Goal: Task Accomplishment & Management: Manage account settings

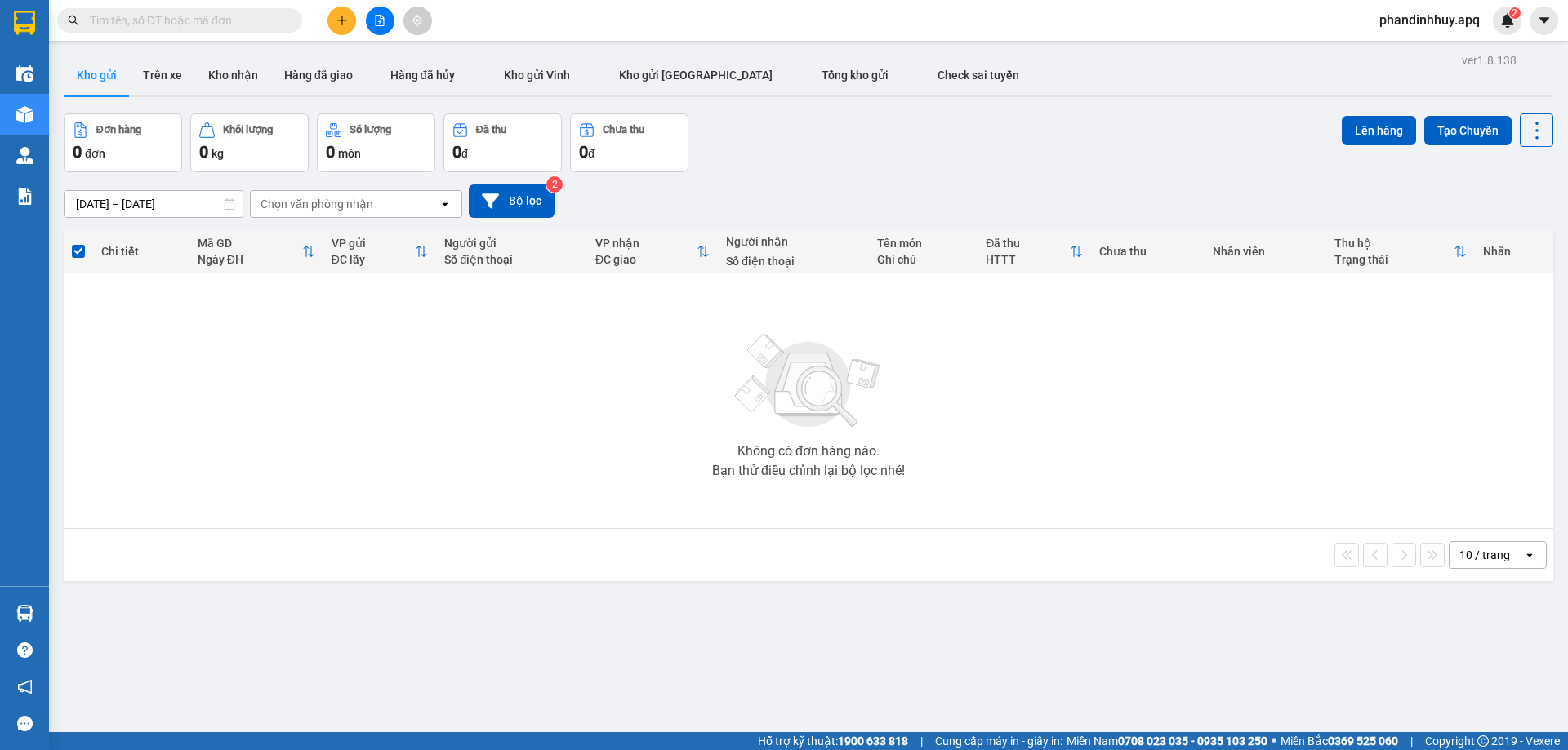
click at [228, 27] on input "text" at bounding box center [187, 20] width 193 height 18
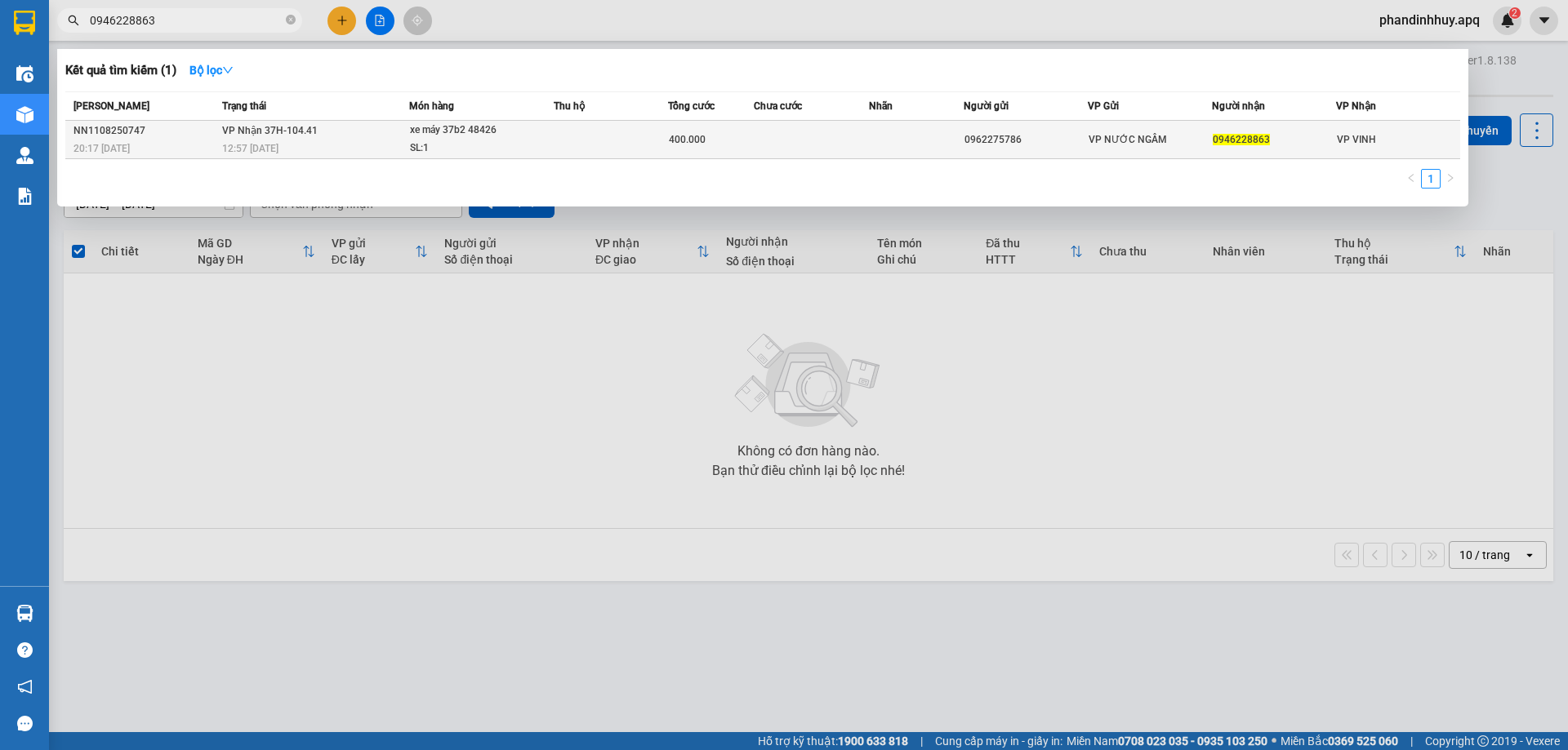
type input "0946228863"
click at [523, 140] on div "SL: 1" at bounding box center [471, 149] width 122 height 18
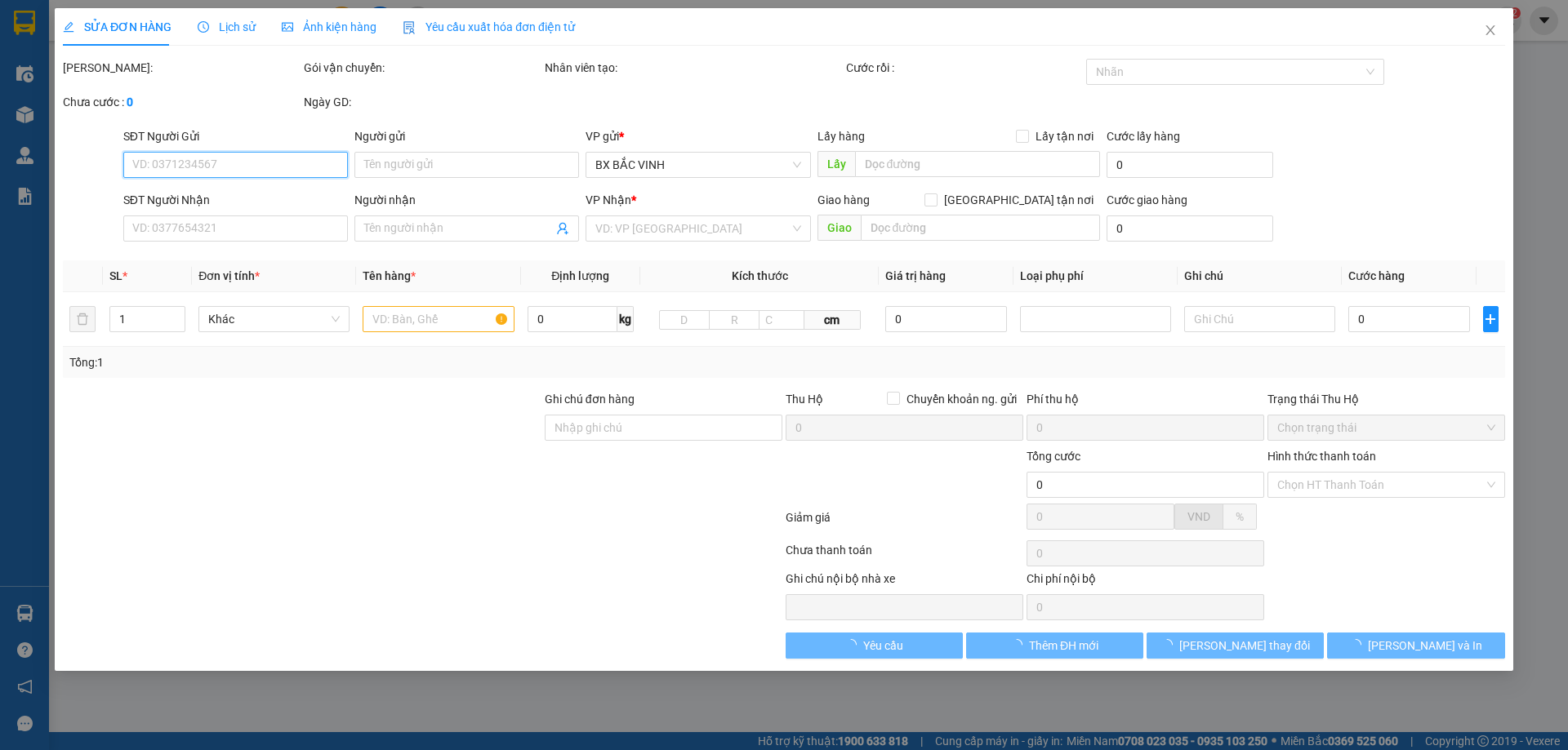
type input "0962275786"
type input "0946228863"
type input "400.000"
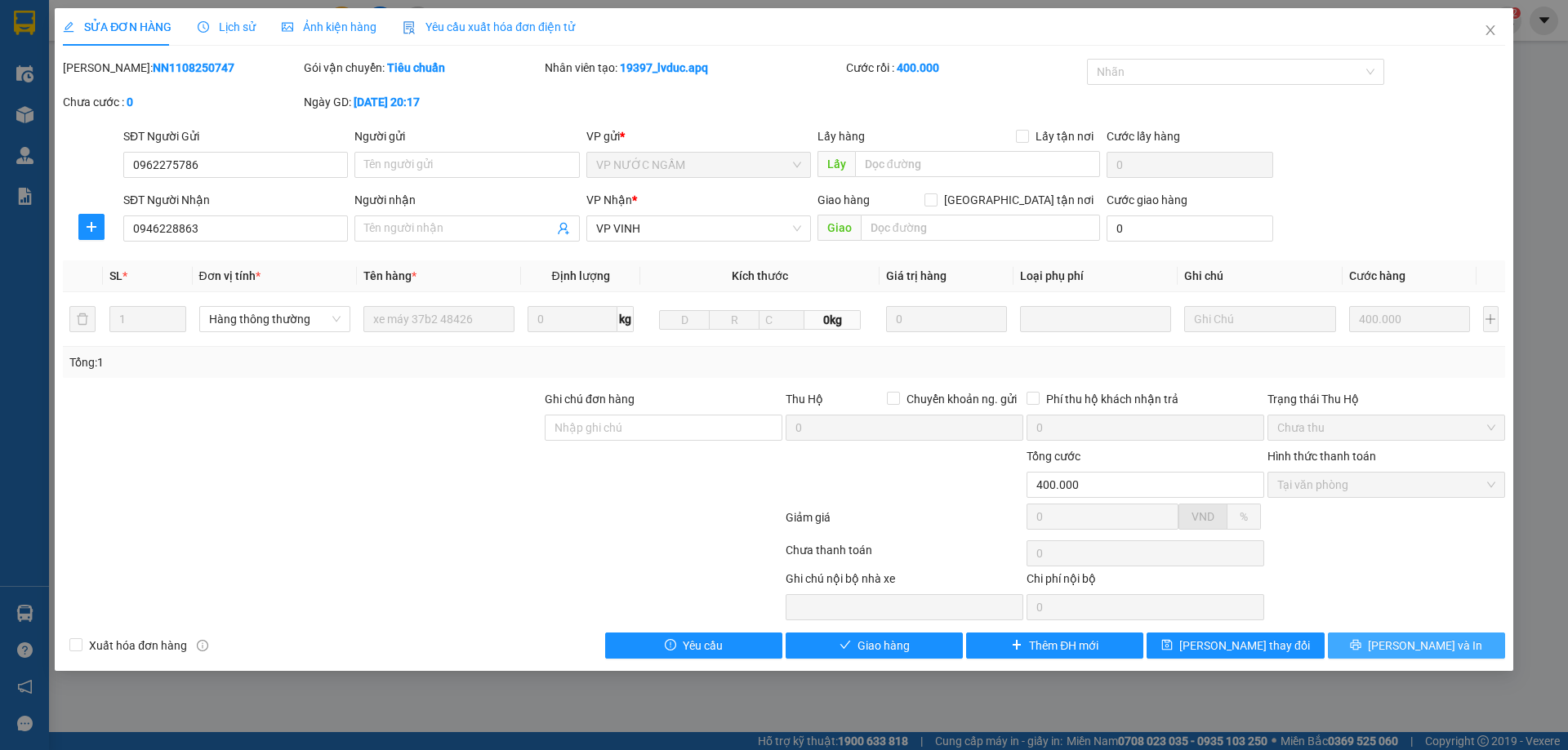
click at [1362, 649] on icon "printer" at bounding box center [1356, 645] width 12 height 11
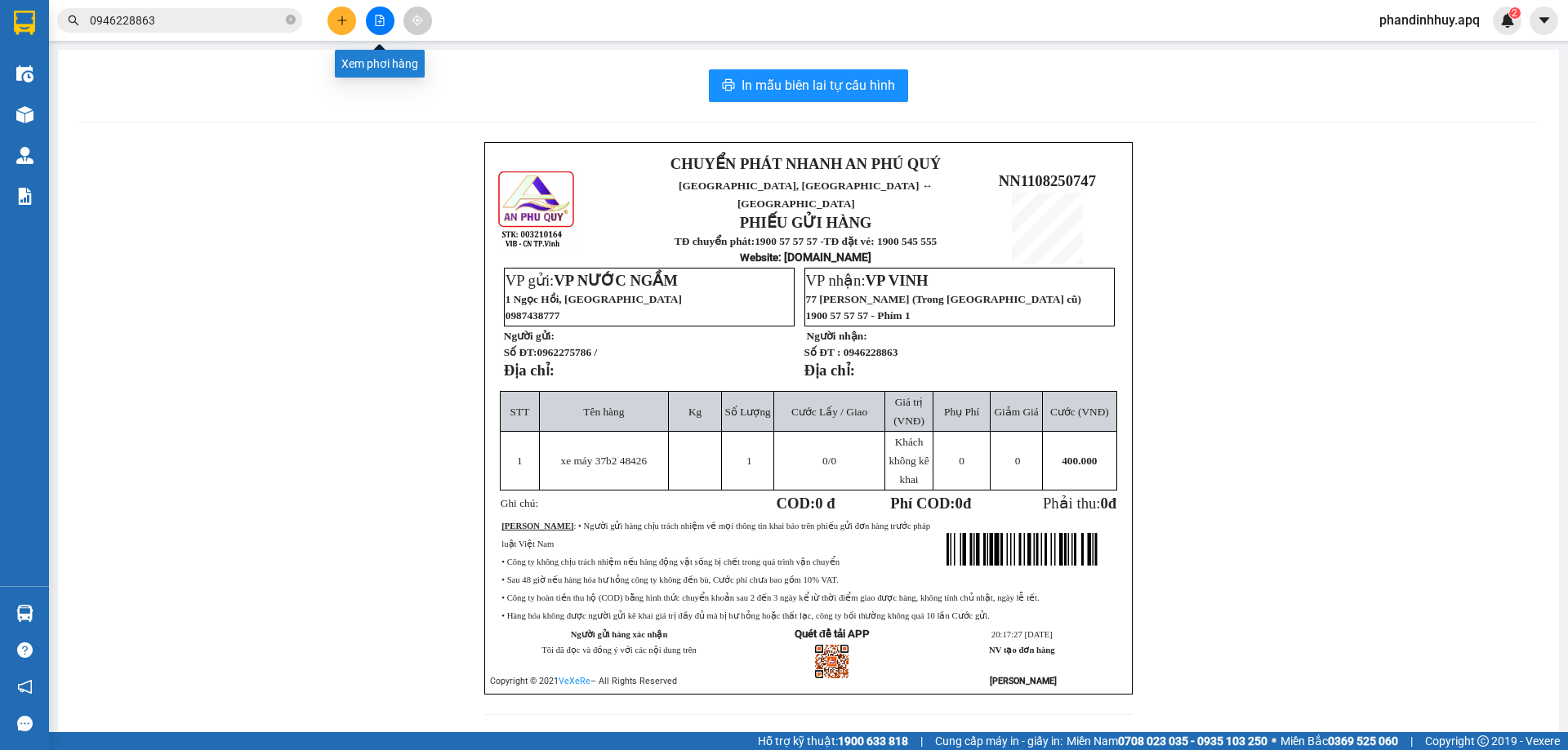
click at [380, 22] on icon "file-add" at bounding box center [380, 20] width 9 height 11
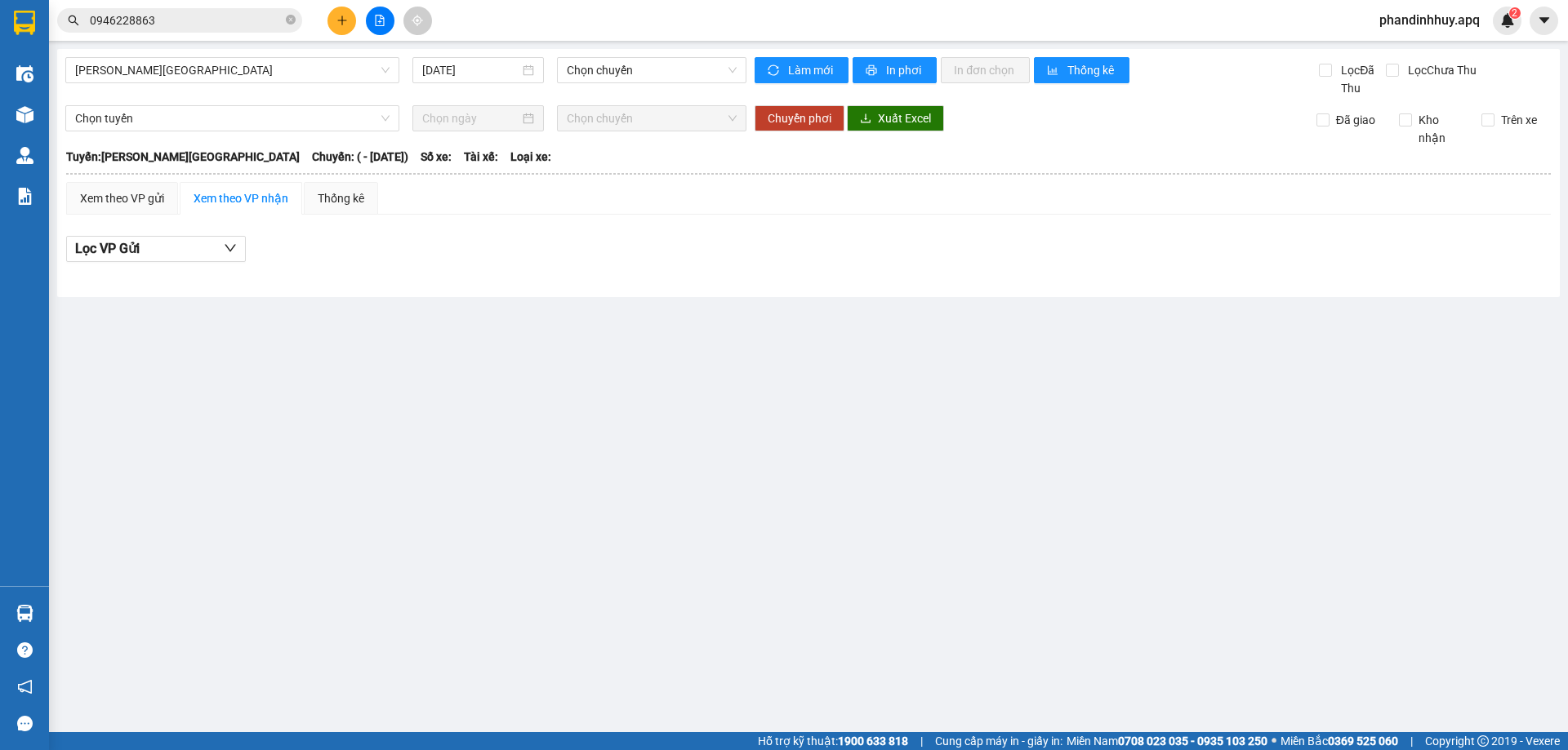
click at [293, 55] on div "Gia Lâm - Mỹ Đình 13/08/2025 Chọn chuyến Làm mới In phơi In đơn chọn Thống kê L…" at bounding box center [809, 172] width 1503 height 249
click at [219, 73] on span "[PERSON_NAME][GEOGRAPHIC_DATA]" at bounding box center [232, 71] width 314 height 25
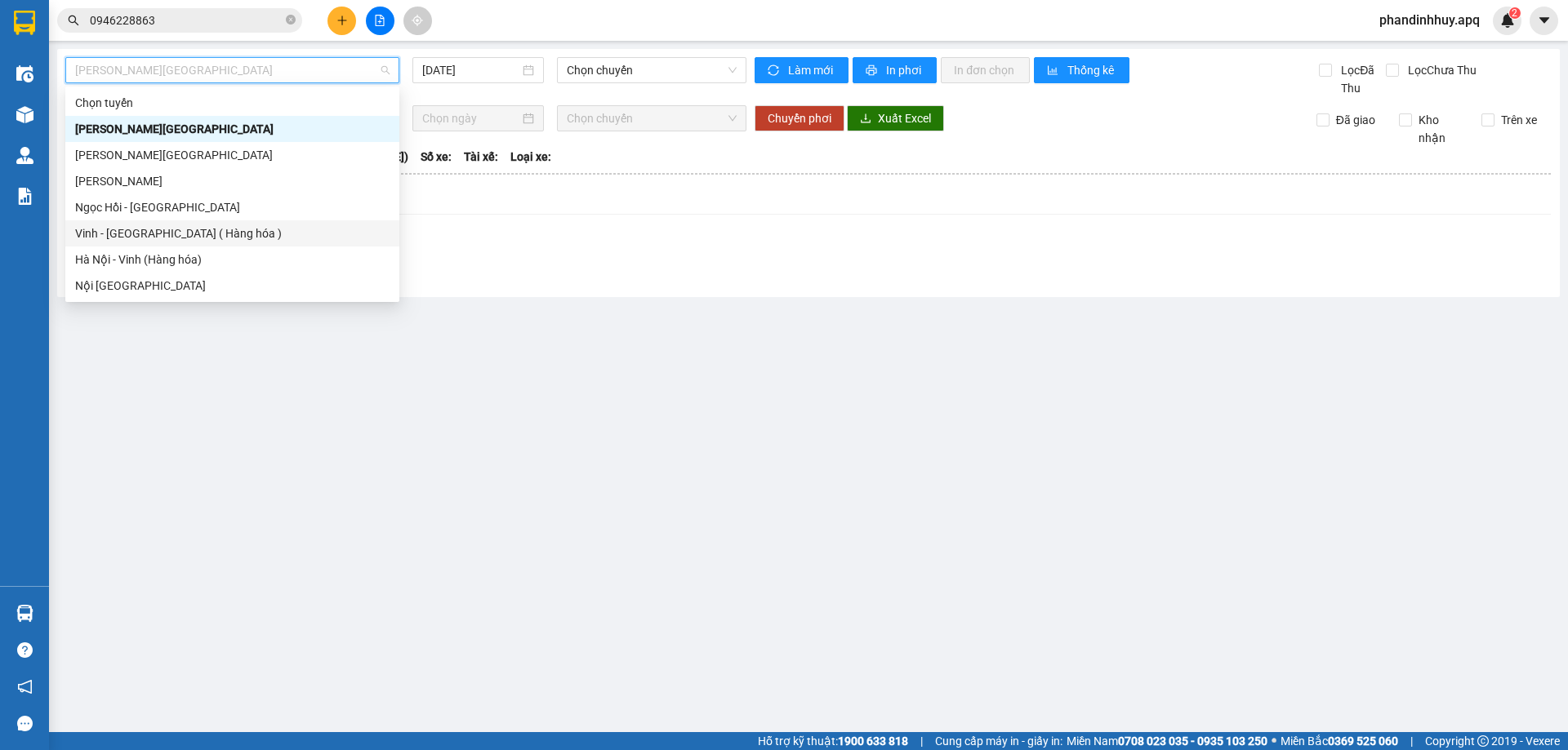
click at [191, 229] on div "Vinh - [GEOGRAPHIC_DATA] ( Hàng hóa )" at bounding box center [232, 233] width 314 height 18
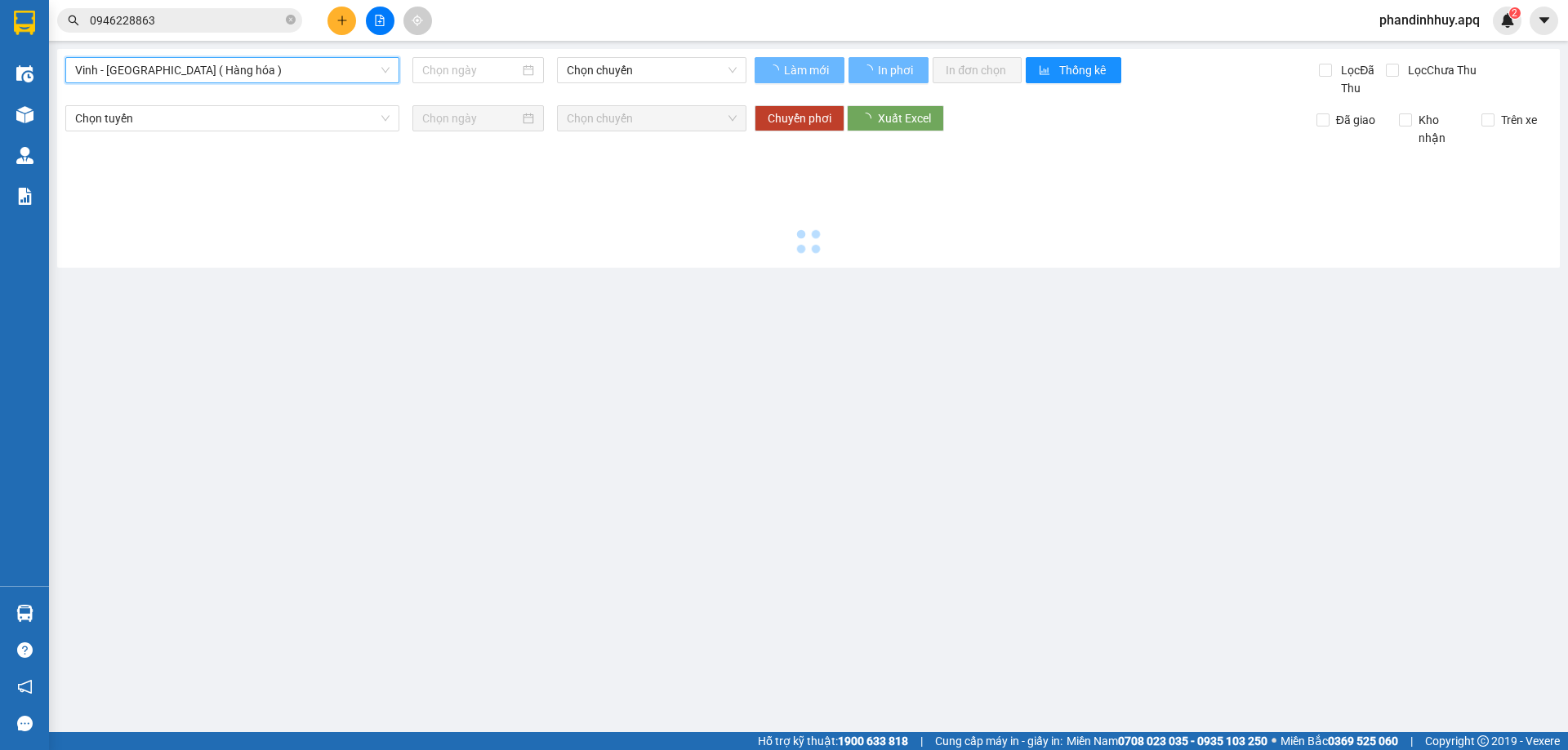
type input "[DATE]"
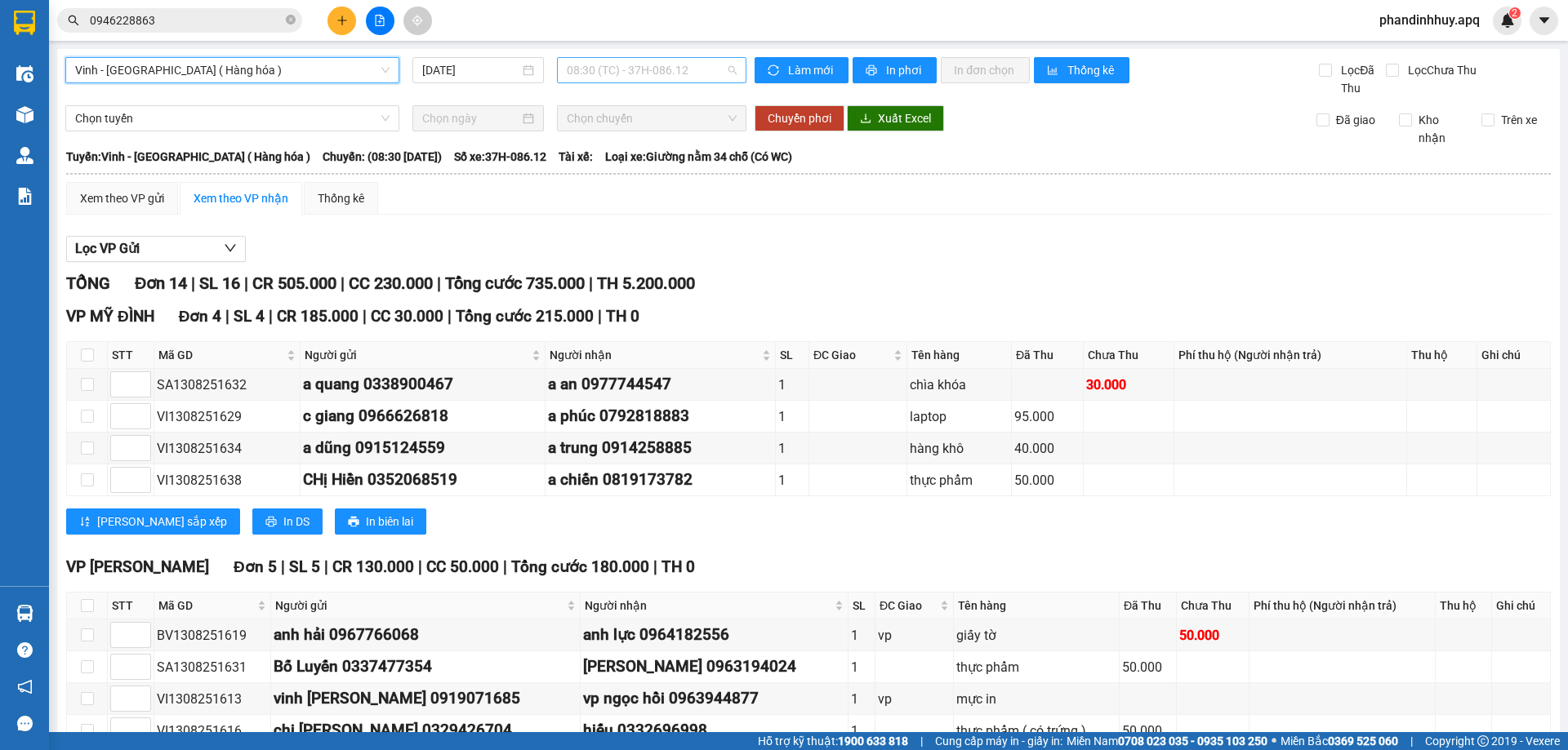
click at [726, 66] on span "08:30 (TC) - 37H-086.12" at bounding box center [652, 71] width 170 height 25
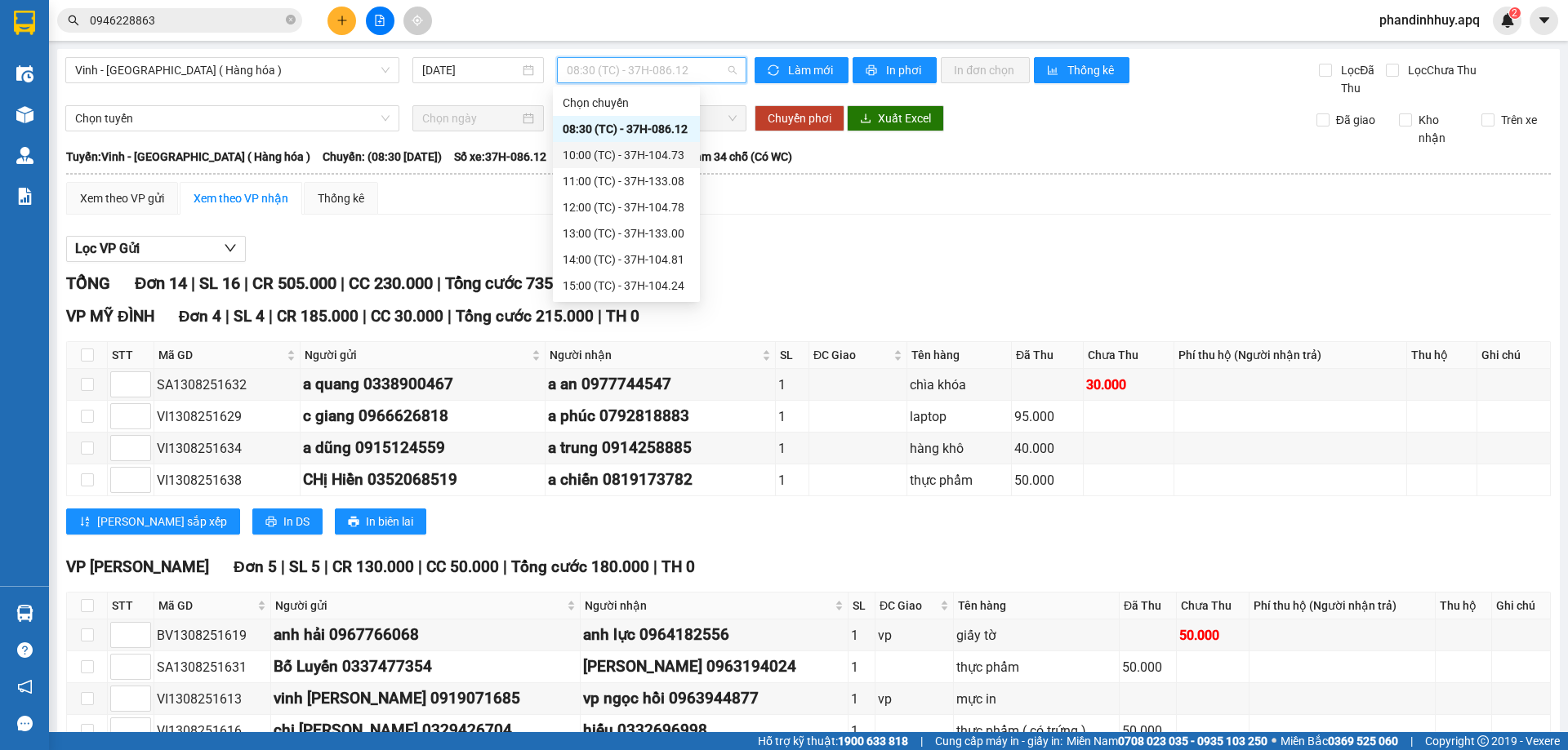
click at [661, 157] on div "10:00 (TC) - 37H-104.73" at bounding box center [626, 155] width 127 height 18
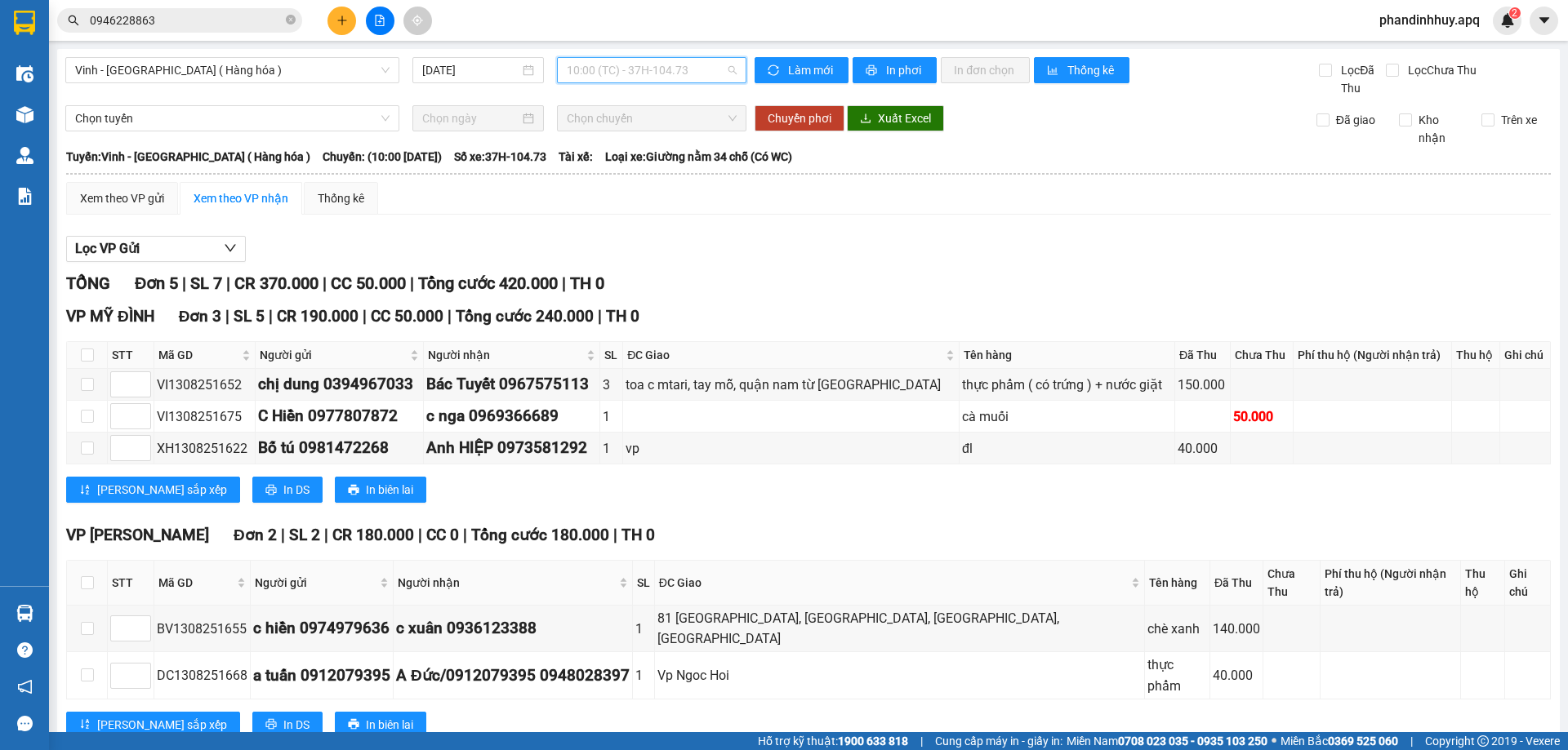
click at [726, 73] on span "10:00 (TC) - 37H-104.73" at bounding box center [652, 71] width 170 height 25
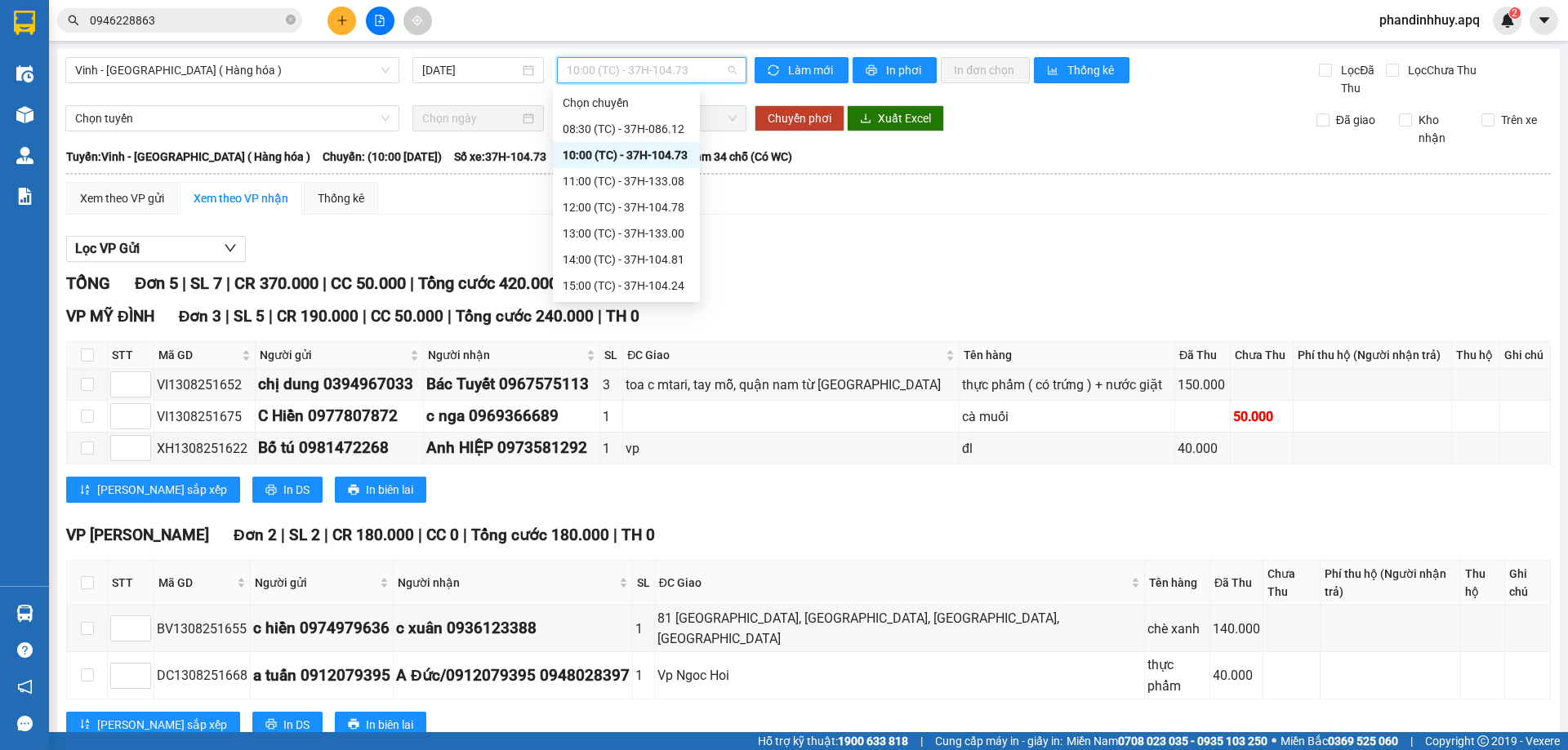
click at [662, 155] on div "10:00 (TC) - 37H-104.73" at bounding box center [626, 155] width 127 height 18
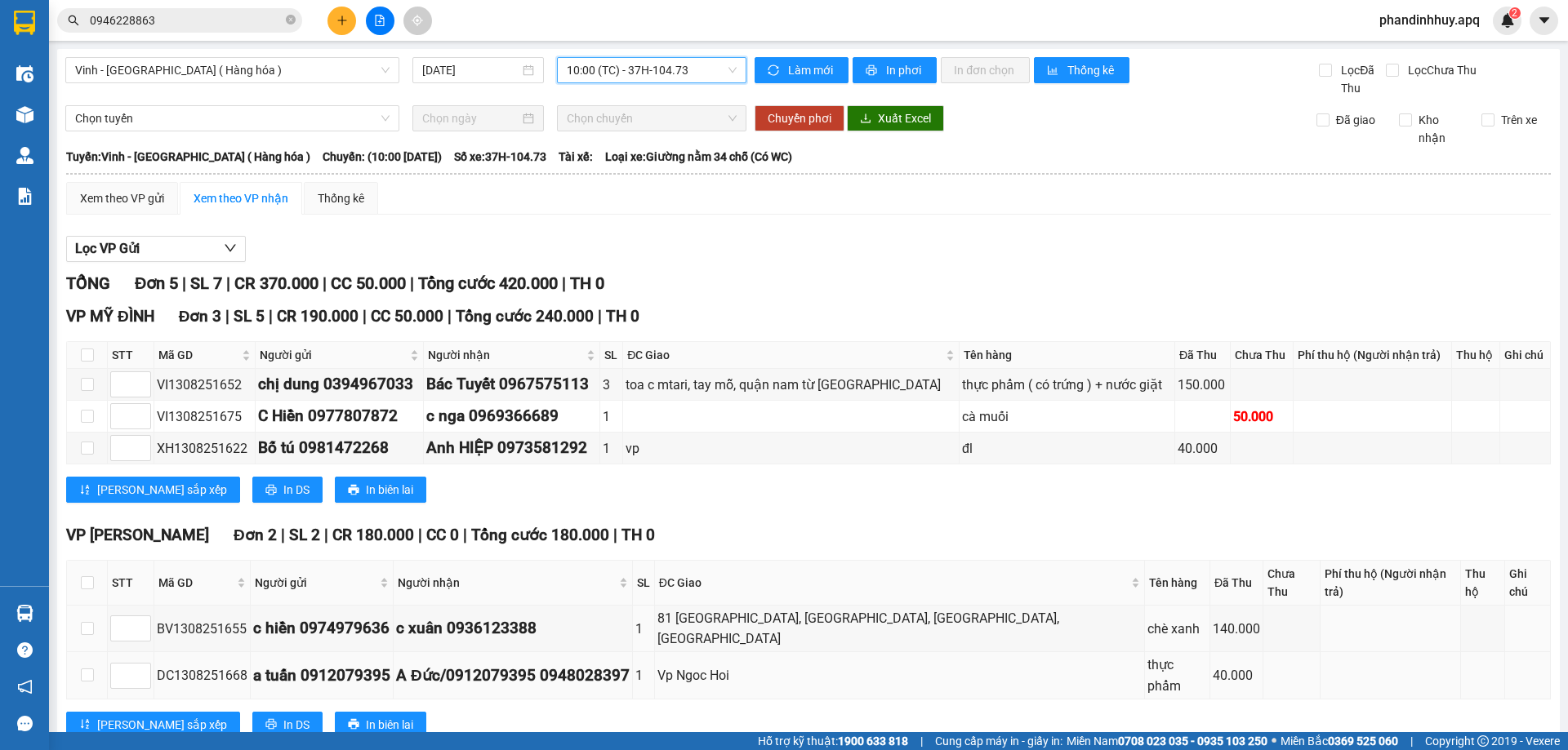
scroll to position [4, 0]
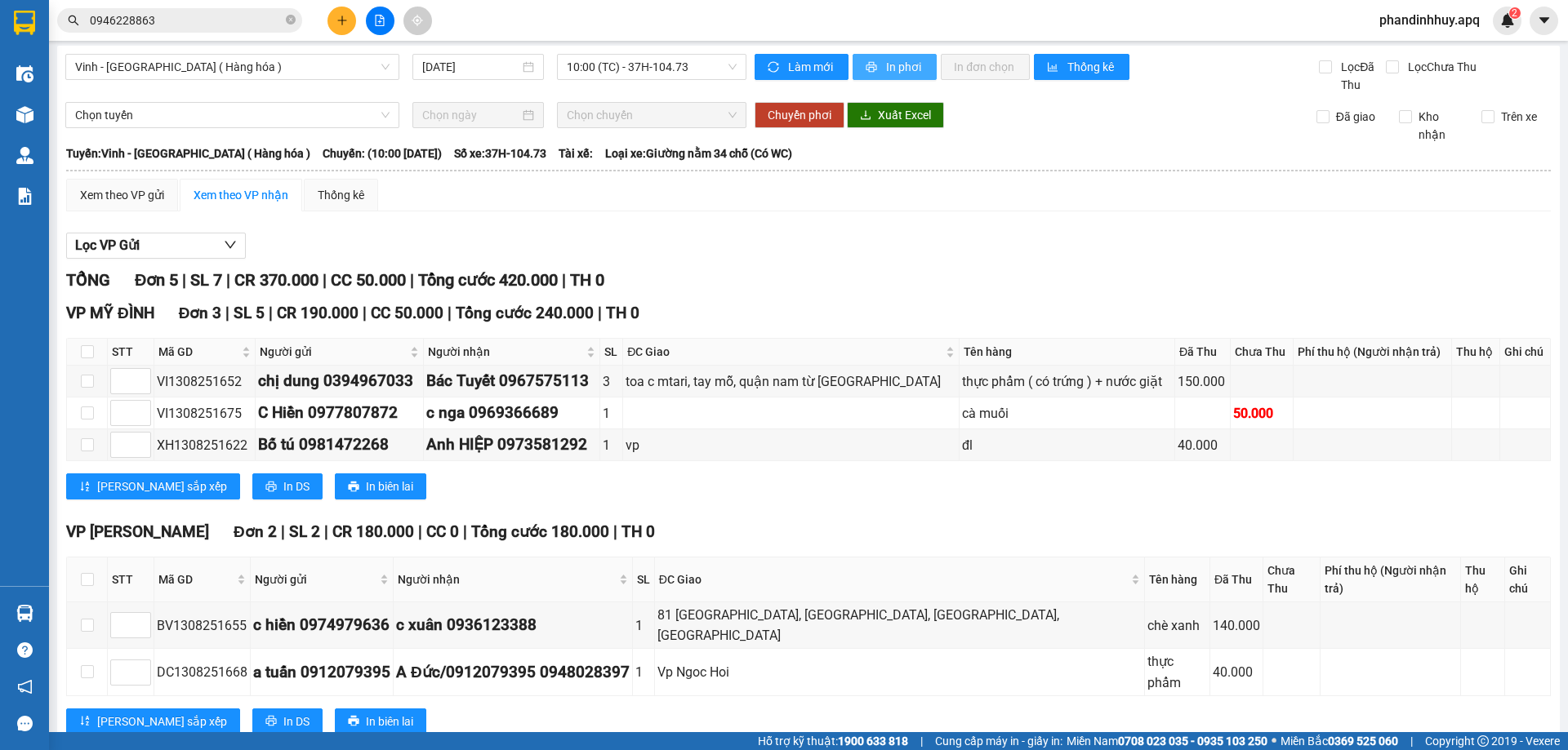
click at [907, 64] on span "In phơi" at bounding box center [905, 67] width 37 height 18
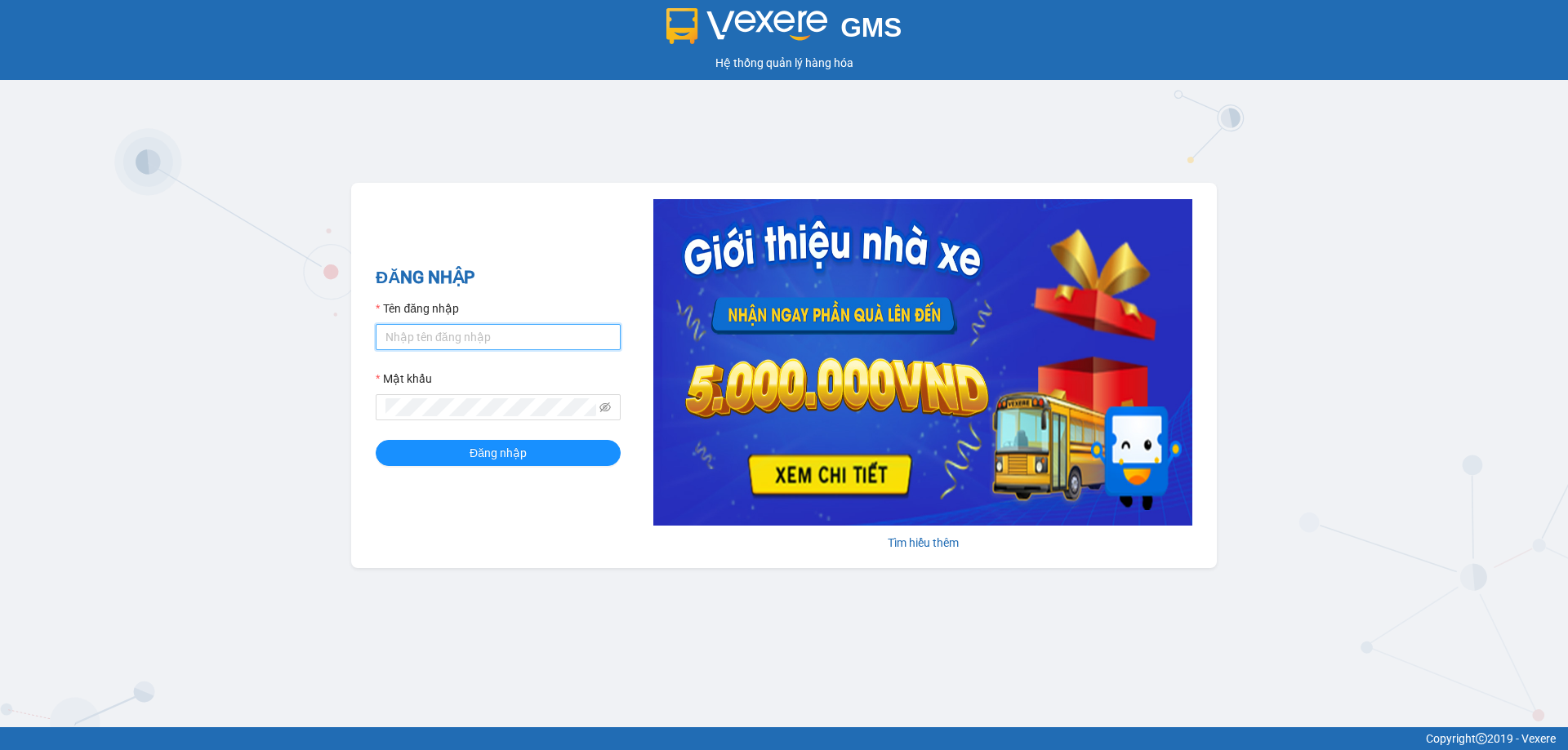
click at [556, 332] on input "Tên đăng nhập" at bounding box center [498, 337] width 245 height 27
type input "phandinhhuy.apq"
click at [376, 440] on button "Đăng nhập" at bounding box center [498, 454] width 245 height 27
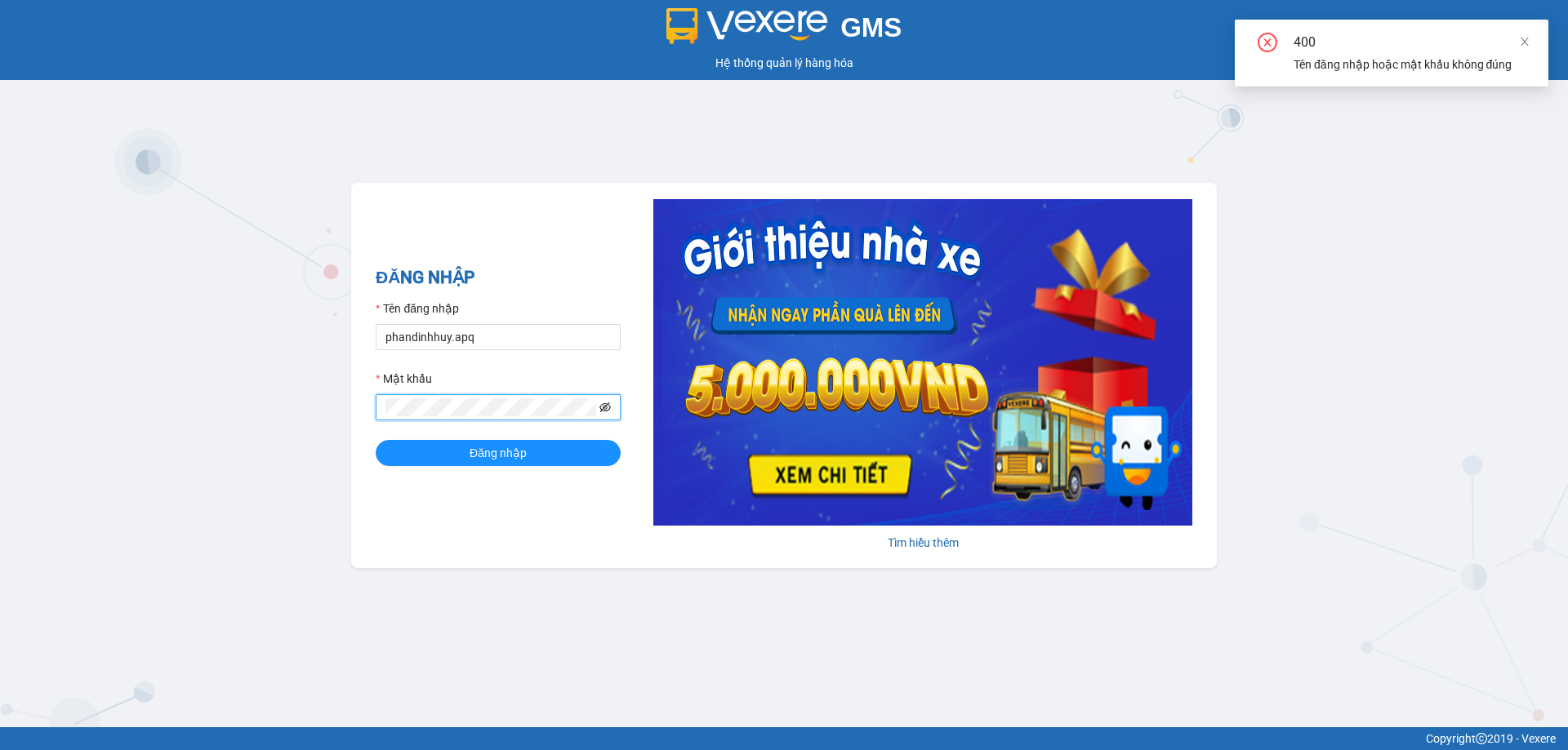
click at [604, 402] on icon "eye-invisible" at bounding box center [605, 407] width 12 height 11
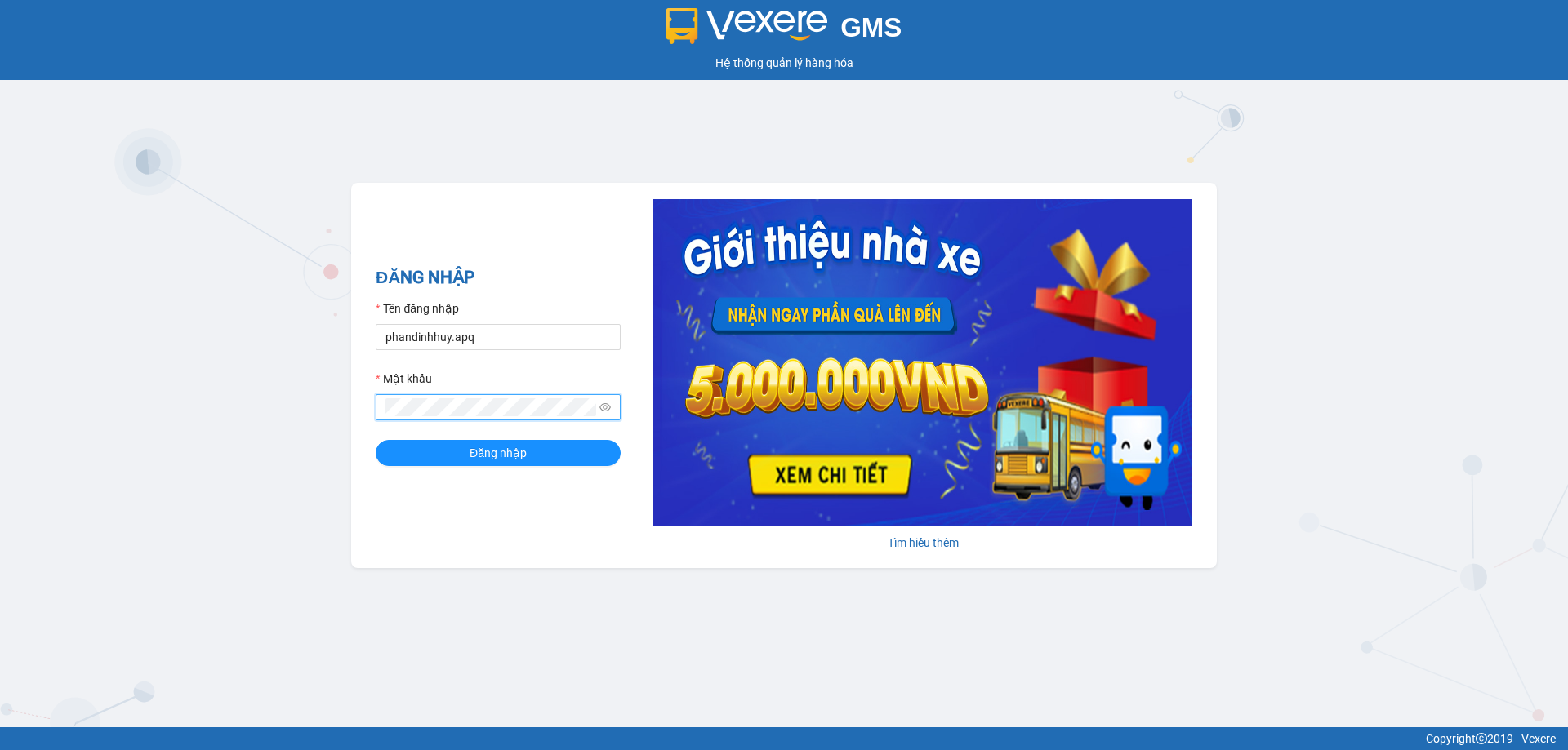
click at [376, 440] on button "Đăng nhập" at bounding box center [498, 454] width 245 height 27
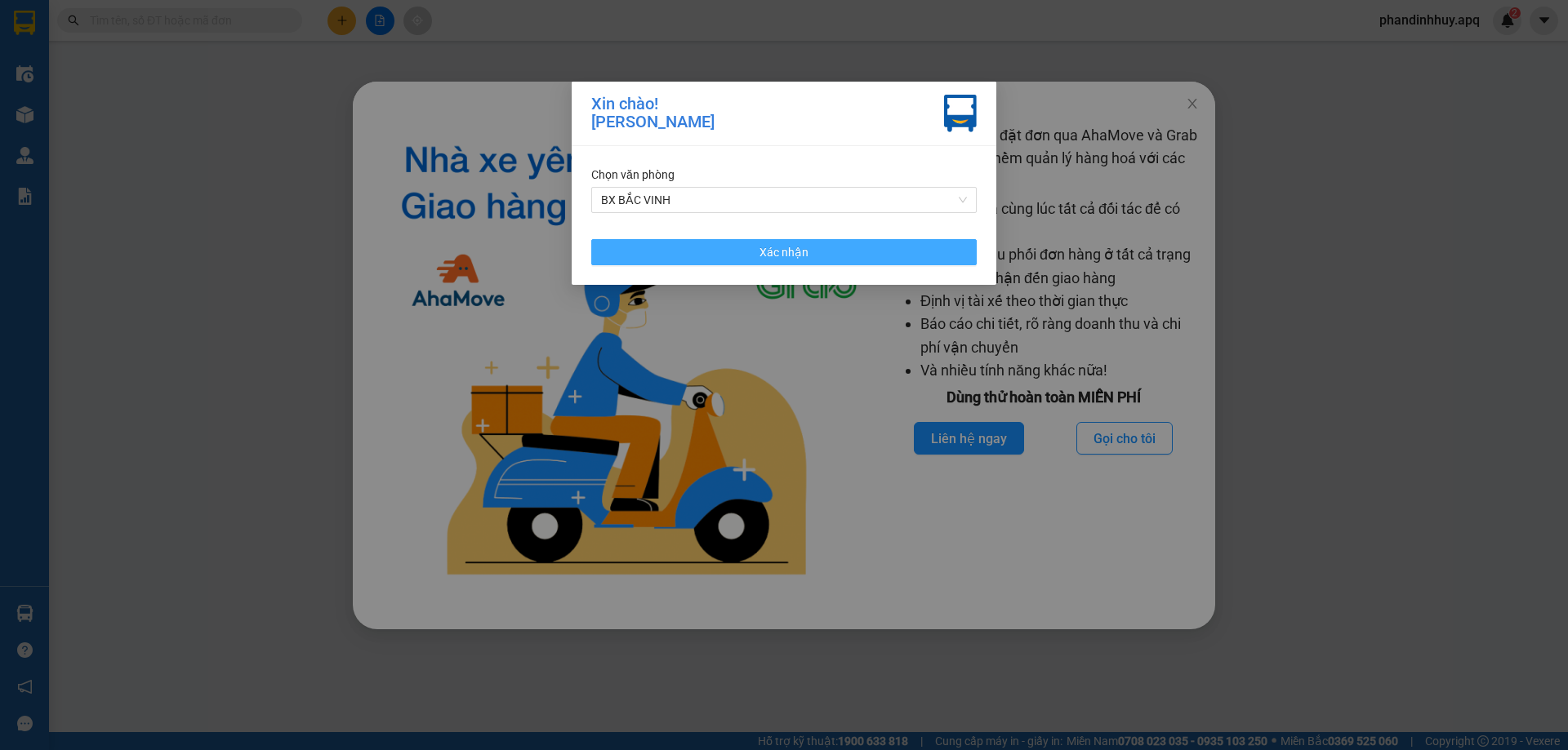
click at [856, 259] on button "Xác nhận" at bounding box center [784, 252] width 386 height 27
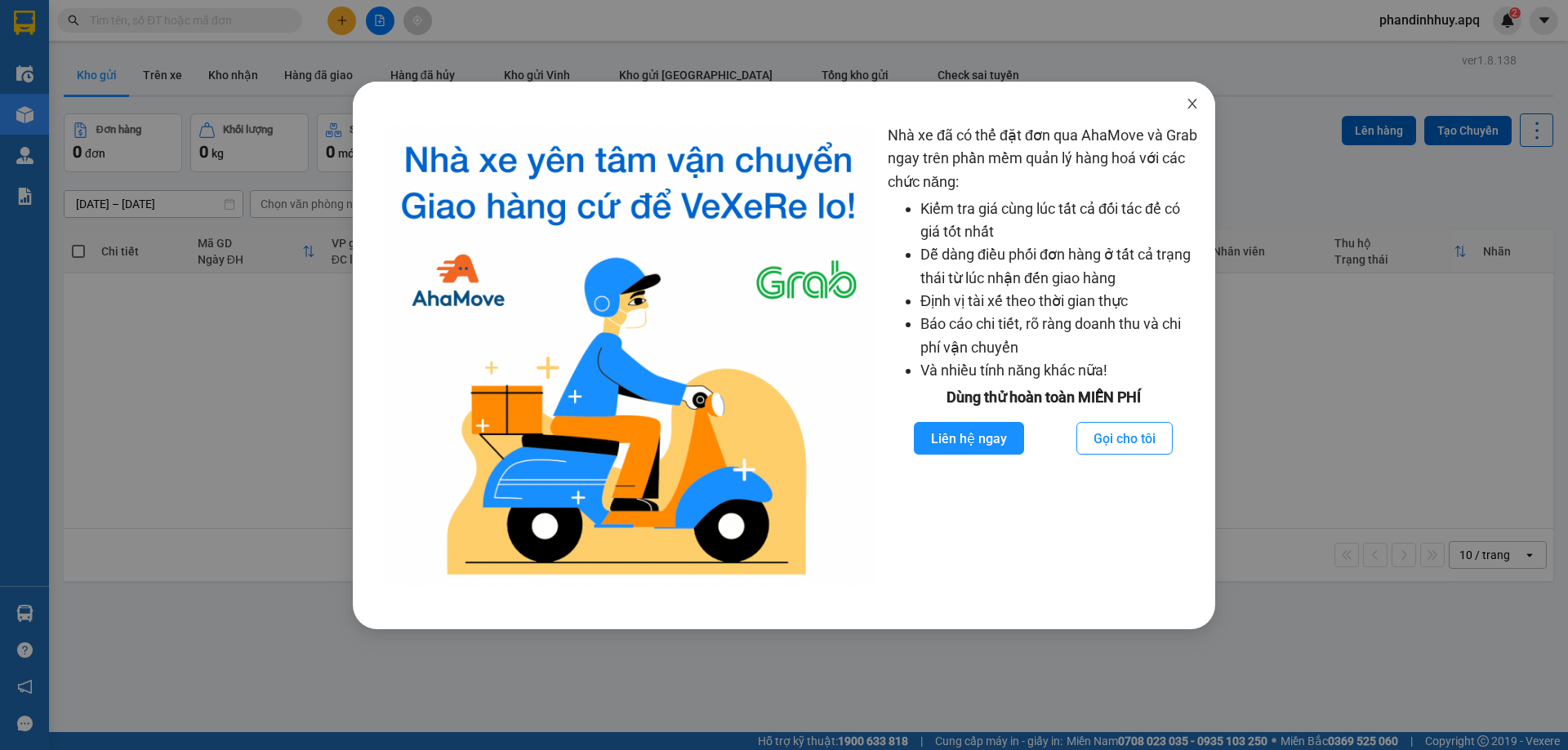
click at [1182, 104] on span "Close" at bounding box center [1193, 104] width 46 height 46
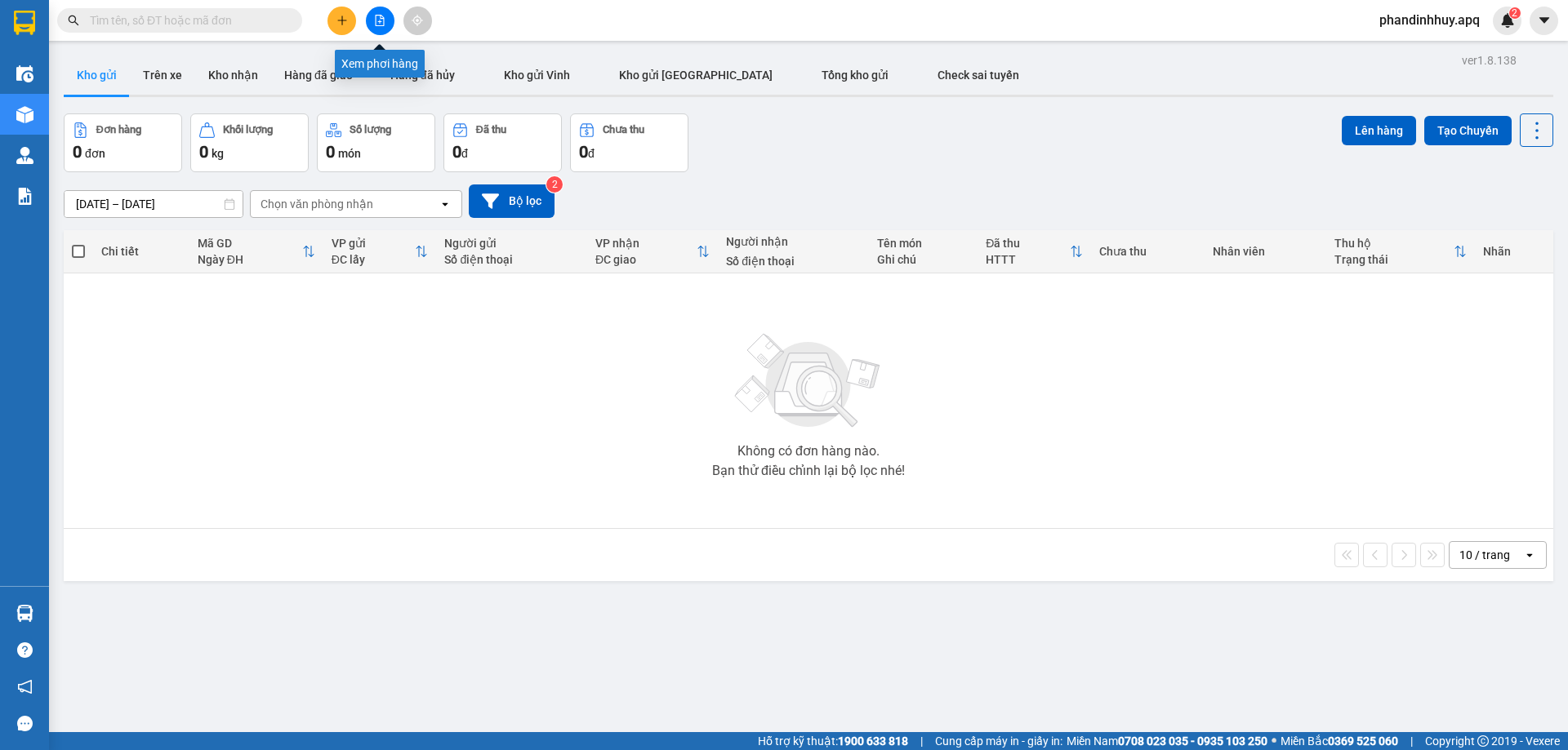
click at [375, 22] on icon "file-add" at bounding box center [380, 20] width 12 height 11
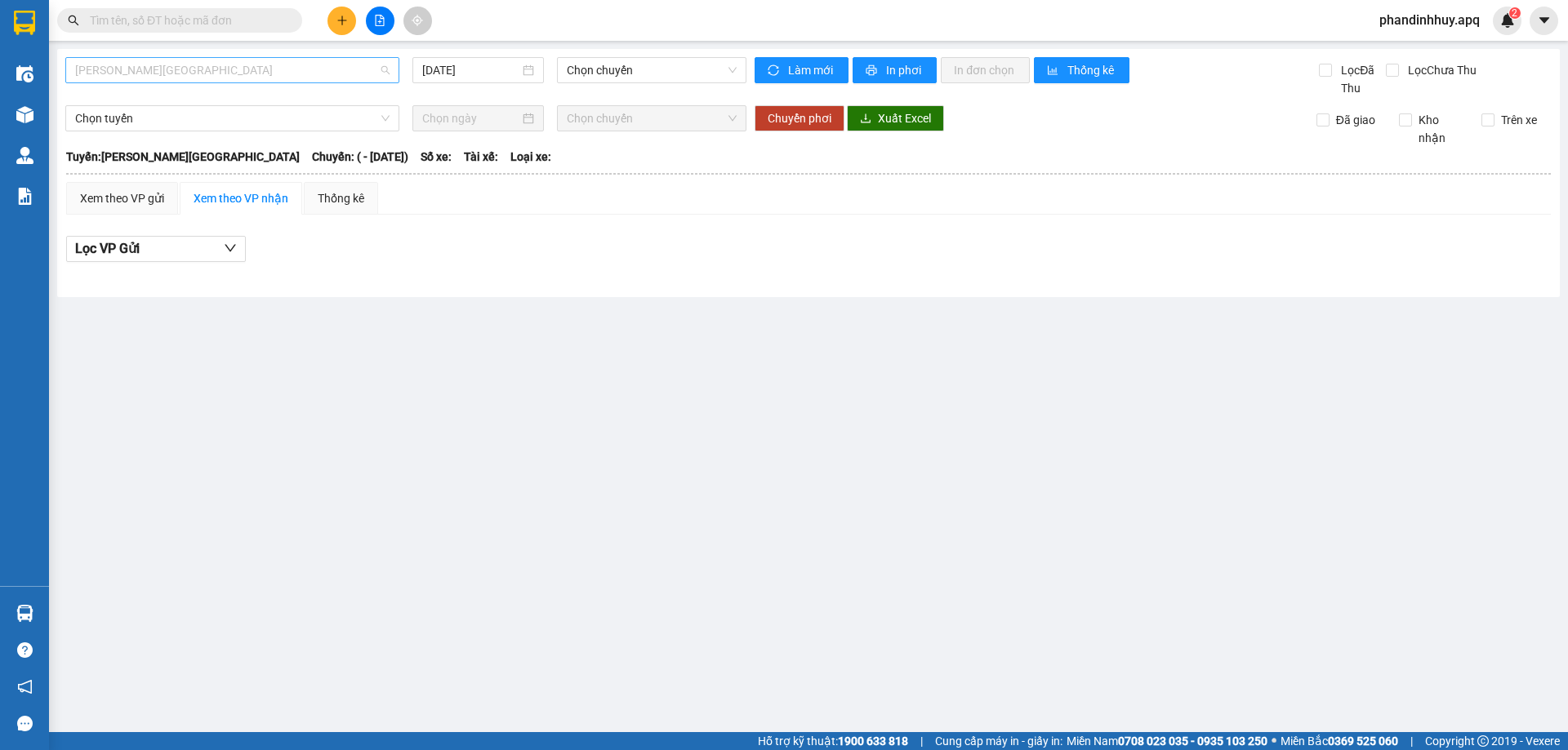
click at [283, 63] on span "[PERSON_NAME][GEOGRAPHIC_DATA]" at bounding box center [232, 71] width 314 height 25
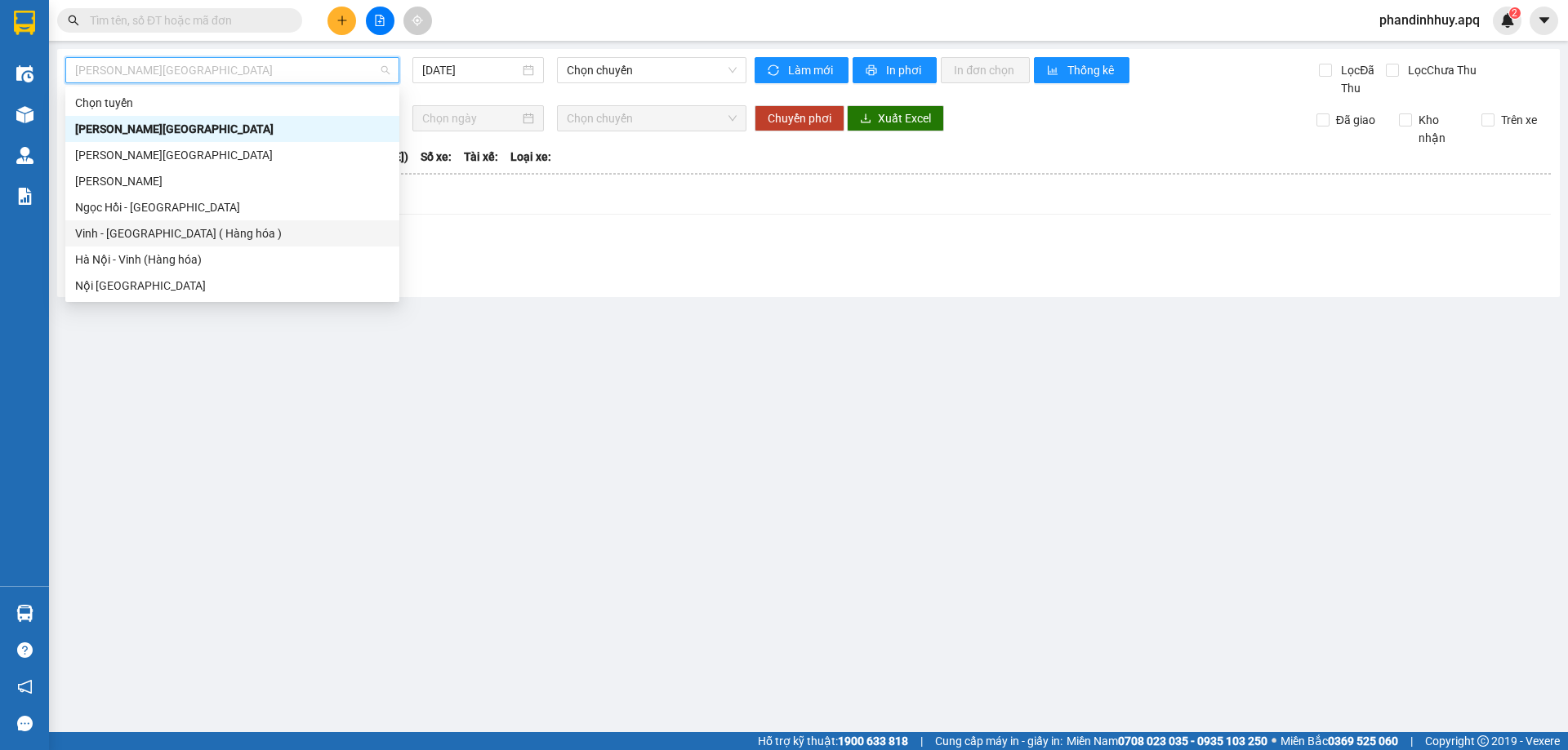
click at [165, 234] on div "Vinh - [GEOGRAPHIC_DATA] ( Hàng hóa )" at bounding box center [232, 233] width 314 height 18
type input "[DATE]"
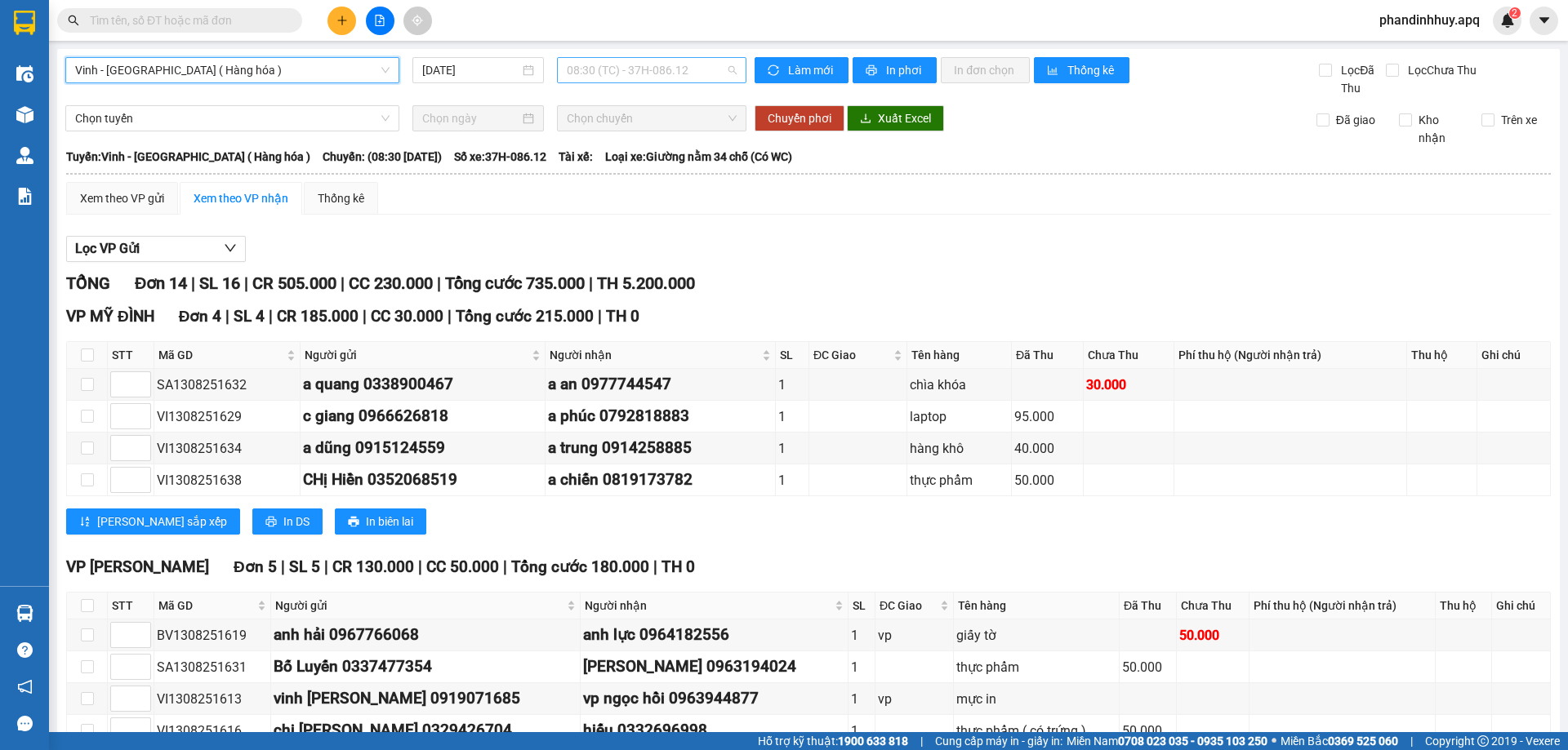
click at [721, 72] on span "08:30 (TC) - 37H-086.12" at bounding box center [652, 71] width 170 height 25
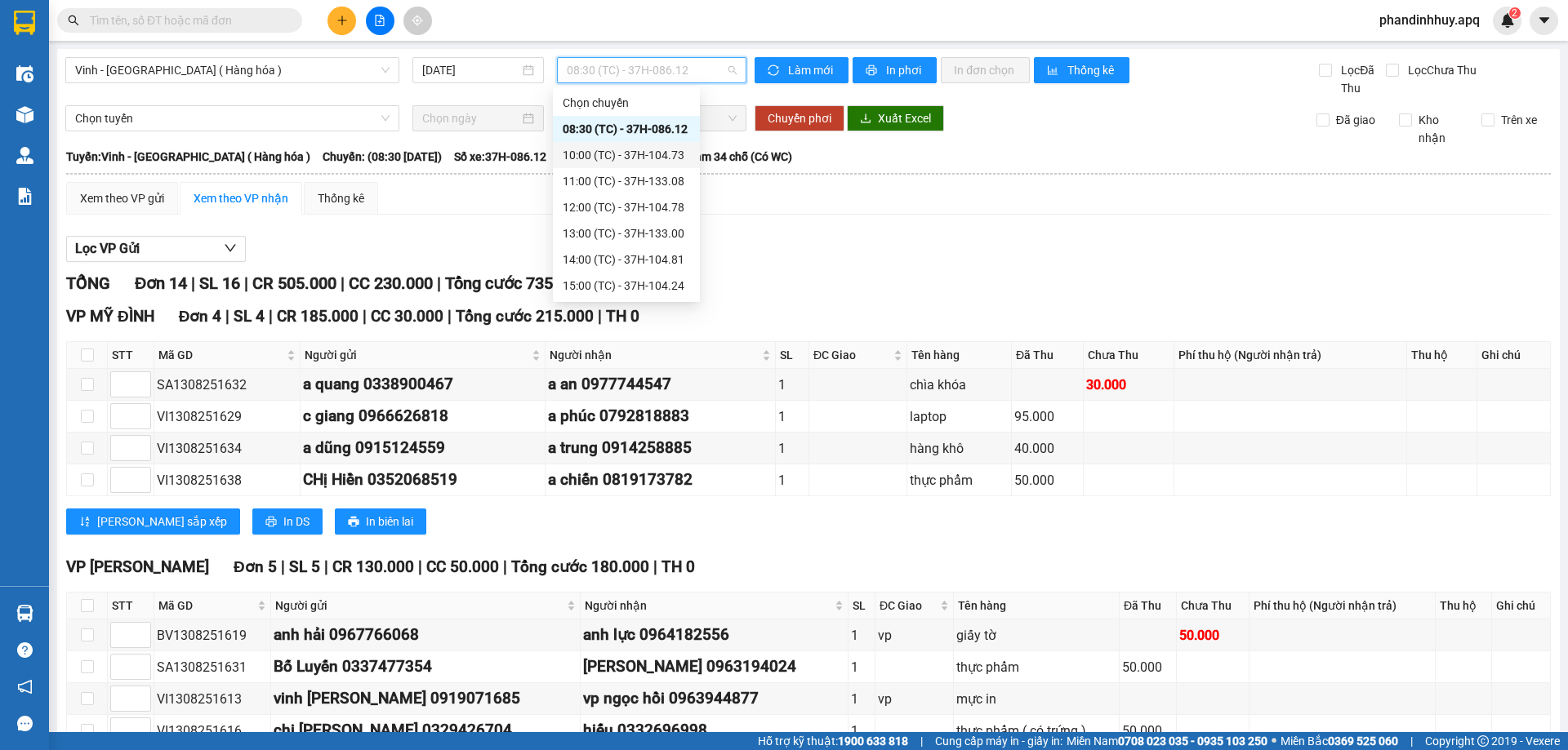
click at [665, 162] on div "10:00 (TC) - 37H-104.73" at bounding box center [626, 155] width 127 height 18
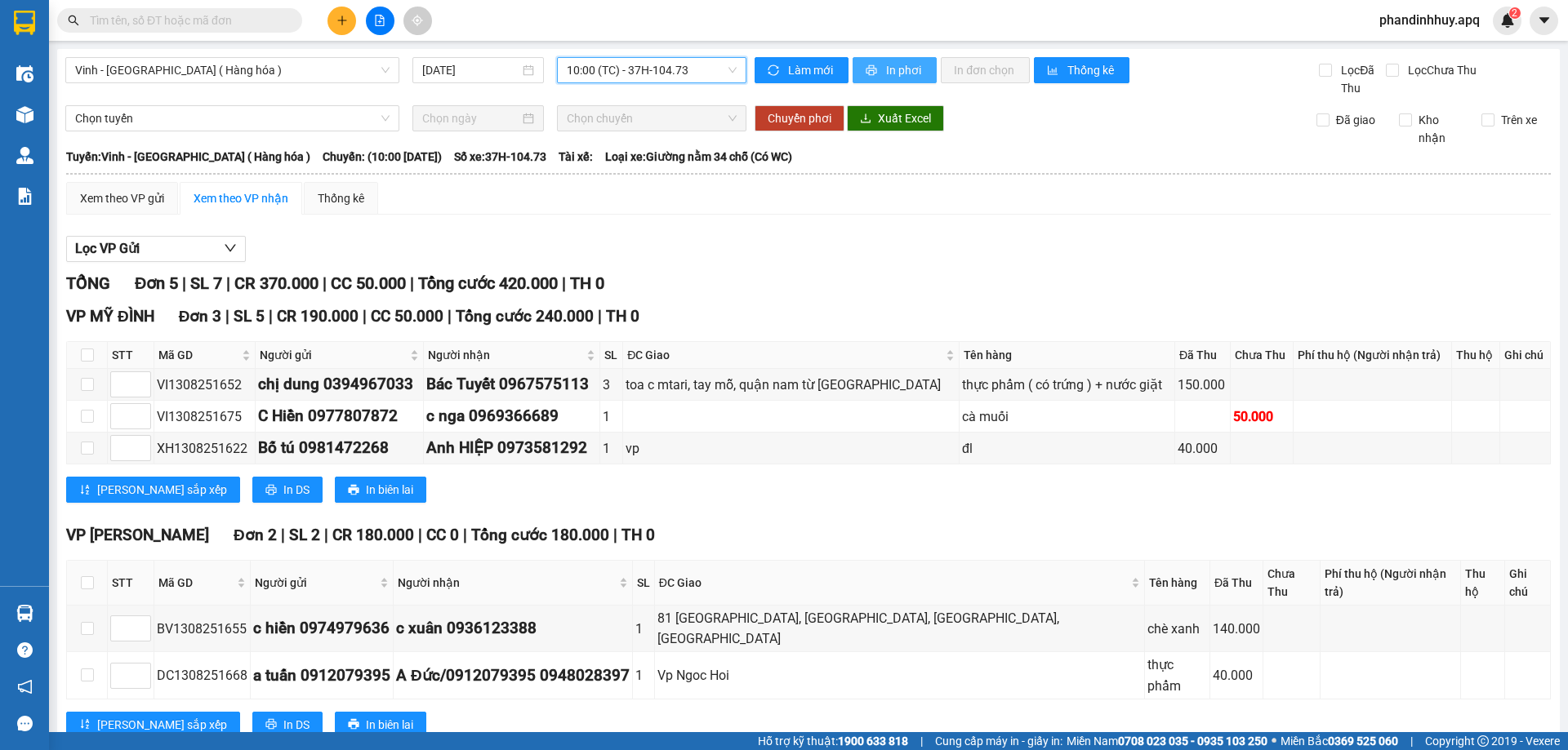
click at [890, 73] on span "In phơi" at bounding box center [905, 70] width 37 height 18
click at [345, 19] on icon "plus" at bounding box center [342, 20] width 12 height 11
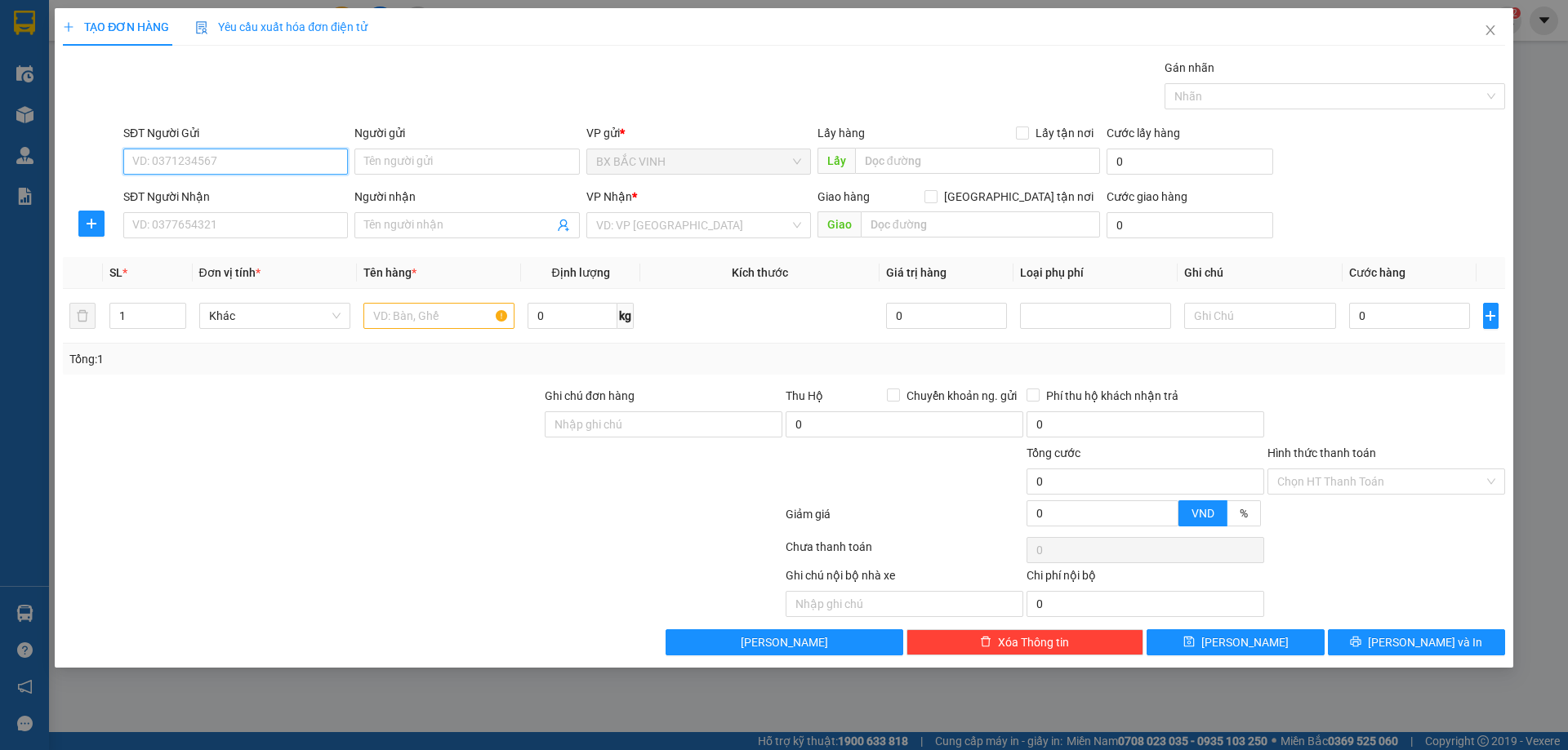
click at [184, 159] on input "SĐT Người Gửi" at bounding box center [235, 162] width 225 height 27
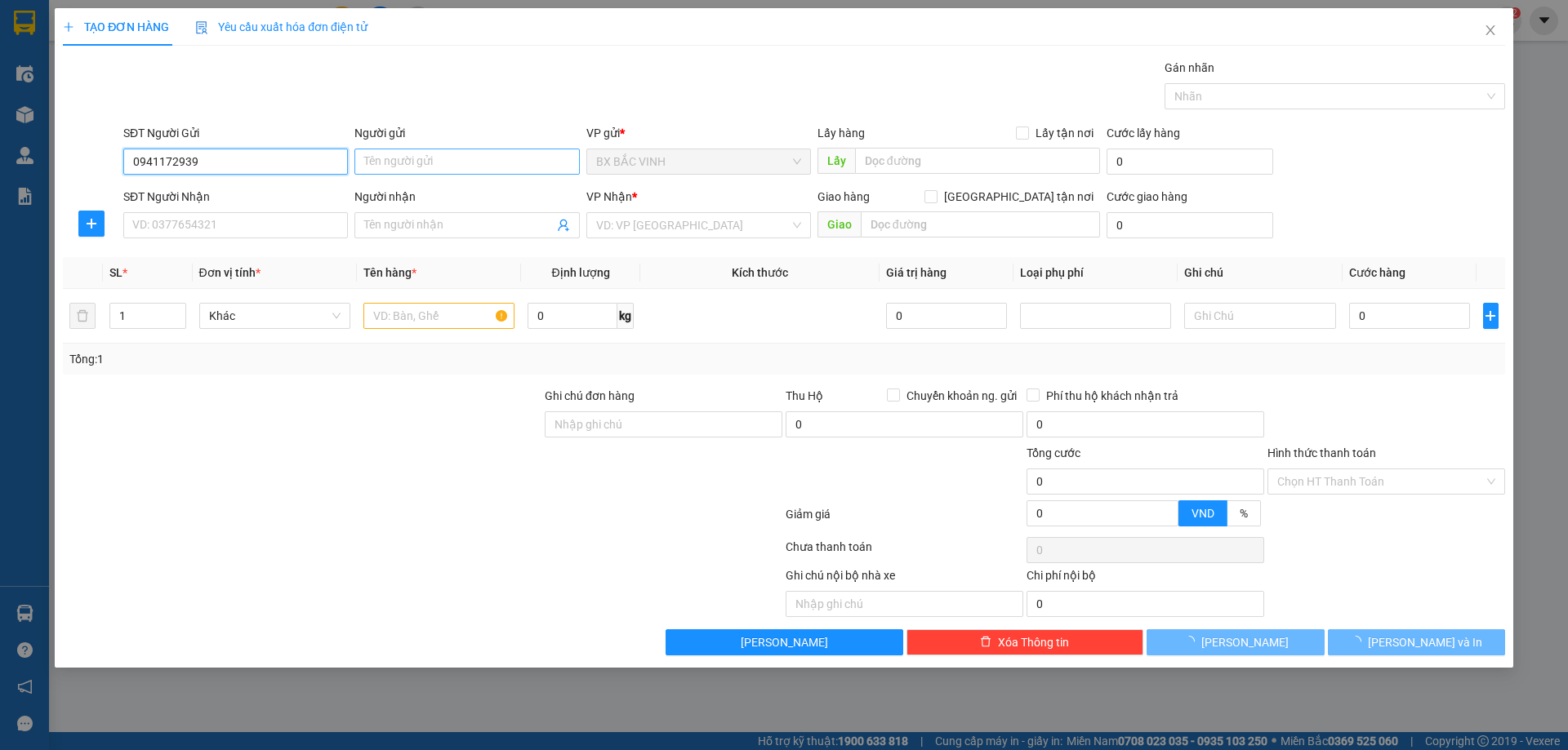
type input "0941172939"
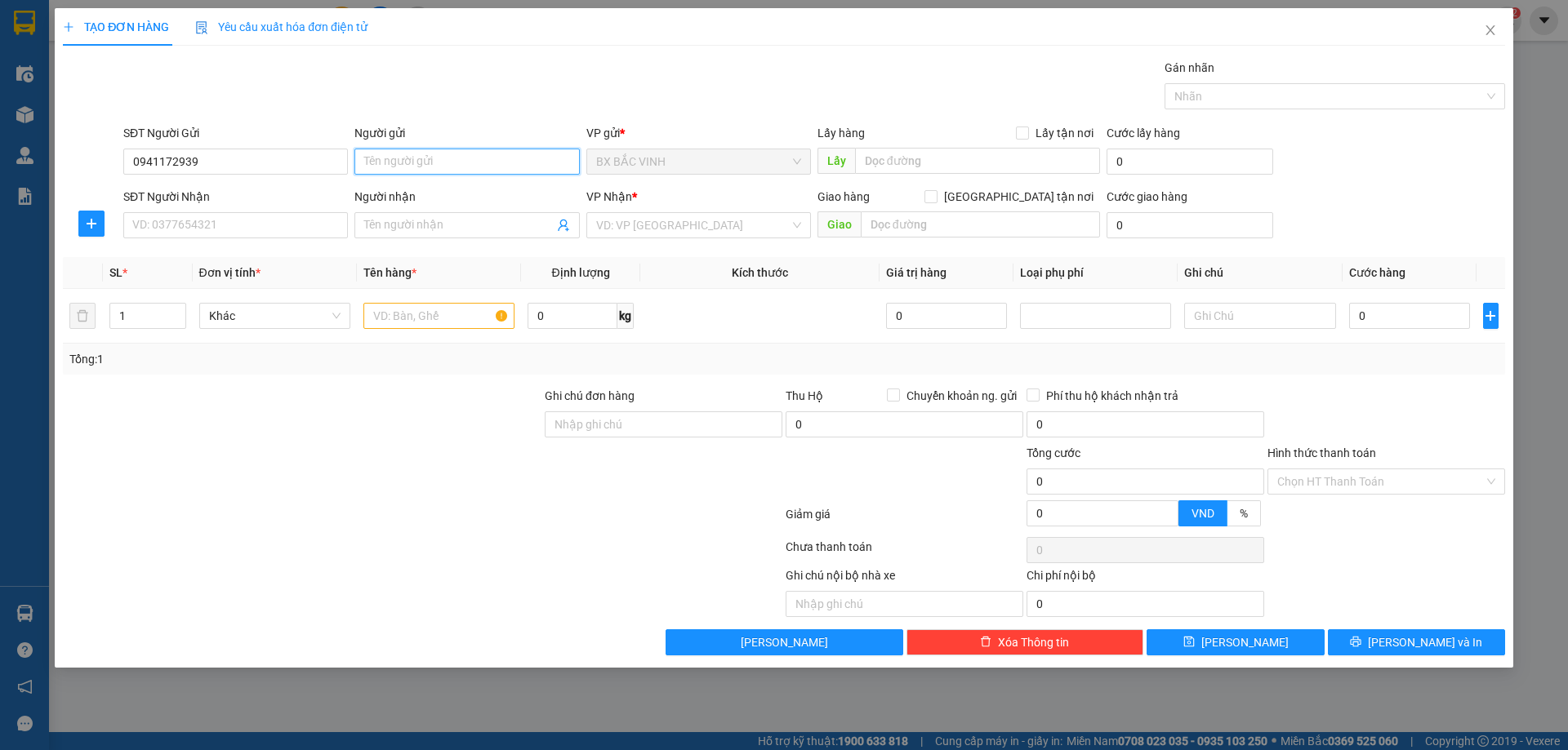
click at [414, 168] on input "Người gửi" at bounding box center [467, 162] width 225 height 27
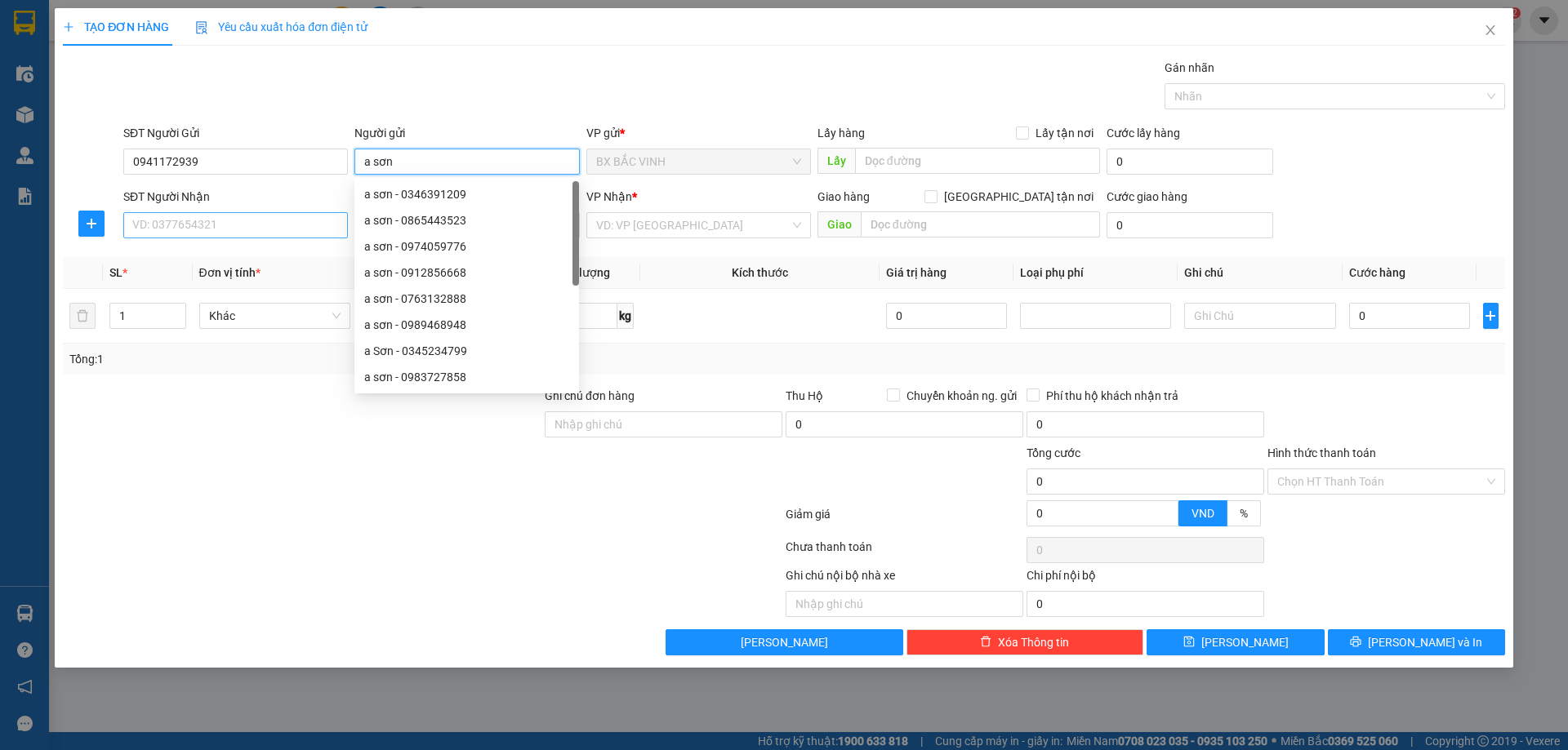
type input "a sơn"
click at [192, 233] on input "SĐT Người Nhận" at bounding box center [235, 226] width 225 height 27
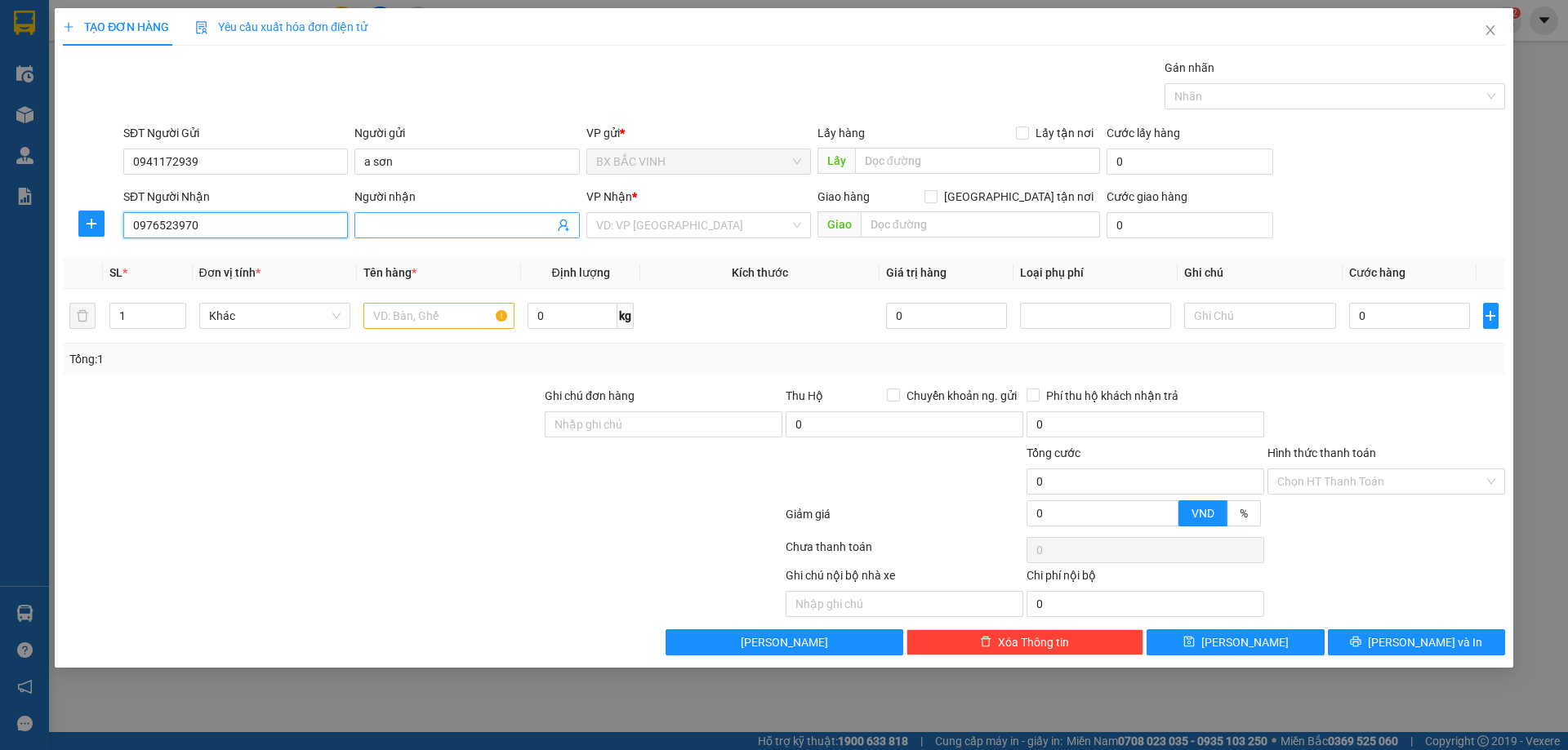
type input "0976523970"
click at [429, 228] on input "Người nhận" at bounding box center [458, 226] width 188 height 18
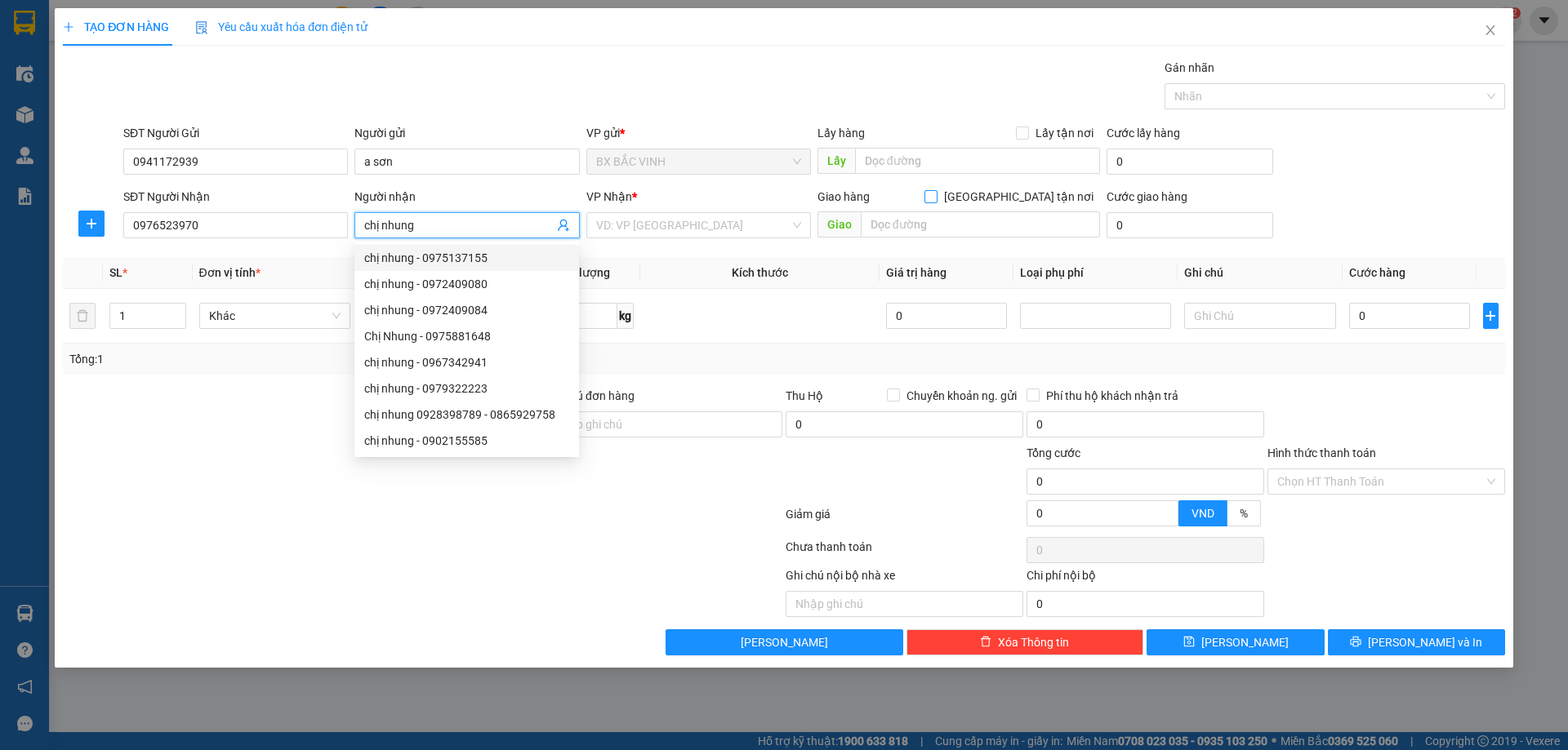
type input "chị nhung"
click at [938, 195] on span at bounding box center [931, 196] width 13 height 13
click at [936, 195] on input "[GEOGRAPHIC_DATA] tận nơi" at bounding box center [930, 195] width 12 height 11
checkbox input "true"
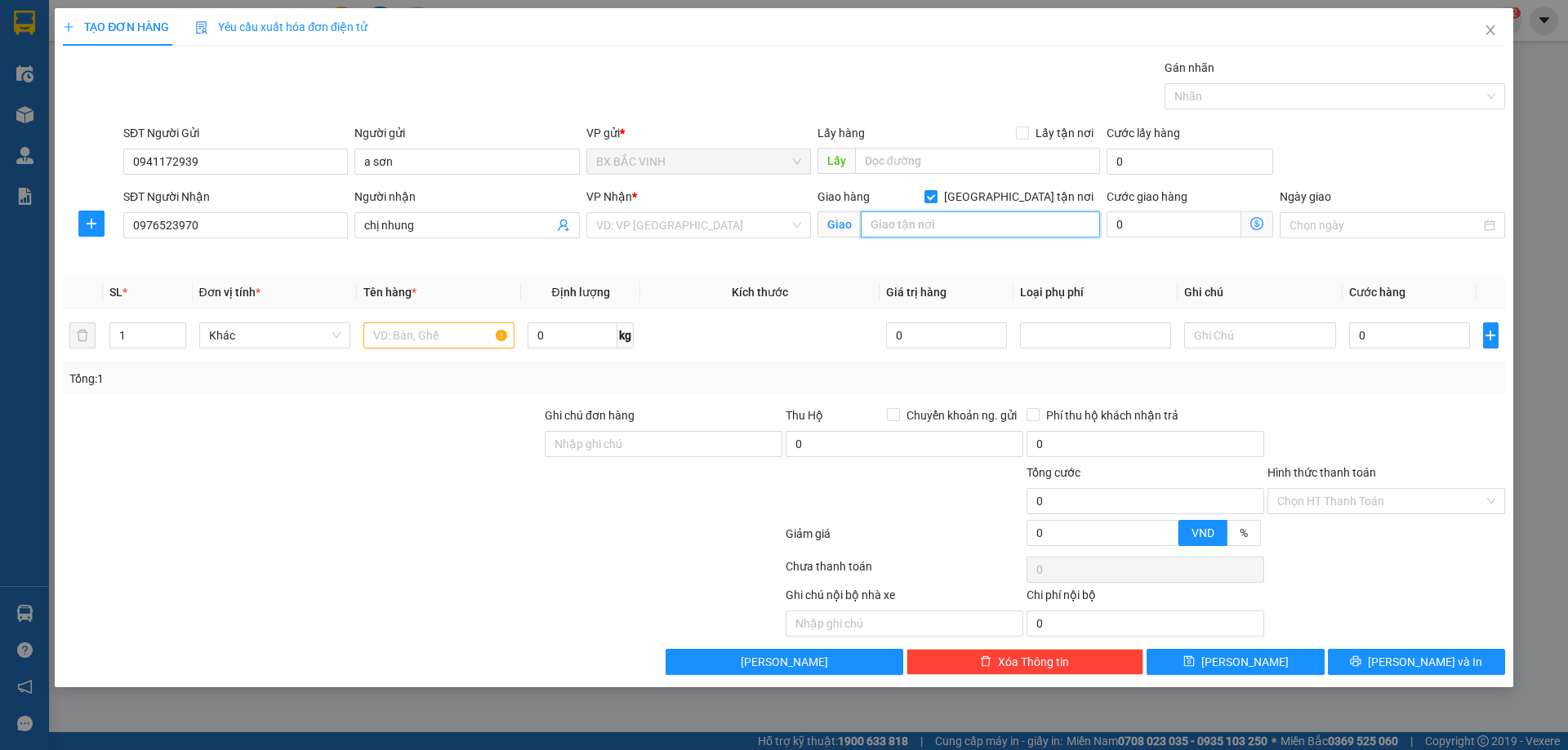
click at [1001, 235] on input "text" at bounding box center [980, 225] width 239 height 27
click at [790, 222] on div "VD: VP [GEOGRAPHIC_DATA]" at bounding box center [699, 226] width 225 height 27
type input "số 4 ngõ 181"
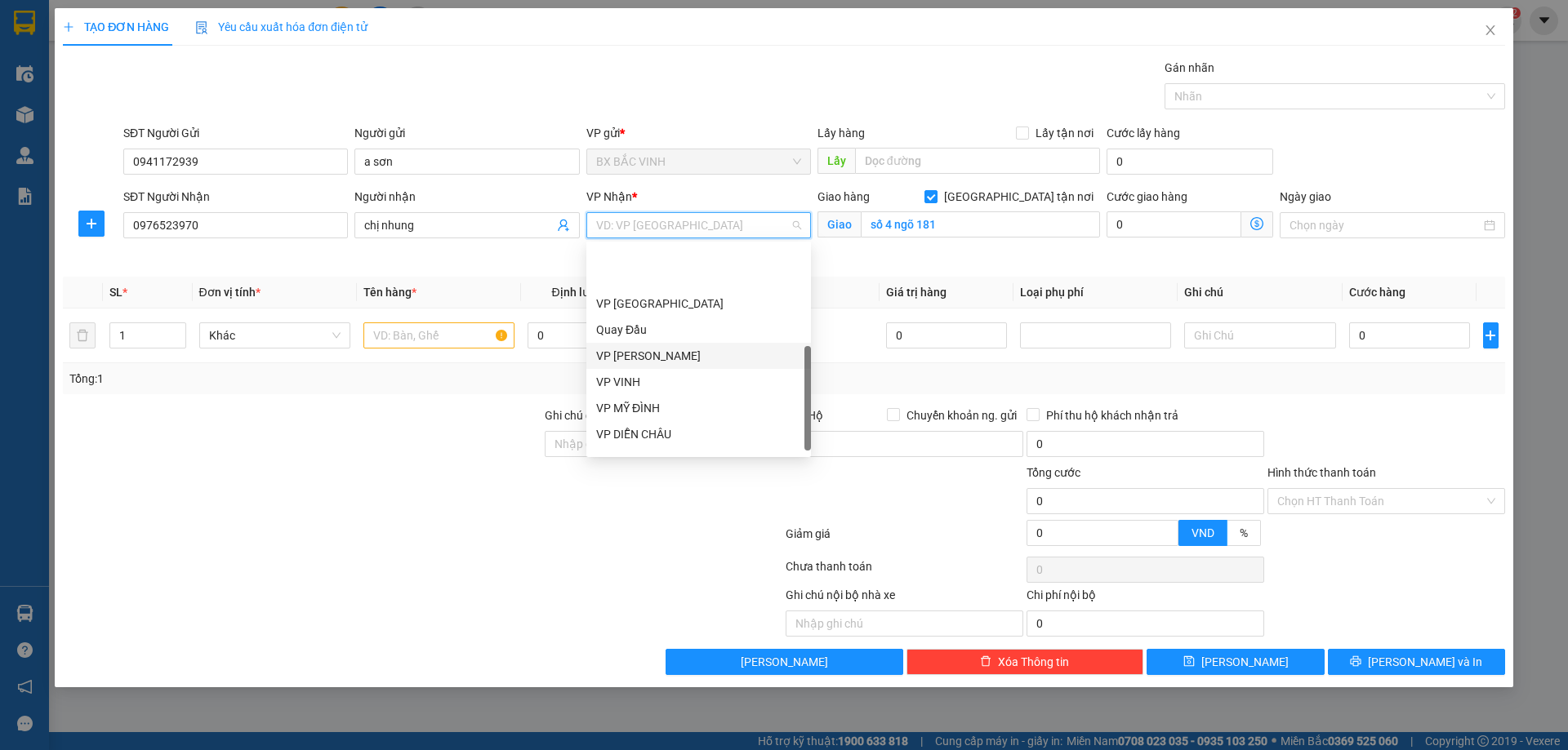
scroll to position [235, 0]
click at [658, 334] on div "VP MỸ ĐÌNH" at bounding box center [699, 336] width 205 height 18
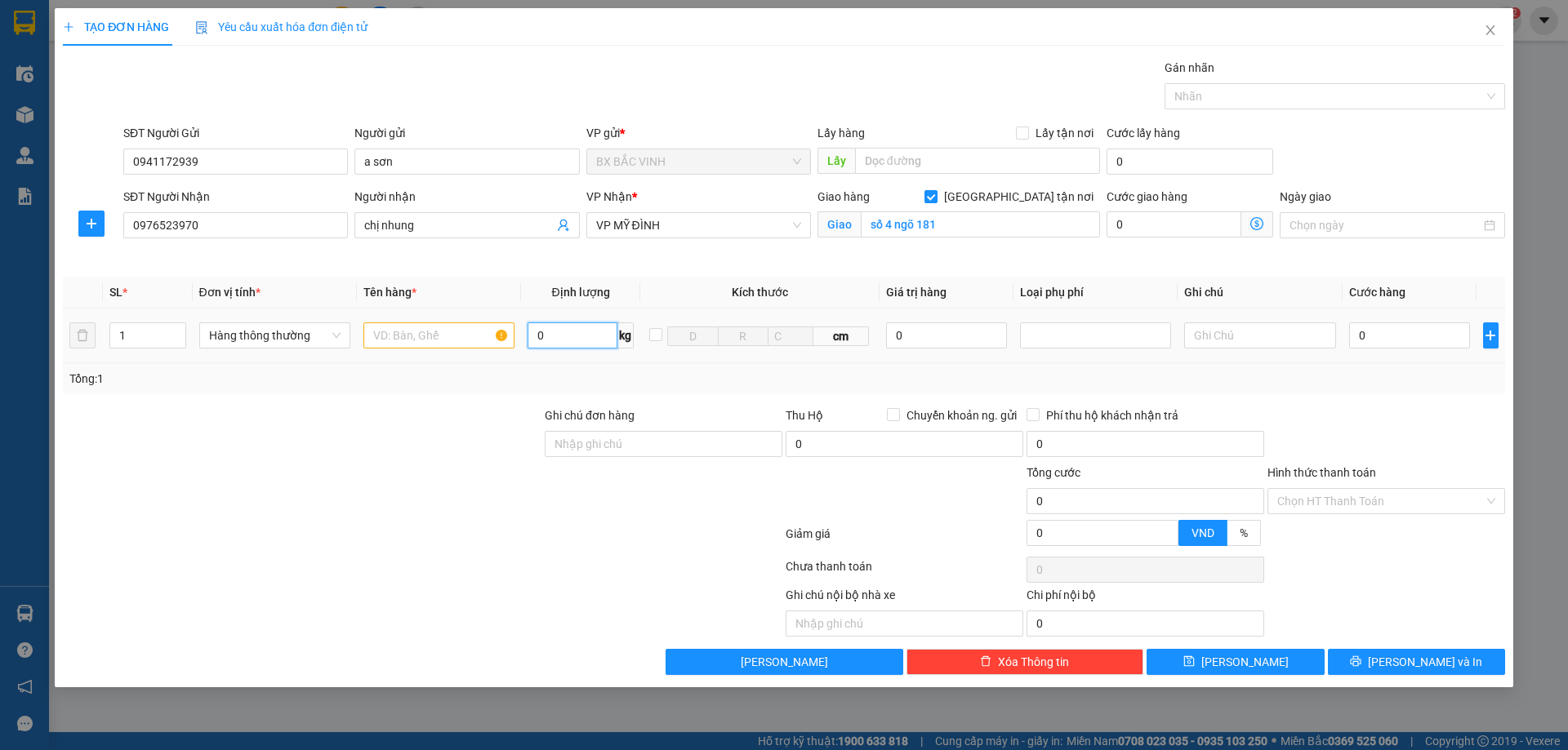
click at [592, 341] on input "0" at bounding box center [573, 336] width 90 height 27
click at [426, 338] on input "text" at bounding box center [439, 336] width 151 height 27
type input "hồ sơ"
click at [1422, 341] on input "0" at bounding box center [1410, 336] width 122 height 27
type input "3"
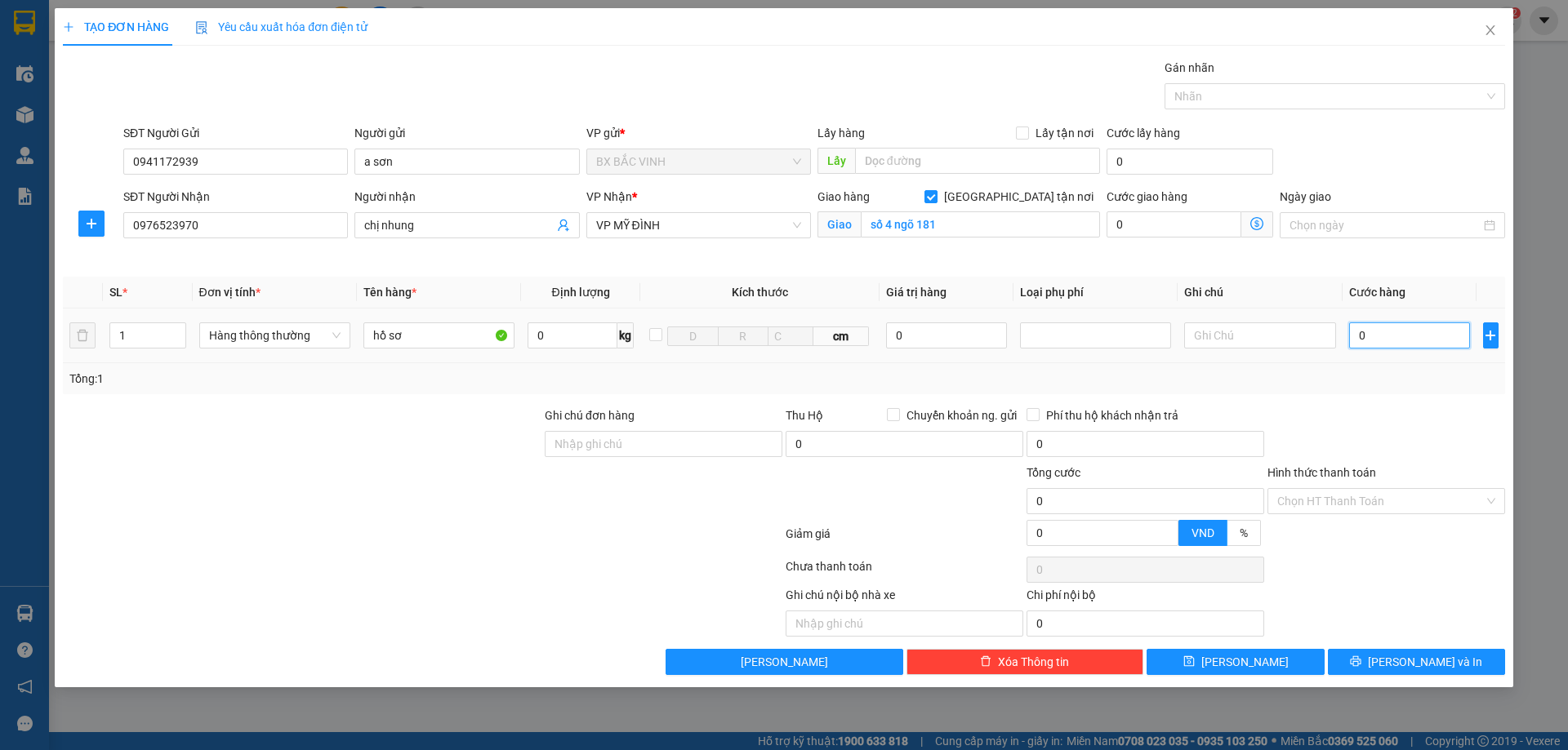
type input "3"
type input "30"
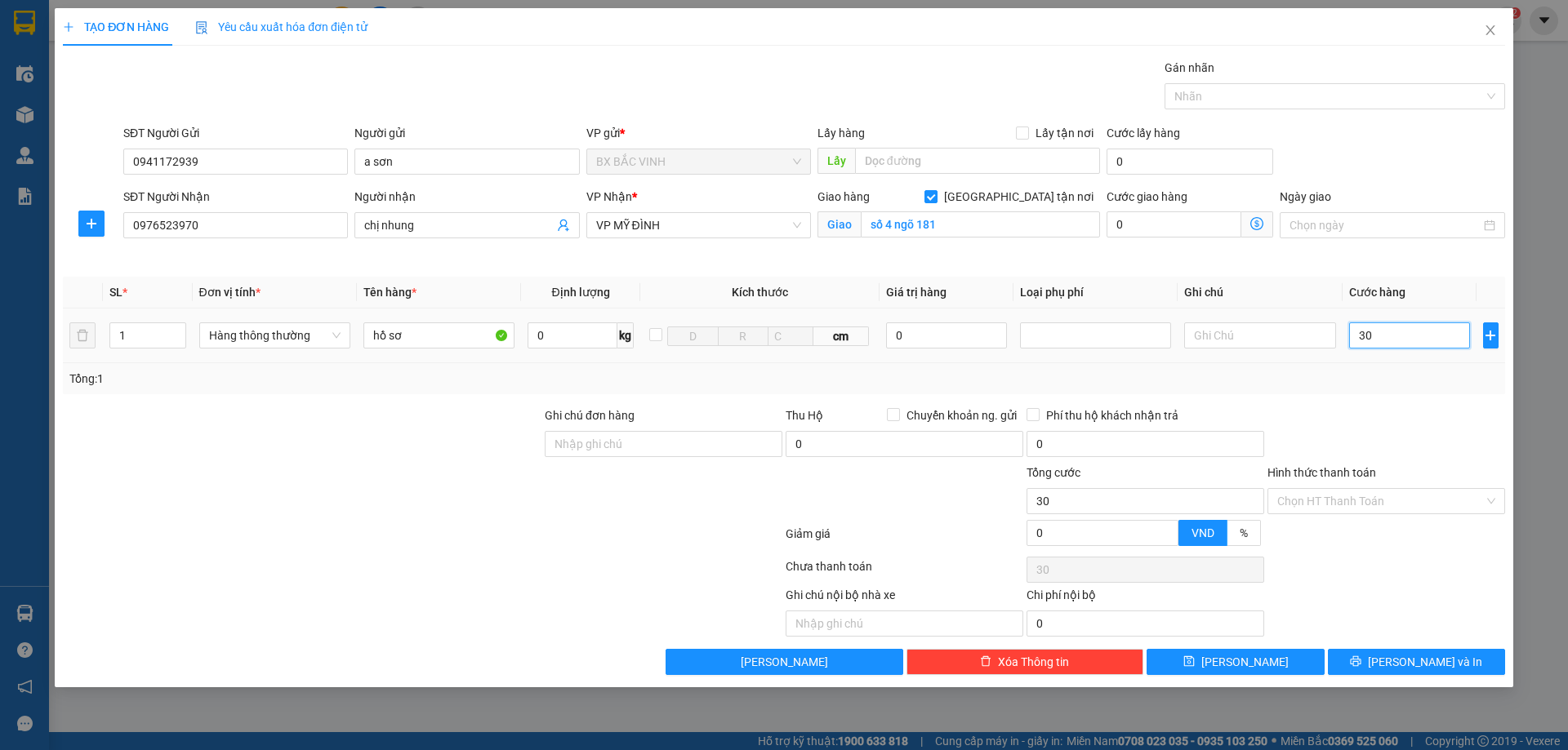
type input "300"
type input "3.000"
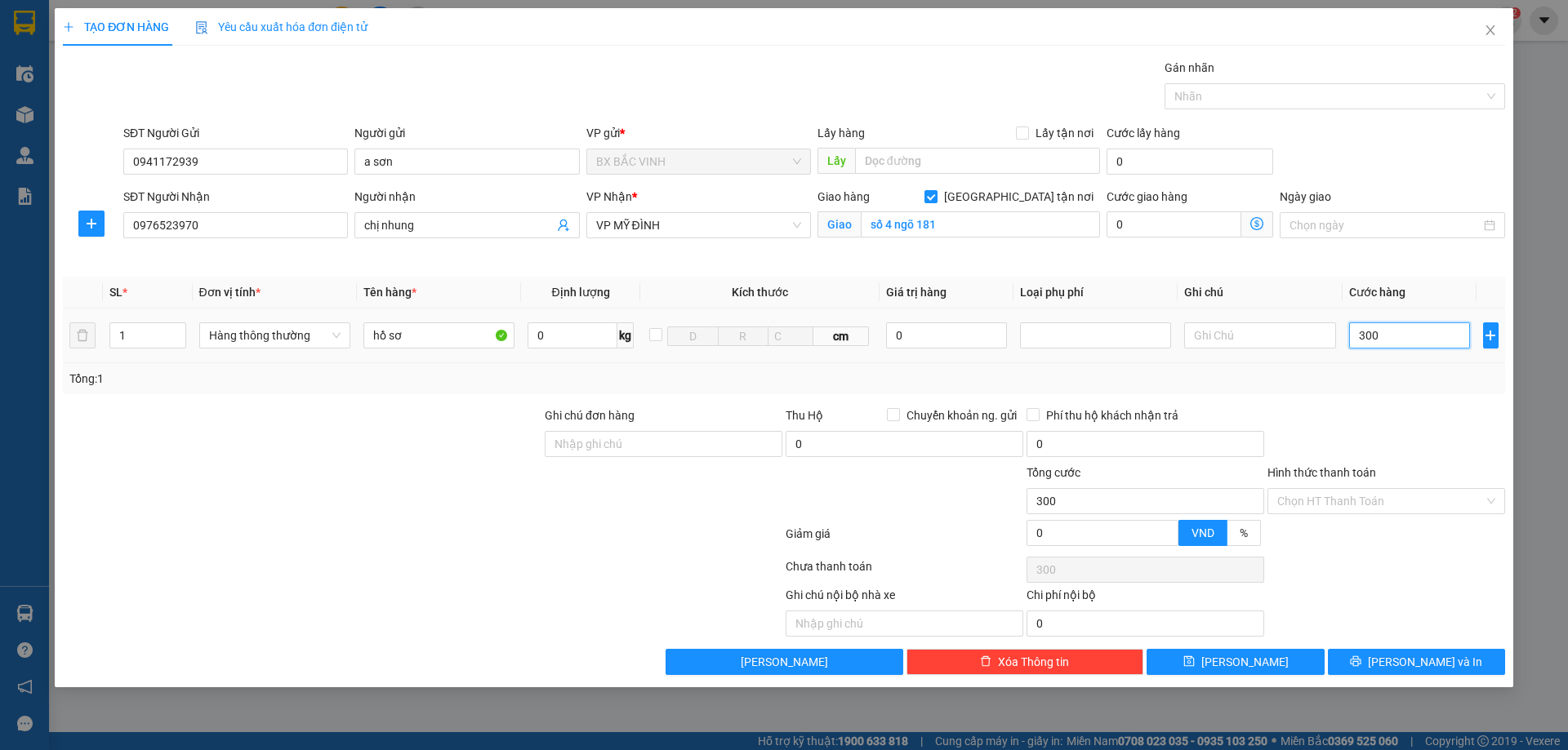
type input "3.000"
type input "30.000"
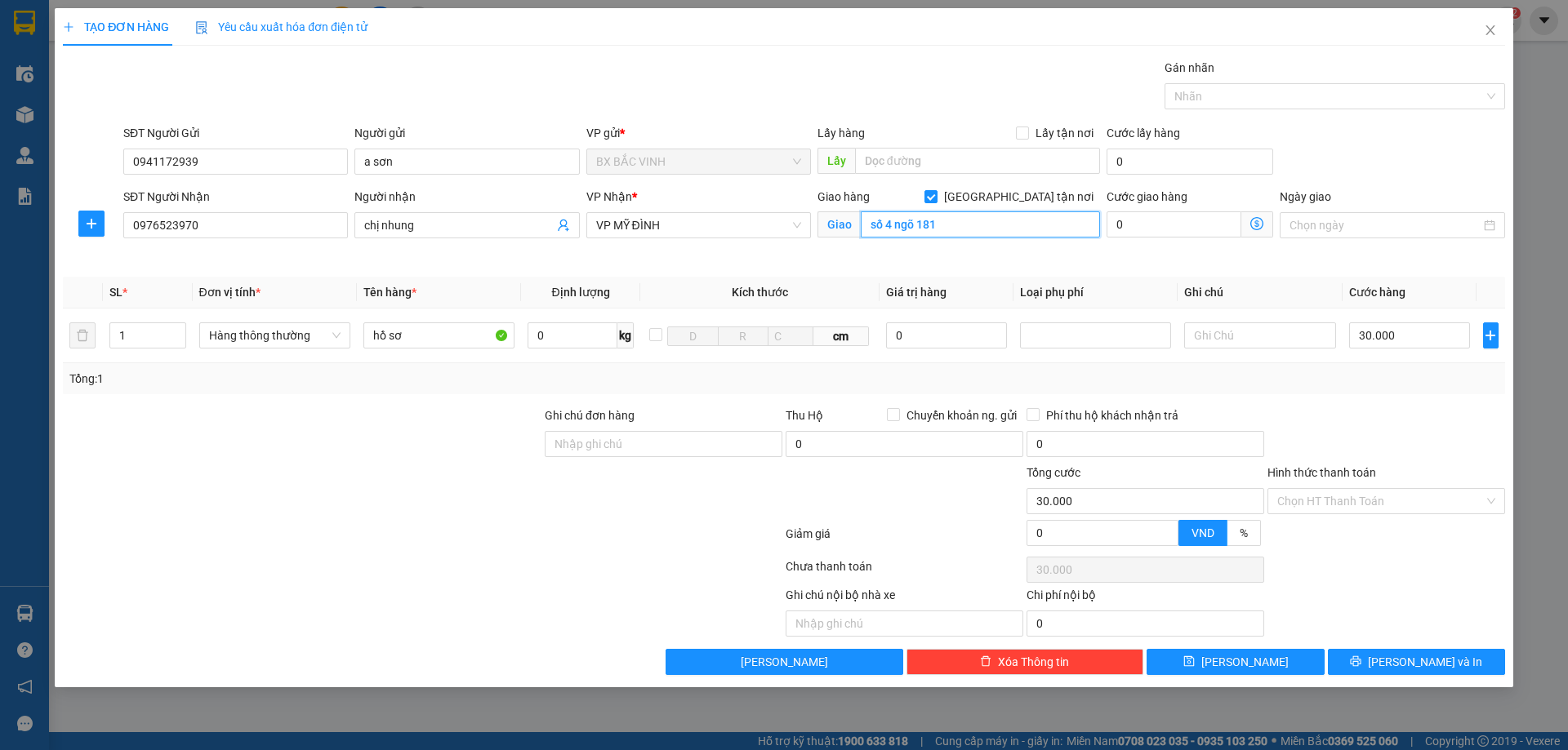
click at [960, 233] on input "số 4 ngõ 181" at bounding box center [980, 225] width 239 height 27
type input "vp"
click at [1410, 662] on span "[PERSON_NAME] và In" at bounding box center [1425, 662] width 114 height 18
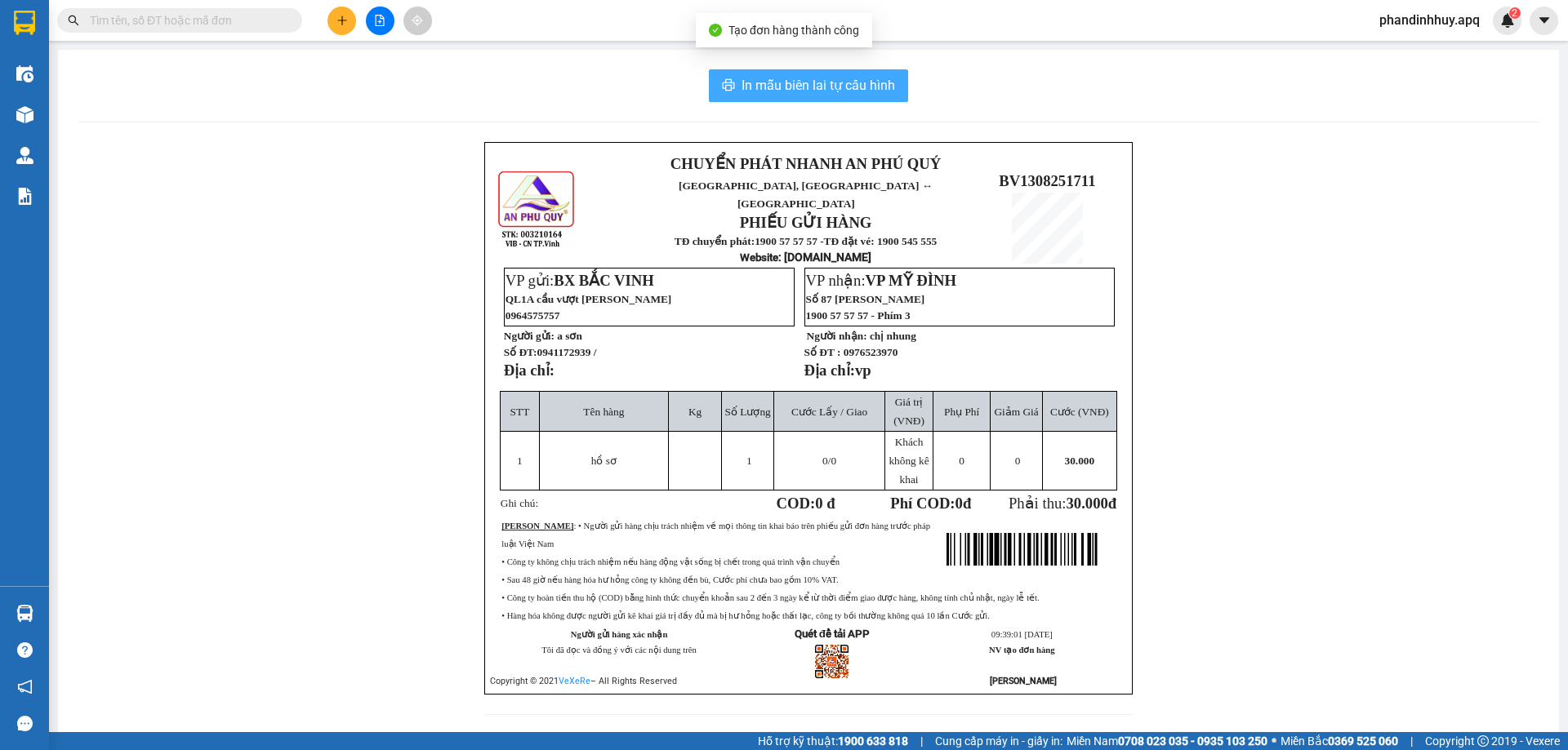
drag, startPoint x: 821, startPoint y: 86, endPoint x: 1088, endPoint y: 281, distance: 330.6
click at [822, 86] on span "In mẫu biên lai tự cấu hình" at bounding box center [819, 85] width 154 height 20
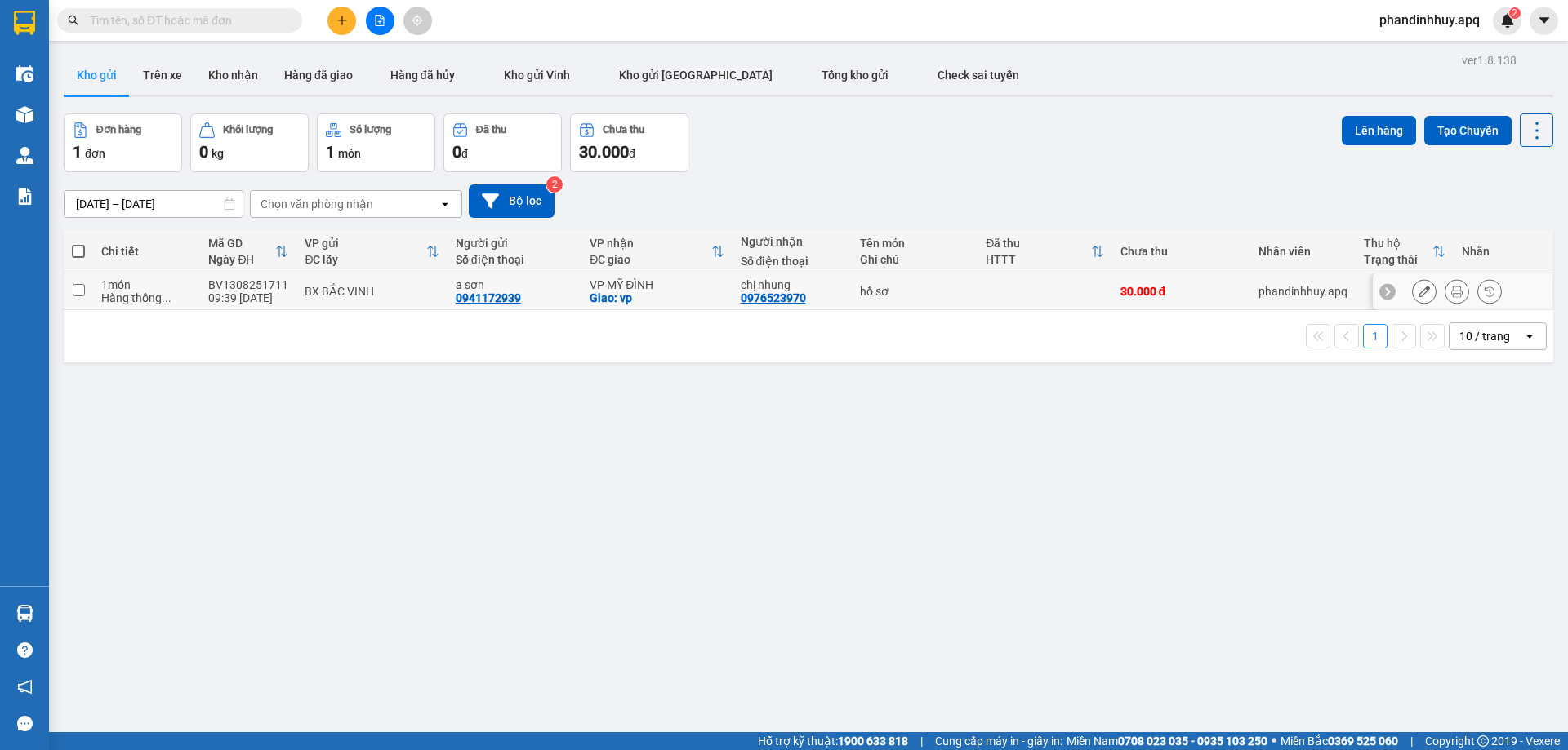
click at [74, 292] on input "checkbox" at bounding box center [79, 290] width 12 height 12
checkbox input "true"
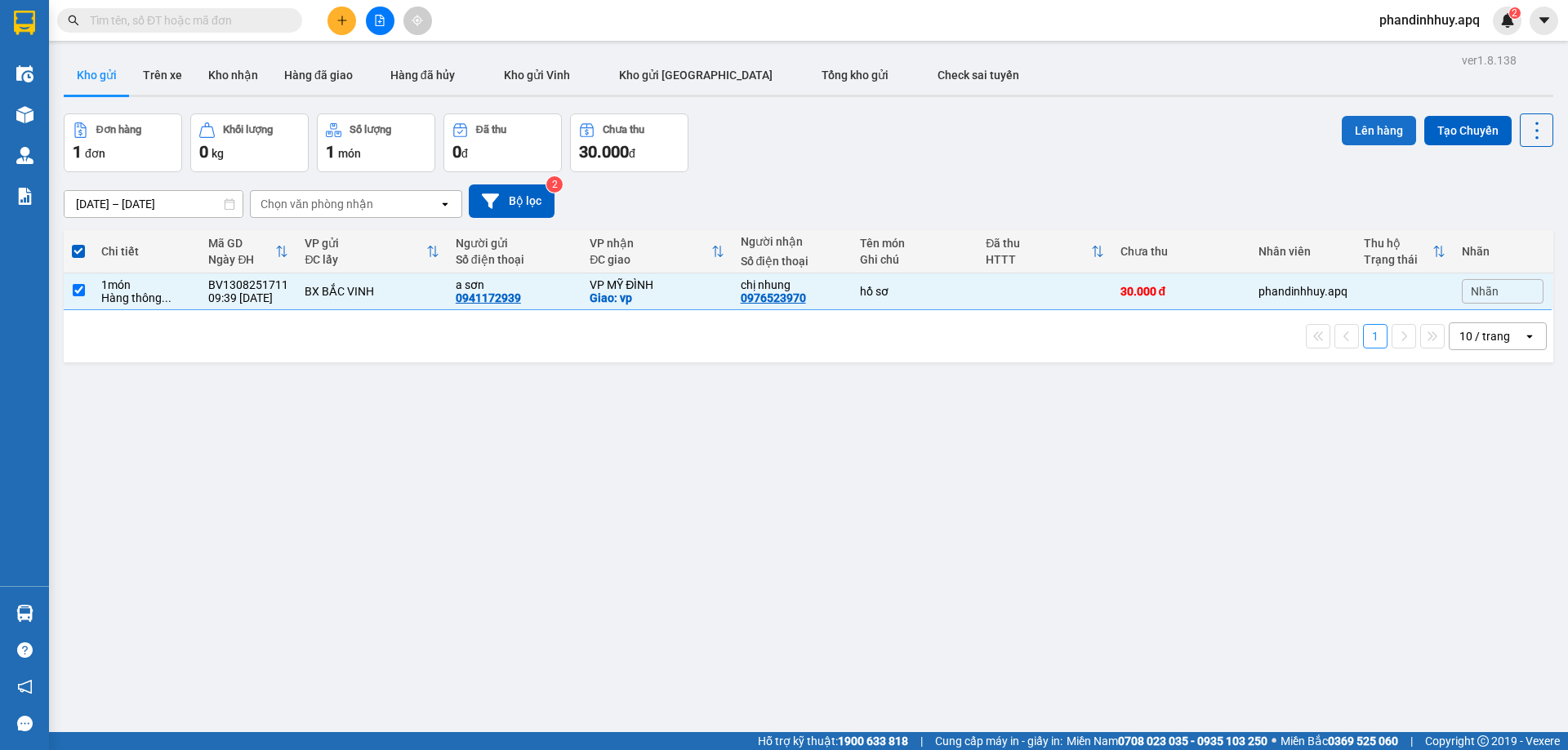
click at [1370, 131] on button "Lên hàng" at bounding box center [1380, 130] width 74 height 29
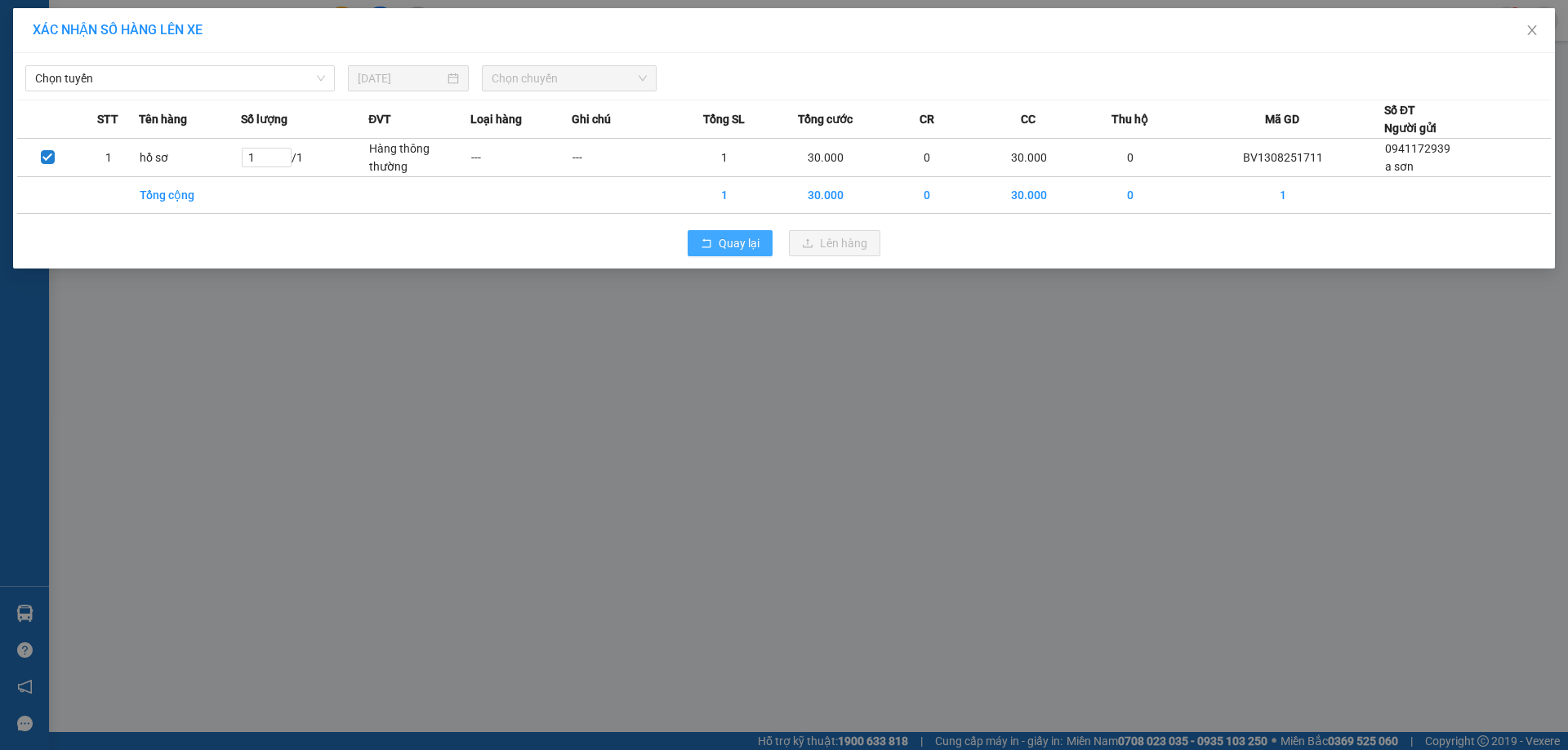
click at [736, 242] on span "Quay lại" at bounding box center [739, 243] width 41 height 18
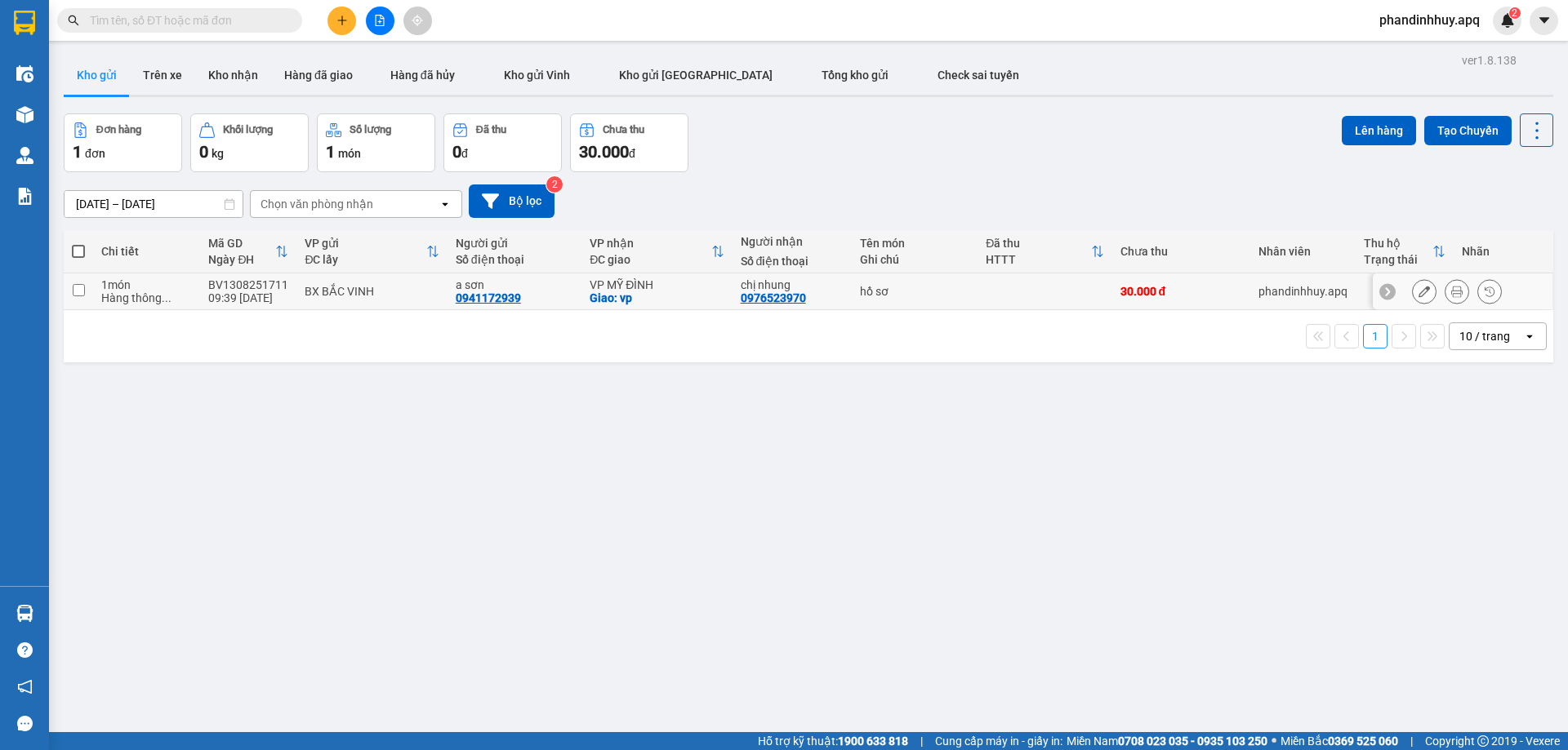
click at [704, 287] on div "VP MỸ ĐÌNH" at bounding box center [656, 285] width 134 height 13
checkbox input "true"
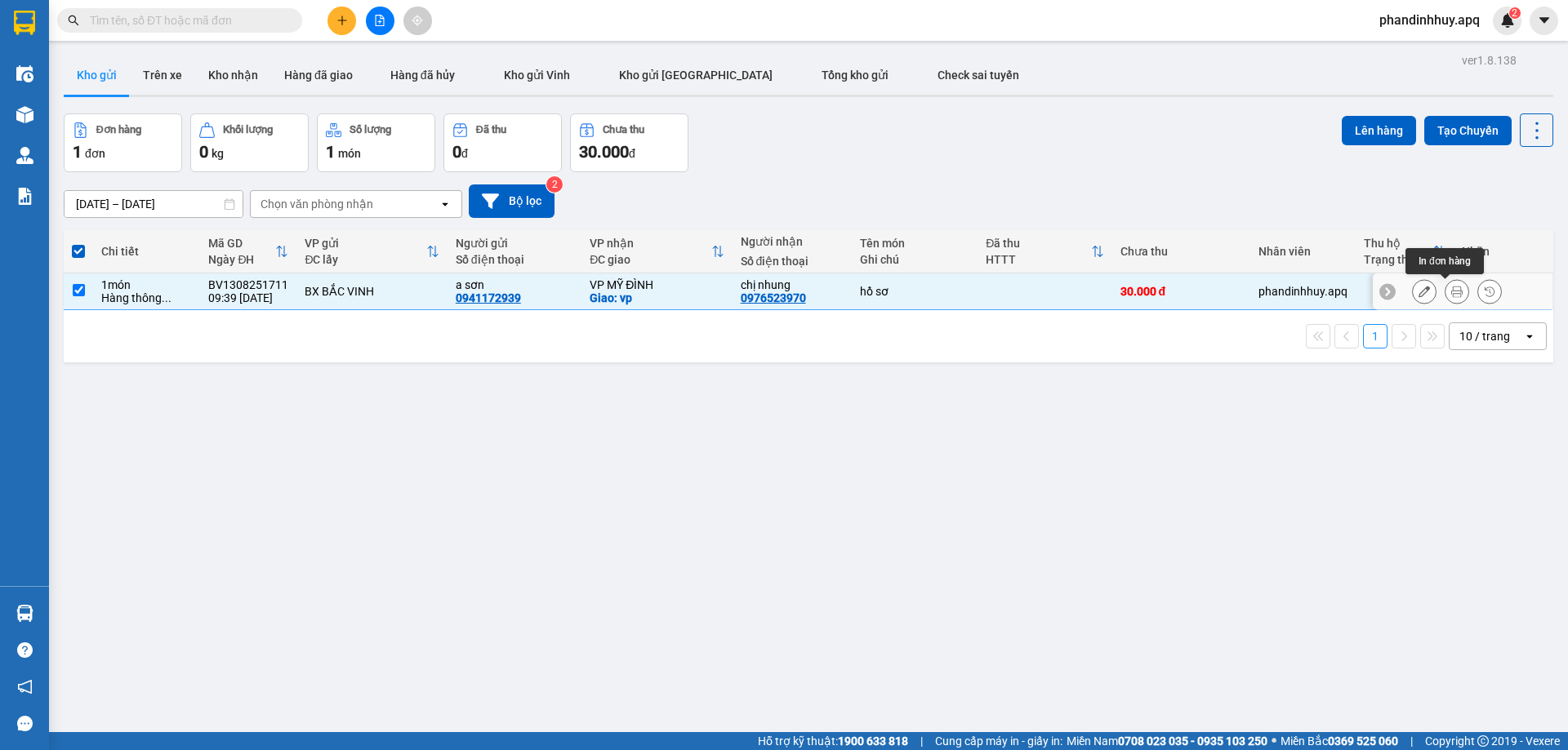
click at [1451, 292] on icon at bounding box center [1457, 291] width 12 height 11
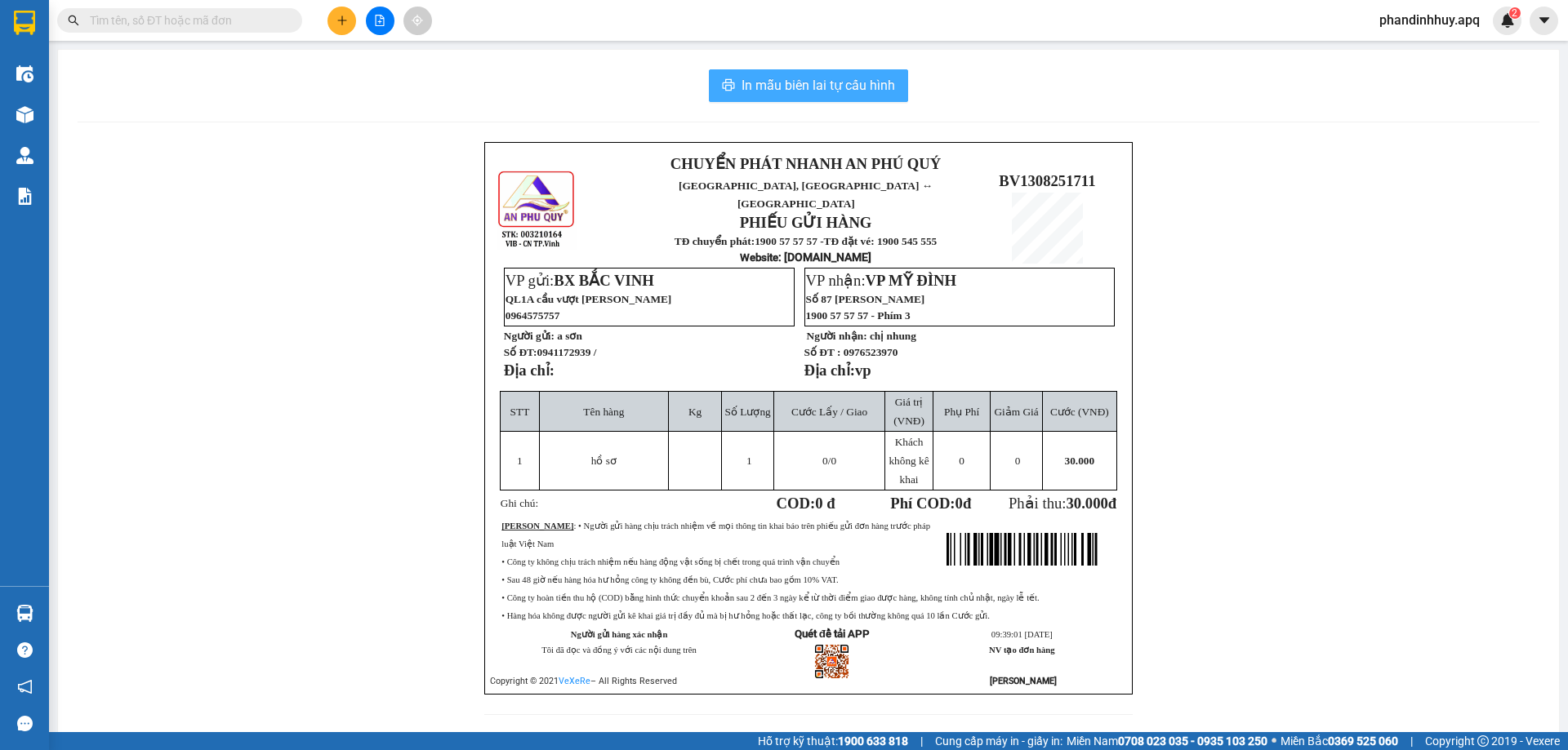
click at [808, 87] on span "In mẫu biên lai tự cấu hình" at bounding box center [819, 85] width 154 height 20
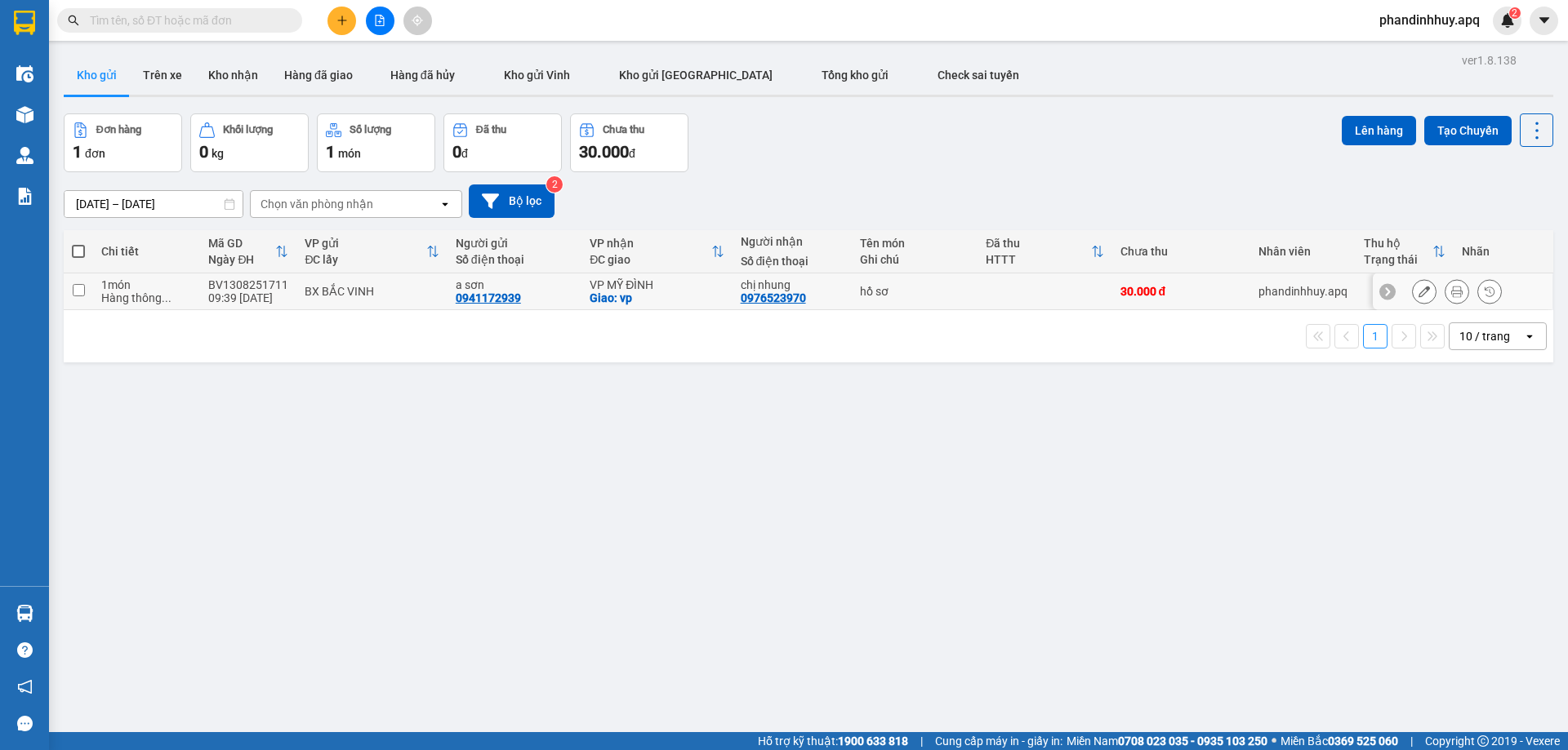
click at [74, 289] on input "checkbox" at bounding box center [79, 290] width 12 height 12
checkbox input "true"
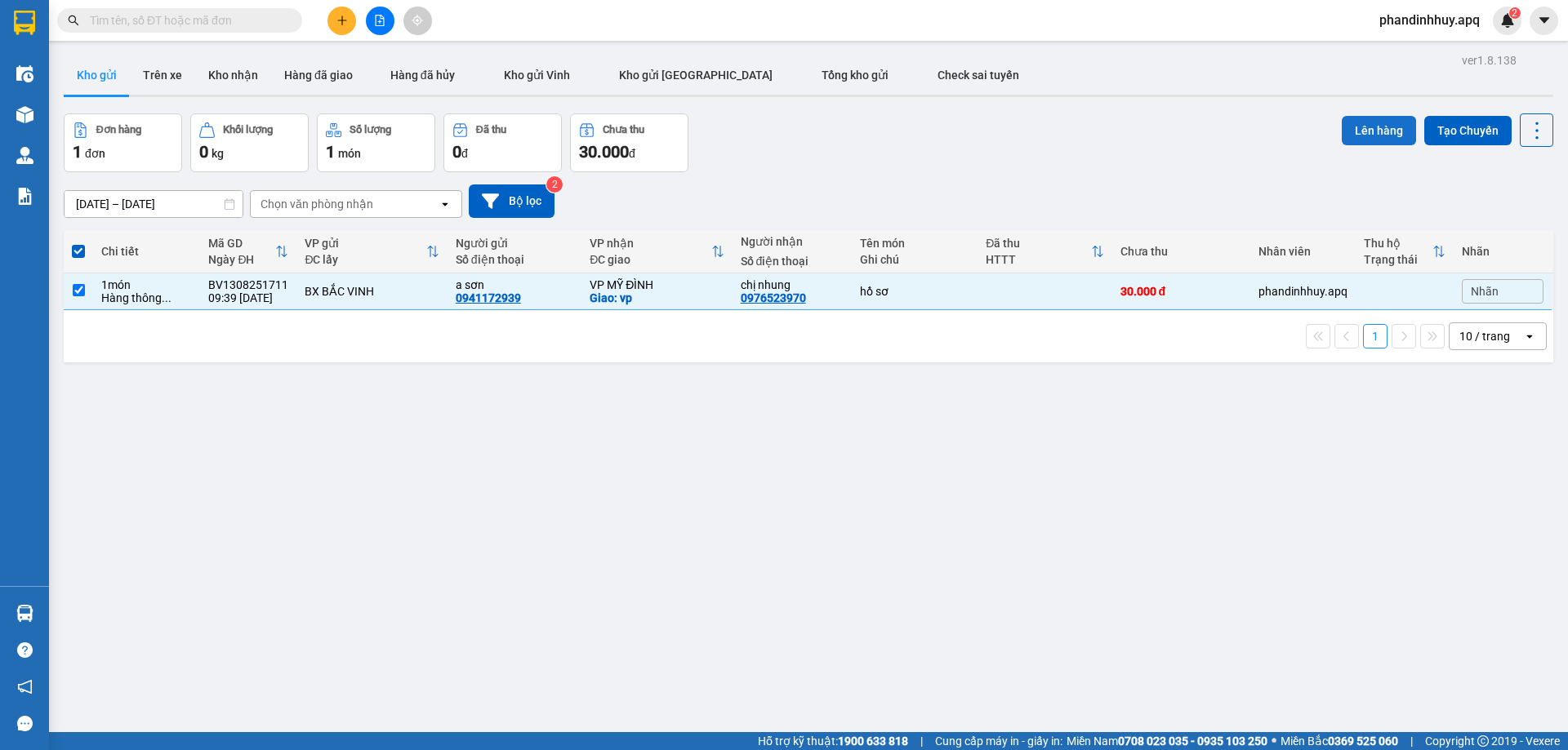
click at [1360, 135] on button "Lên hàng" at bounding box center [1380, 130] width 74 height 29
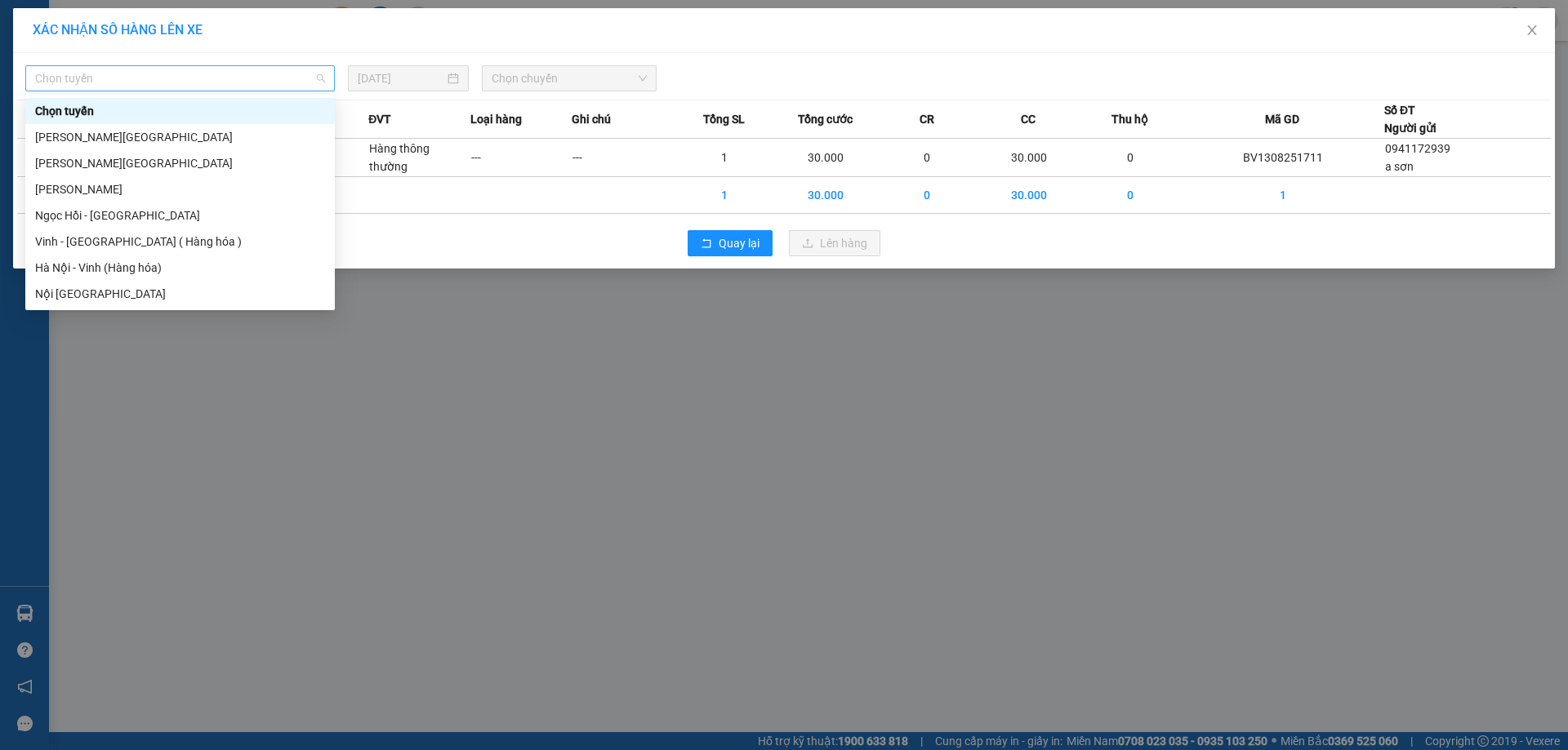
click at [272, 73] on span "Chọn tuyến" at bounding box center [181, 79] width 290 height 25
click at [191, 248] on div "Vinh - [GEOGRAPHIC_DATA] ( Hàng hóa )" at bounding box center [181, 241] width 290 height 18
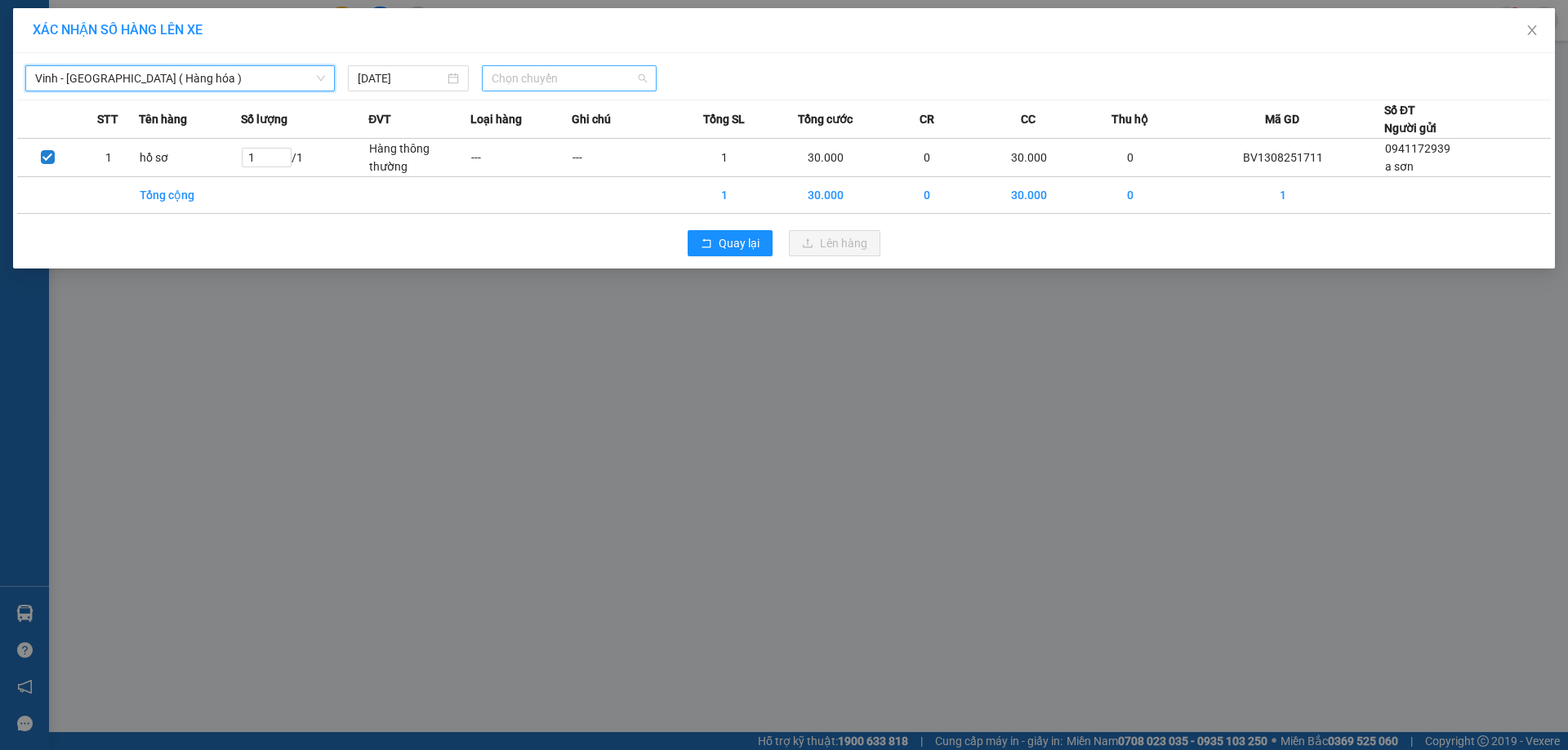
click at [499, 80] on span "Chọn chuyến" at bounding box center [569, 79] width 155 height 25
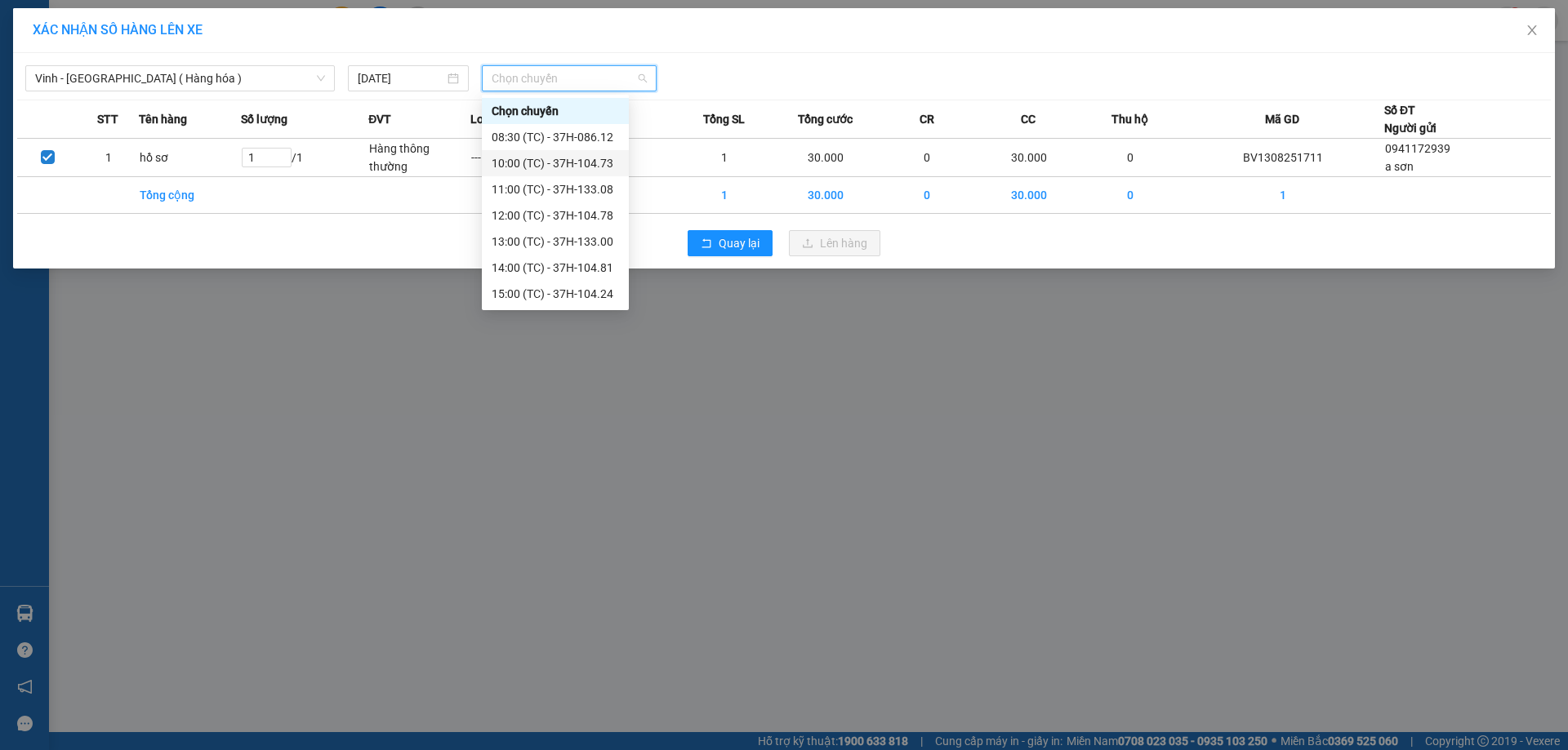
click at [517, 165] on div "10:00 (TC) - 37H-104.73" at bounding box center [556, 163] width 127 height 18
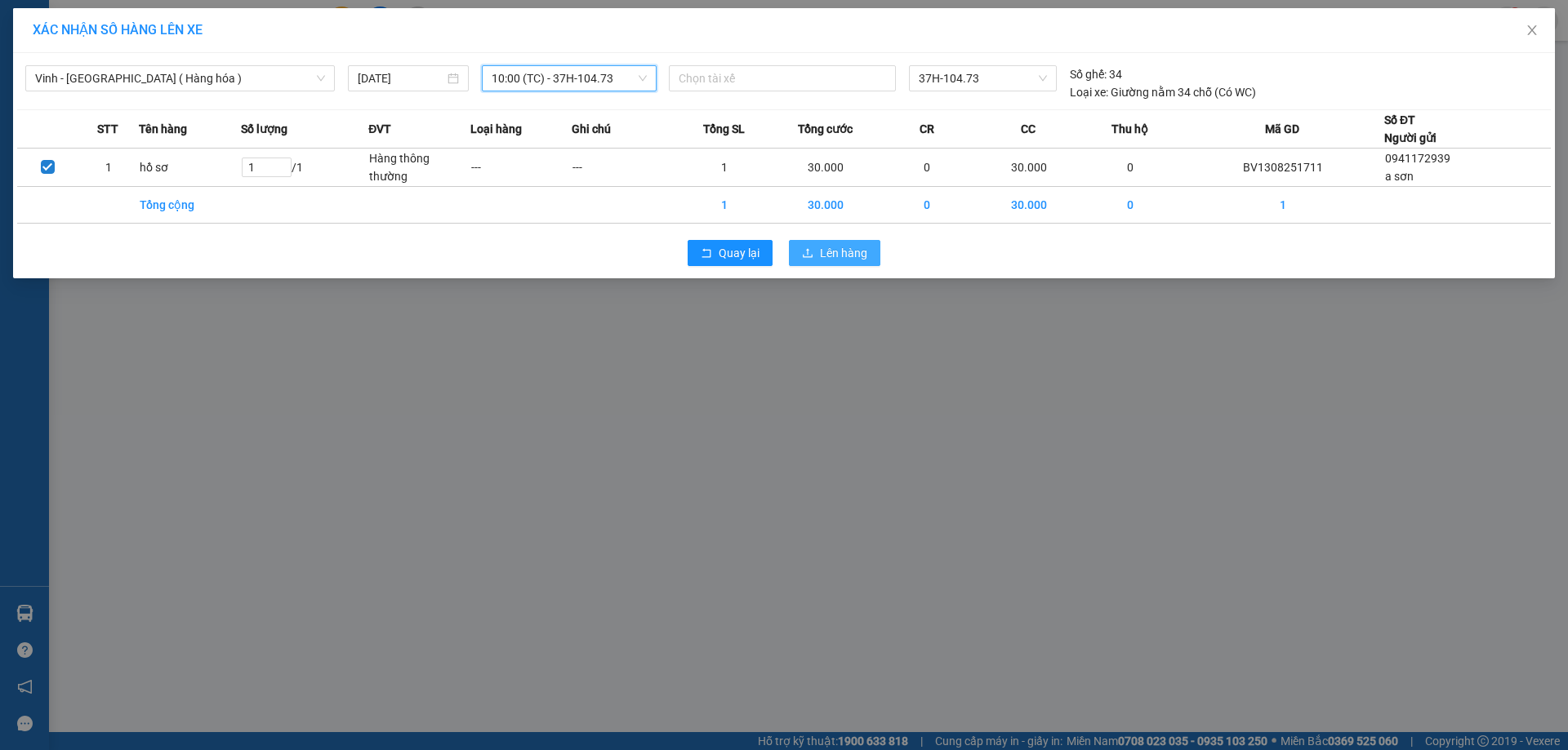
click at [828, 246] on span "Lên hàng" at bounding box center [844, 253] width 48 height 18
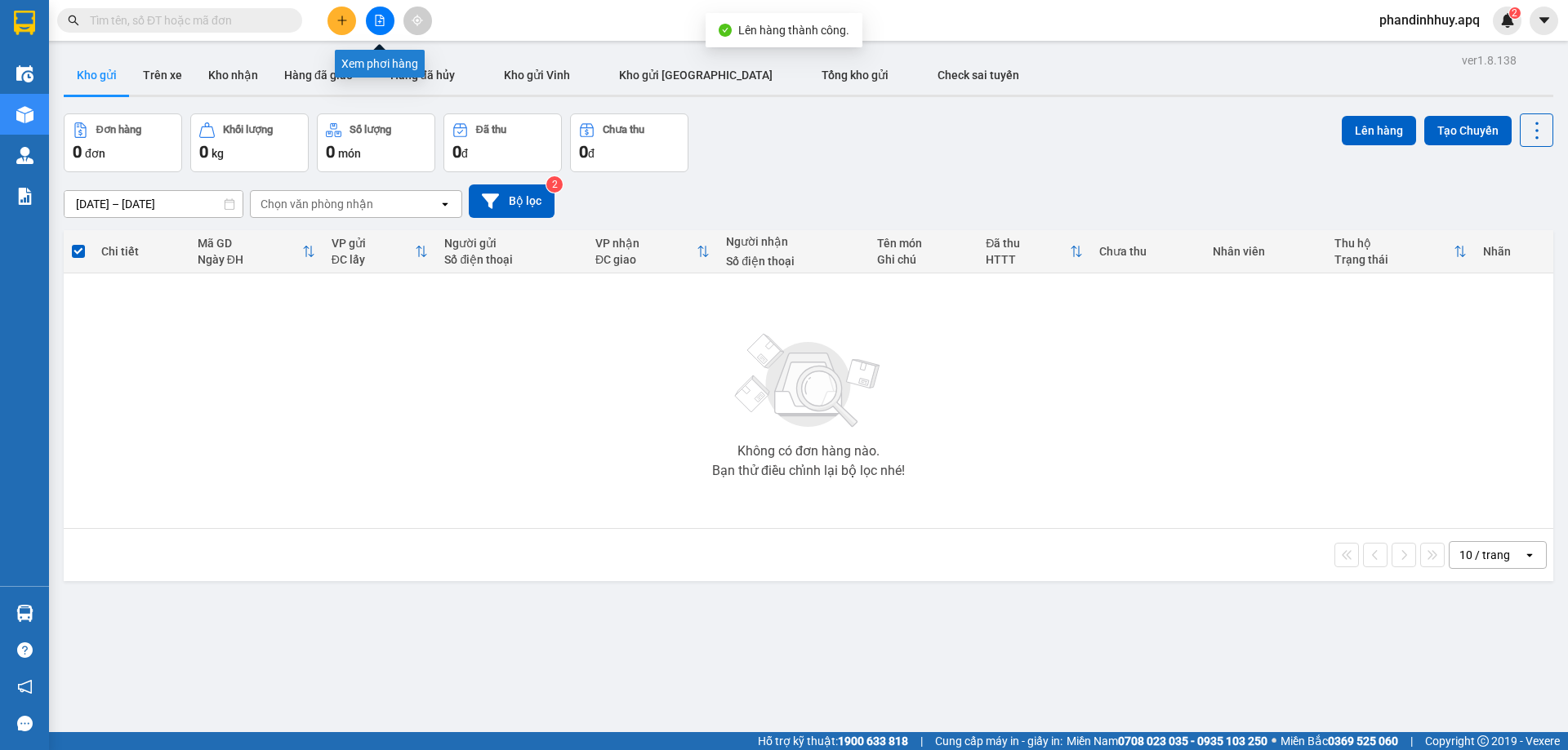
click at [379, 22] on icon "file-add" at bounding box center [380, 20] width 9 height 11
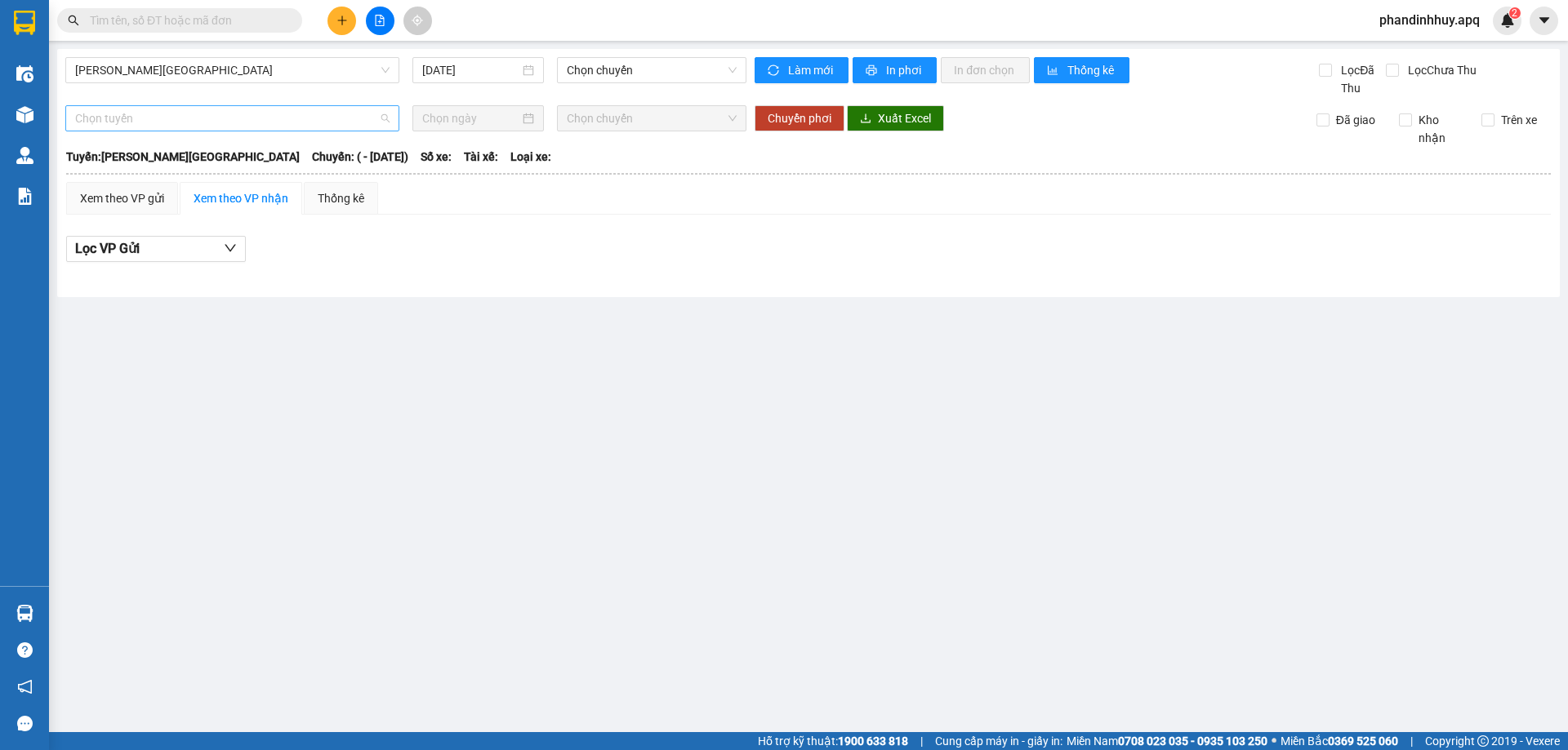
click at [255, 118] on span "Chọn tuyến" at bounding box center [232, 119] width 314 height 25
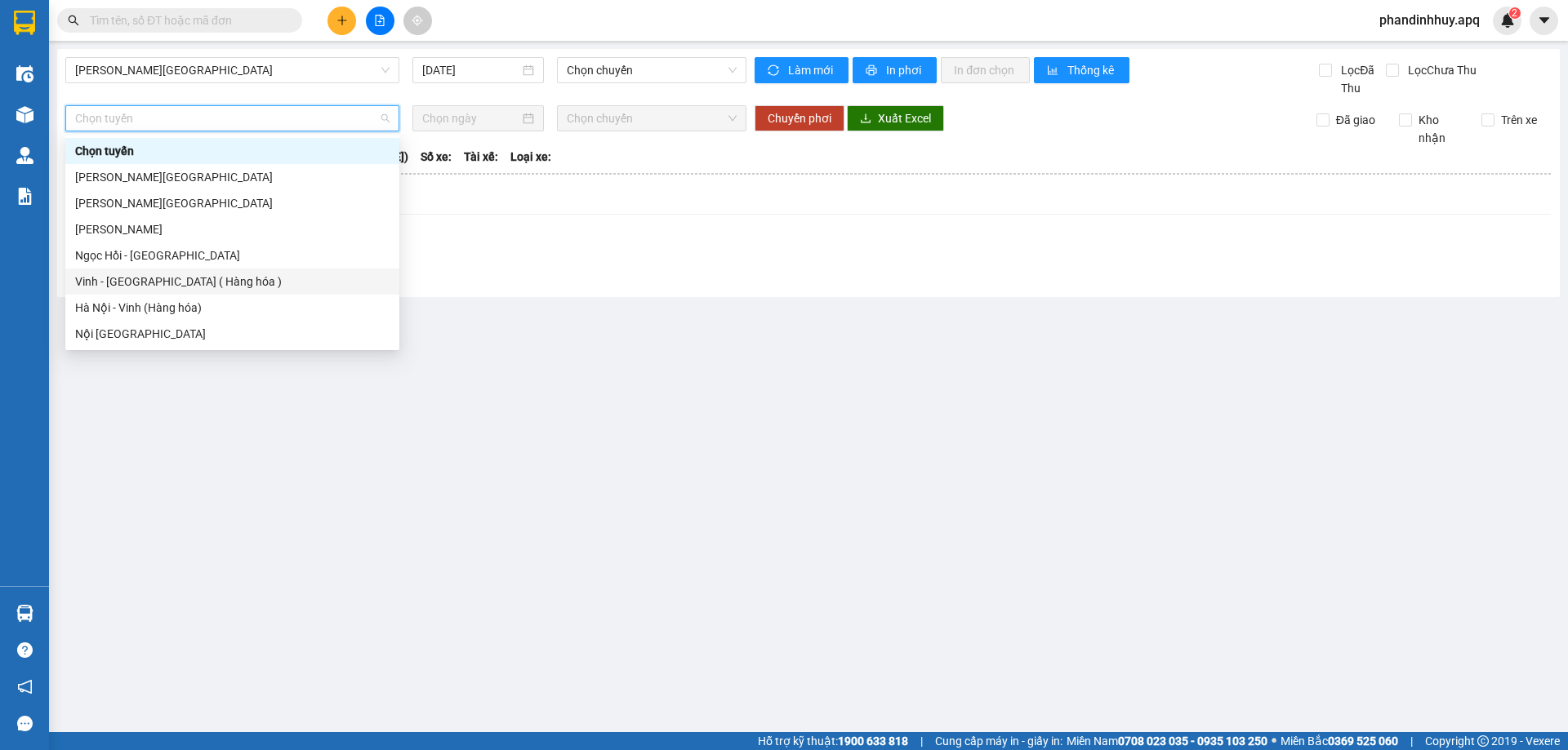
click at [219, 289] on div "Vinh - [GEOGRAPHIC_DATA] ( Hàng hóa )" at bounding box center [232, 281] width 314 height 18
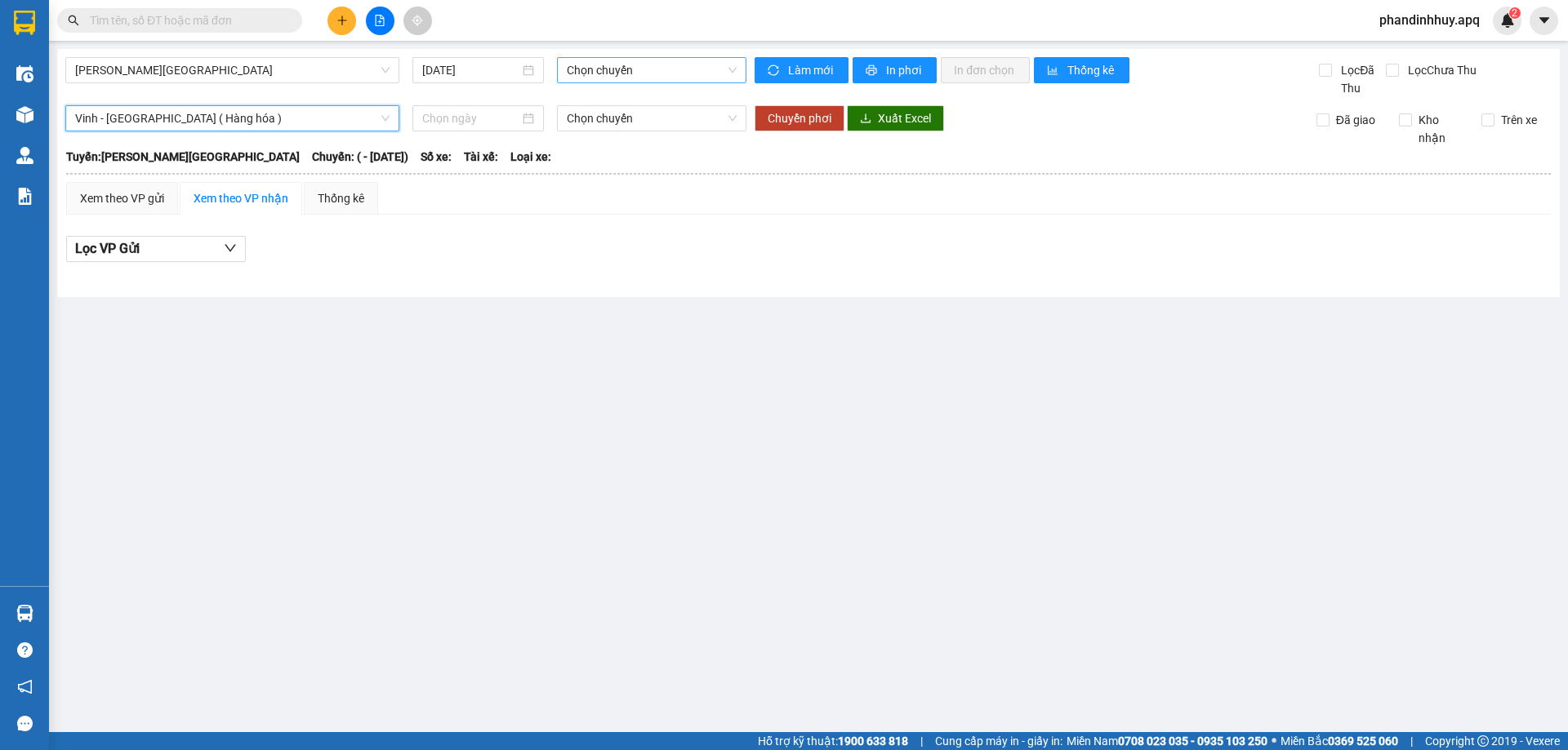
click at [605, 73] on span "Chọn chuyến" at bounding box center [652, 71] width 170 height 25
click at [483, 118] on input at bounding box center [471, 119] width 97 height 18
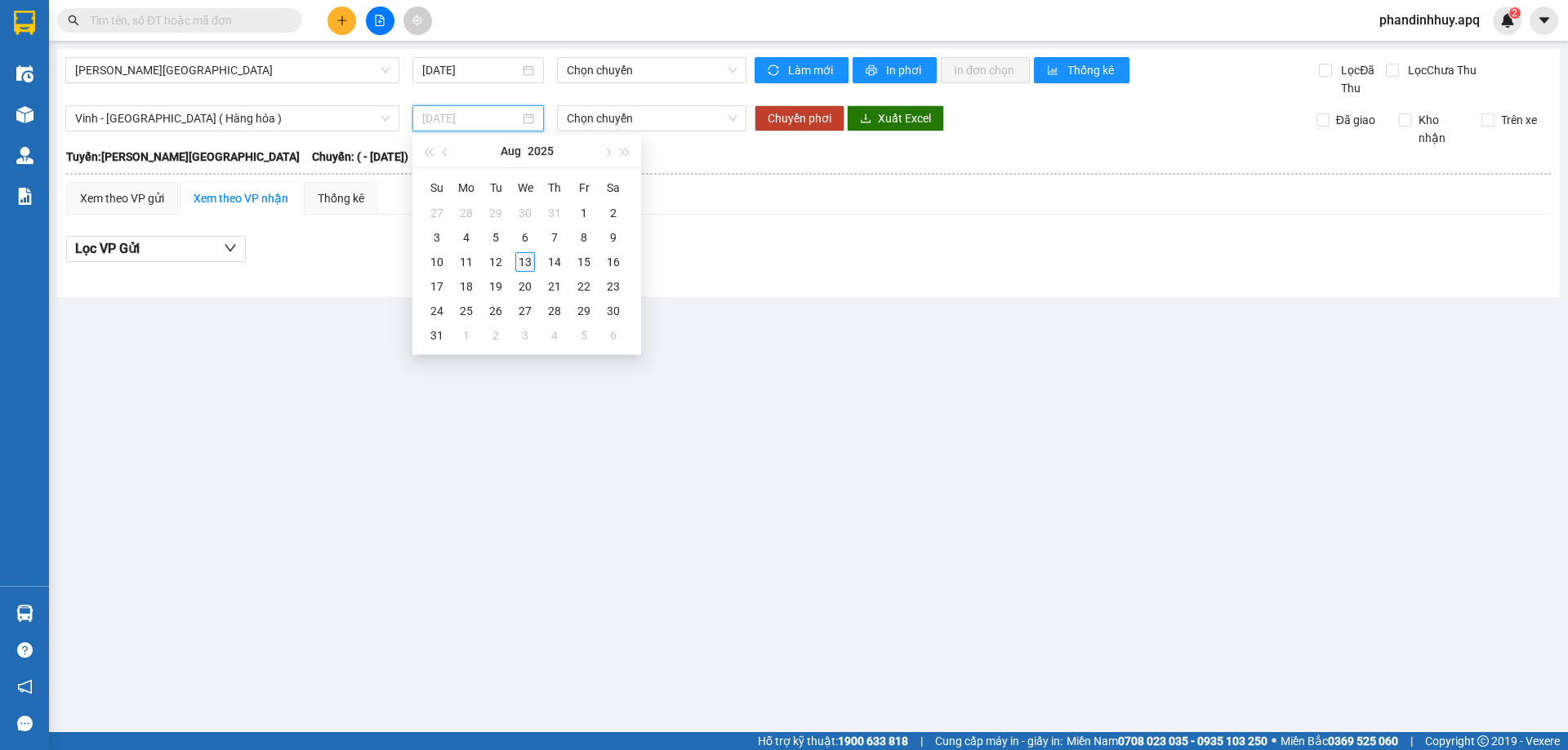
type input "[DATE]"
click at [523, 259] on div "13" at bounding box center [525, 262] width 19 height 19
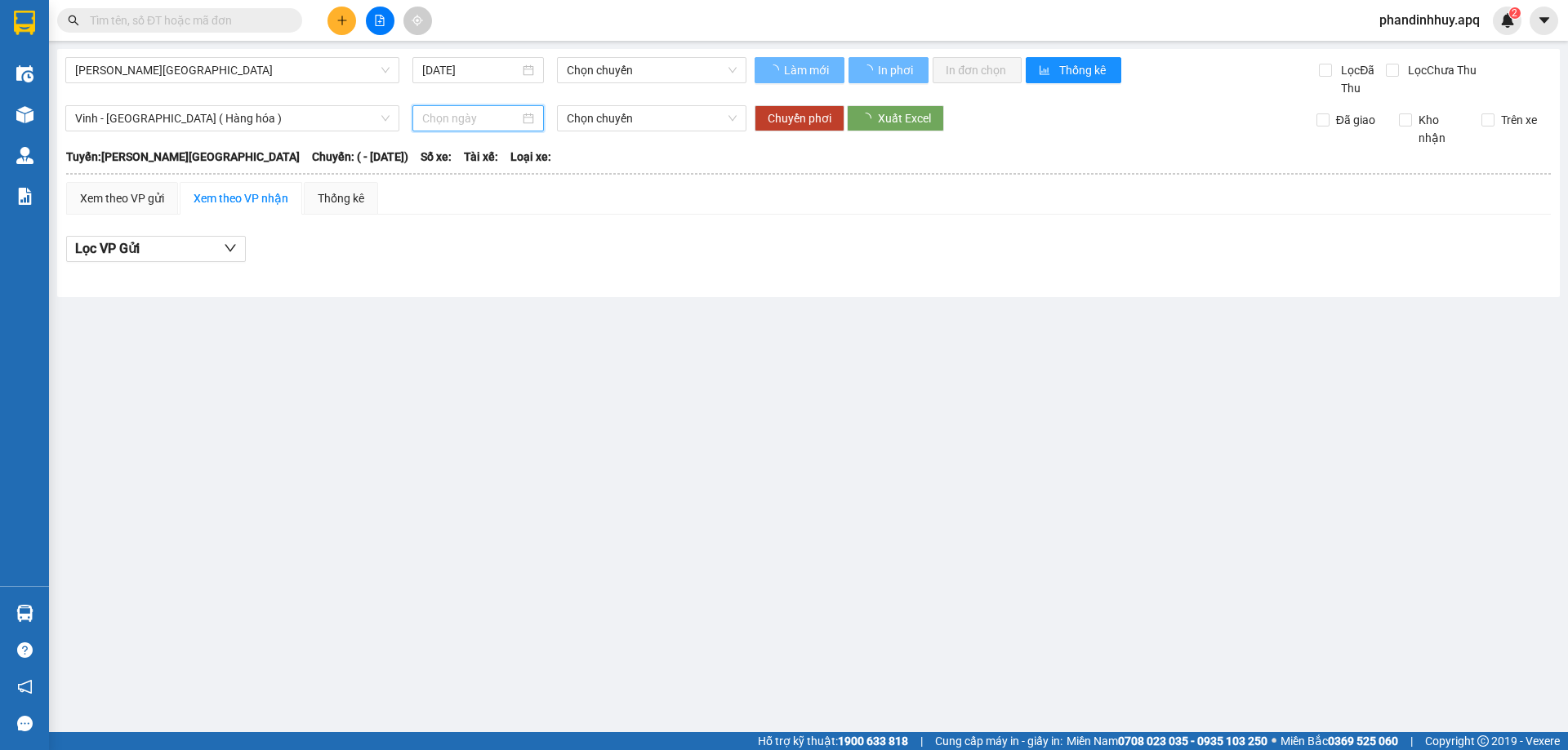
type input "[DATE]"
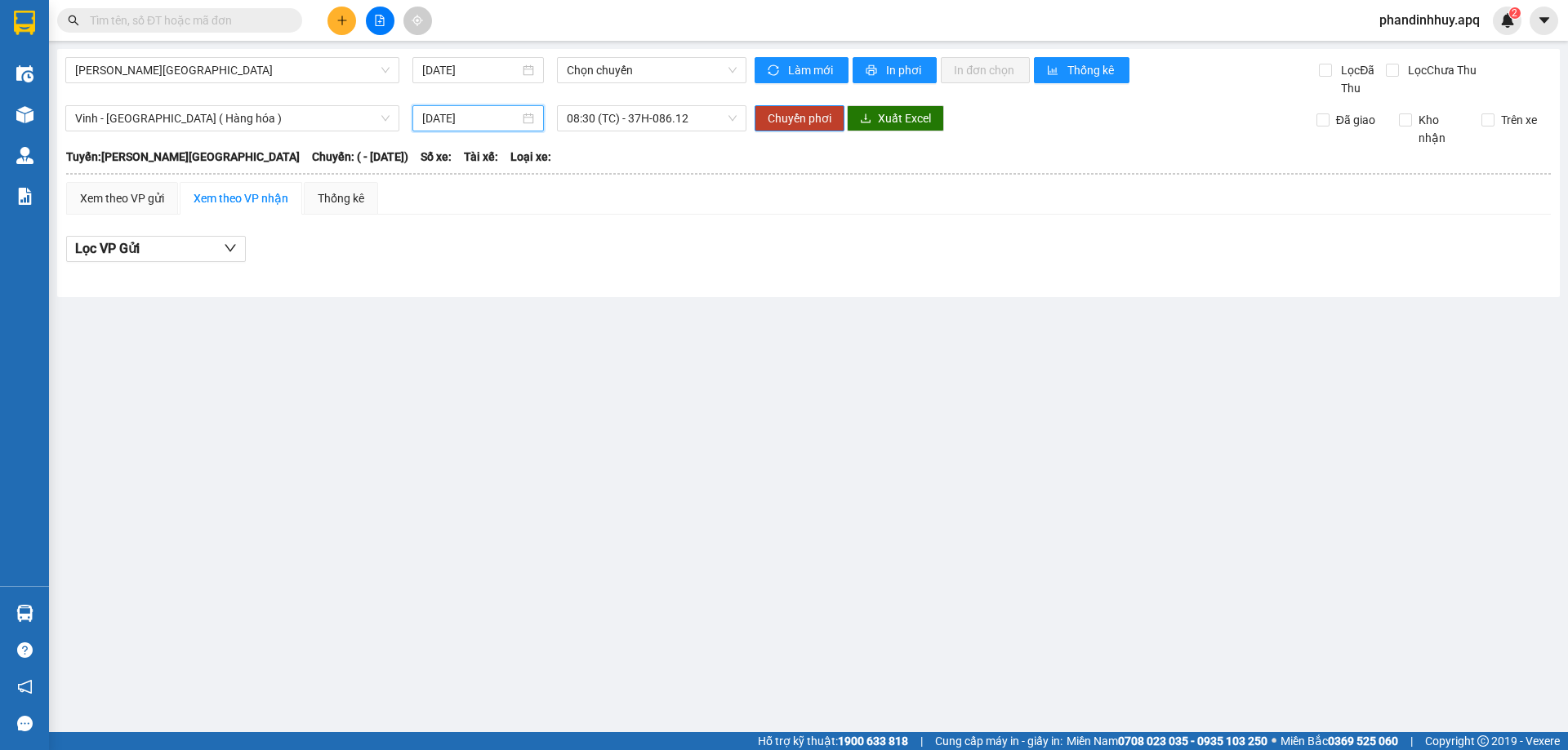
drag, startPoint x: 723, startPoint y: 119, endPoint x: 708, endPoint y: 136, distance: 22.7
click at [721, 123] on span "08:30 (TC) - 37H-086.12" at bounding box center [652, 119] width 170 height 25
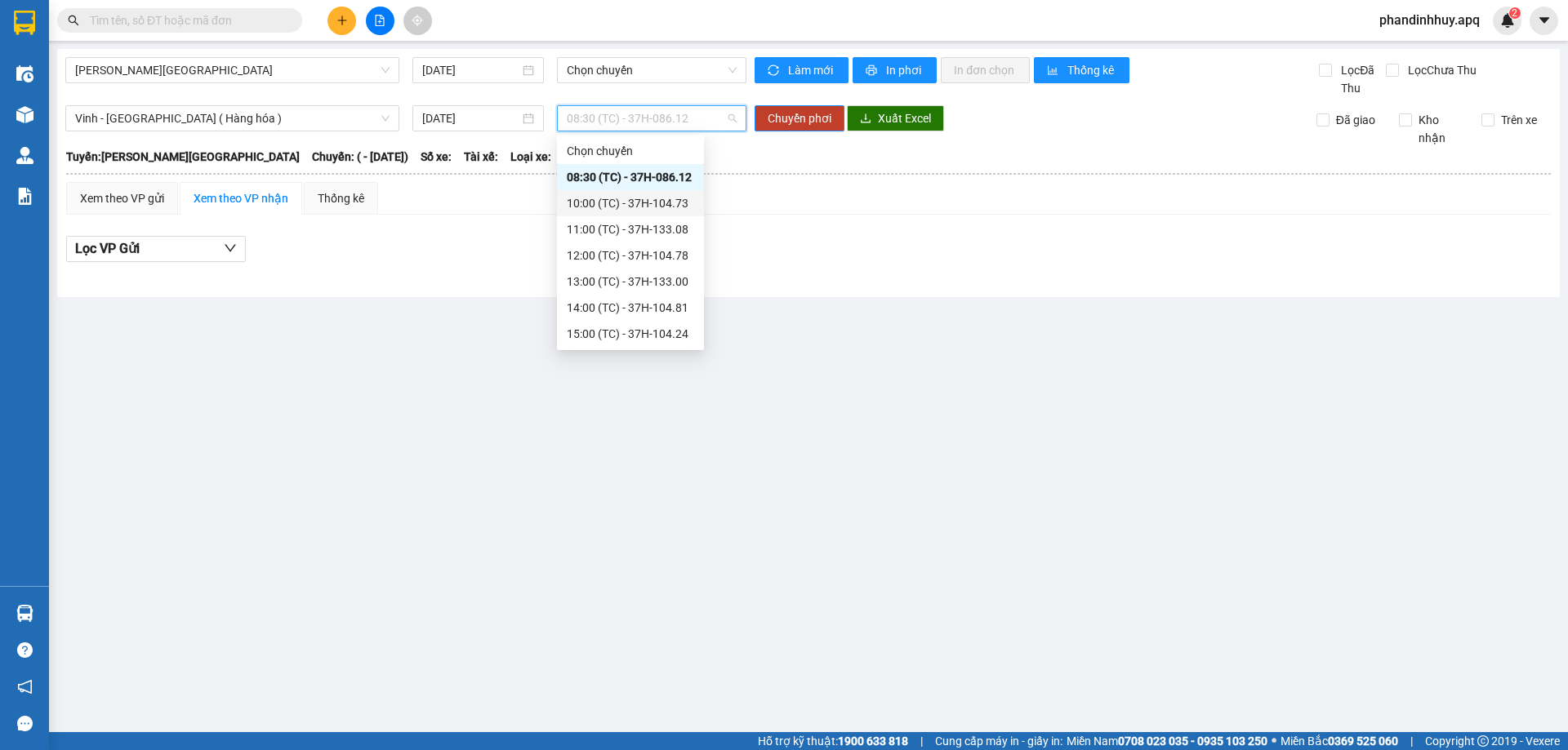
click at [634, 203] on div "10:00 (TC) - 37H-104.73" at bounding box center [631, 203] width 127 height 18
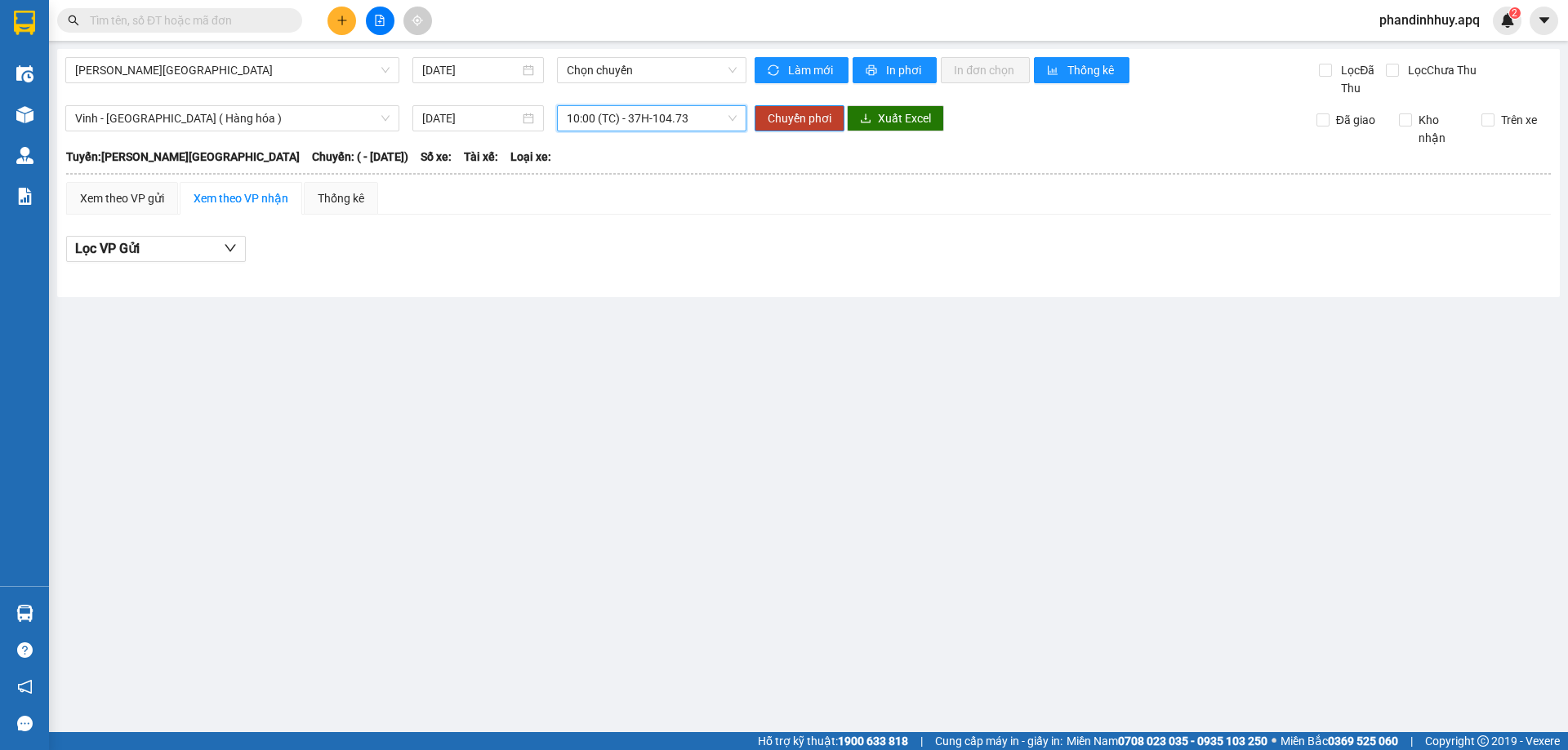
click at [256, 57] on div "Gia Lâm - [GEOGRAPHIC_DATA] [DATE] Chọn chuyến Làm mới In phơi In đơn chọn Thốn…" at bounding box center [809, 172] width 1503 height 249
click at [272, 79] on span "[PERSON_NAME][GEOGRAPHIC_DATA]" at bounding box center [232, 71] width 314 height 25
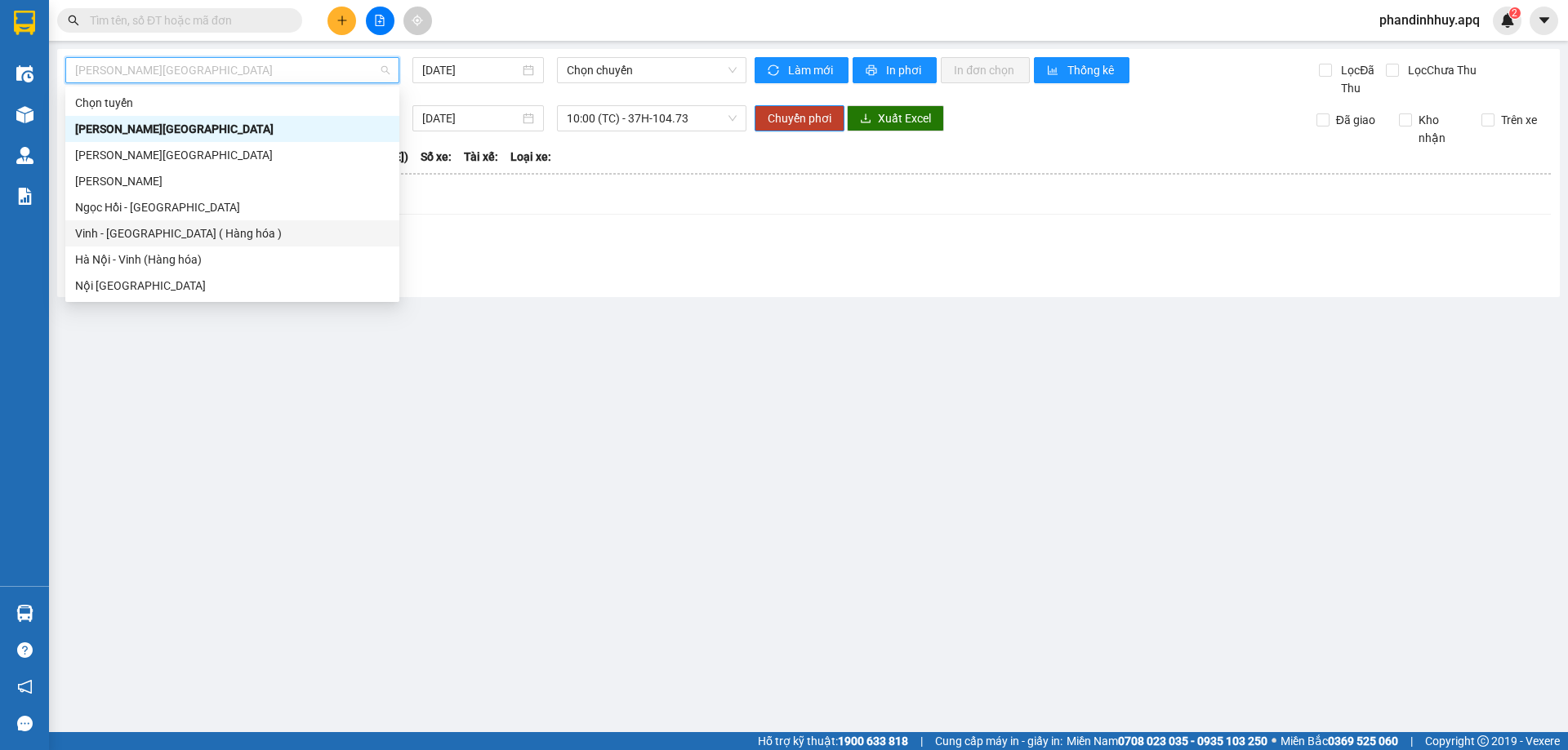
click at [224, 232] on div "Vinh - [GEOGRAPHIC_DATA] ( Hàng hóa )" at bounding box center [232, 233] width 314 height 18
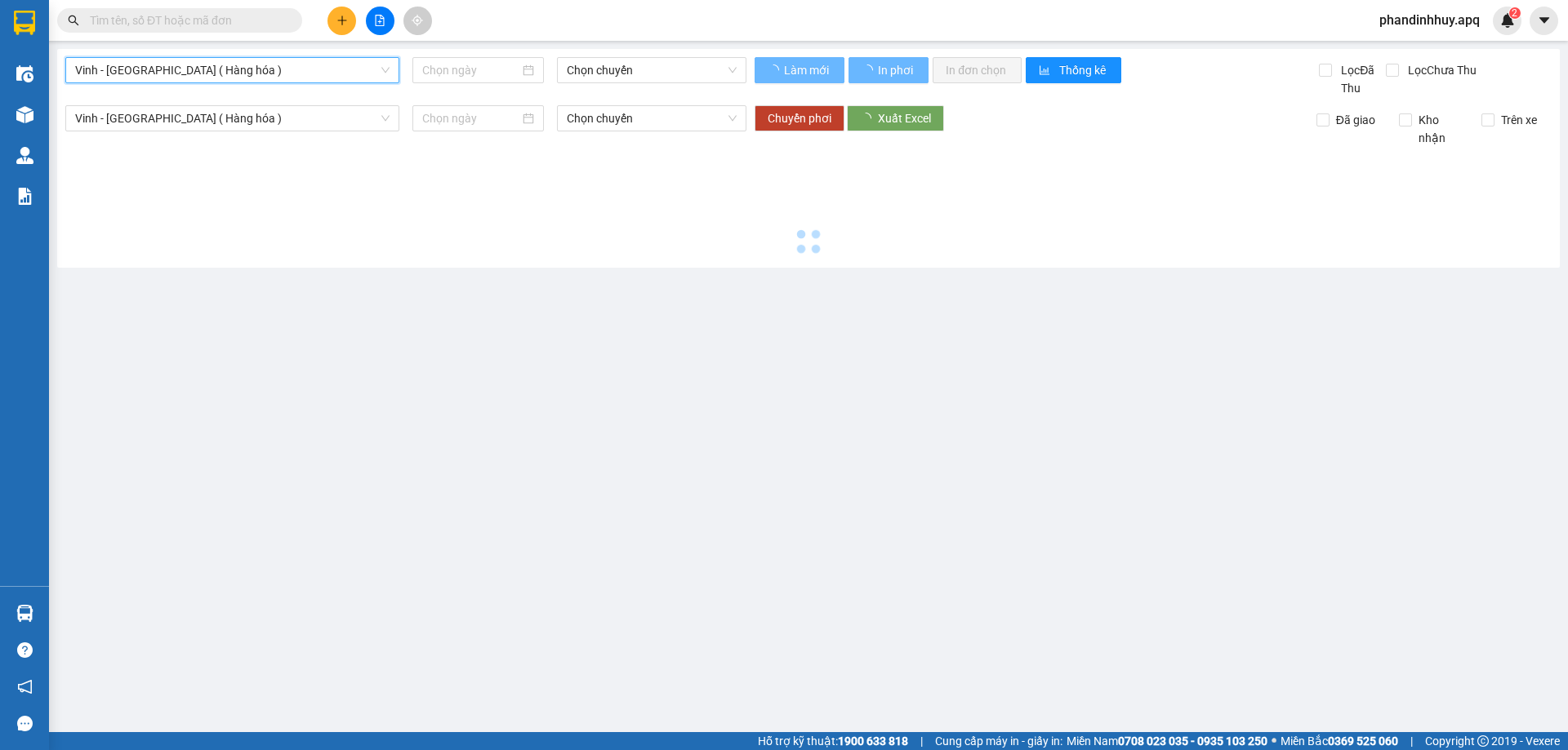
type input "[DATE]"
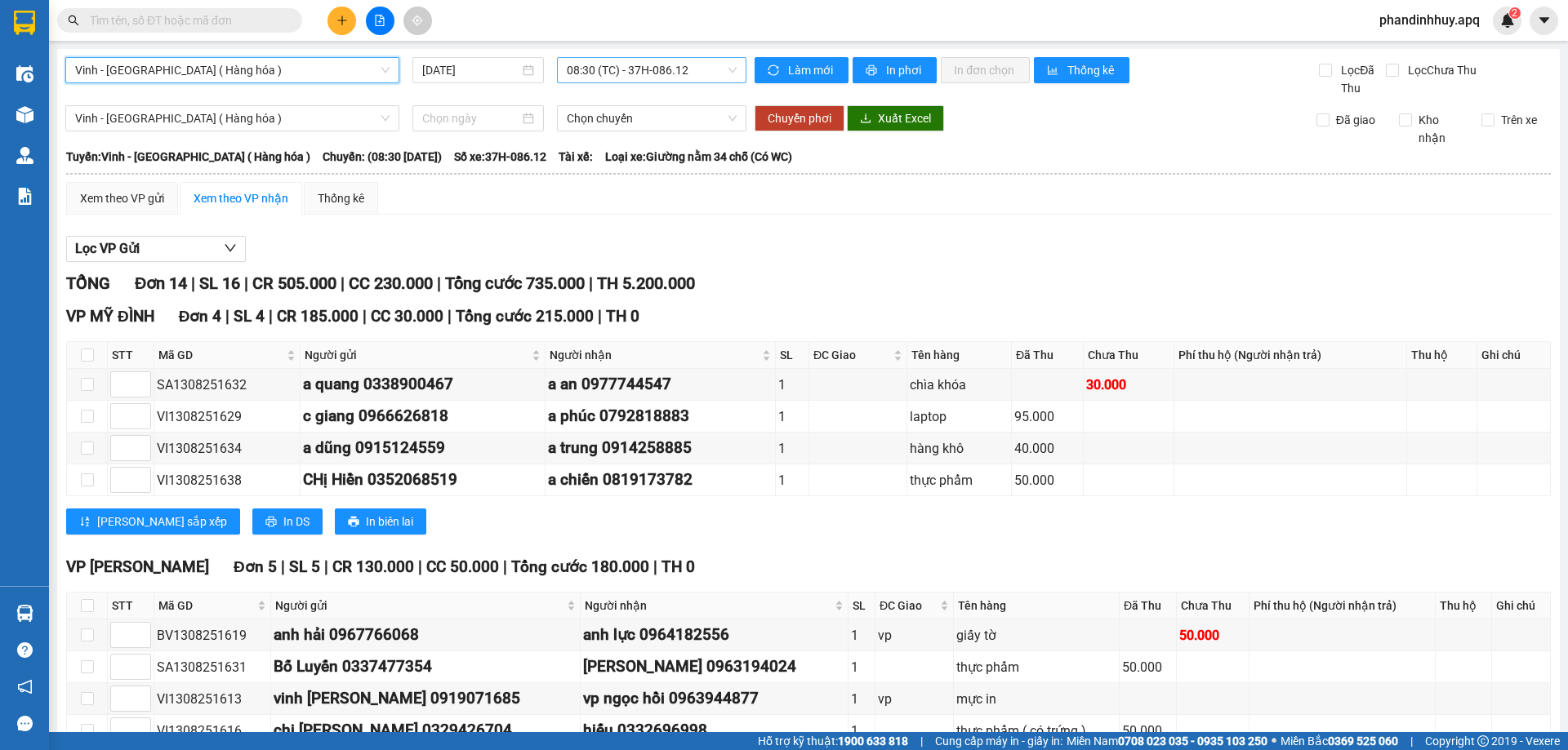
click at [642, 63] on span "08:30 (TC) - 37H-086.12" at bounding box center [652, 71] width 170 height 25
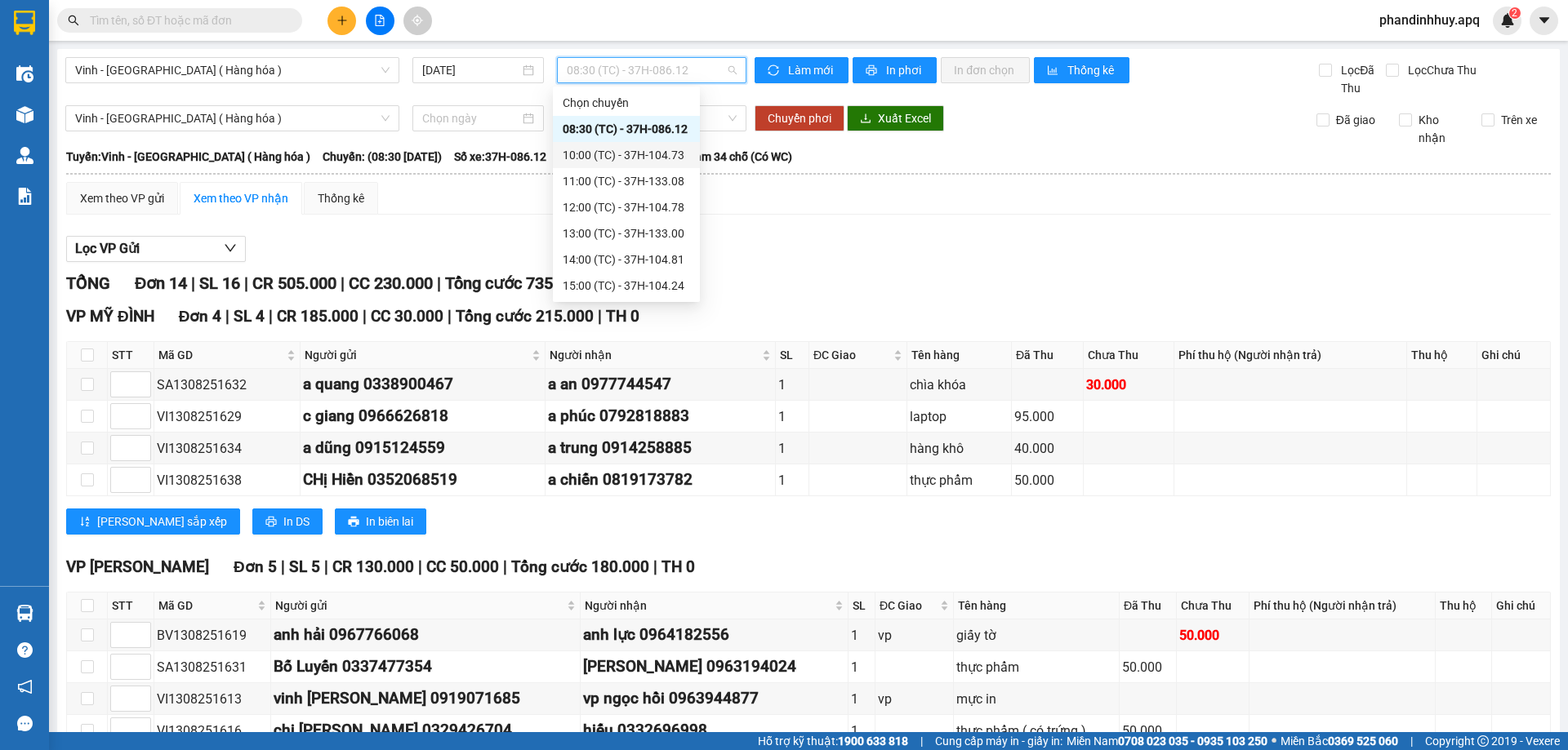
click at [624, 150] on div "10:00 (TC) - 37H-104.73" at bounding box center [626, 155] width 127 height 18
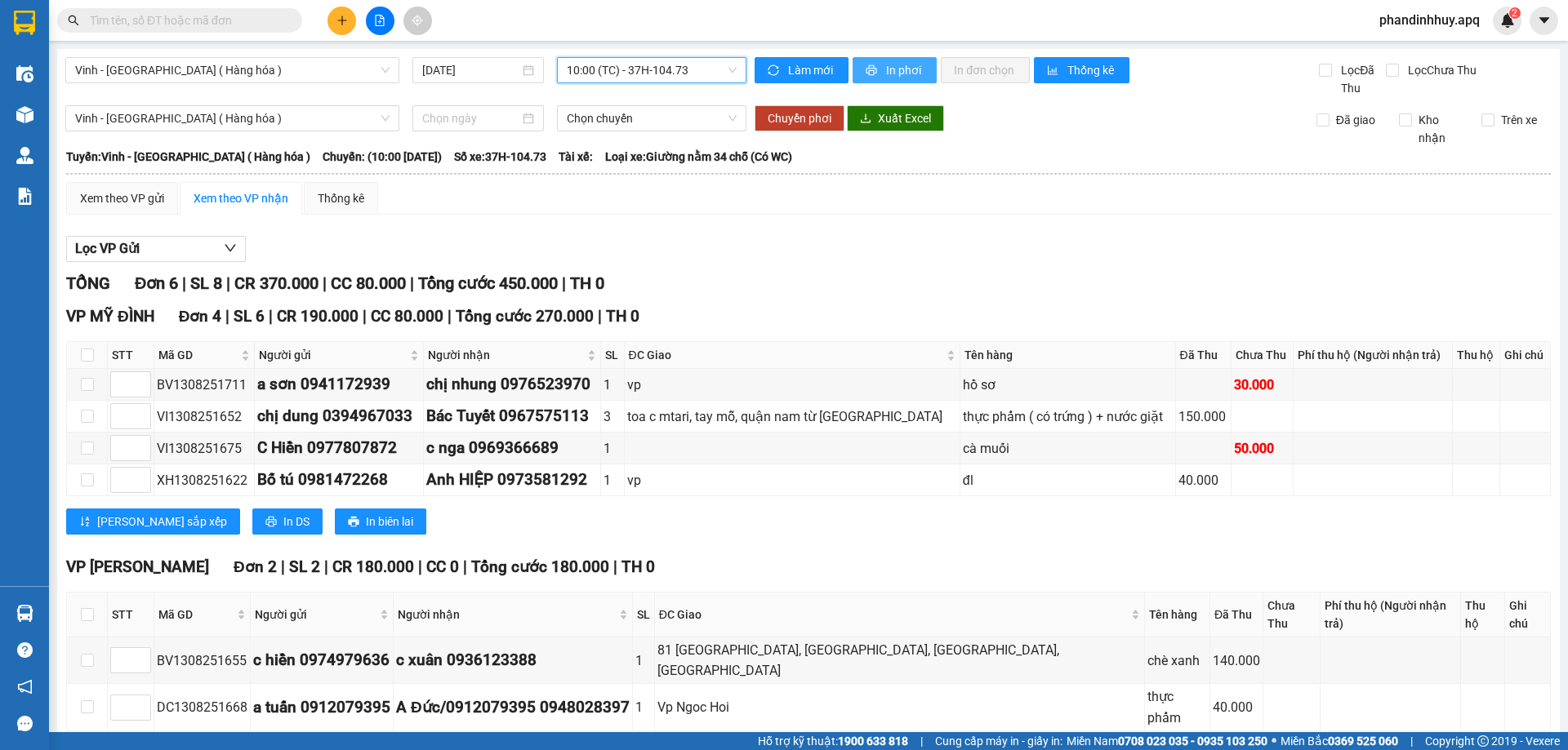
click at [892, 64] on span "In phơi" at bounding box center [905, 70] width 37 height 18
click at [341, 20] on icon "plus" at bounding box center [342, 19] width 9 height 1
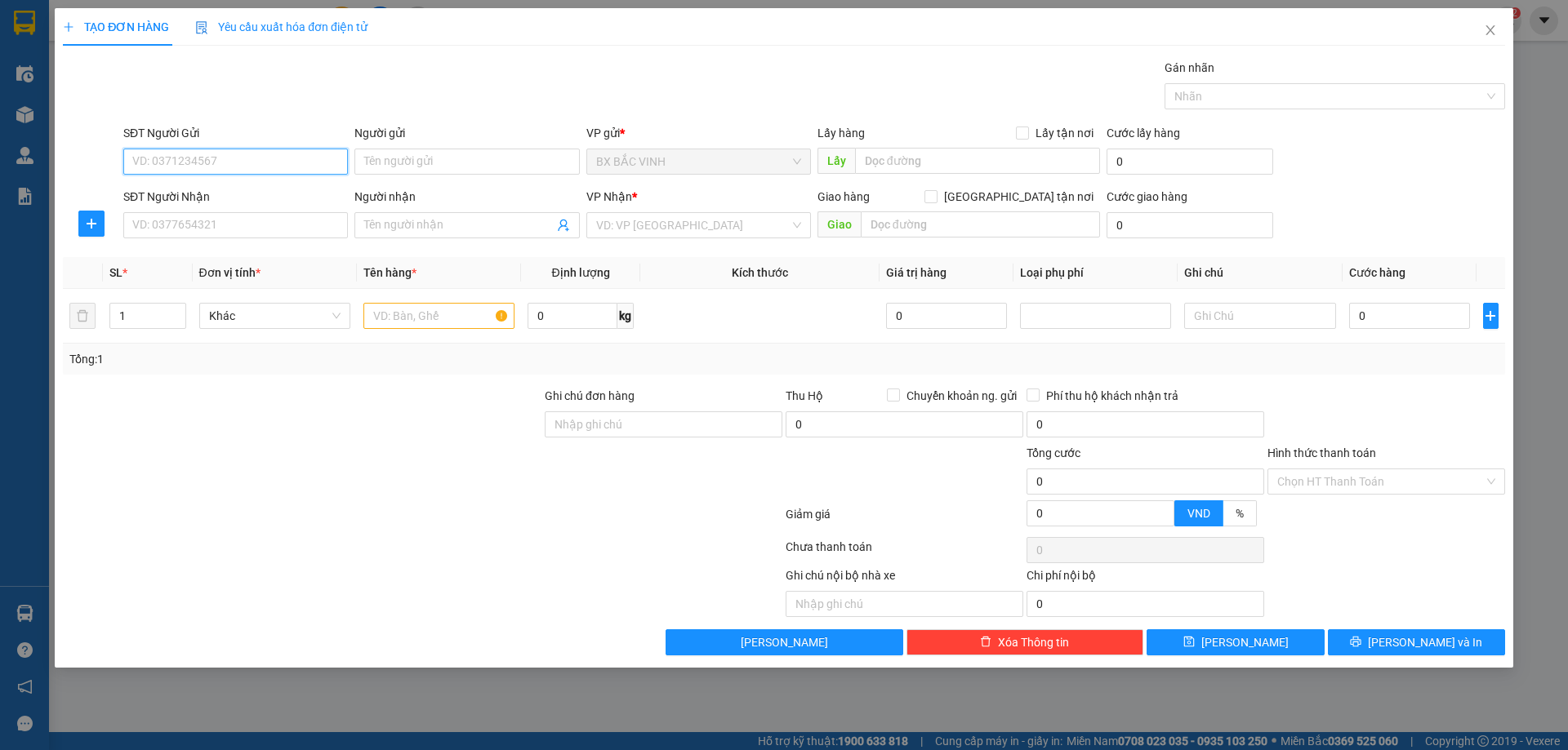
click at [287, 171] on input "SĐT Người Gửi" at bounding box center [235, 162] width 225 height 27
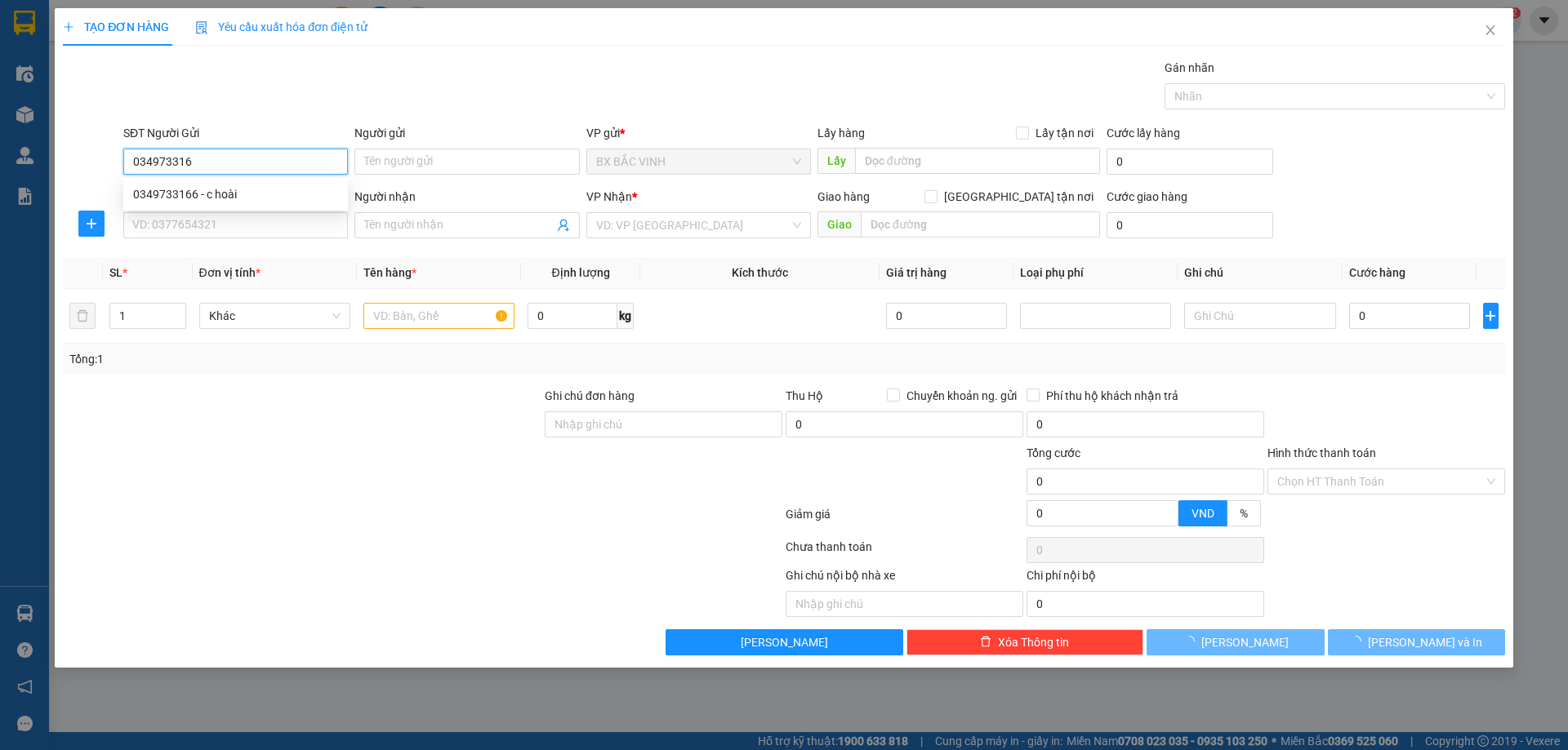
type input "0349733166"
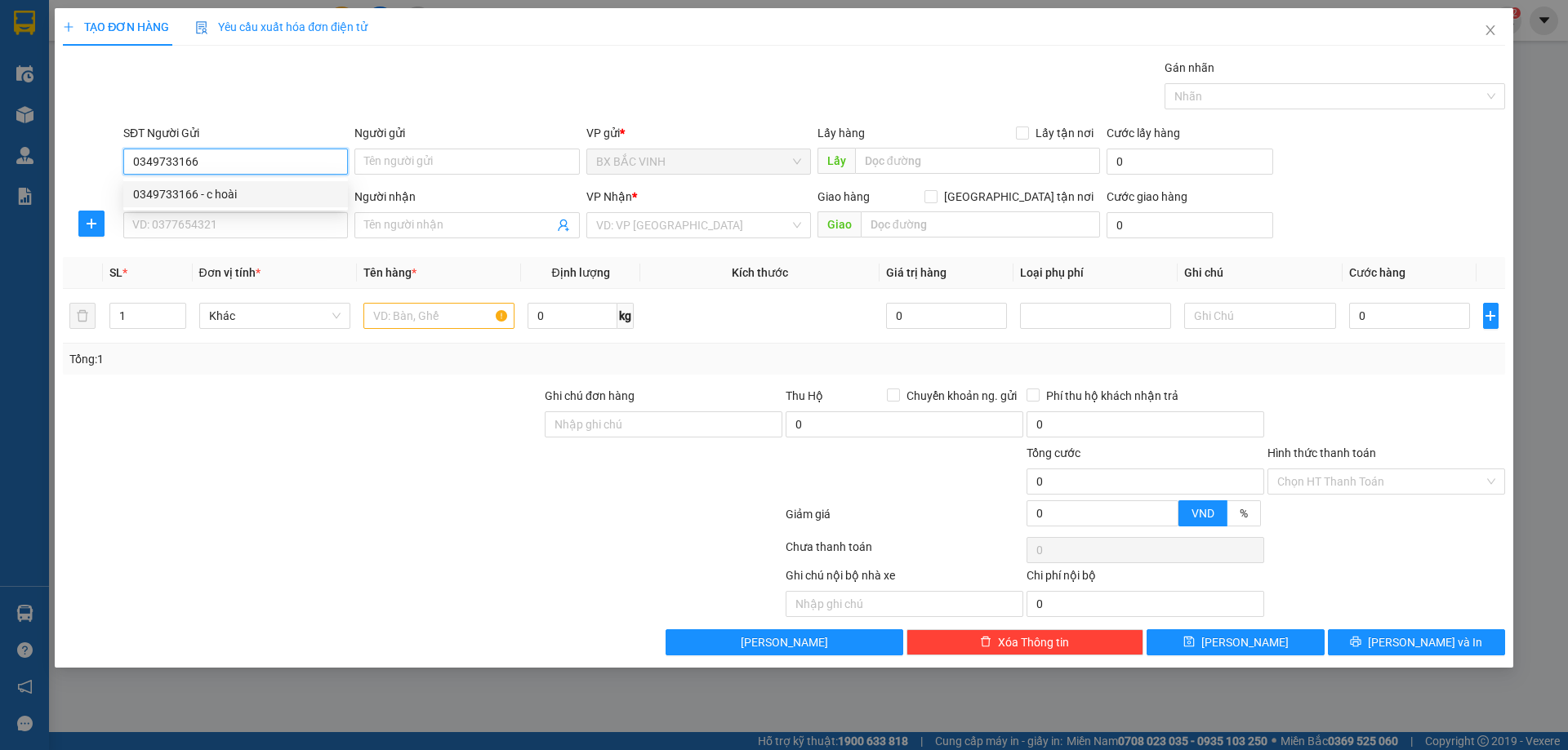
click at [249, 204] on div "0349733166 - c hoài" at bounding box center [235, 195] width 225 height 27
type input "[PERSON_NAME]"
checkbox input "true"
type input "khách gửi ngoài bxm"
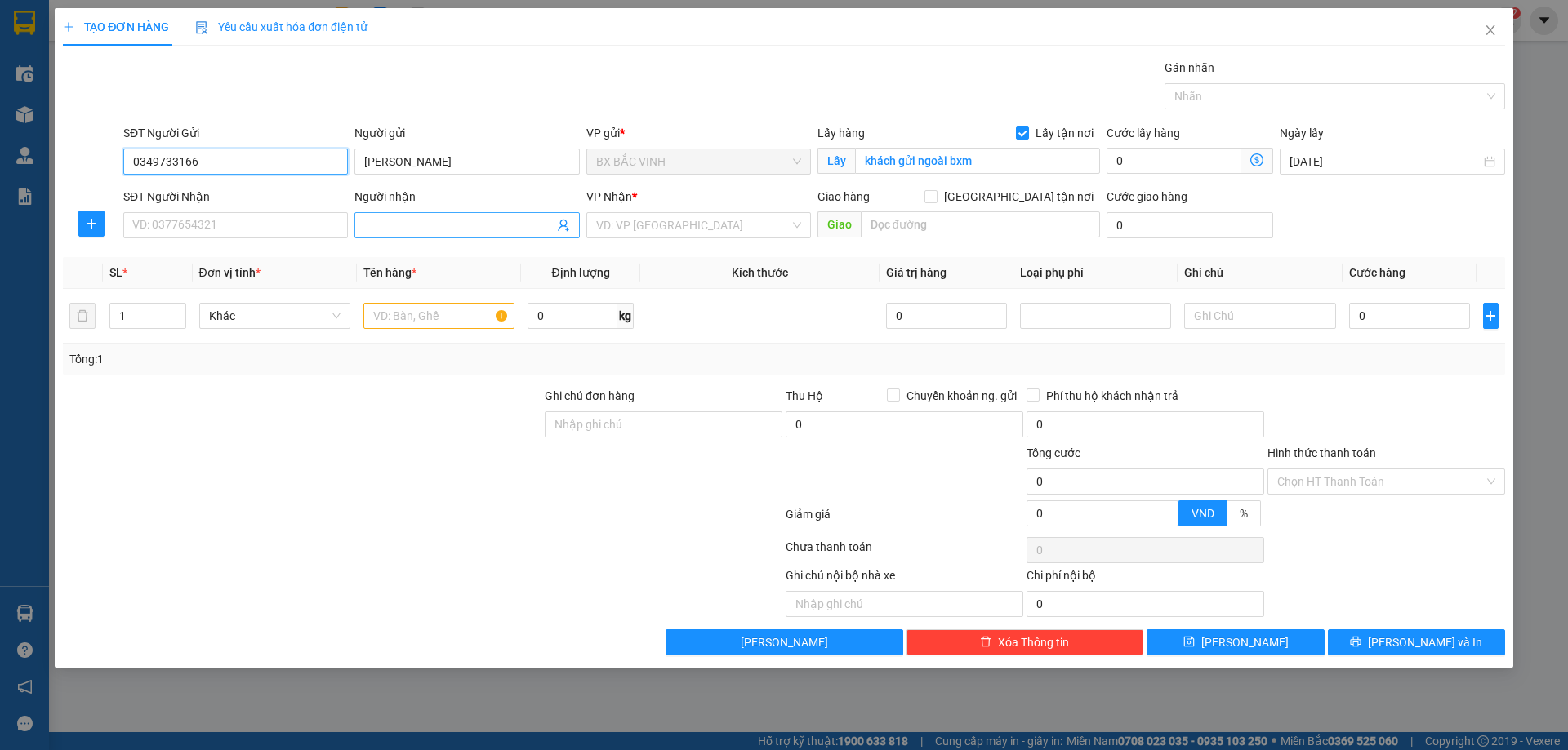
type input "0349733166"
click at [563, 226] on icon "user-add" at bounding box center [563, 226] width 11 height 12
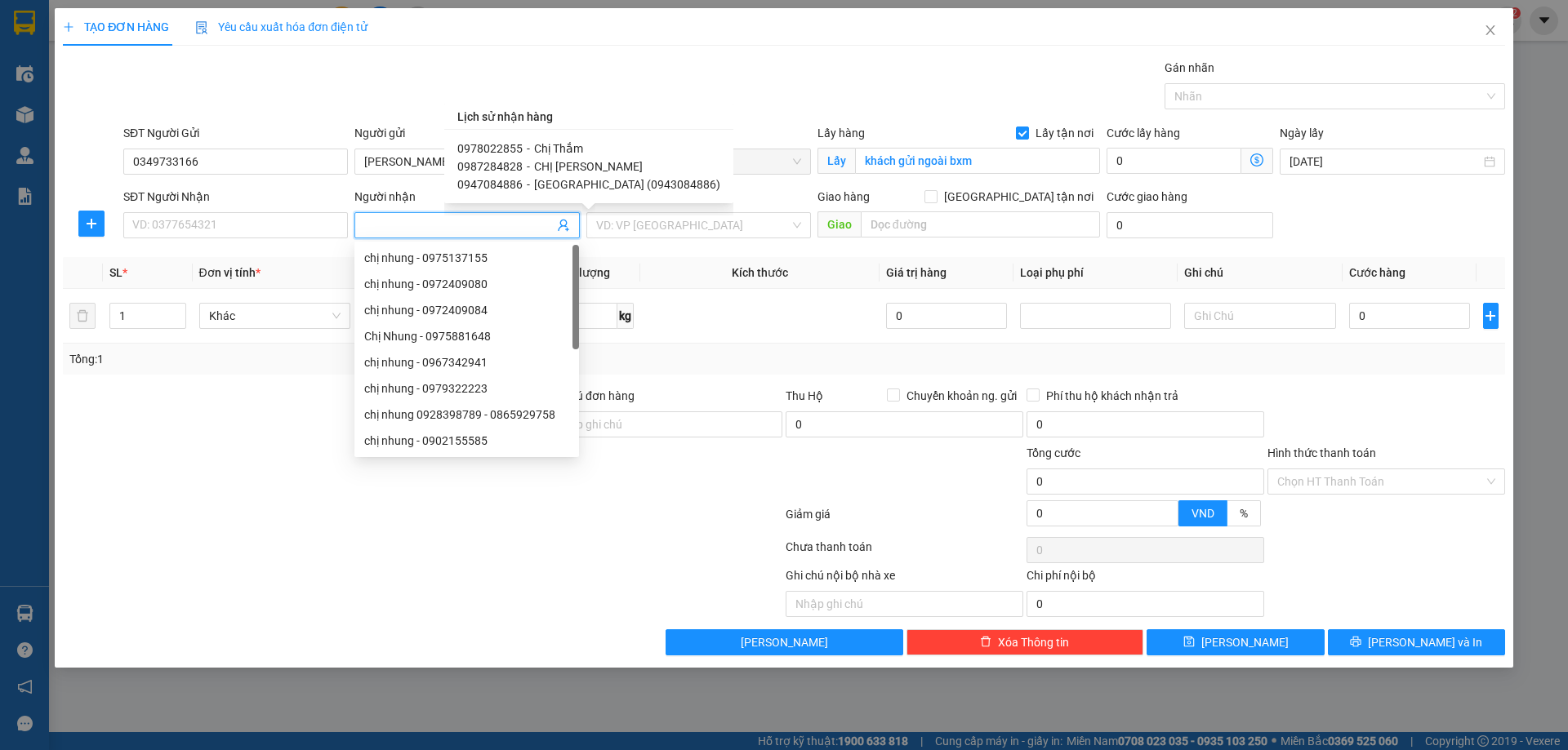
click at [566, 147] on span "Chị Thắm" at bounding box center [558, 149] width 49 height 13
type input "0978022855"
type input "Chị Thắm"
type input "vp"
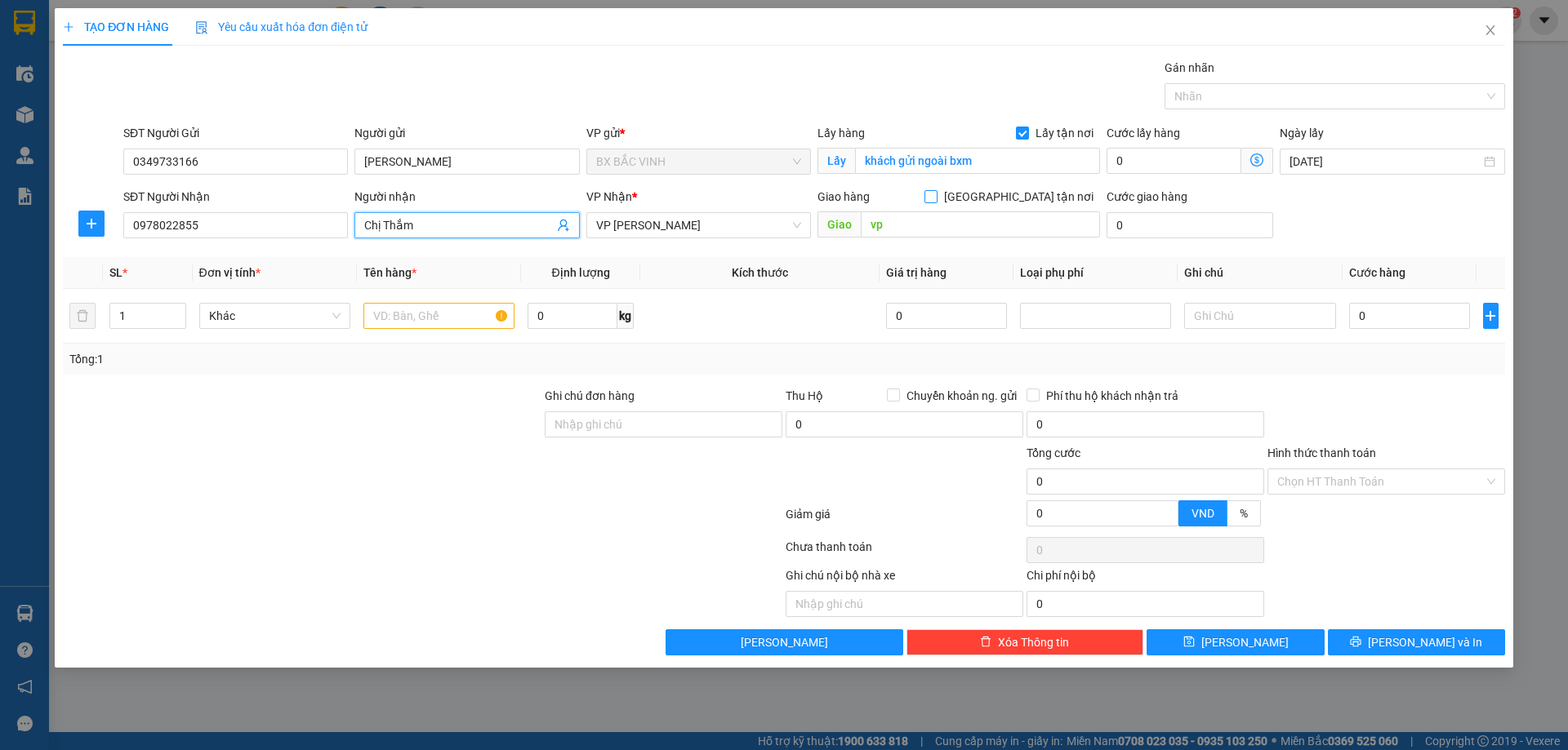
click at [936, 195] on input "[GEOGRAPHIC_DATA] tận nơi" at bounding box center [930, 195] width 12 height 11
checkbox input "true"
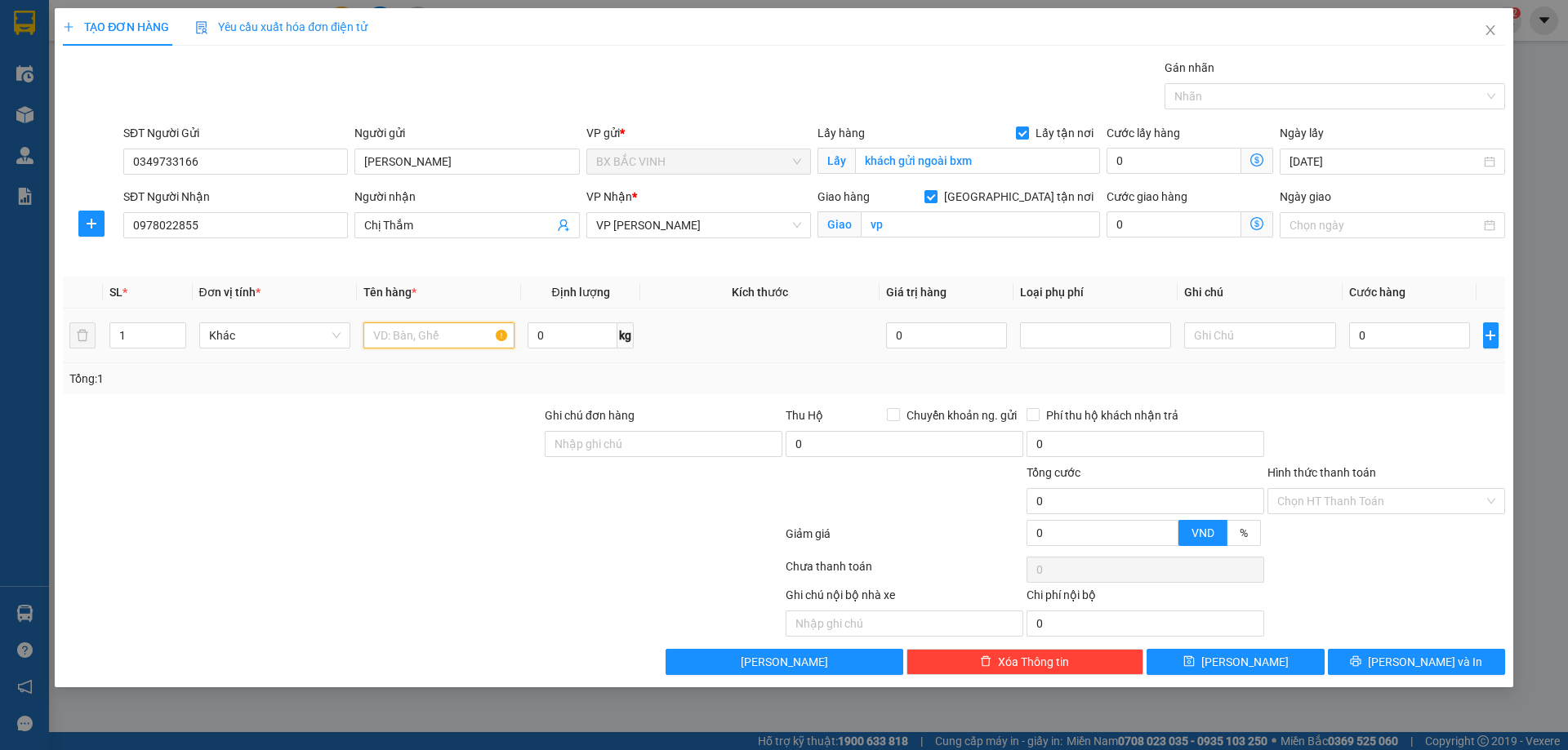
click at [453, 338] on input "text" at bounding box center [439, 336] width 151 height 27
type input "mỹ phẩm"
click at [1399, 326] on input "0" at bounding box center [1410, 336] width 122 height 27
type input "3"
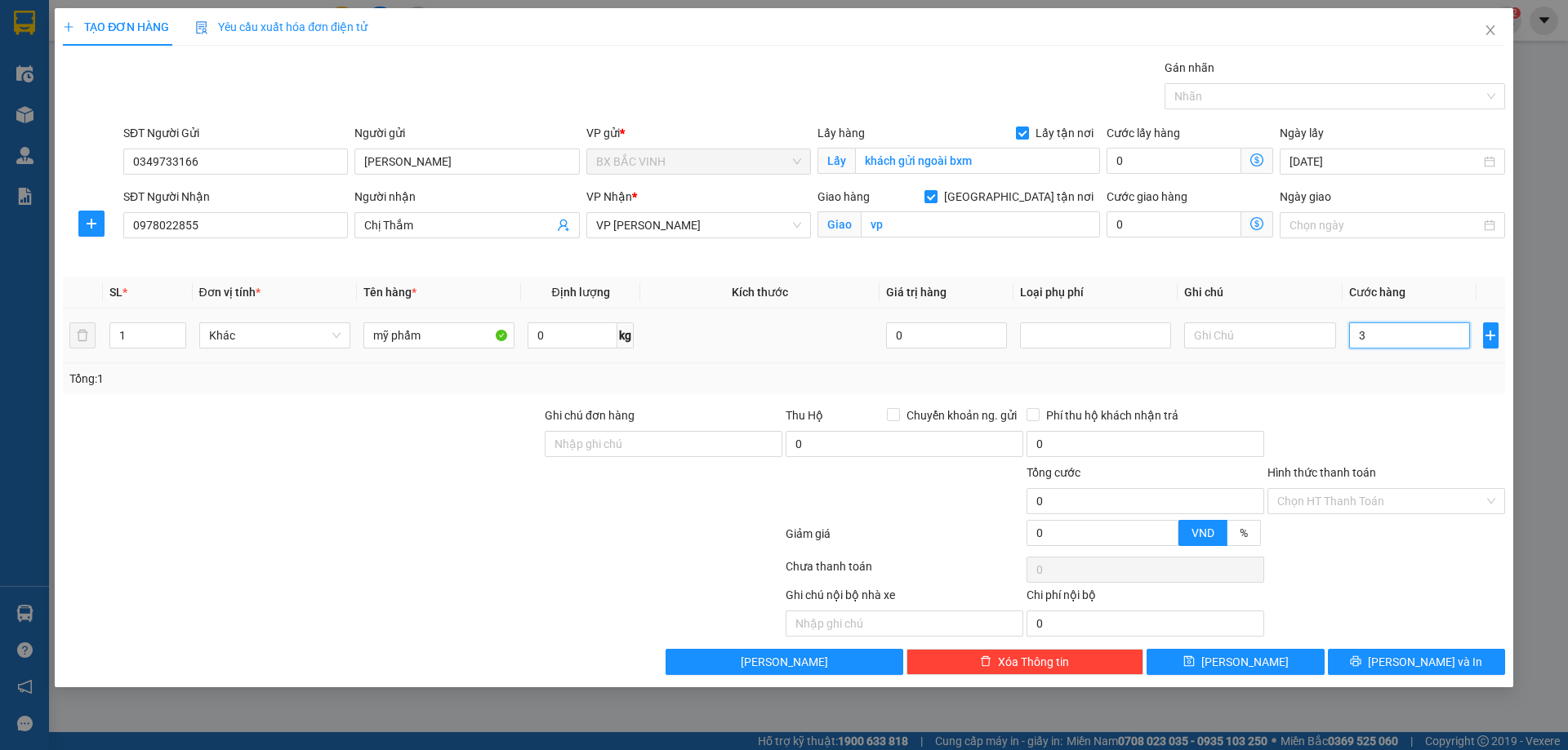
type input "3"
type input "30"
type input "300"
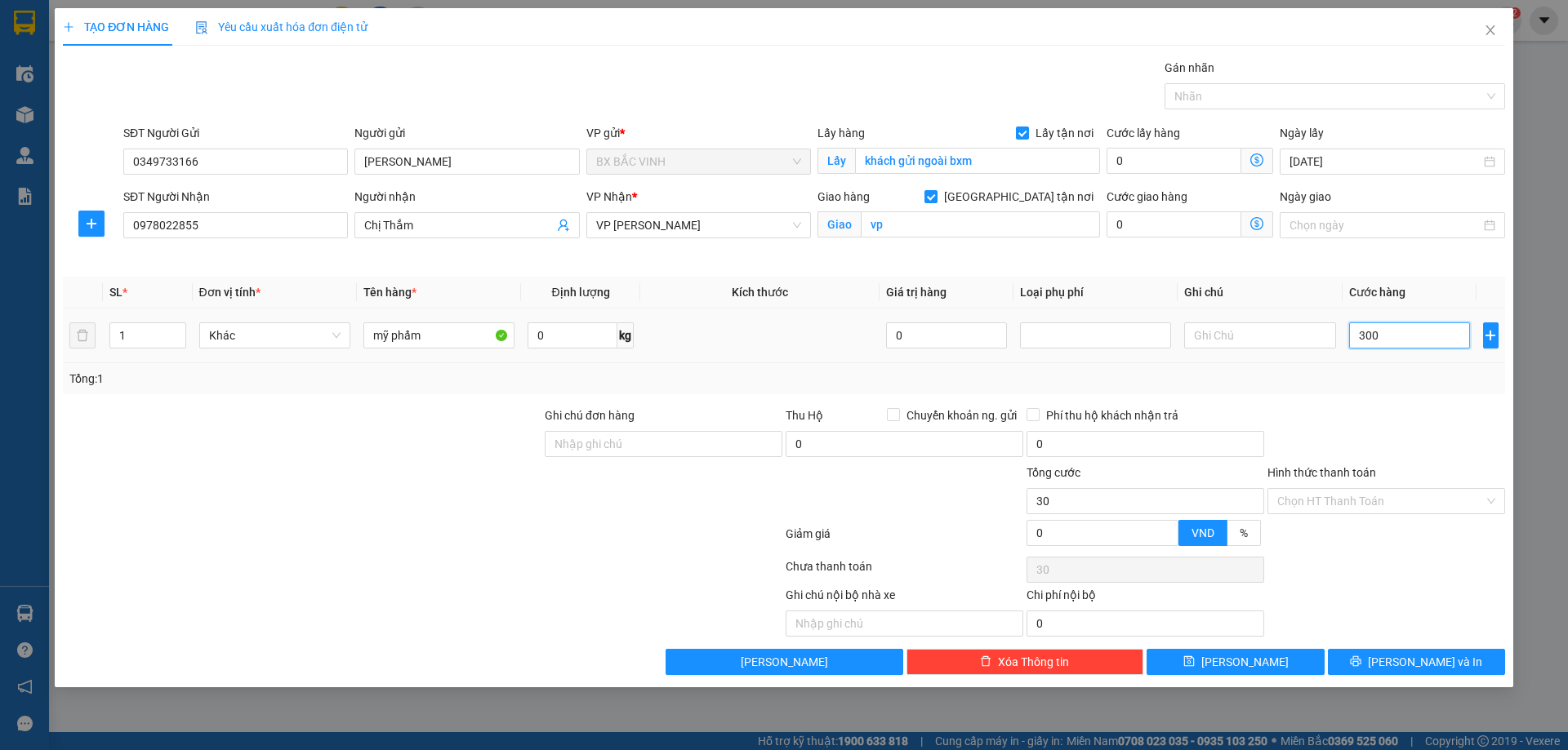
type input "300"
type input "3.000"
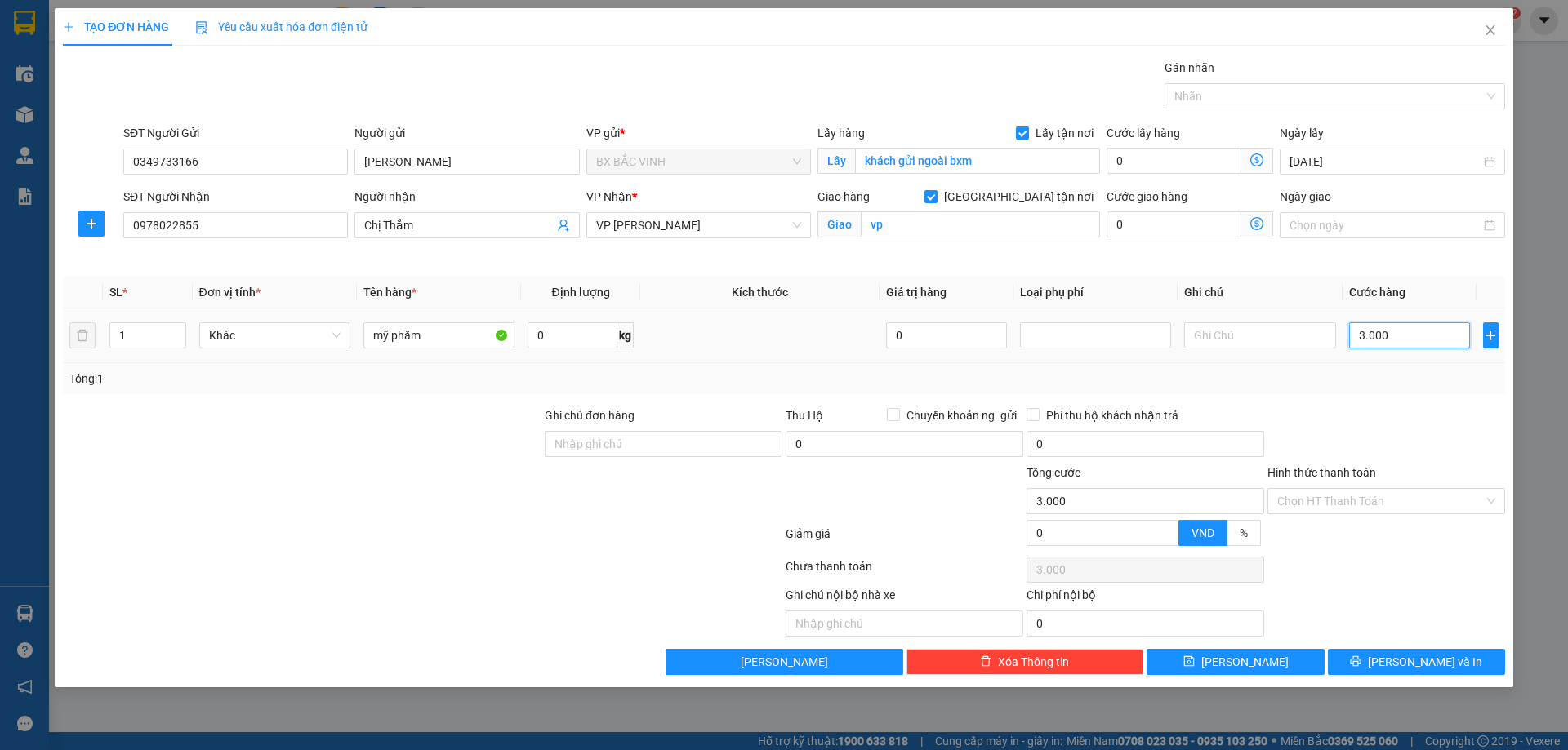
type input "30.000"
click at [1396, 499] on input "Hình thức thanh toán" at bounding box center [1381, 501] width 207 height 25
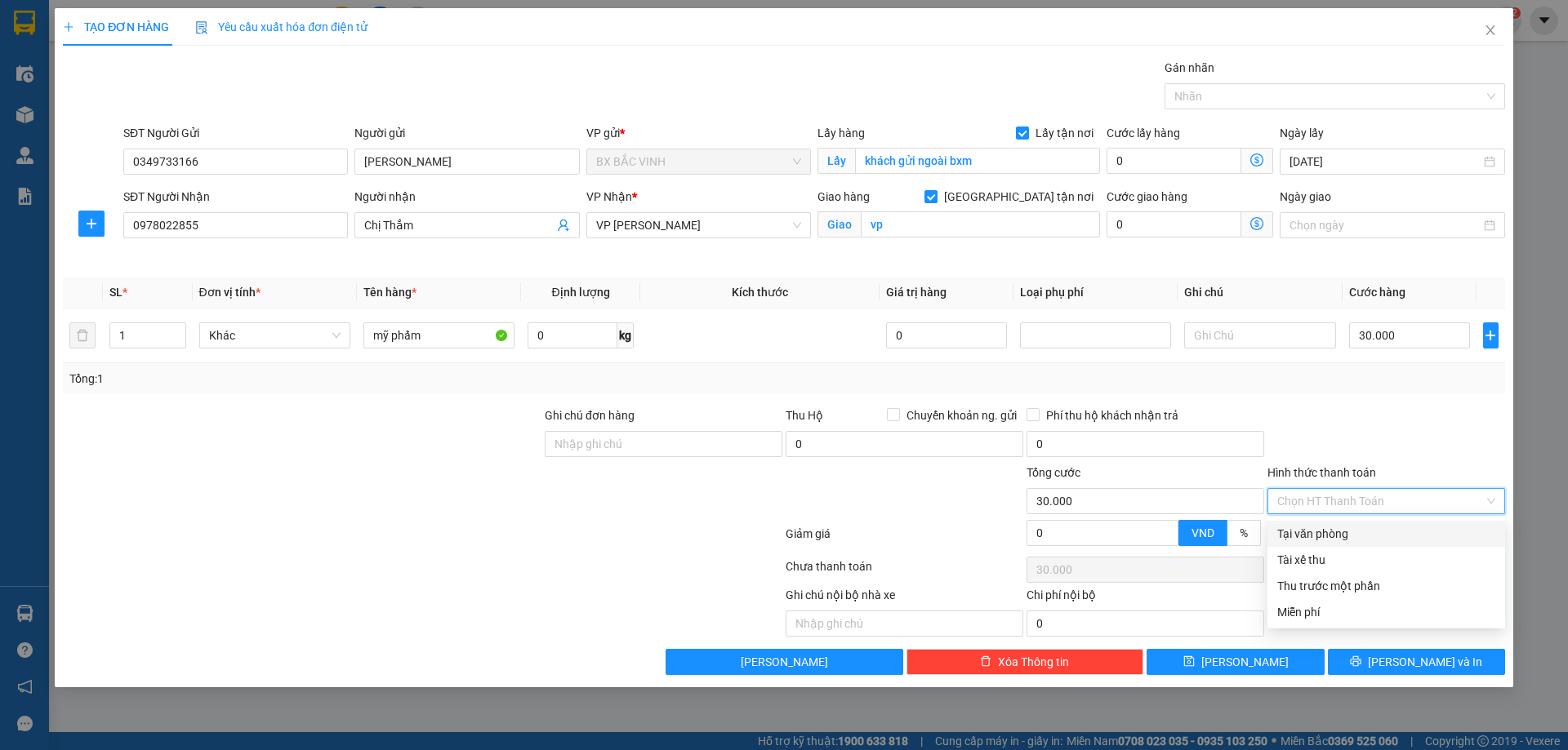
click at [1350, 530] on div "Tại văn phòng" at bounding box center [1387, 534] width 218 height 18
type input "0"
click at [1405, 497] on span "Tại văn phòng" at bounding box center [1387, 501] width 218 height 25
click at [1383, 529] on div "Tại văn phòng" at bounding box center [1387, 534] width 218 height 18
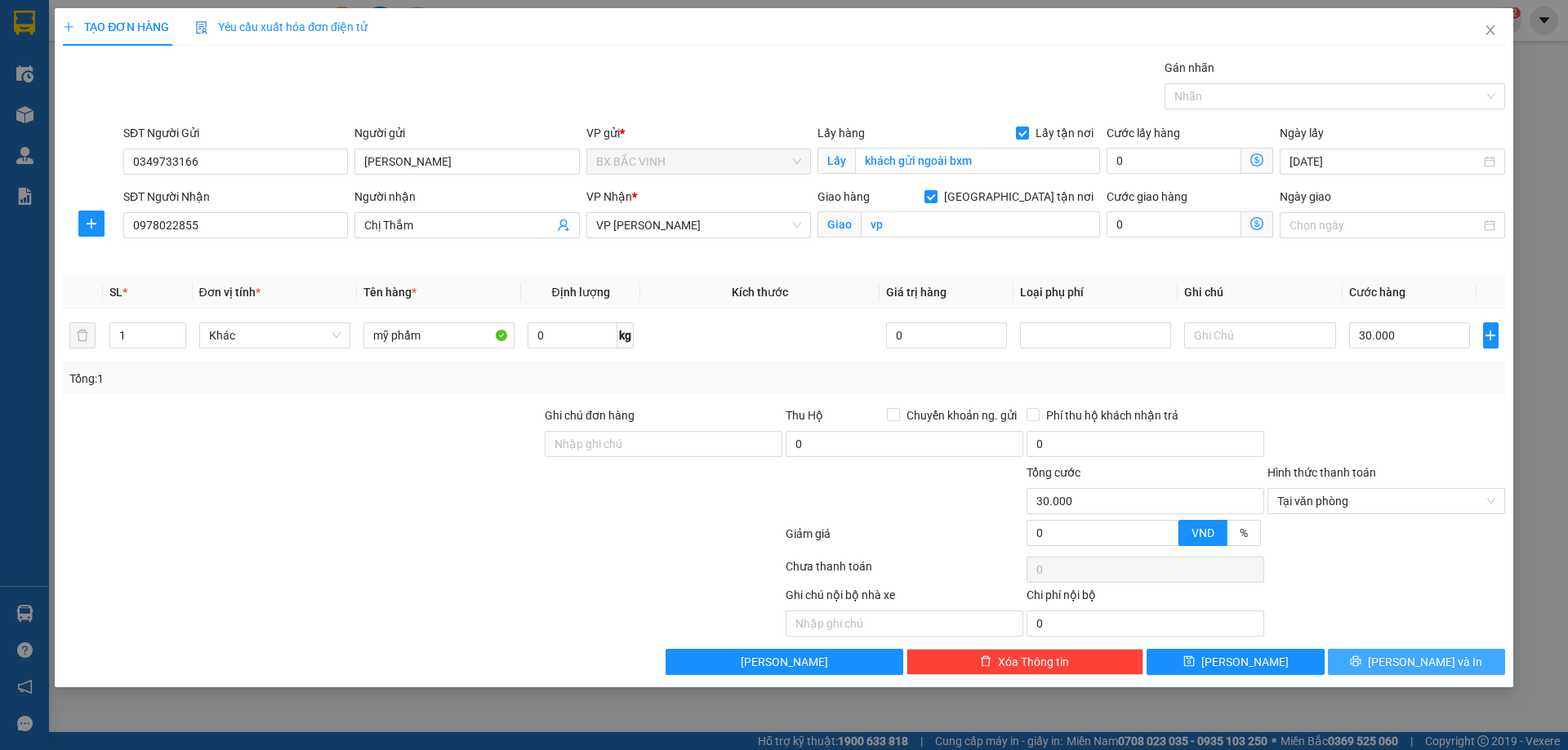
click at [1362, 663] on icon "printer" at bounding box center [1356, 661] width 12 height 11
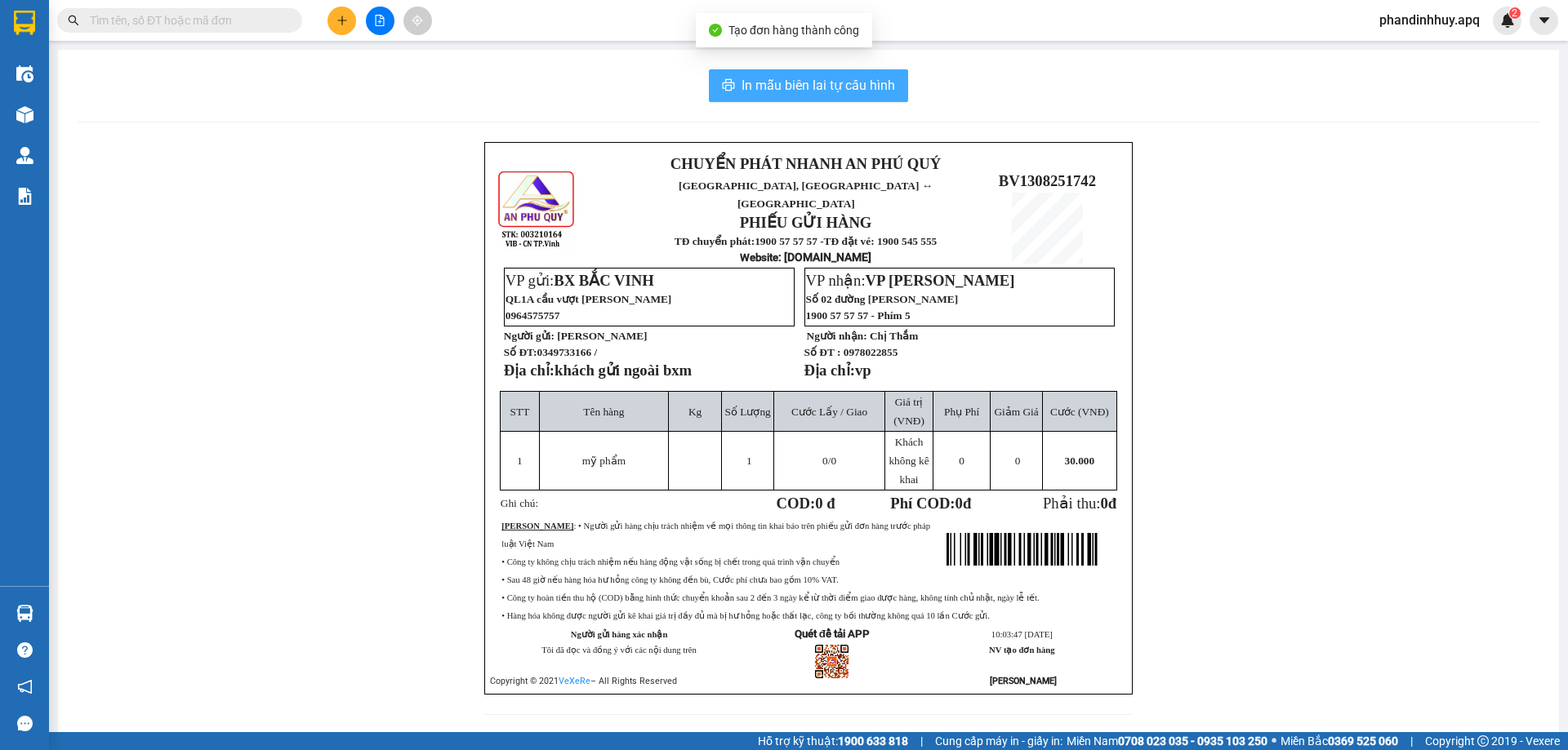
click at [821, 80] on span "In mẫu biên lai tự cấu hình" at bounding box center [819, 85] width 154 height 20
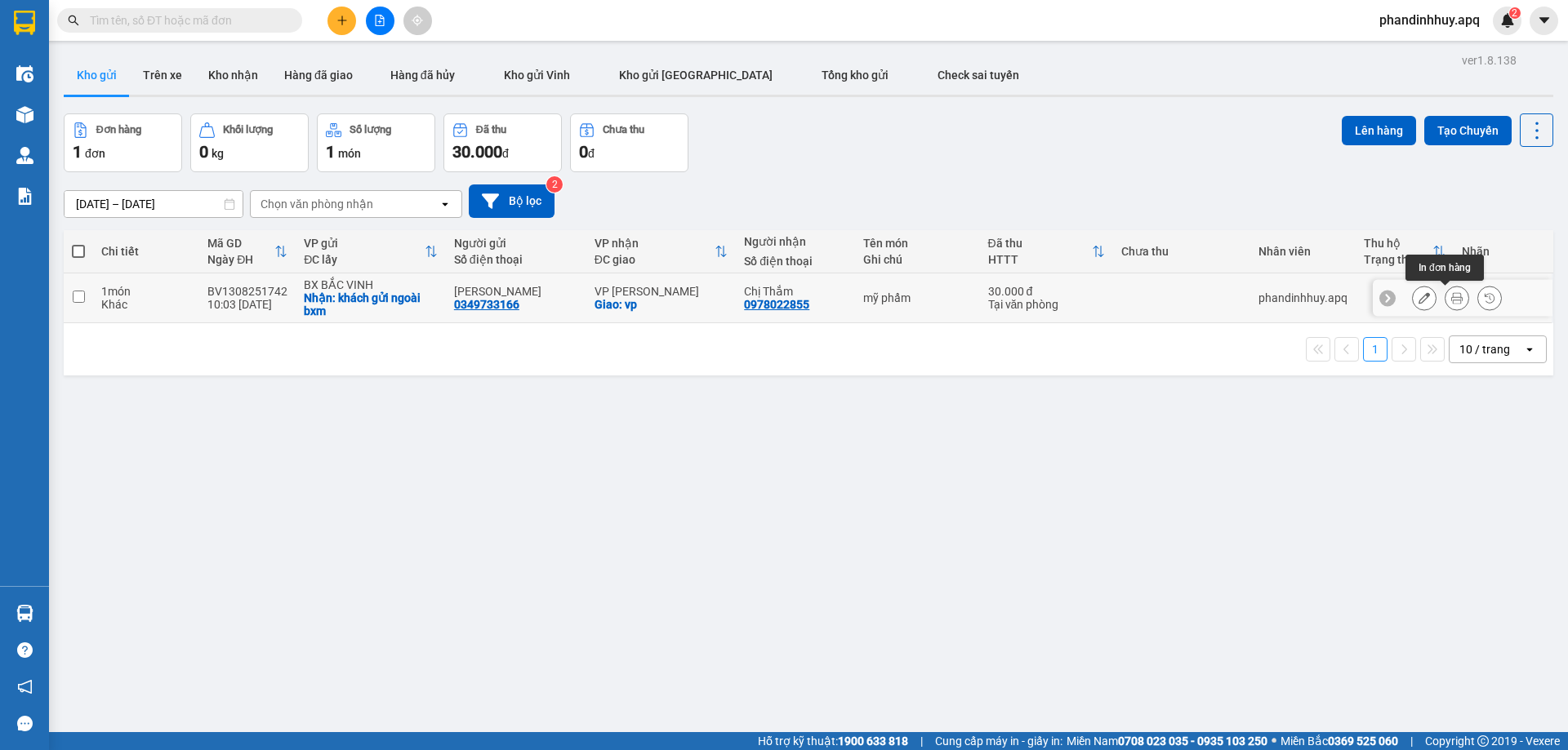
click at [1451, 298] on icon at bounding box center [1457, 297] width 12 height 11
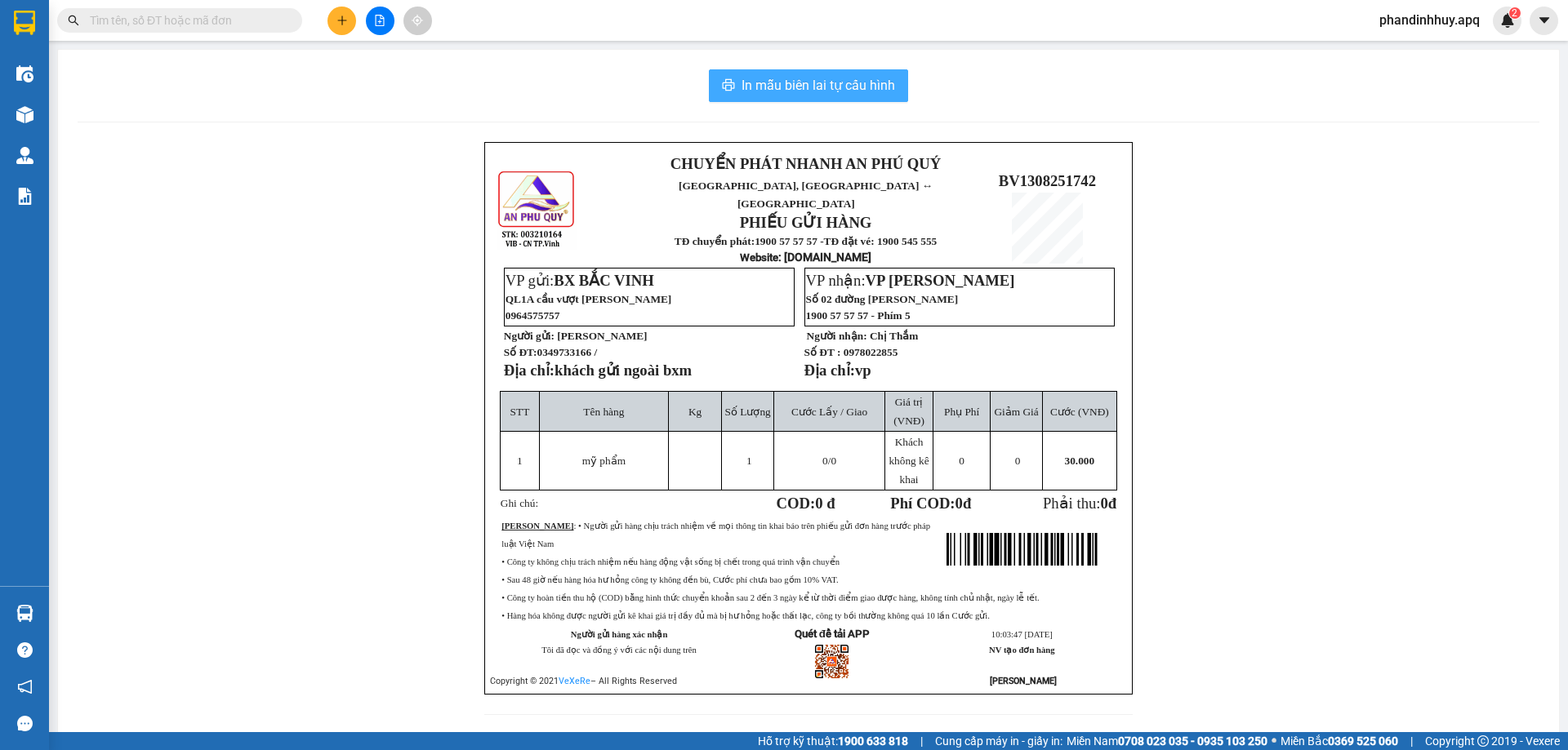
click at [827, 89] on span "In mẫu biên lai tự cấu hình" at bounding box center [819, 85] width 154 height 20
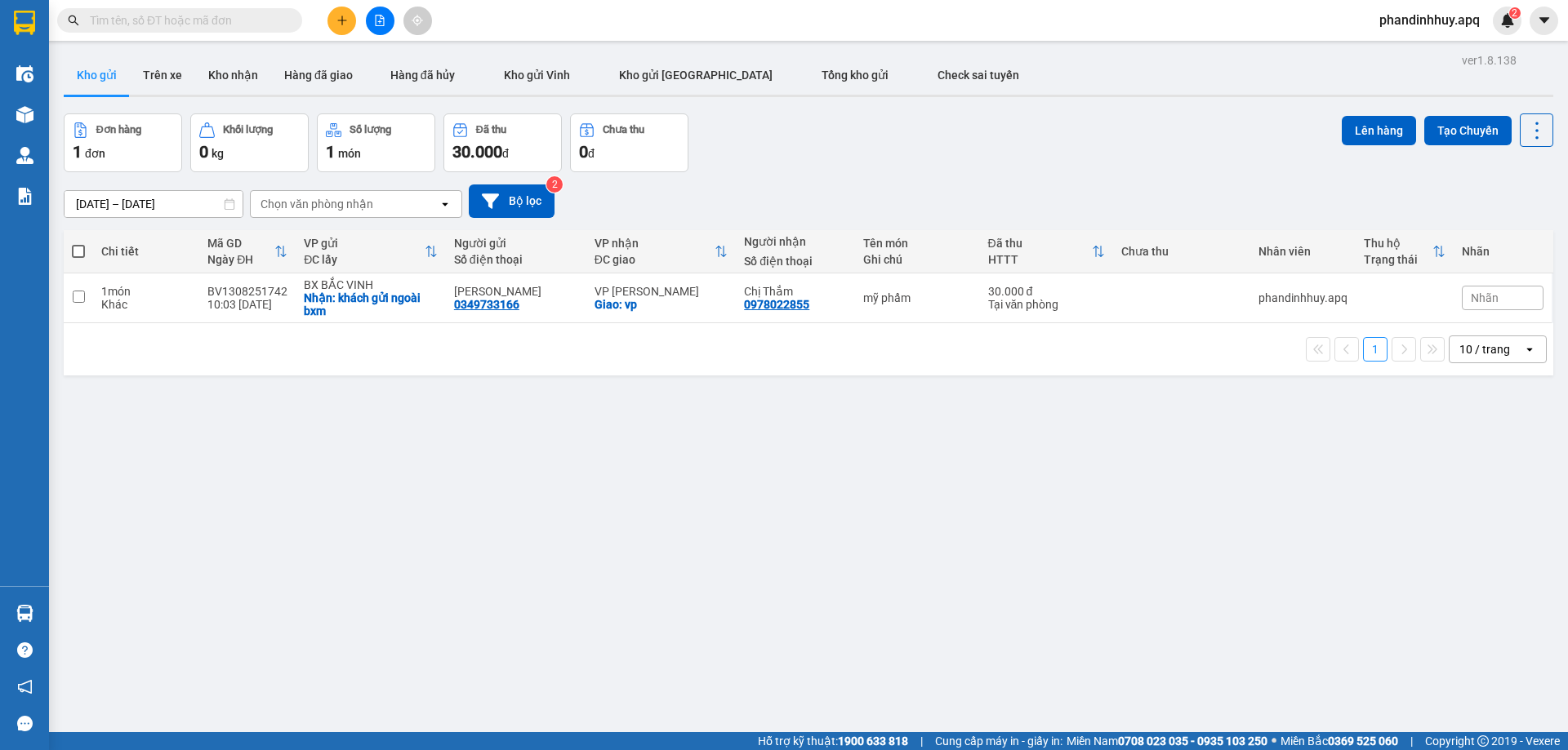
click at [983, 501] on div "ver 1.8.138 Kho gửi Trên xe Kho nhận Hàng đã giao Hàng đã hủy Kho gửi Vinh Kho …" at bounding box center [809, 424] width 1503 height 750
click at [384, 19] on icon "file-add" at bounding box center [380, 20] width 9 height 11
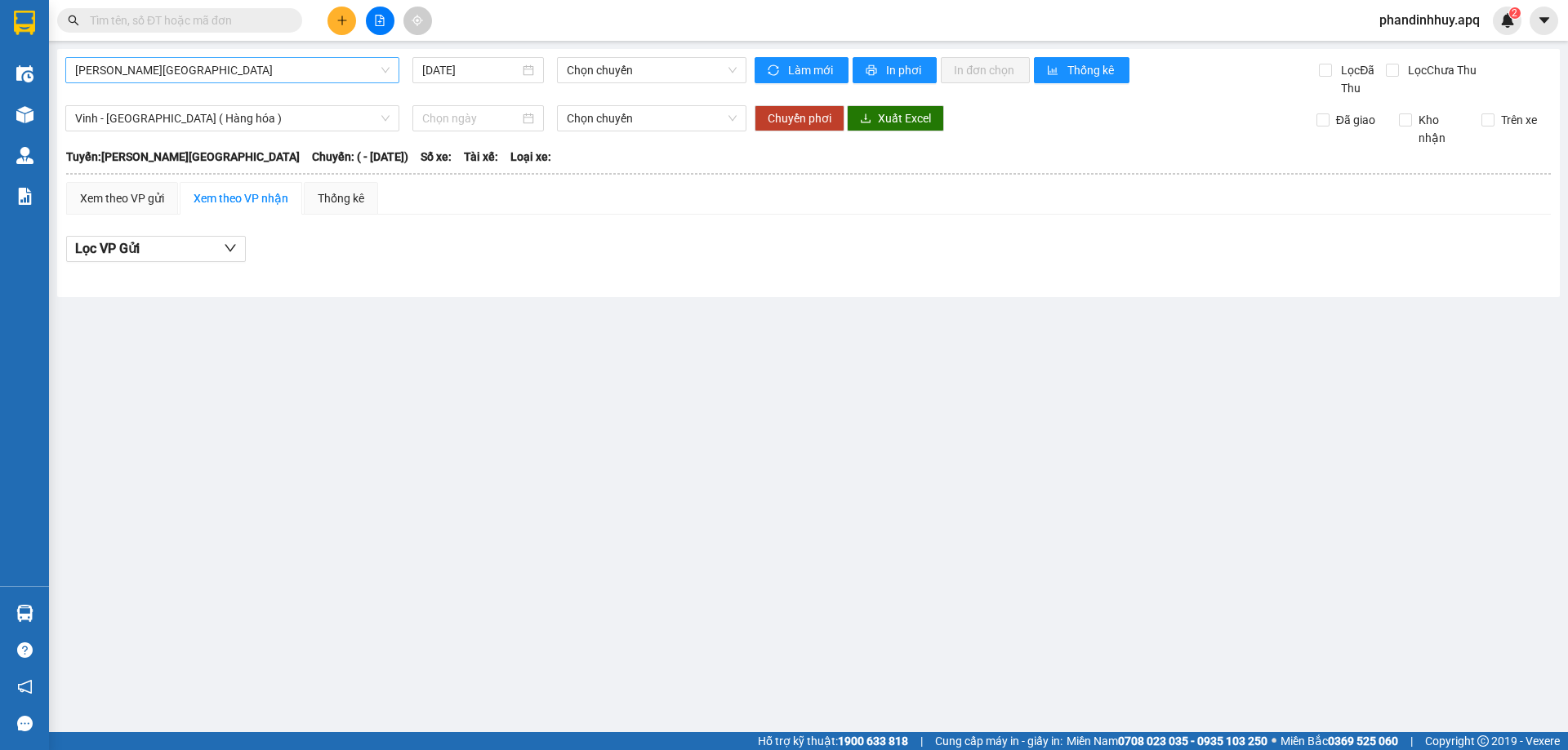
click at [253, 74] on span "[PERSON_NAME][GEOGRAPHIC_DATA]" at bounding box center [232, 71] width 314 height 25
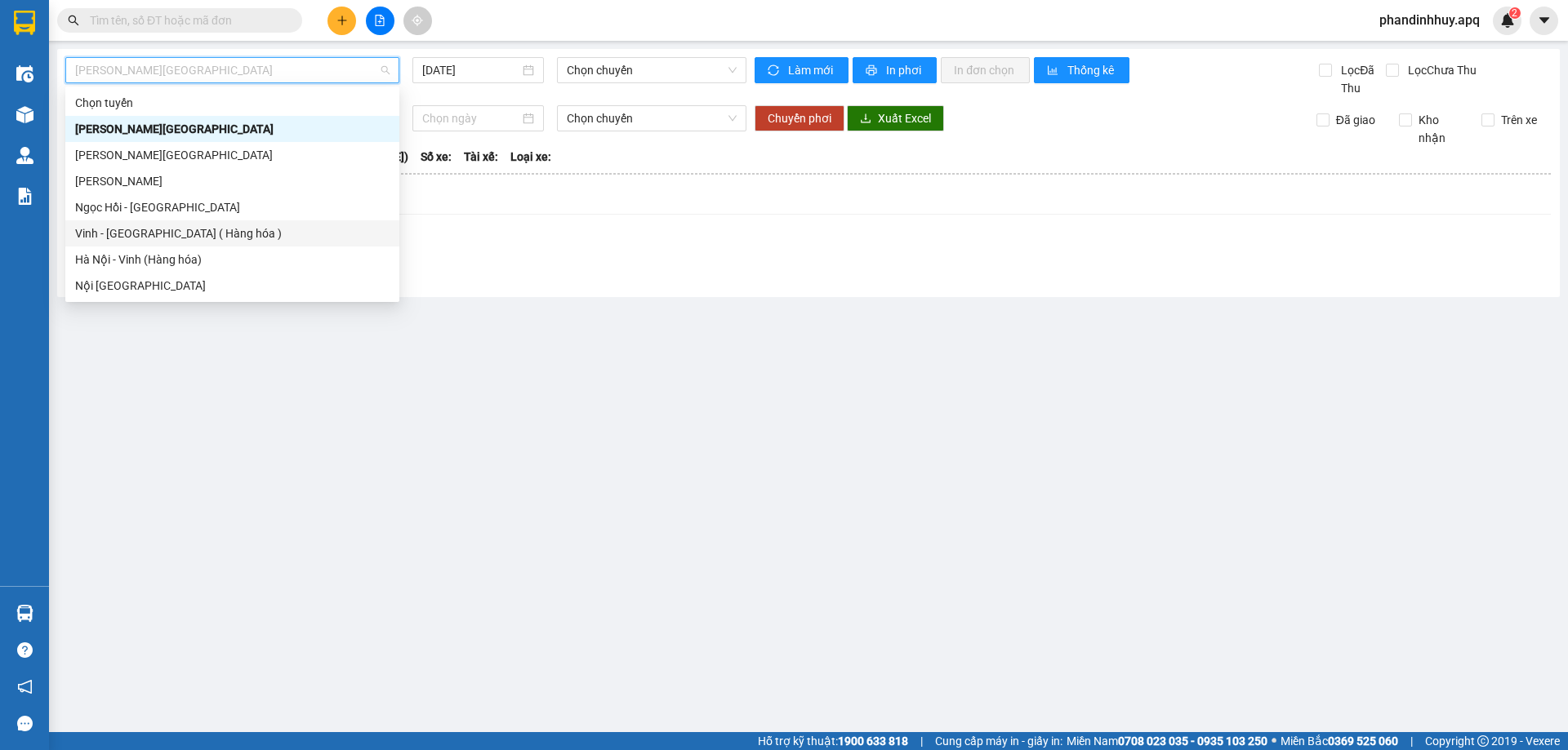
click at [242, 226] on div "Vinh - [GEOGRAPHIC_DATA] ( Hàng hóa )" at bounding box center [232, 233] width 314 height 18
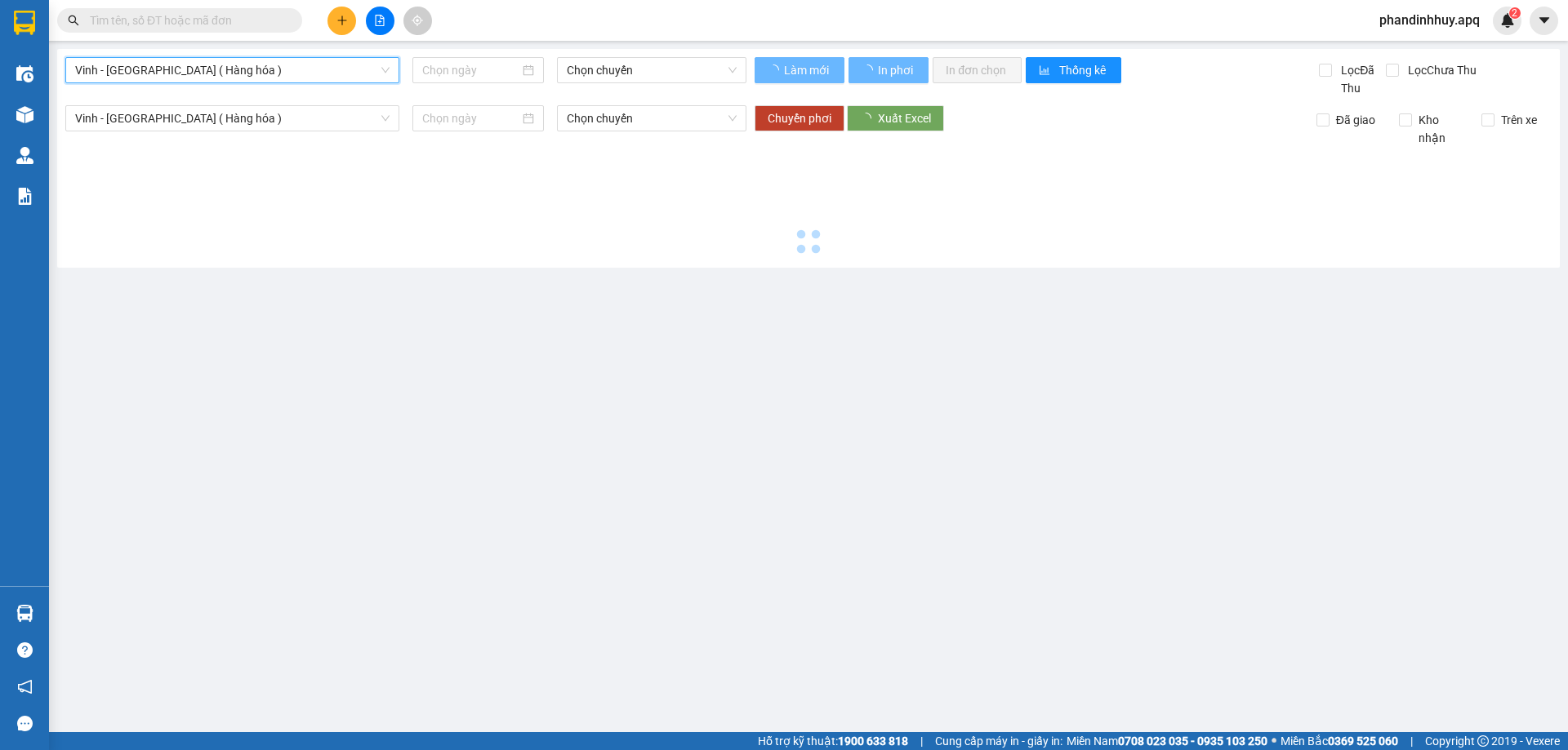
type input "[DATE]"
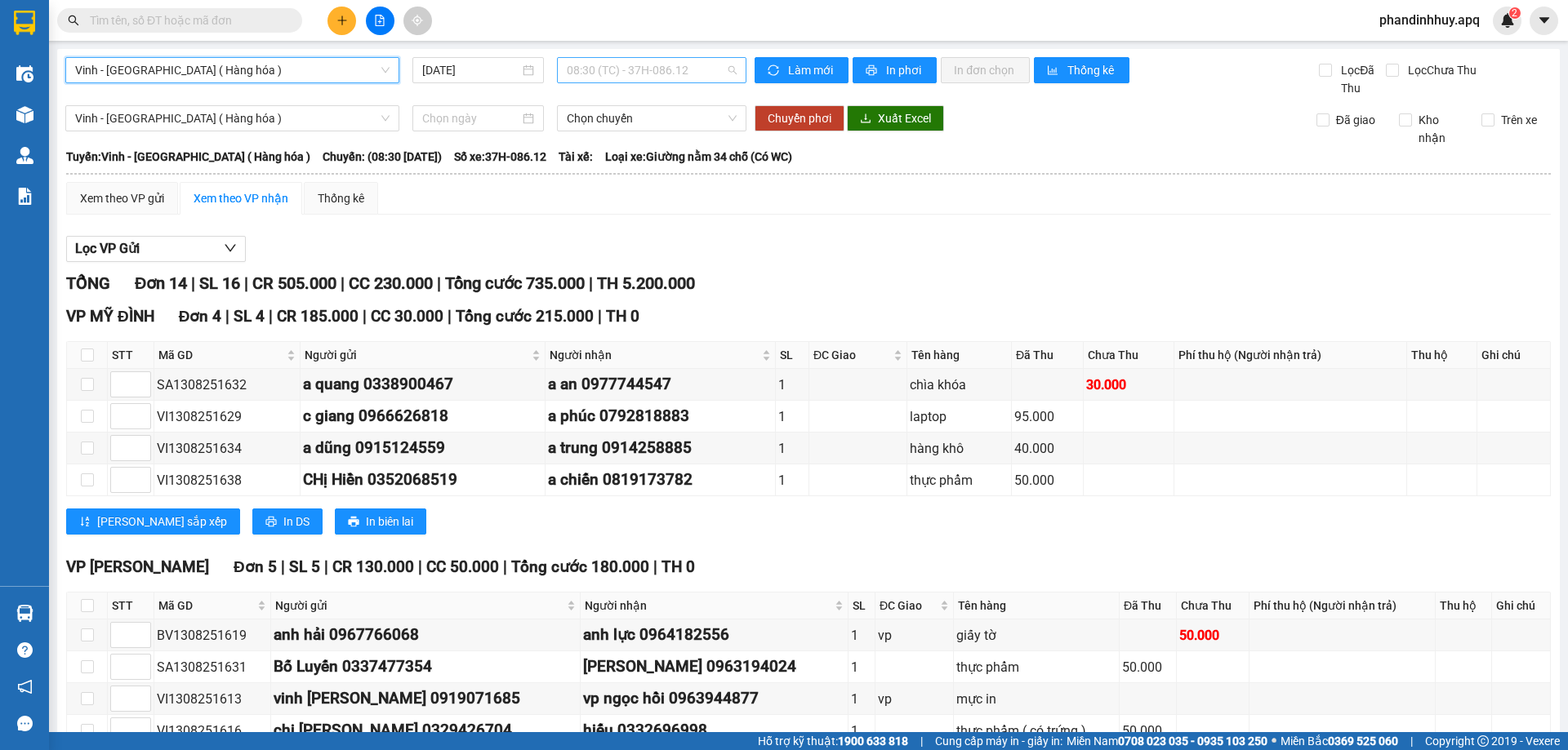
click at [727, 68] on span "08:30 (TC) - 37H-086.12" at bounding box center [652, 71] width 170 height 25
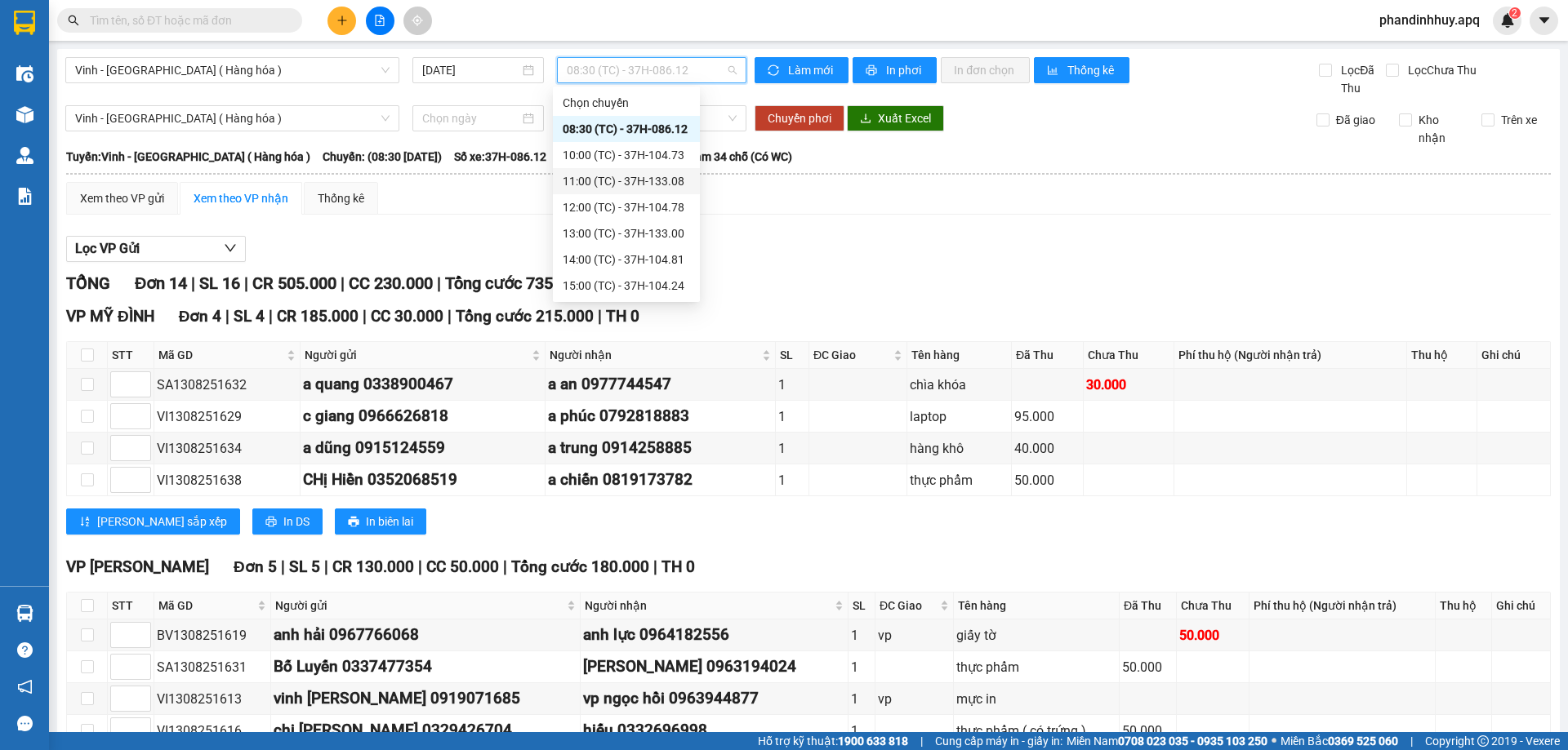
click at [666, 180] on div "11:00 (TC) - 37H-133.08" at bounding box center [626, 181] width 127 height 18
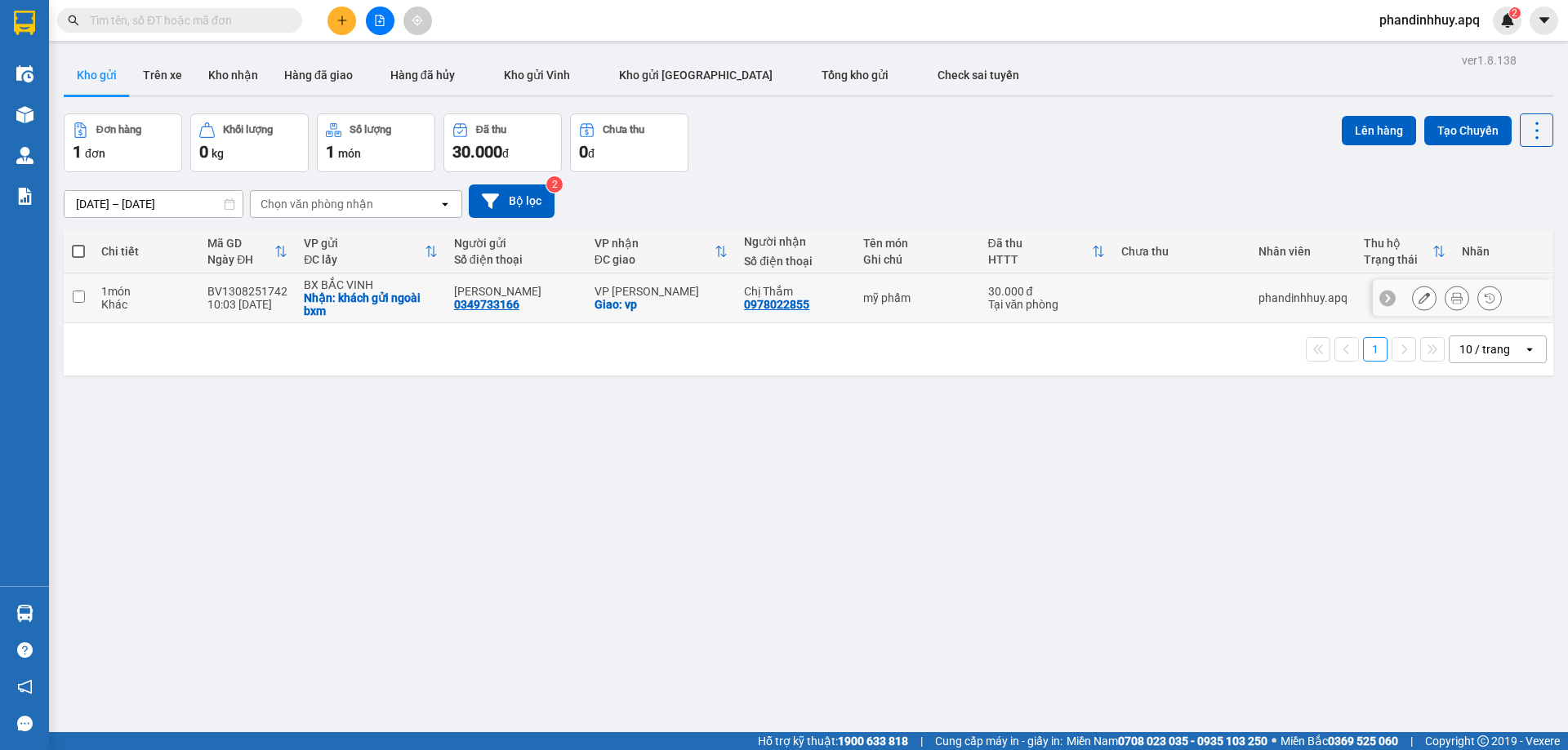
click at [104, 295] on div "1 món" at bounding box center [146, 291] width 90 height 13
checkbox input "true"
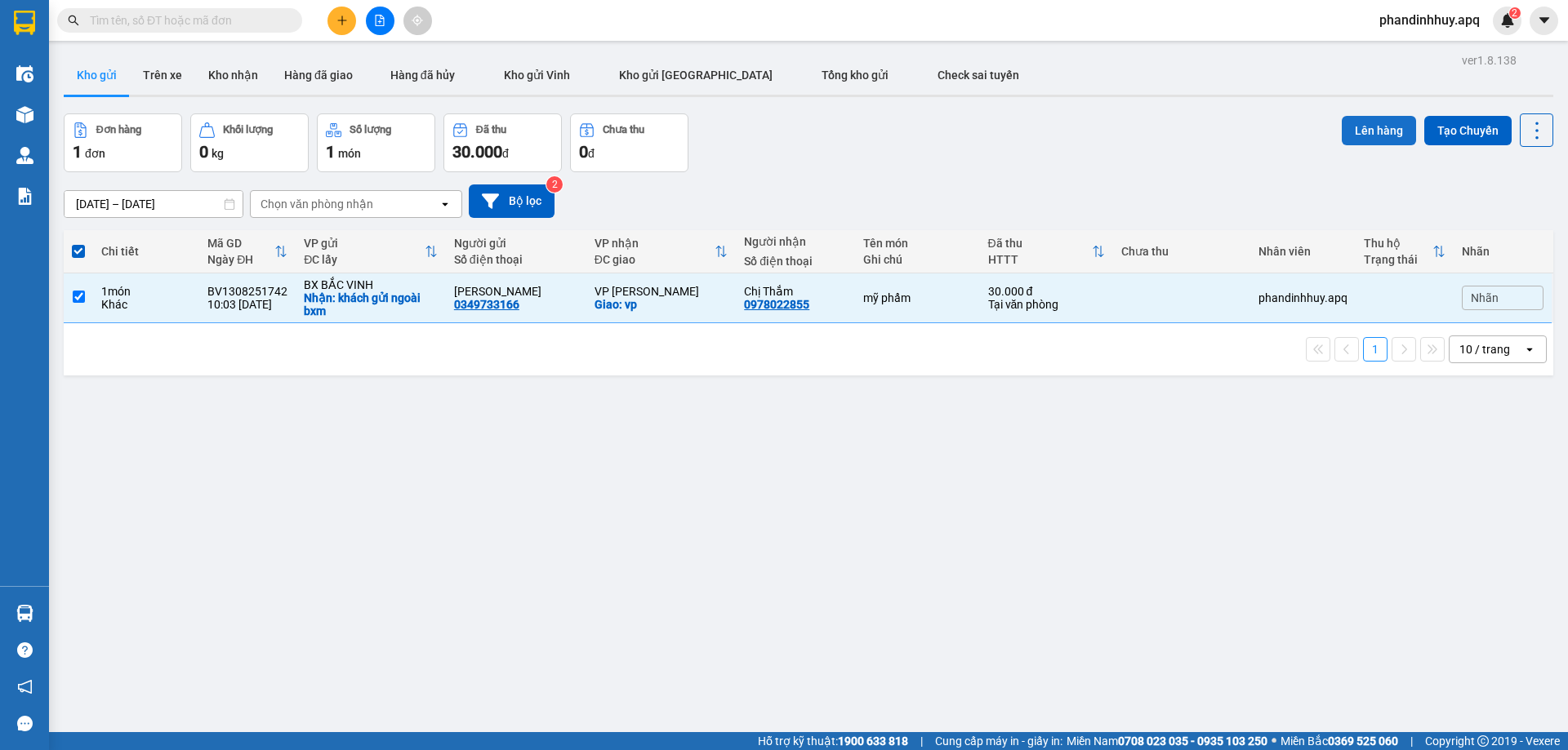
click at [1368, 133] on button "Lên hàng" at bounding box center [1380, 130] width 74 height 29
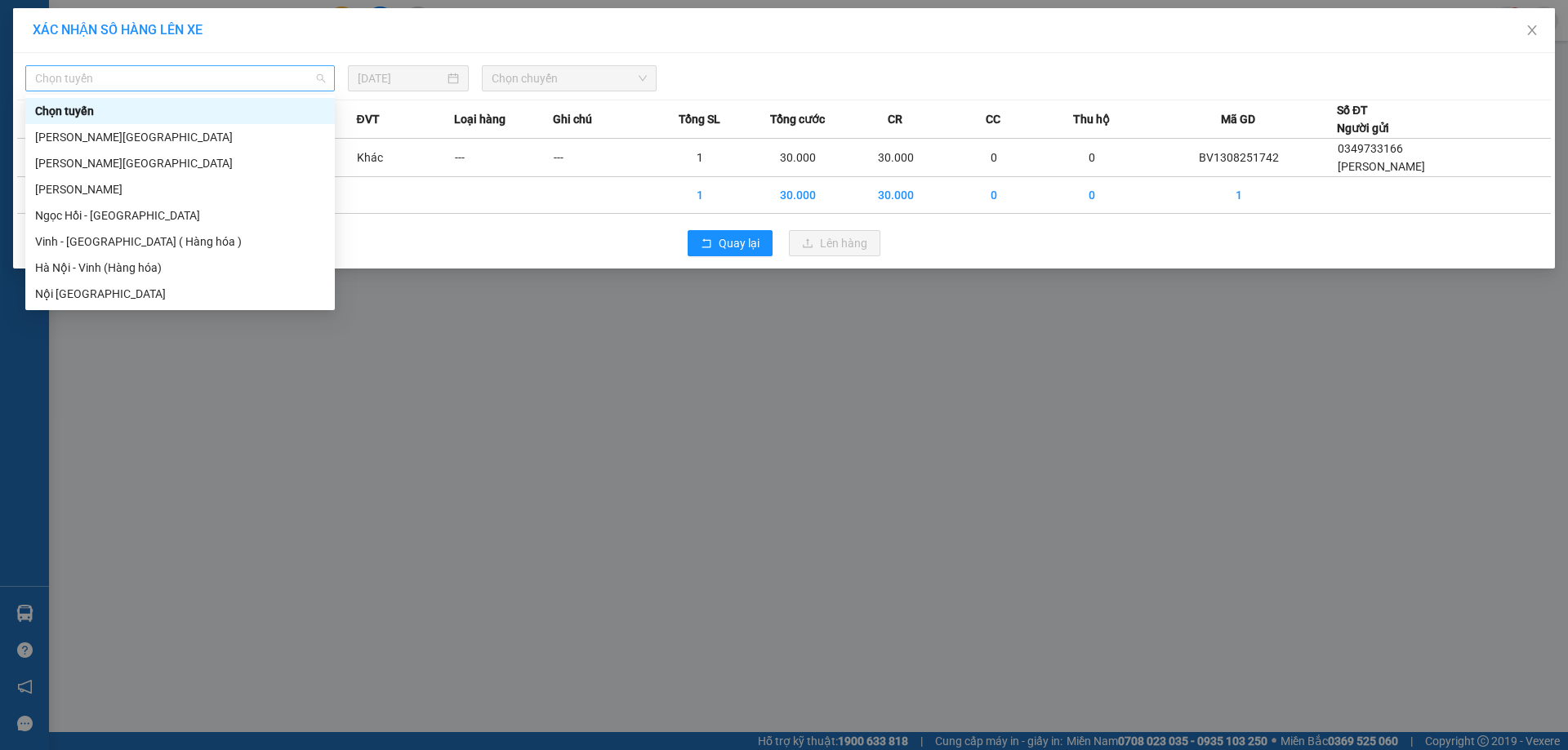
click at [274, 70] on span "Chọn tuyến" at bounding box center [181, 79] width 290 height 25
click at [99, 239] on div "Vinh - [GEOGRAPHIC_DATA] ( Hàng hóa )" at bounding box center [181, 241] width 290 height 18
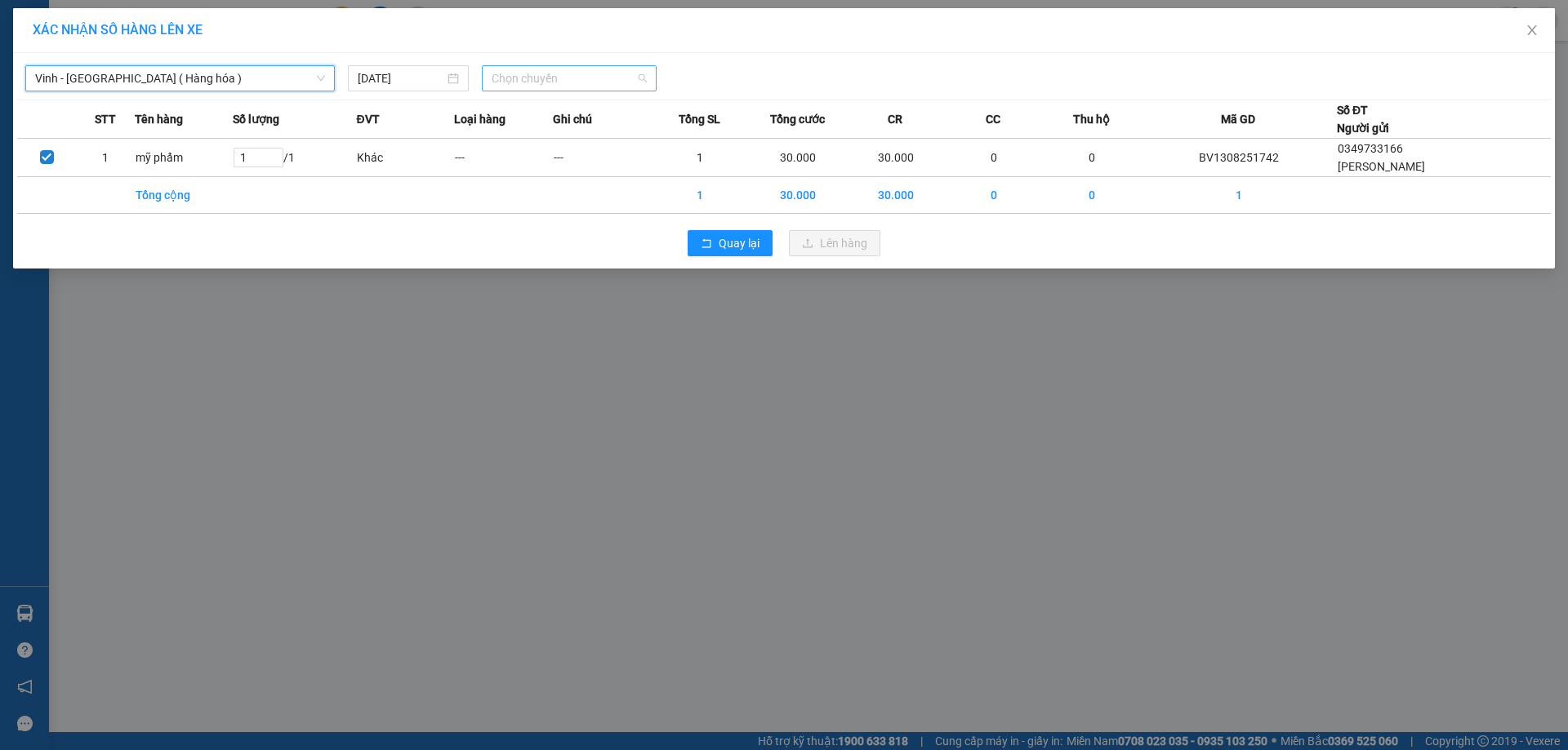
click at [644, 78] on span "Chọn chuyến" at bounding box center [569, 79] width 155 height 25
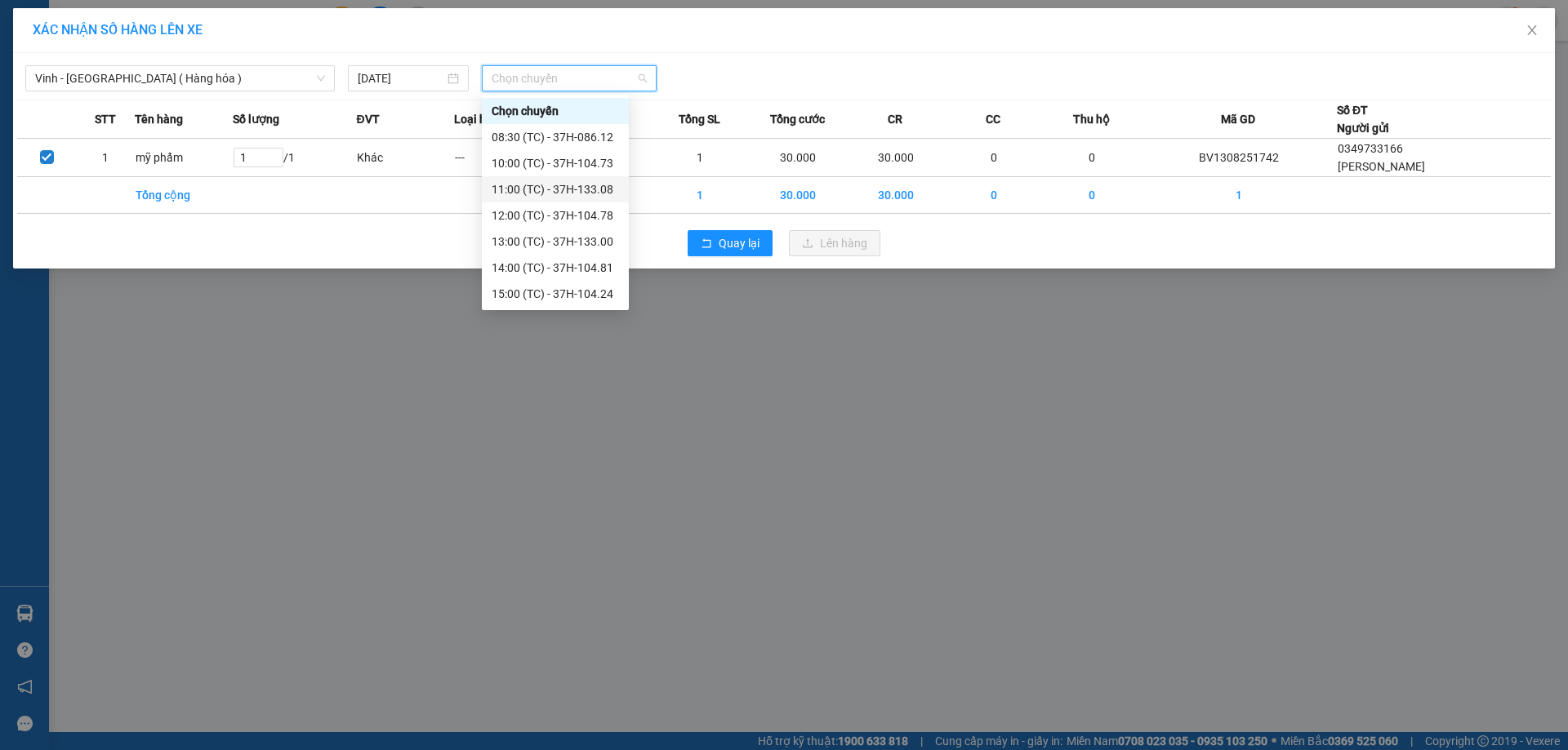
click at [587, 185] on div "11:00 (TC) - 37H-133.08" at bounding box center [556, 189] width 127 height 18
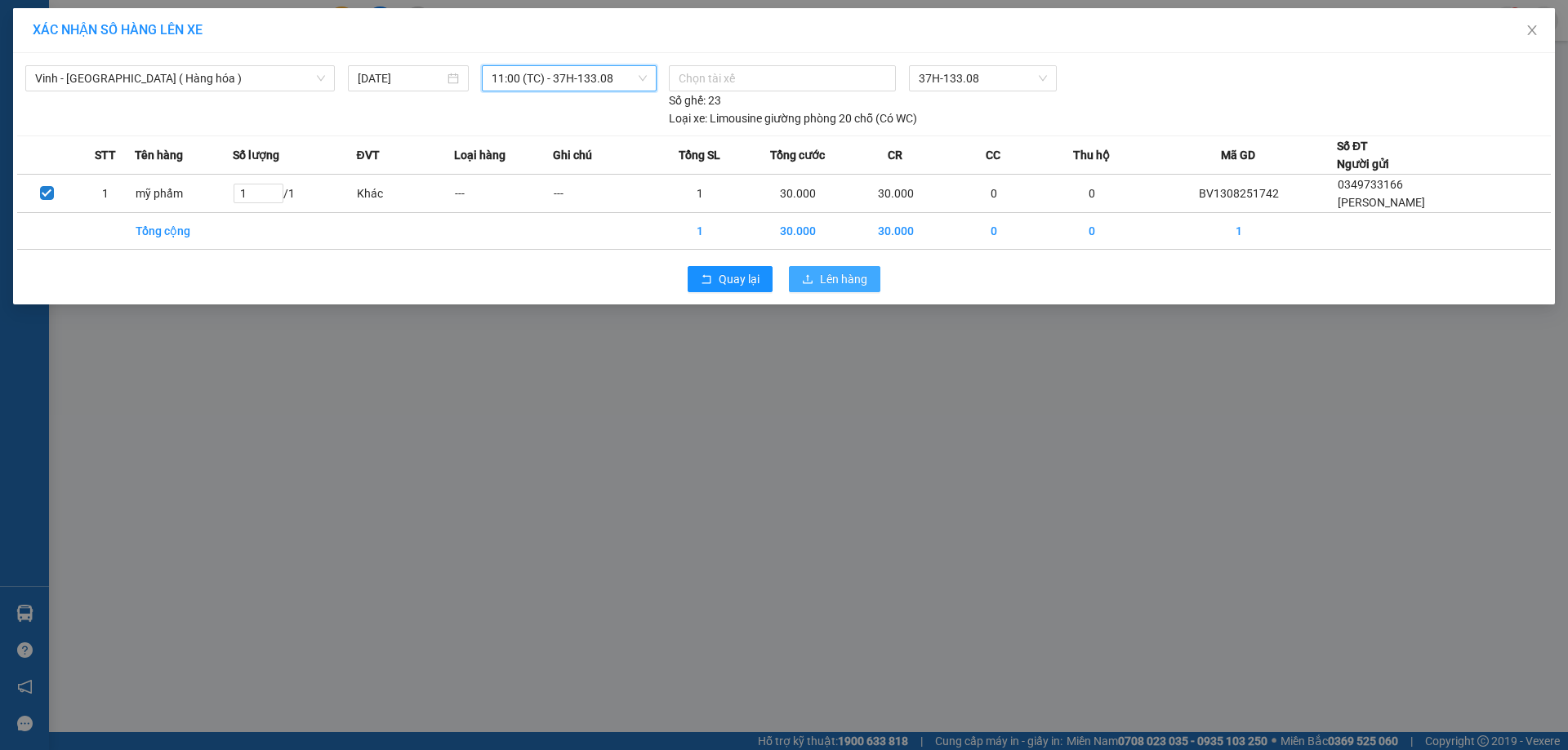
click at [850, 279] on span "Lên hàng" at bounding box center [844, 279] width 48 height 18
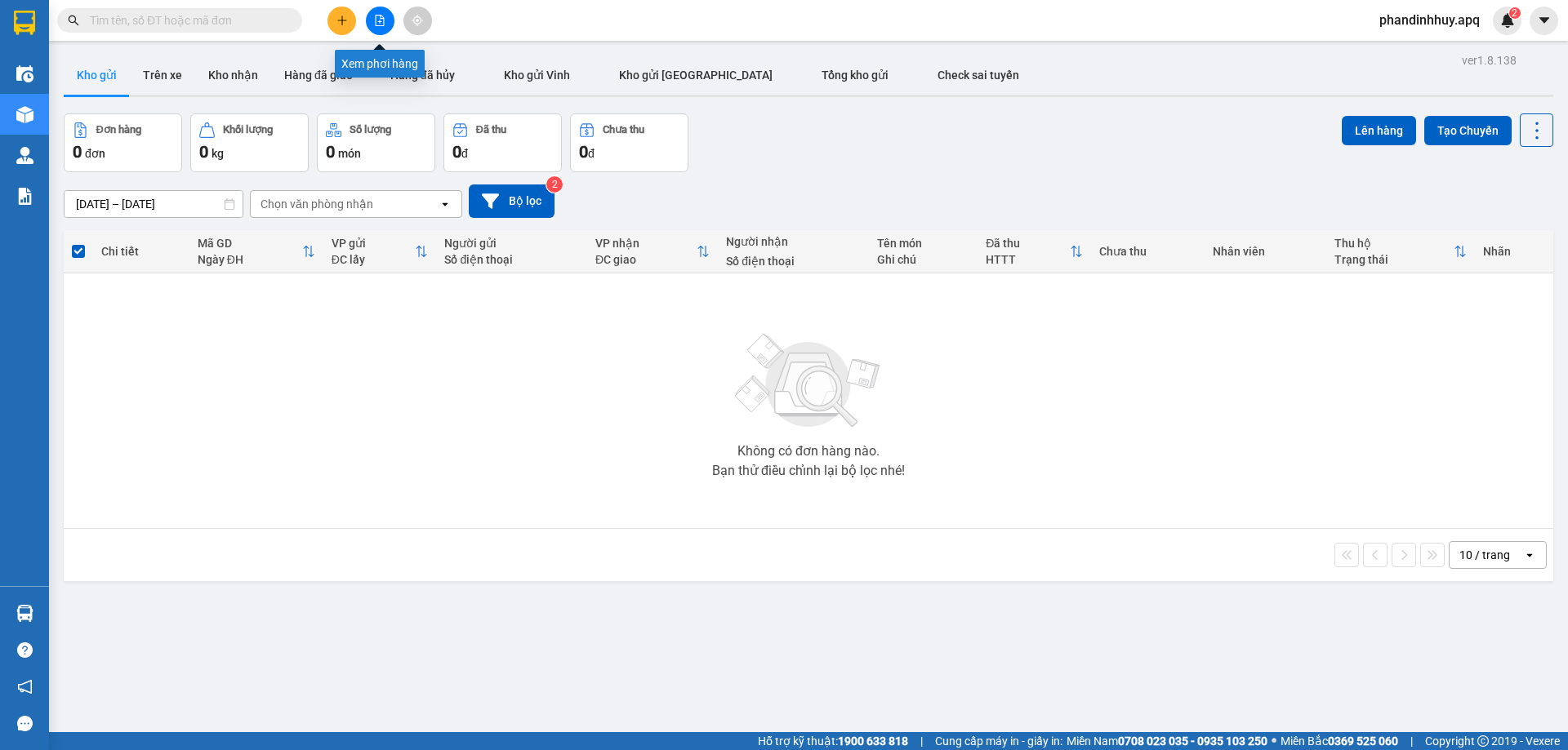
click at [378, 20] on icon "file-add" at bounding box center [380, 20] width 12 height 11
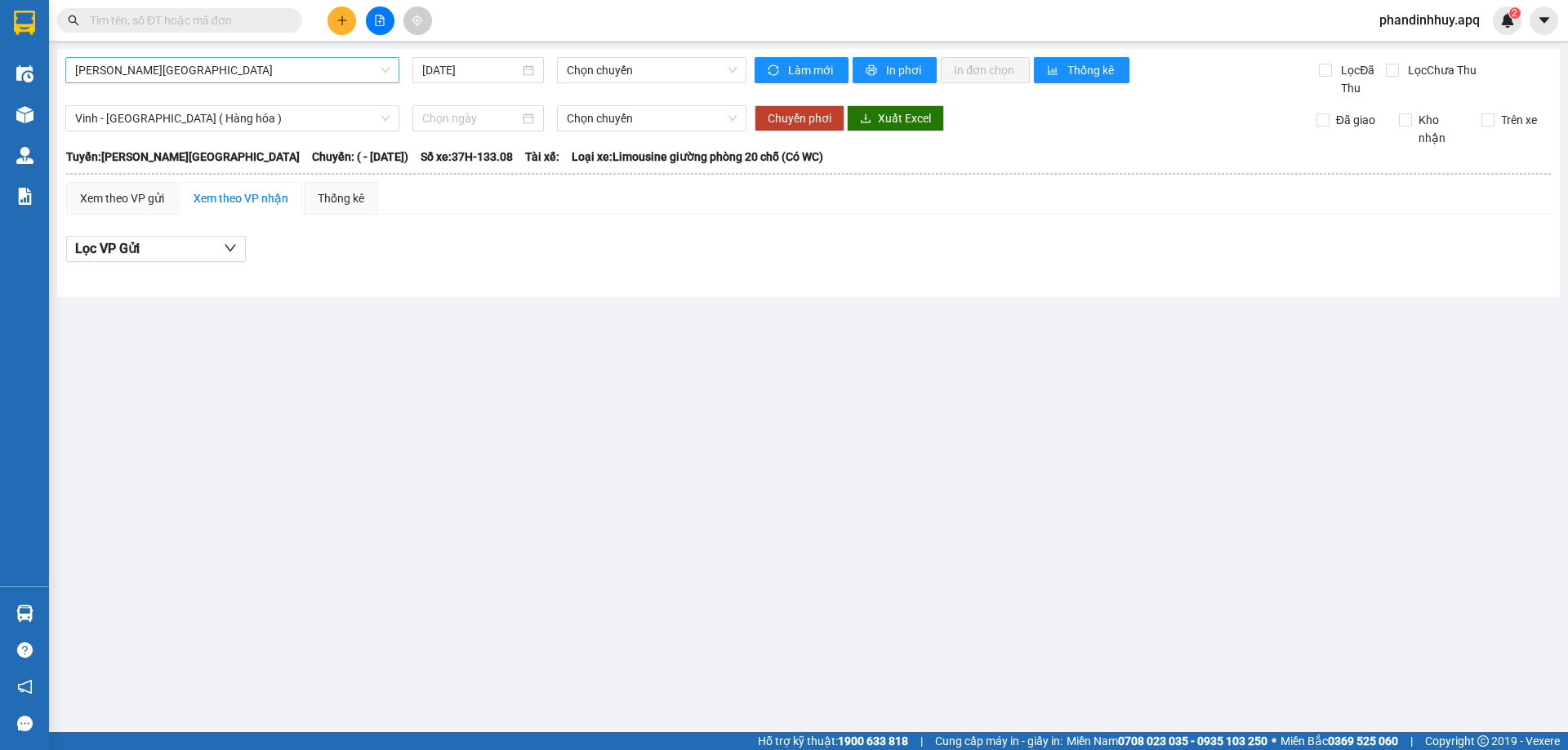
click at [364, 71] on span "[PERSON_NAME][GEOGRAPHIC_DATA]" at bounding box center [232, 71] width 314 height 25
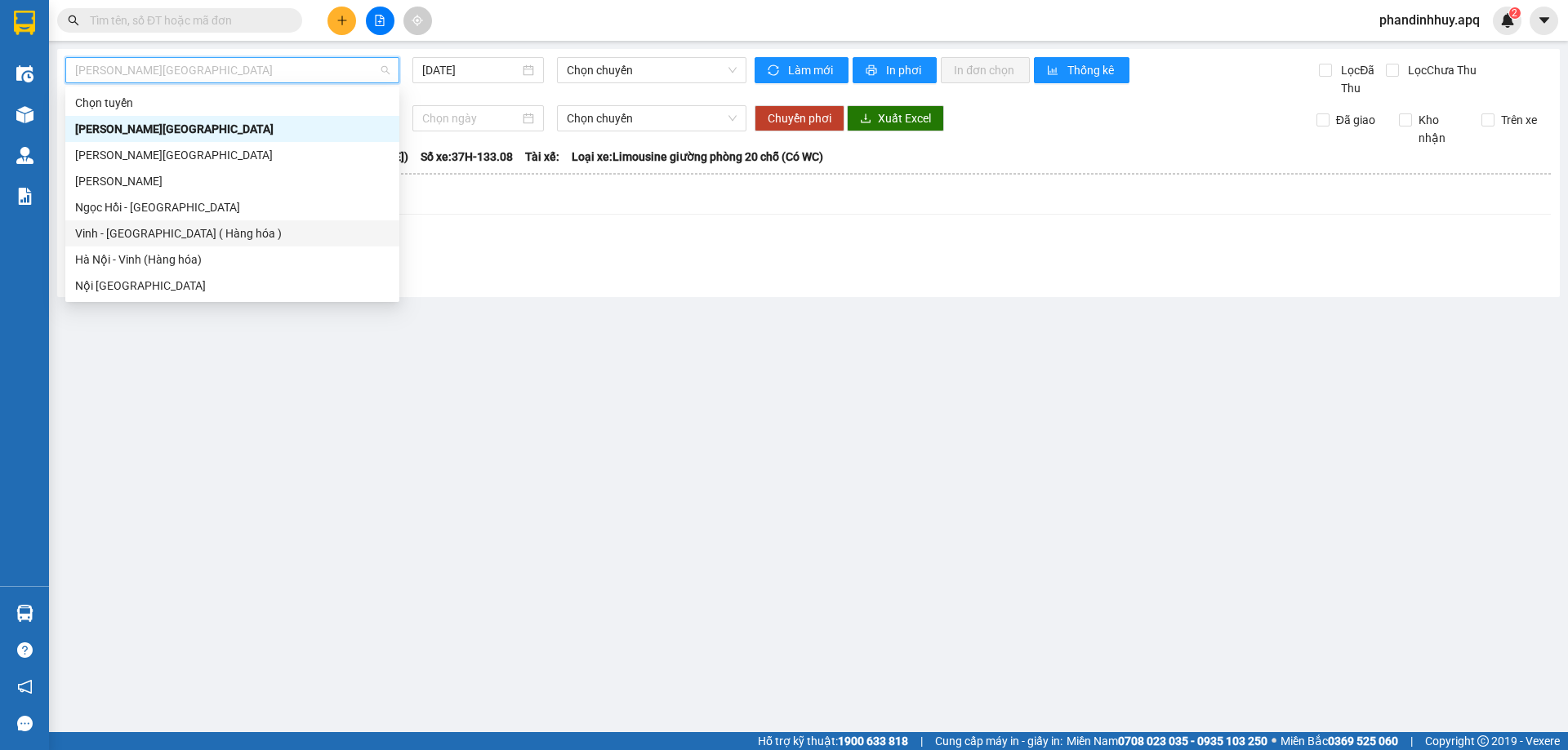
click at [220, 237] on div "Vinh - [GEOGRAPHIC_DATA] ( Hàng hóa )" at bounding box center [232, 233] width 314 height 18
type input "[DATE]"
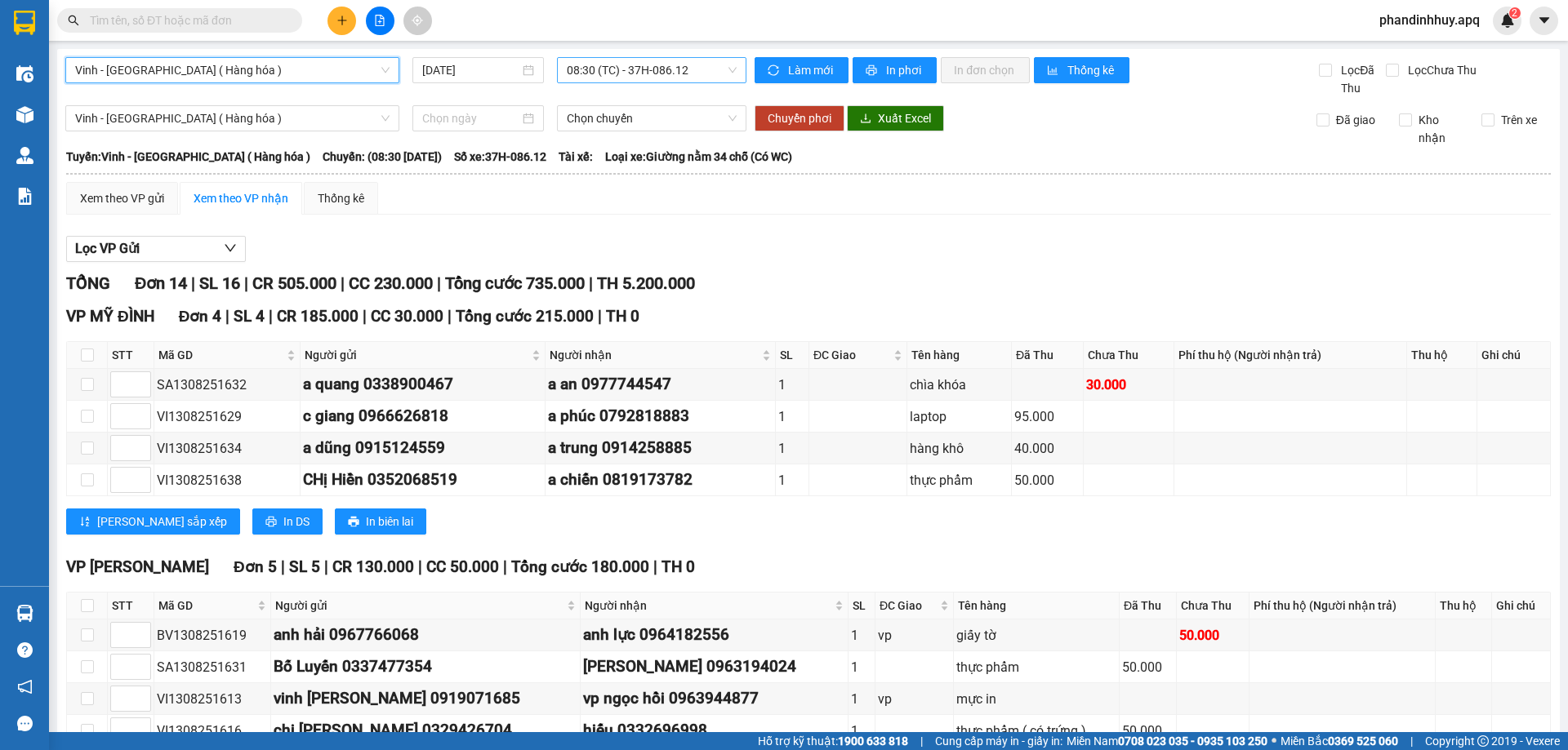
click at [725, 69] on span "08:30 (TC) - 37H-086.12" at bounding box center [652, 71] width 170 height 25
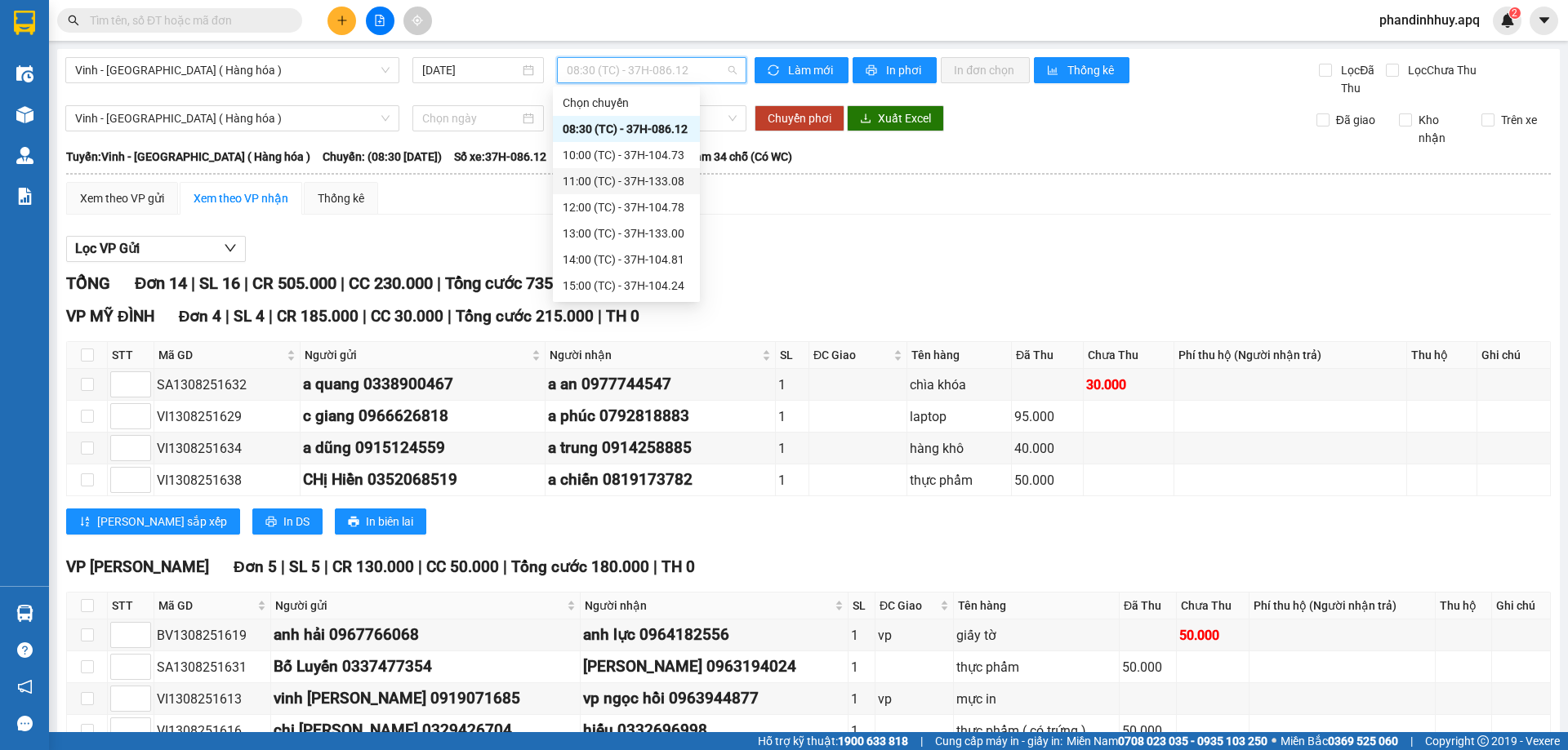
click at [678, 181] on div "11:00 (TC) - 37H-133.08" at bounding box center [626, 181] width 127 height 18
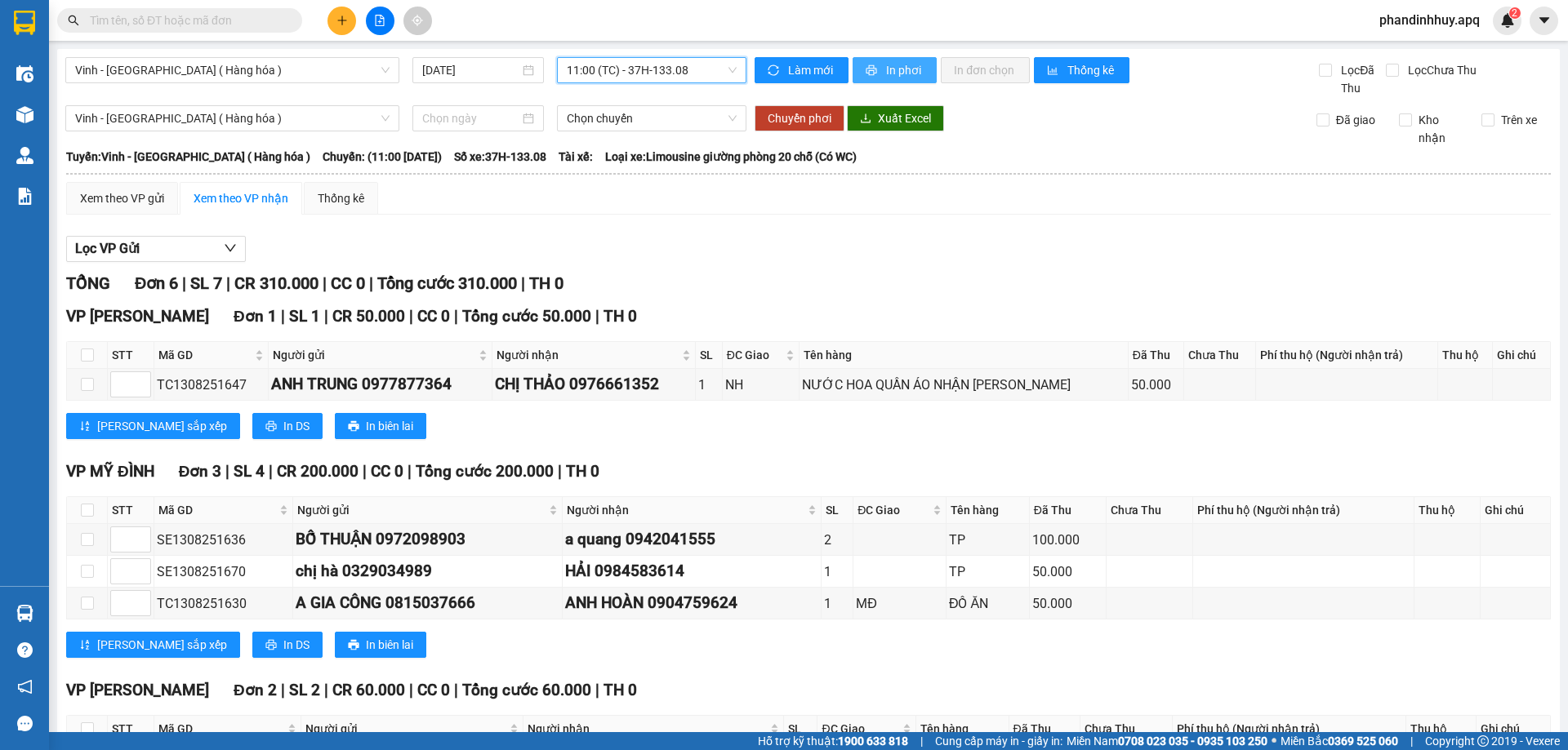
click at [901, 74] on span "In phơi" at bounding box center [905, 70] width 37 height 18
click at [343, 21] on icon "plus" at bounding box center [342, 20] width 12 height 11
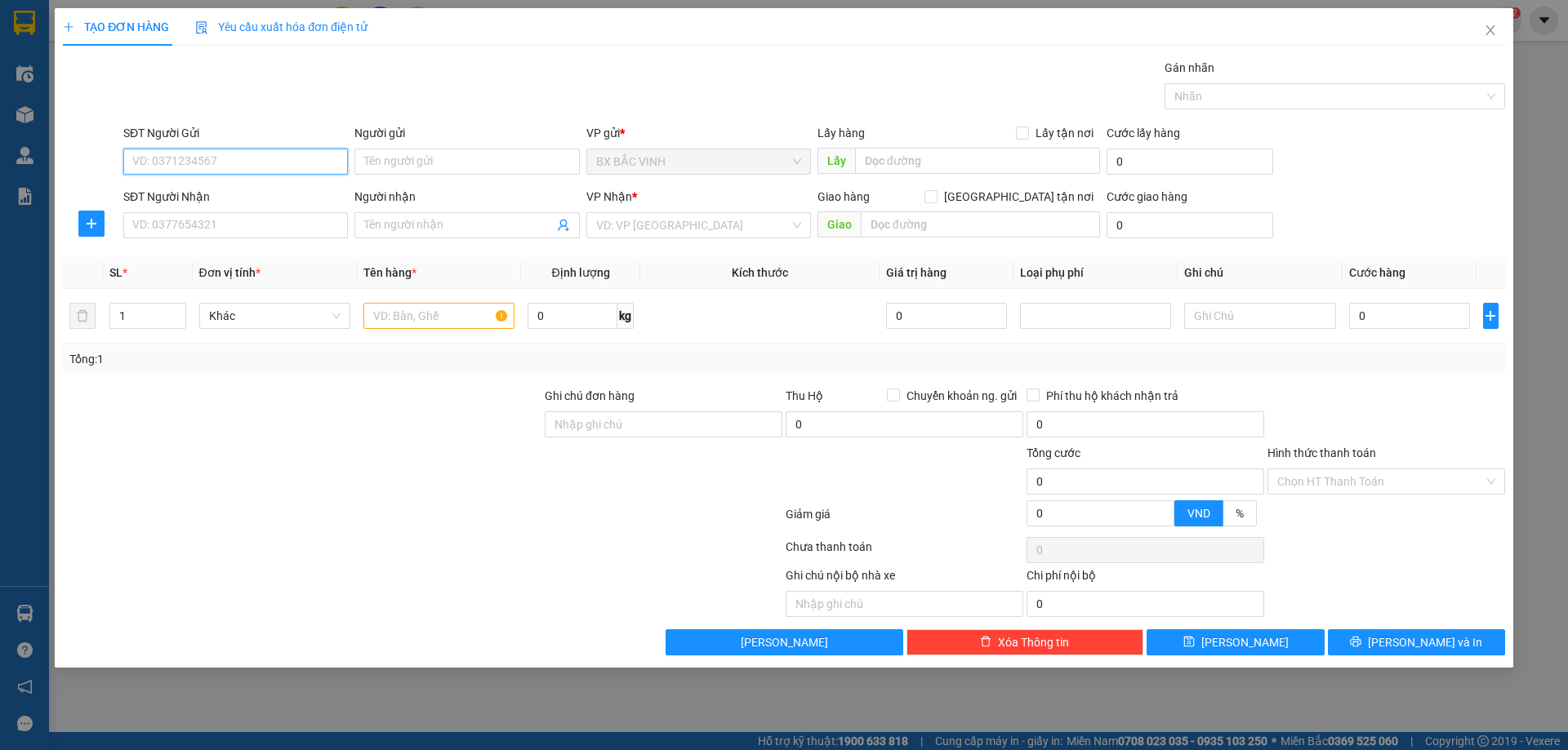
click at [270, 157] on input "SĐT Người Gửi" at bounding box center [235, 162] width 225 height 27
click at [222, 158] on input "SĐT Người Gửi" at bounding box center [235, 162] width 225 height 27
type input "0924121988"
click at [422, 165] on input "Người gửi" at bounding box center [467, 162] width 225 height 27
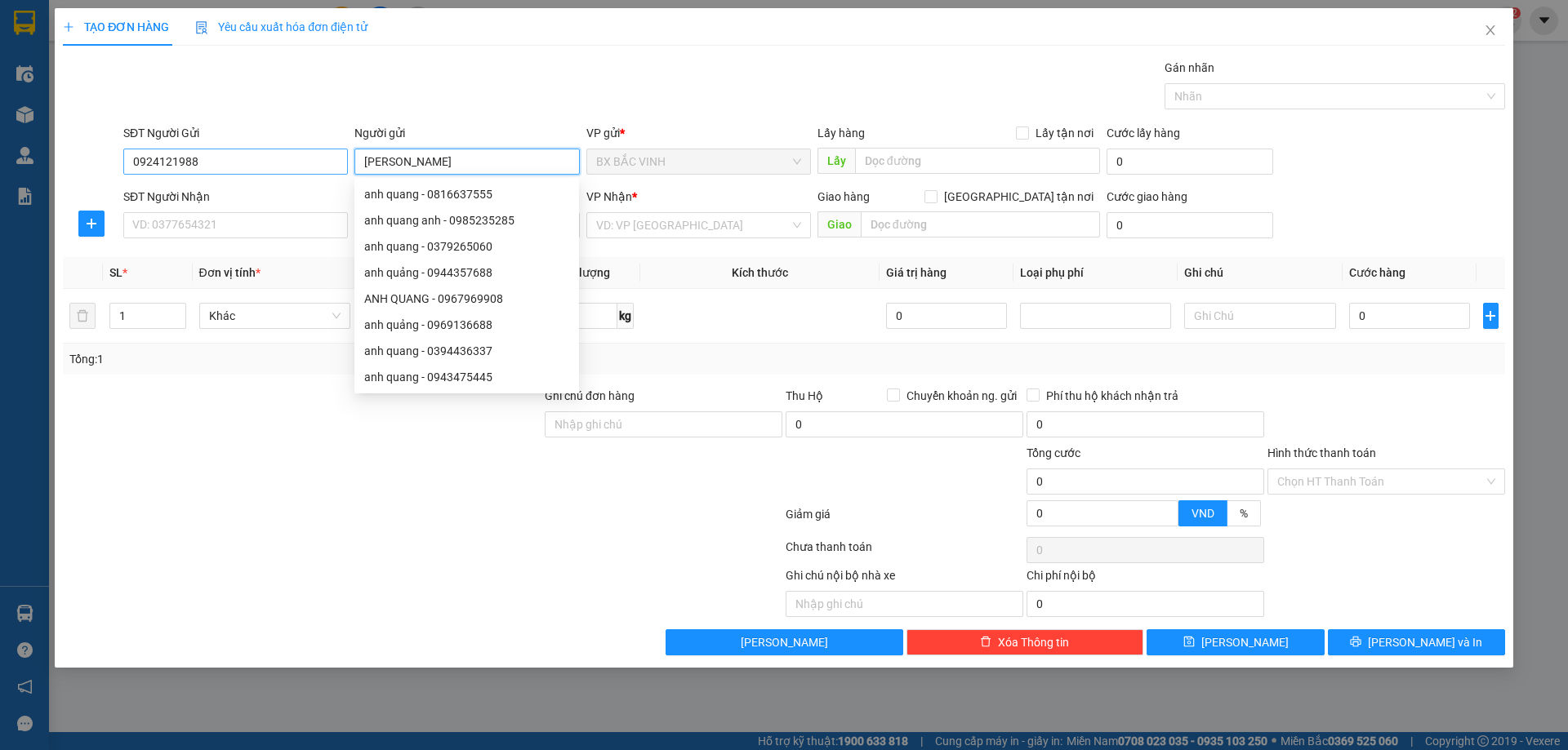
type input "[PERSON_NAME]"
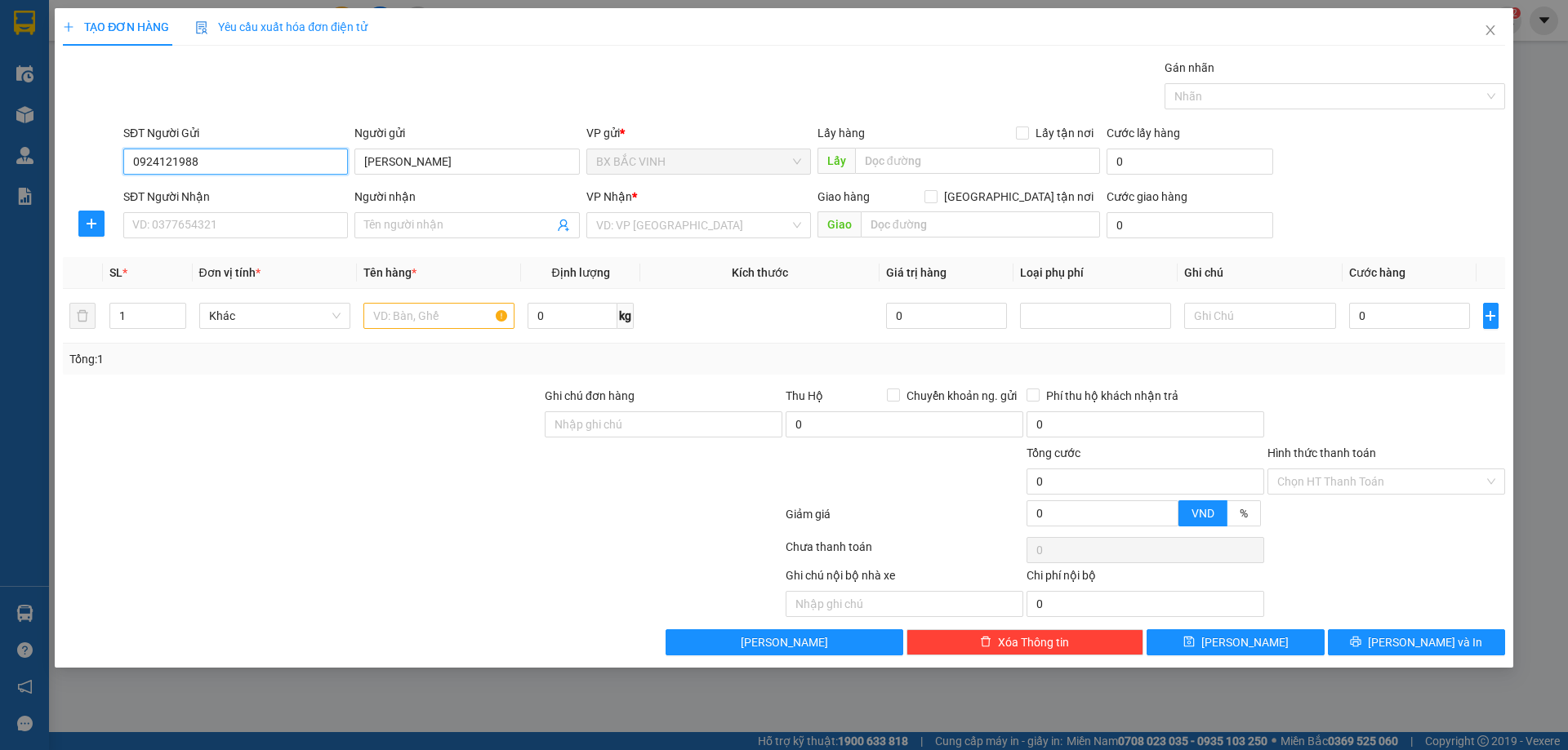
drag, startPoint x: 219, startPoint y: 161, endPoint x: 132, endPoint y: 164, distance: 87.1
click at [132, 164] on input "0924121988" at bounding box center [235, 162] width 225 height 27
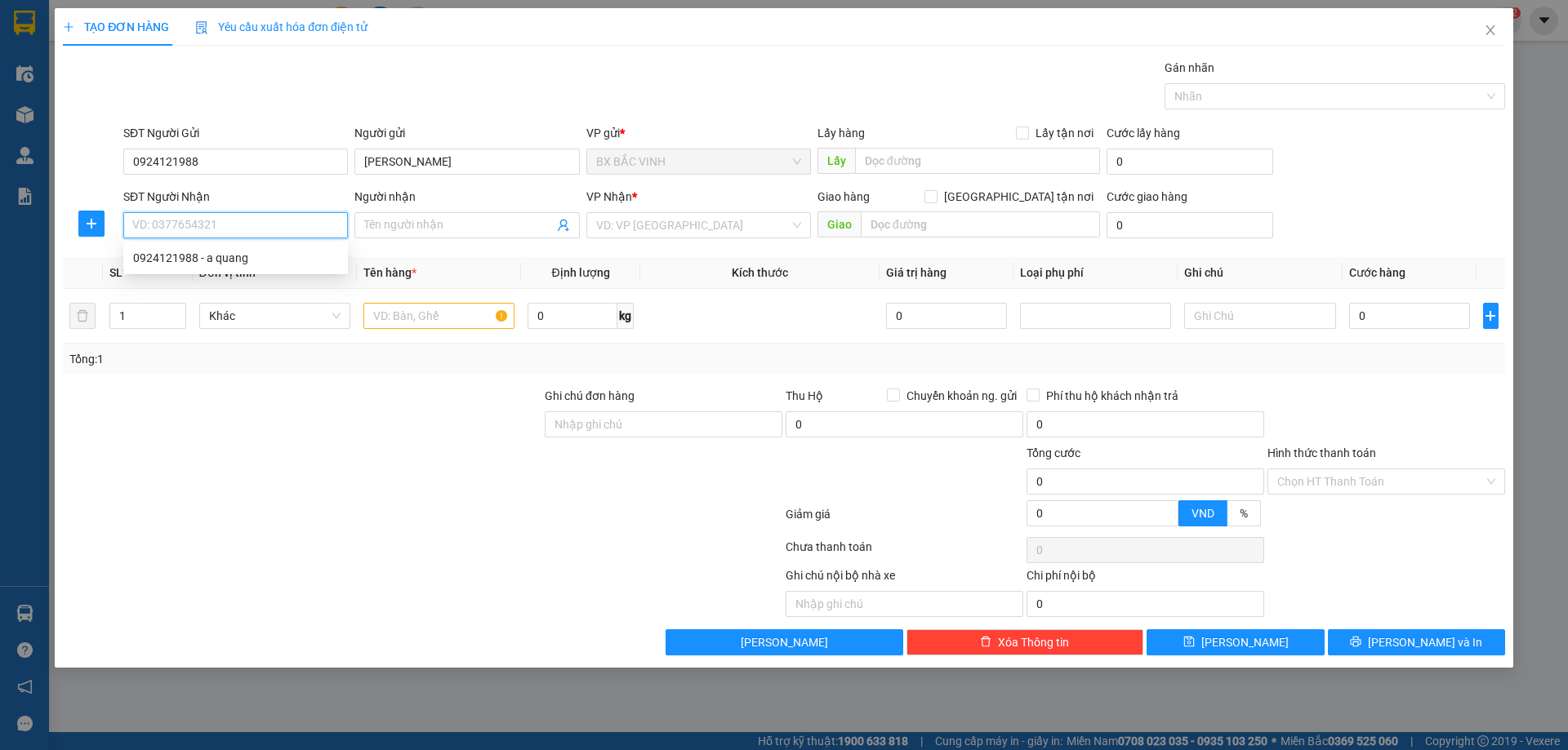
paste input "0924121988"
type input "0924121988"
click at [289, 258] on div "0924121988 - a quang" at bounding box center [235, 258] width 205 height 18
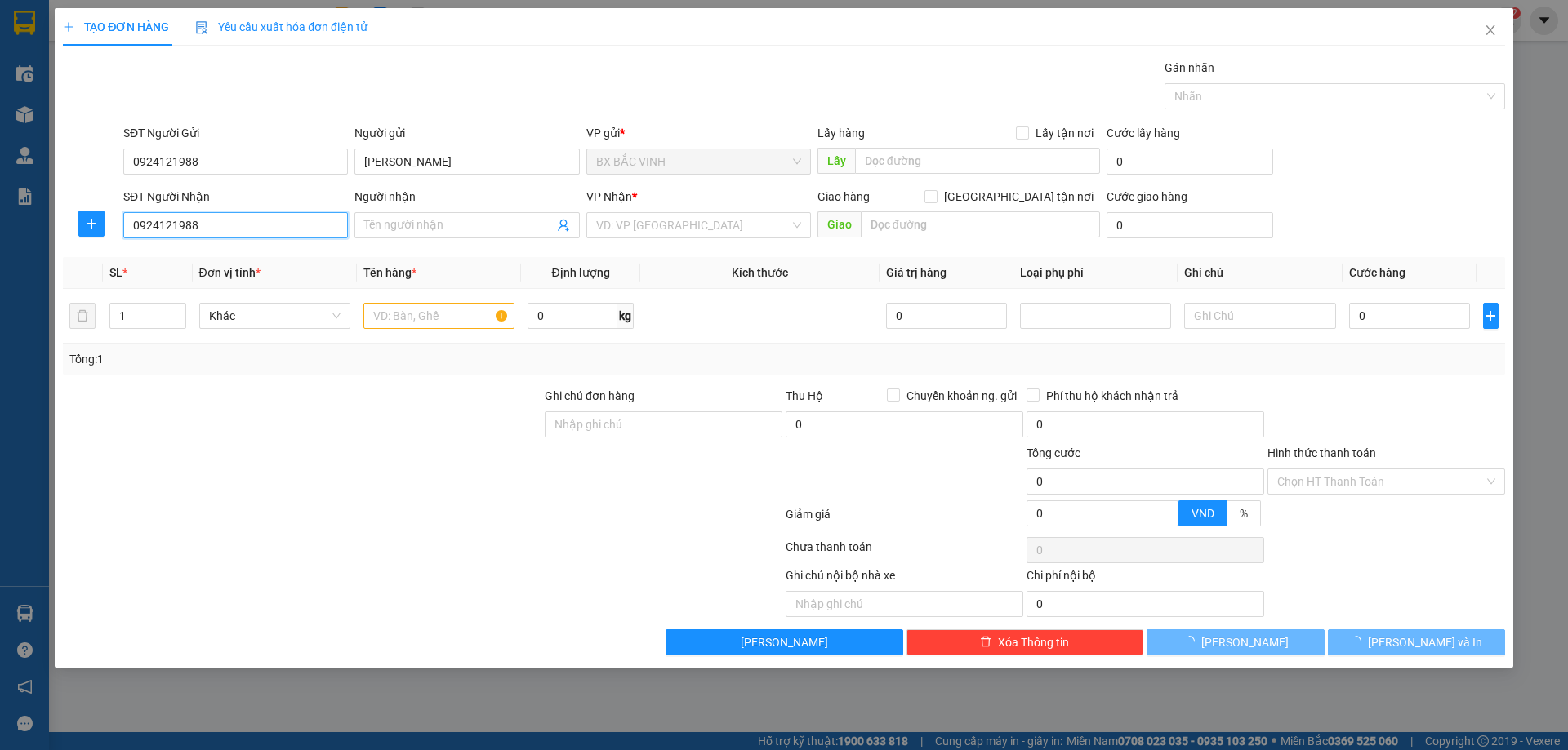
type input "a quang"
checkbox input "true"
type input "vp"
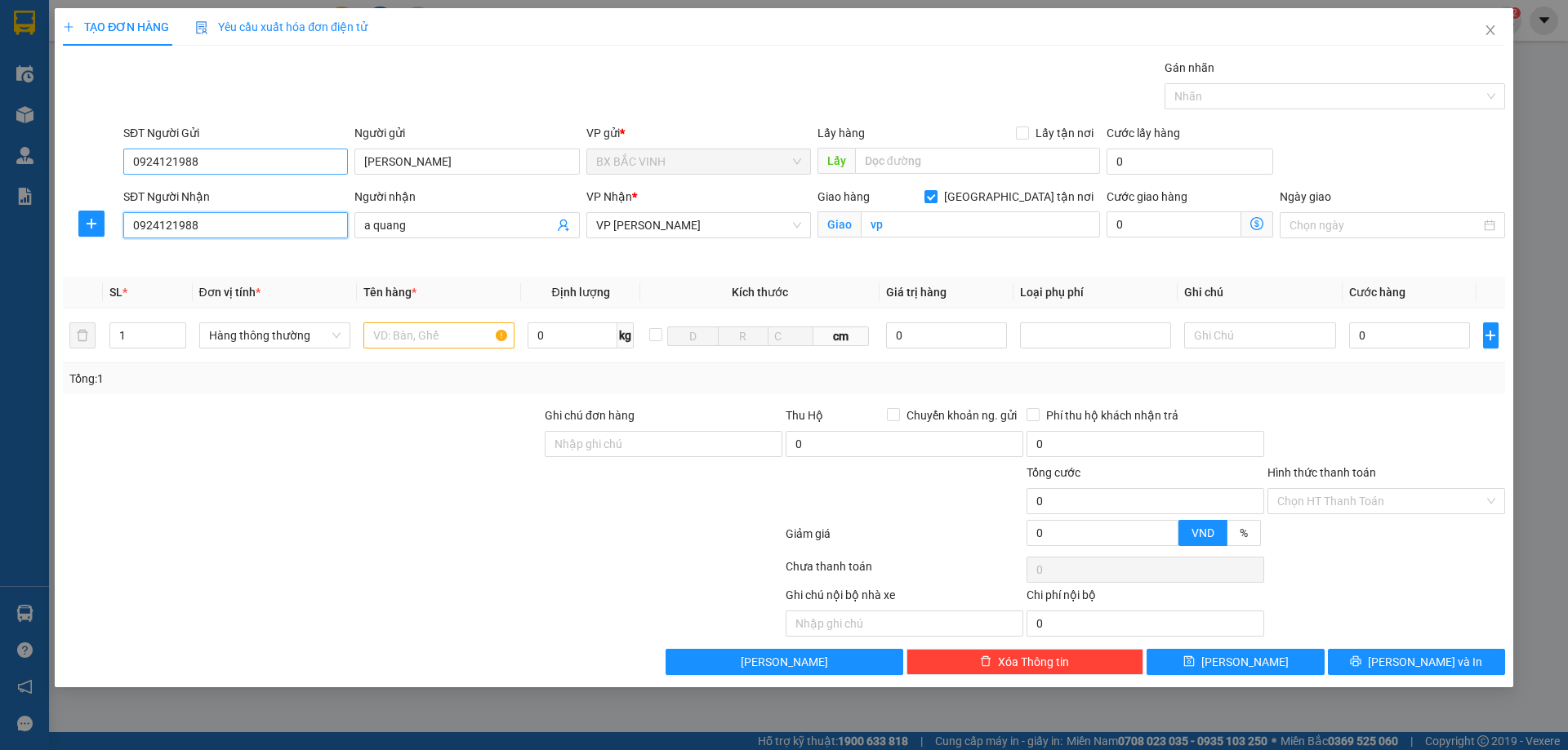
type input "0924121988"
click at [219, 167] on input "0924121988" at bounding box center [235, 162] width 225 height 27
type input "0"
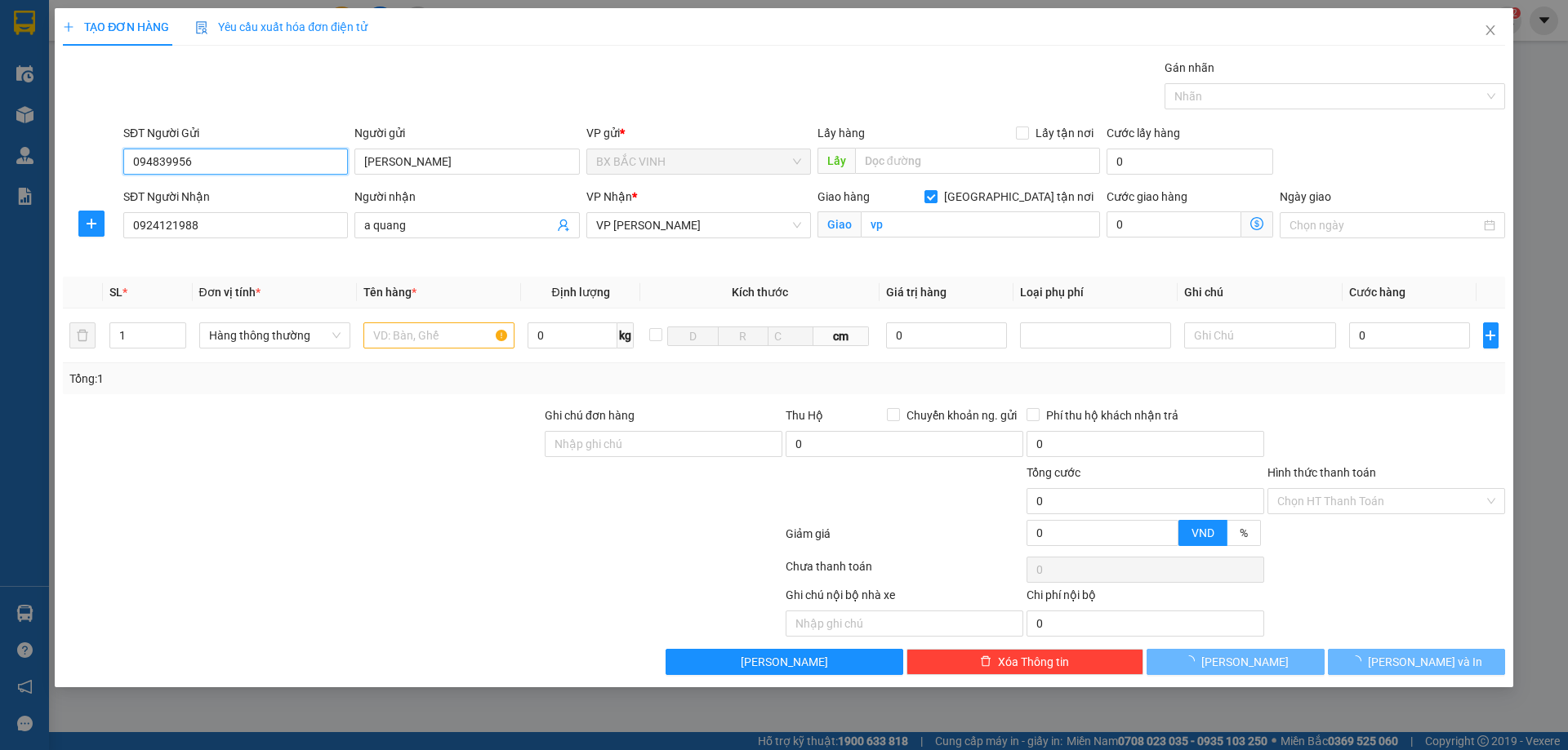
type input "0948399567"
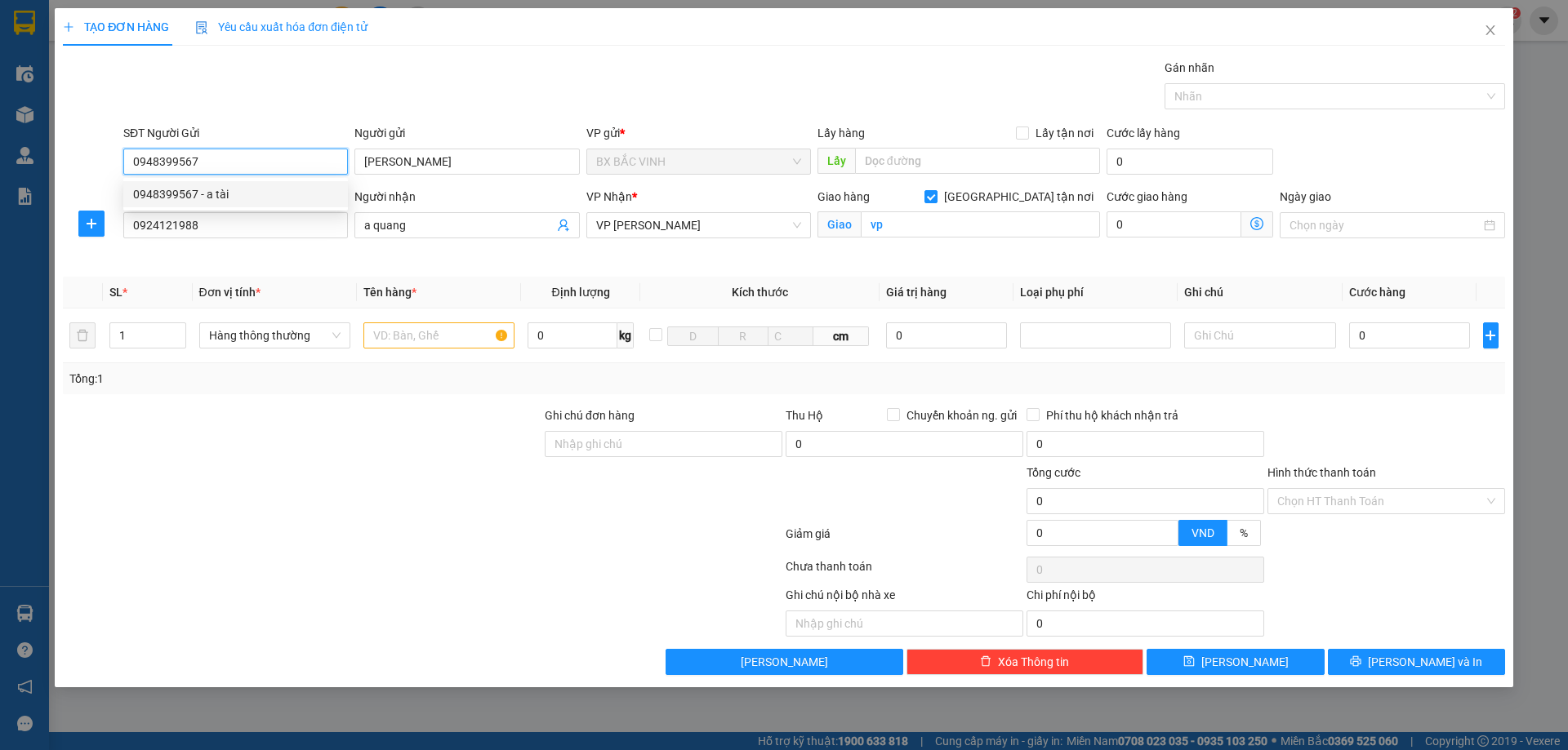
click at [272, 193] on div "0948399567 - a tài" at bounding box center [235, 195] width 205 height 18
type input "a tài"
checkbox input "true"
type input "VP Vinh"
type input "0948399567"
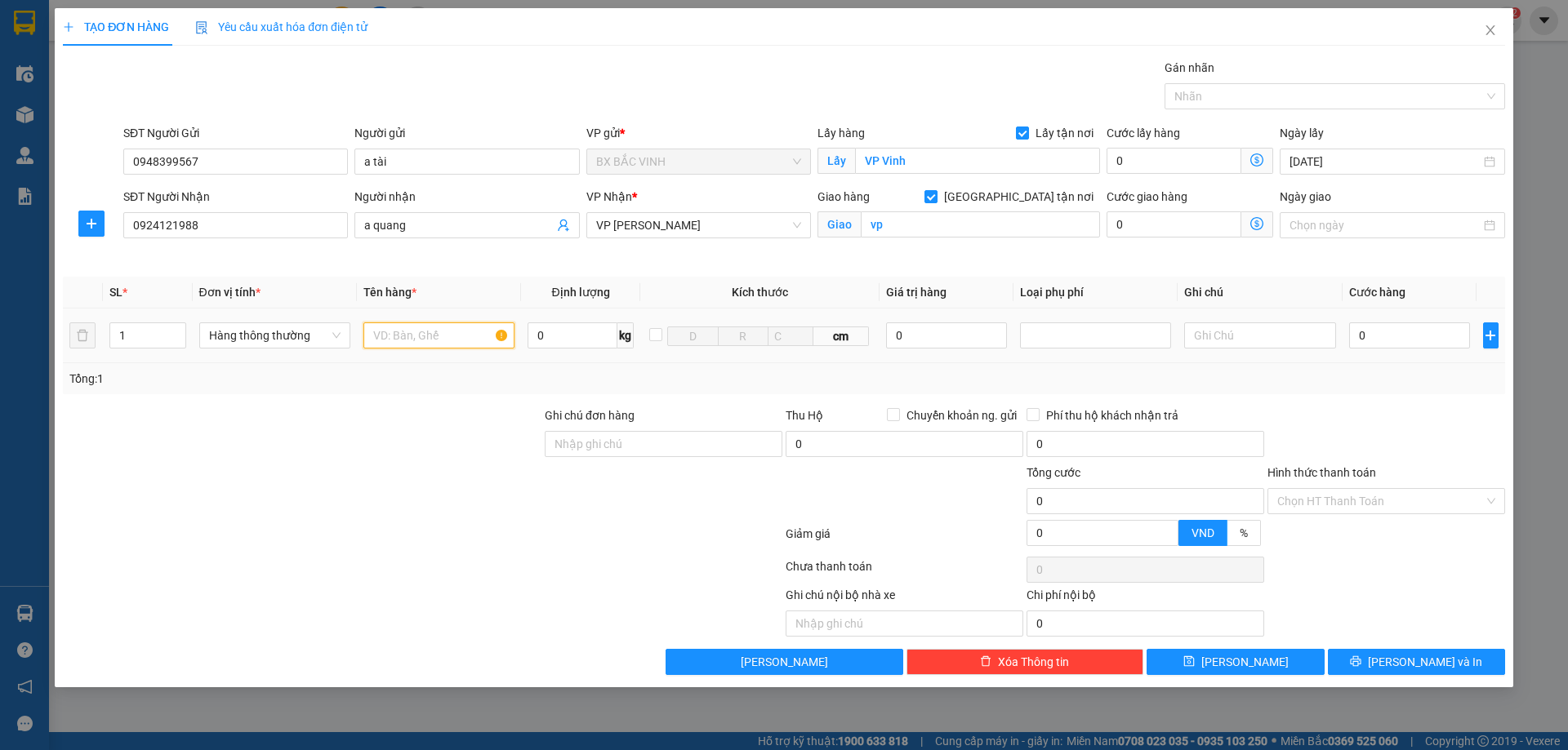
click at [427, 332] on input "text" at bounding box center [439, 336] width 151 height 27
type input "tem nhãn"
click at [1441, 330] on input "0" at bounding box center [1410, 336] width 122 height 27
type input "4"
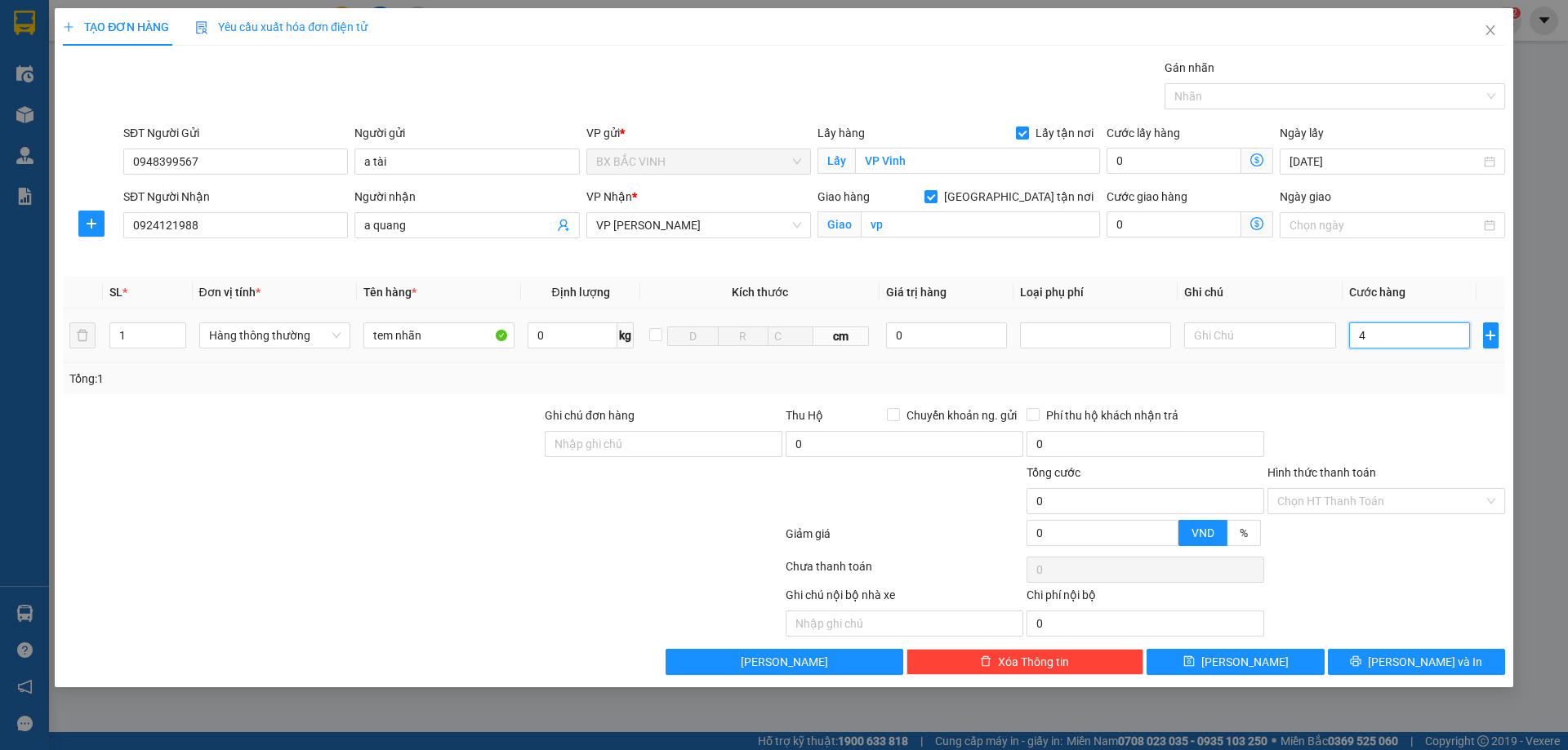
type input "4"
type input "40"
type input "400"
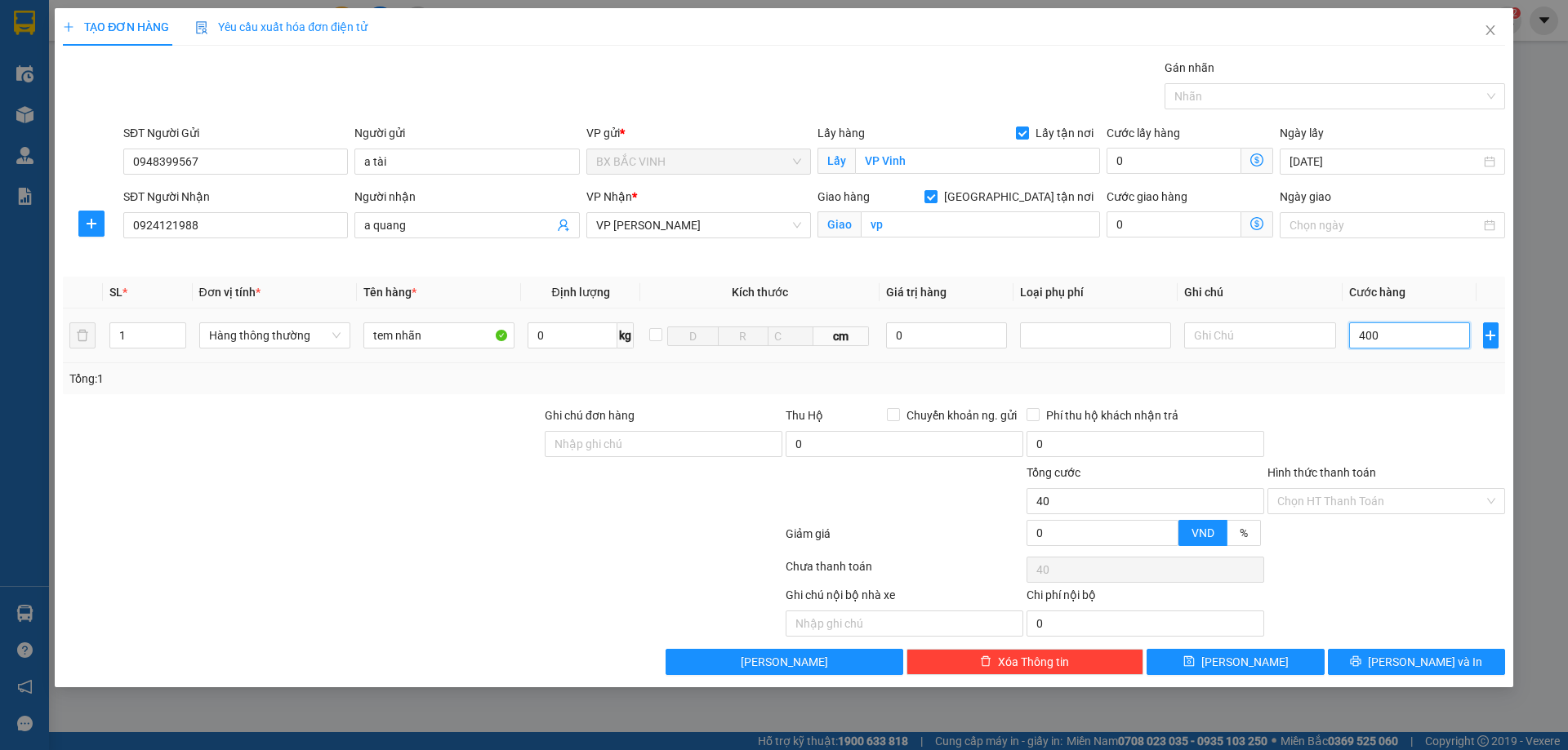
type input "400"
type input "4.000"
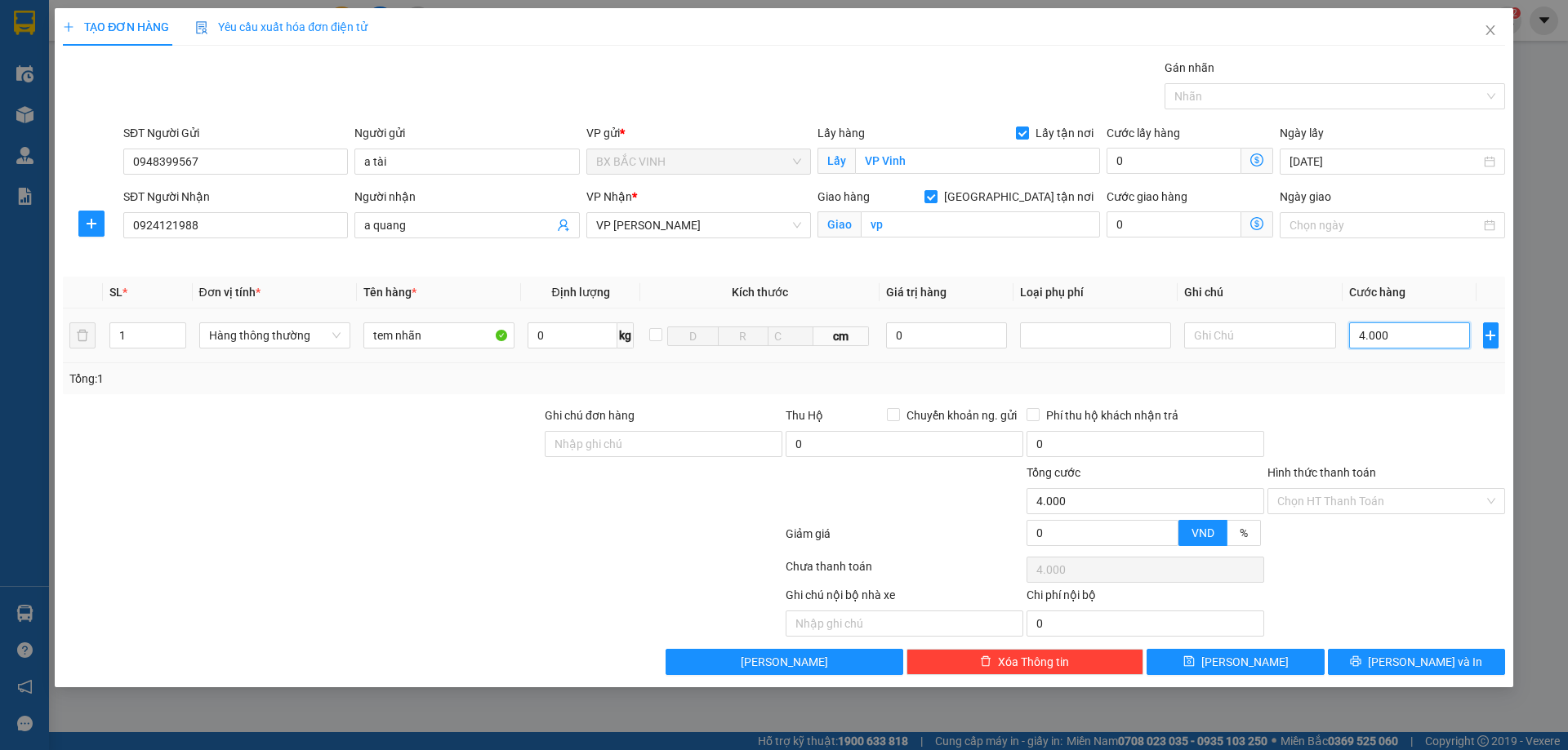
type input "40.000"
click at [1418, 497] on input "Hình thức thanh toán" at bounding box center [1381, 501] width 207 height 25
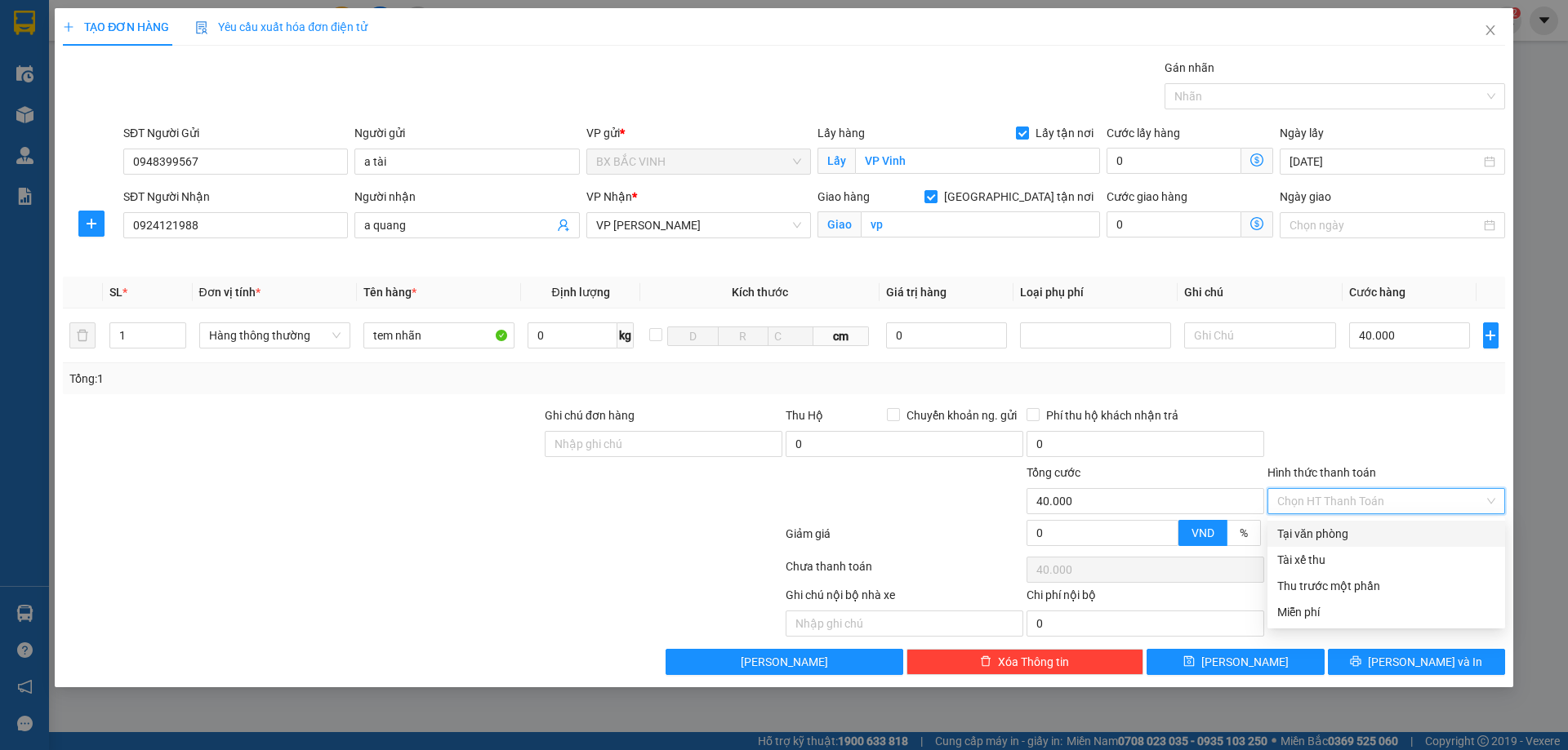
click at [1323, 531] on div "Tại văn phòng" at bounding box center [1387, 534] width 218 height 18
type input "0"
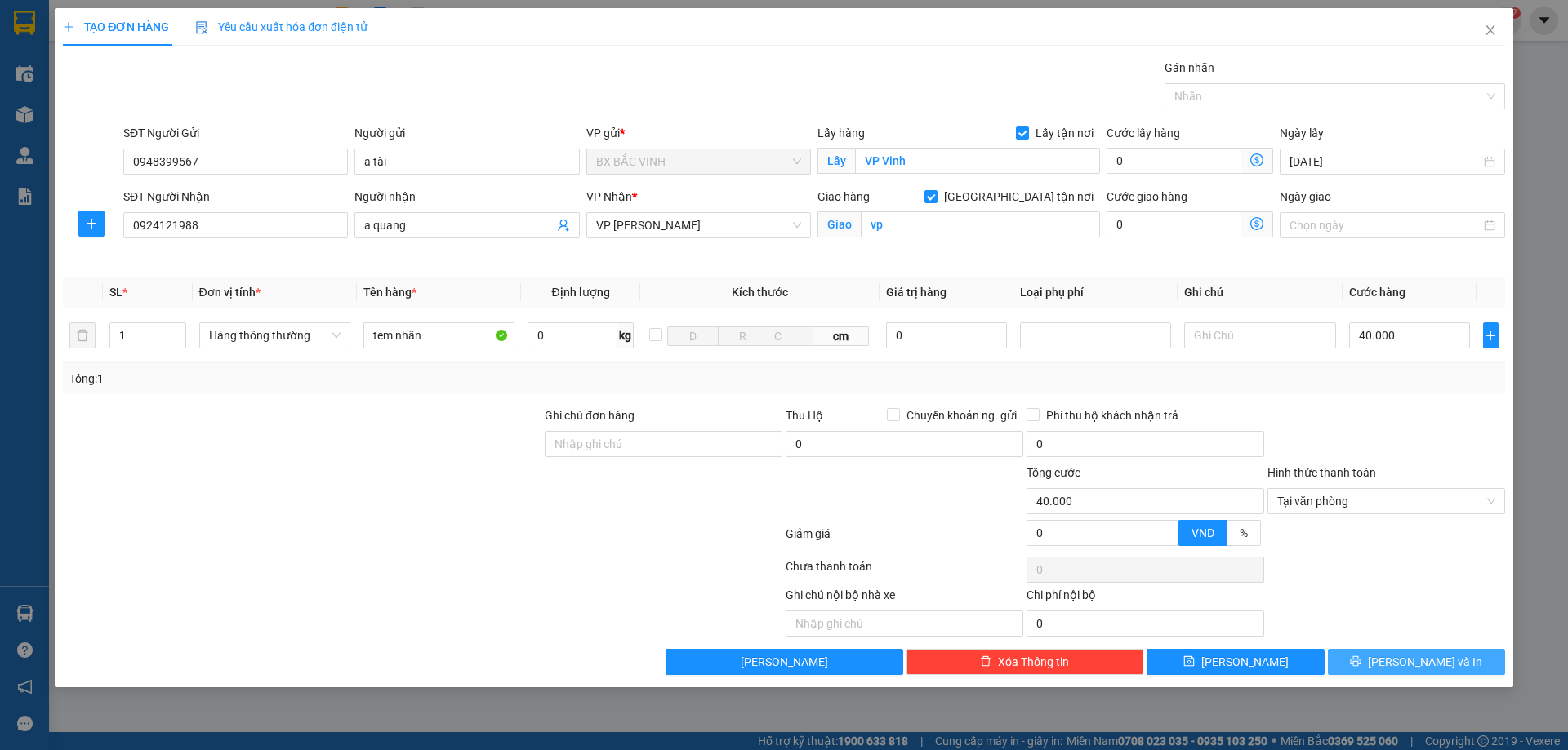
click at [1416, 655] on span "[PERSON_NAME] và In" at bounding box center [1425, 662] width 114 height 18
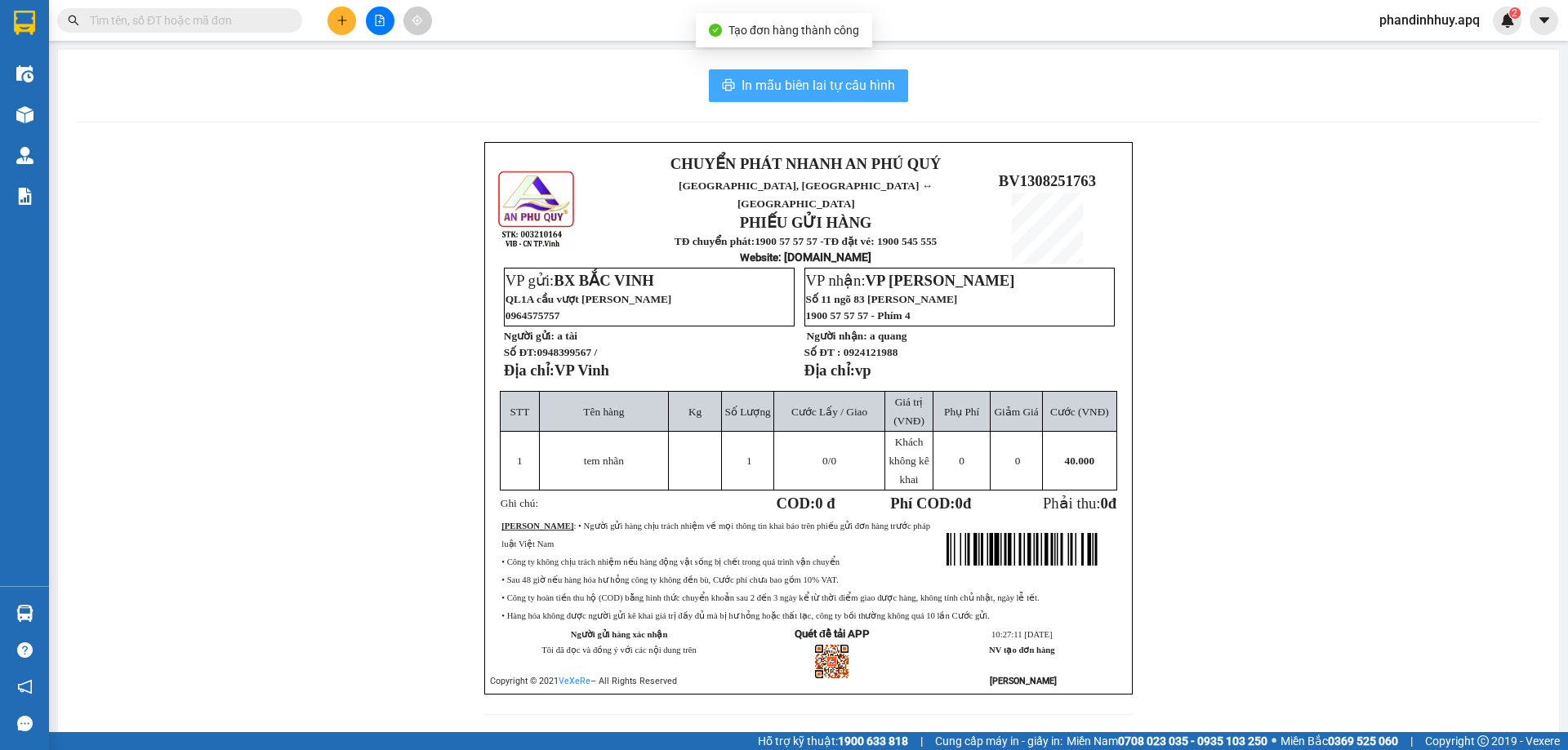
click at [824, 90] on span "In mẫu biên lai tự cấu hình" at bounding box center [819, 85] width 154 height 20
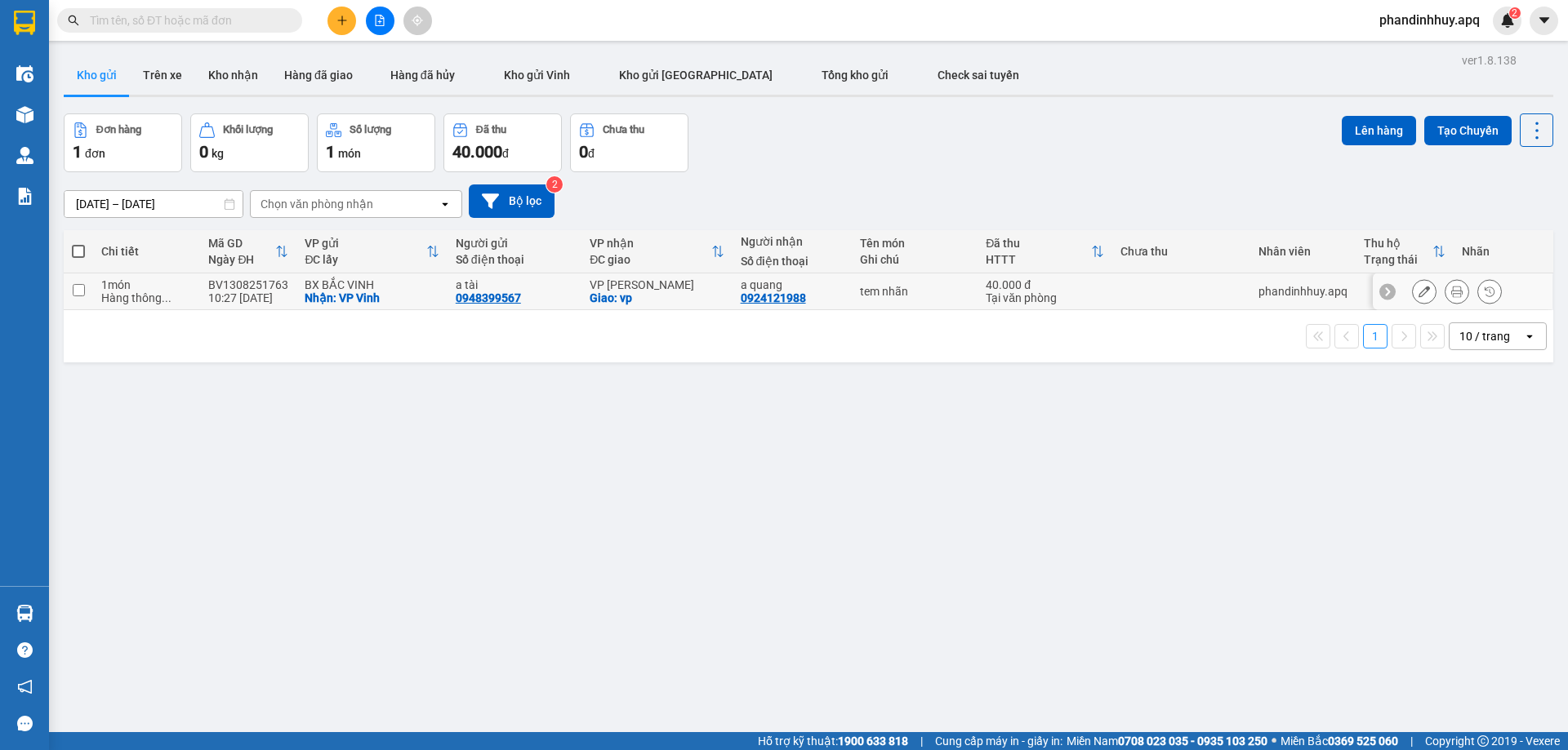
click at [476, 298] on div "0948399567" at bounding box center [488, 298] width 65 height 13
click at [531, 302] on div "a tài 0948399567" at bounding box center [514, 292] width 118 height 27
checkbox input "true"
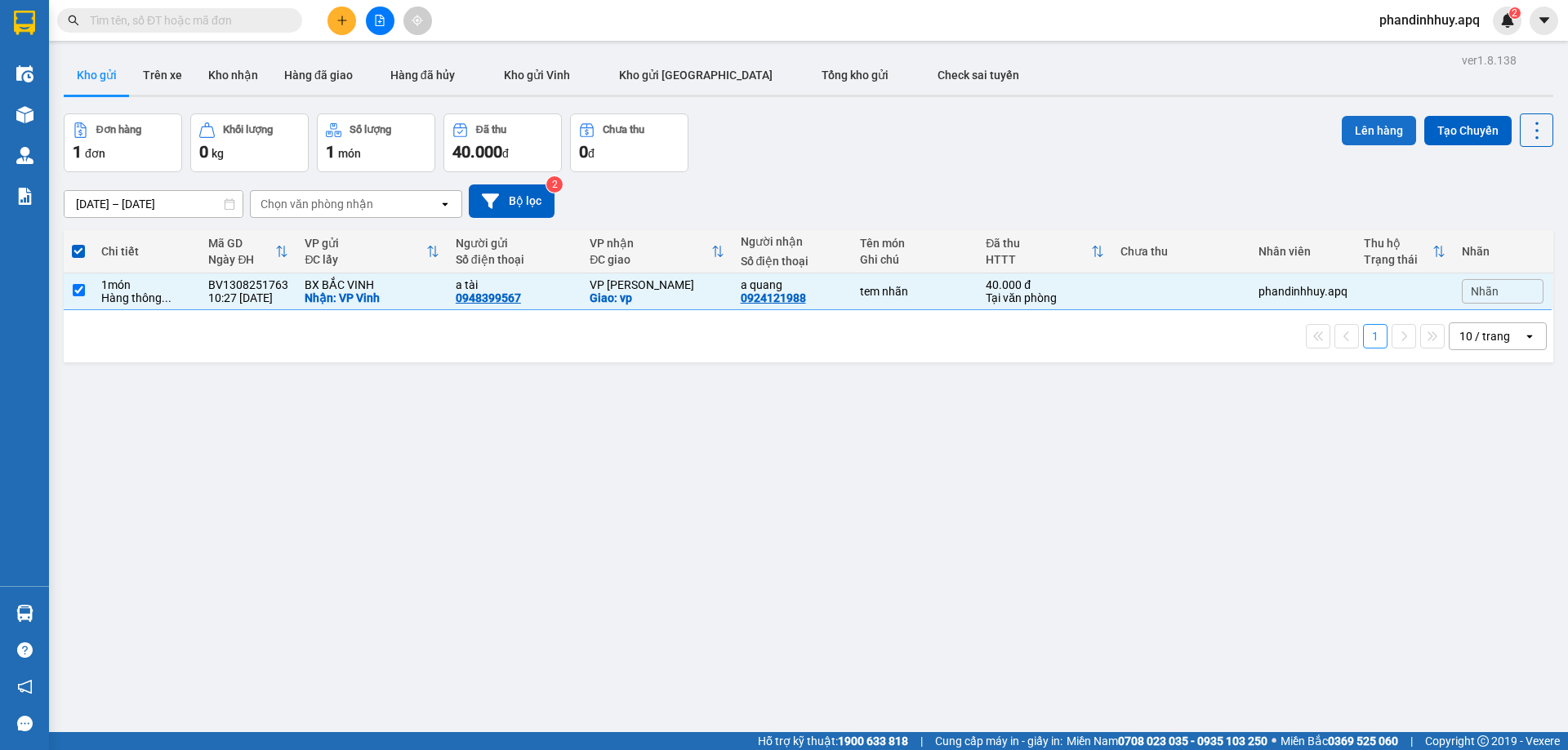
click at [1359, 135] on button "Lên hàng" at bounding box center [1380, 130] width 74 height 29
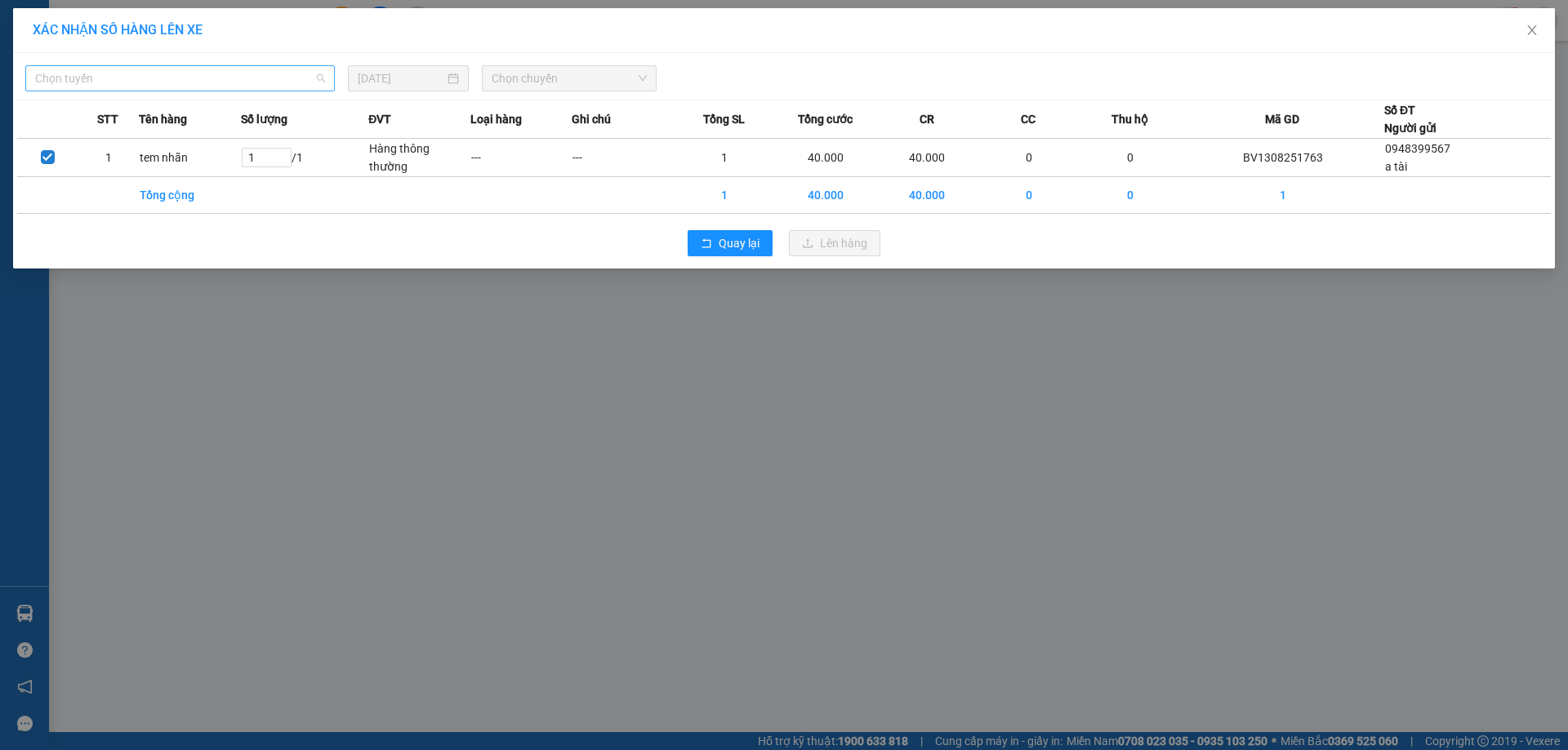
click at [236, 82] on span "Chọn tuyến" at bounding box center [181, 79] width 290 height 25
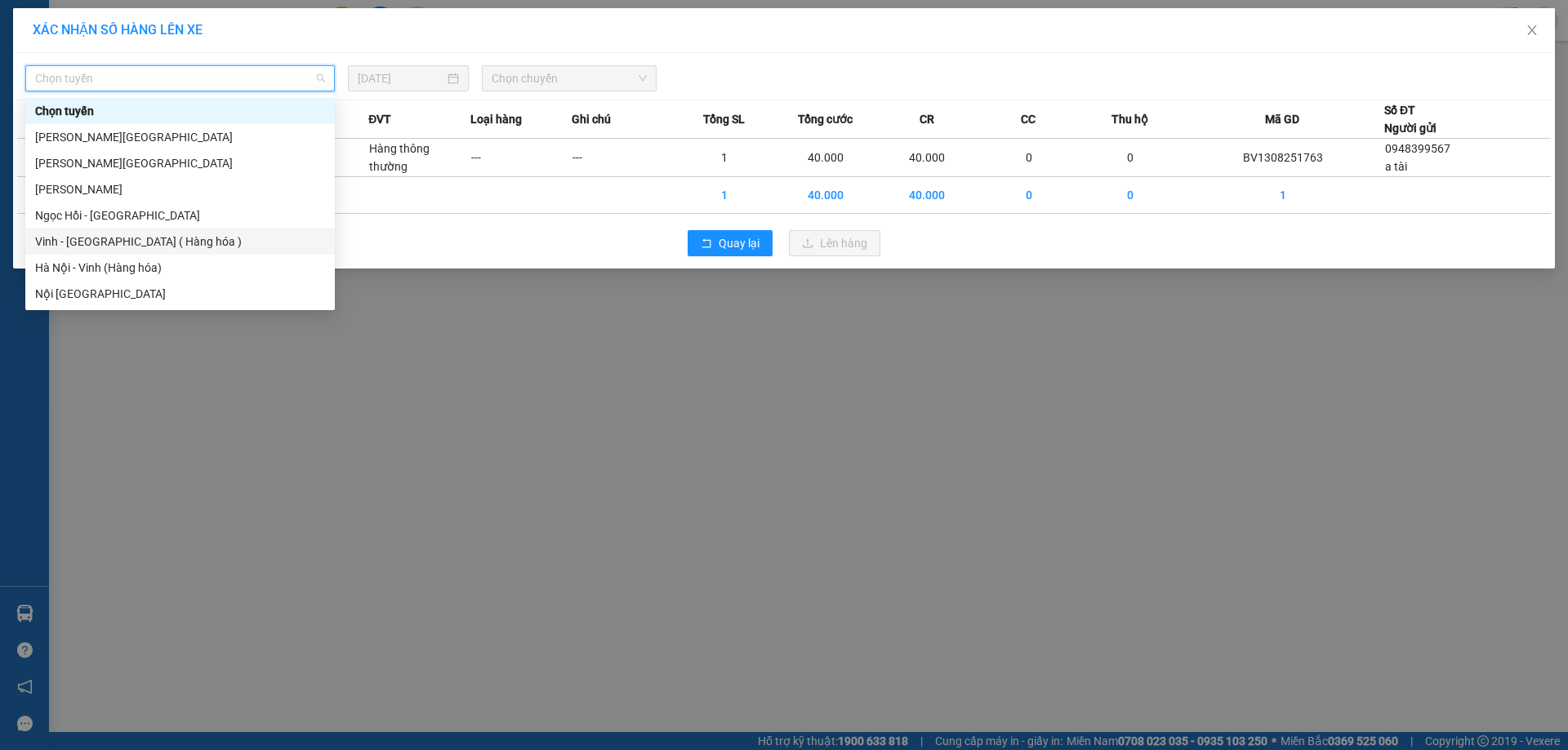
click at [122, 235] on div "Vinh - [GEOGRAPHIC_DATA] ( Hàng hóa )" at bounding box center [181, 241] width 290 height 18
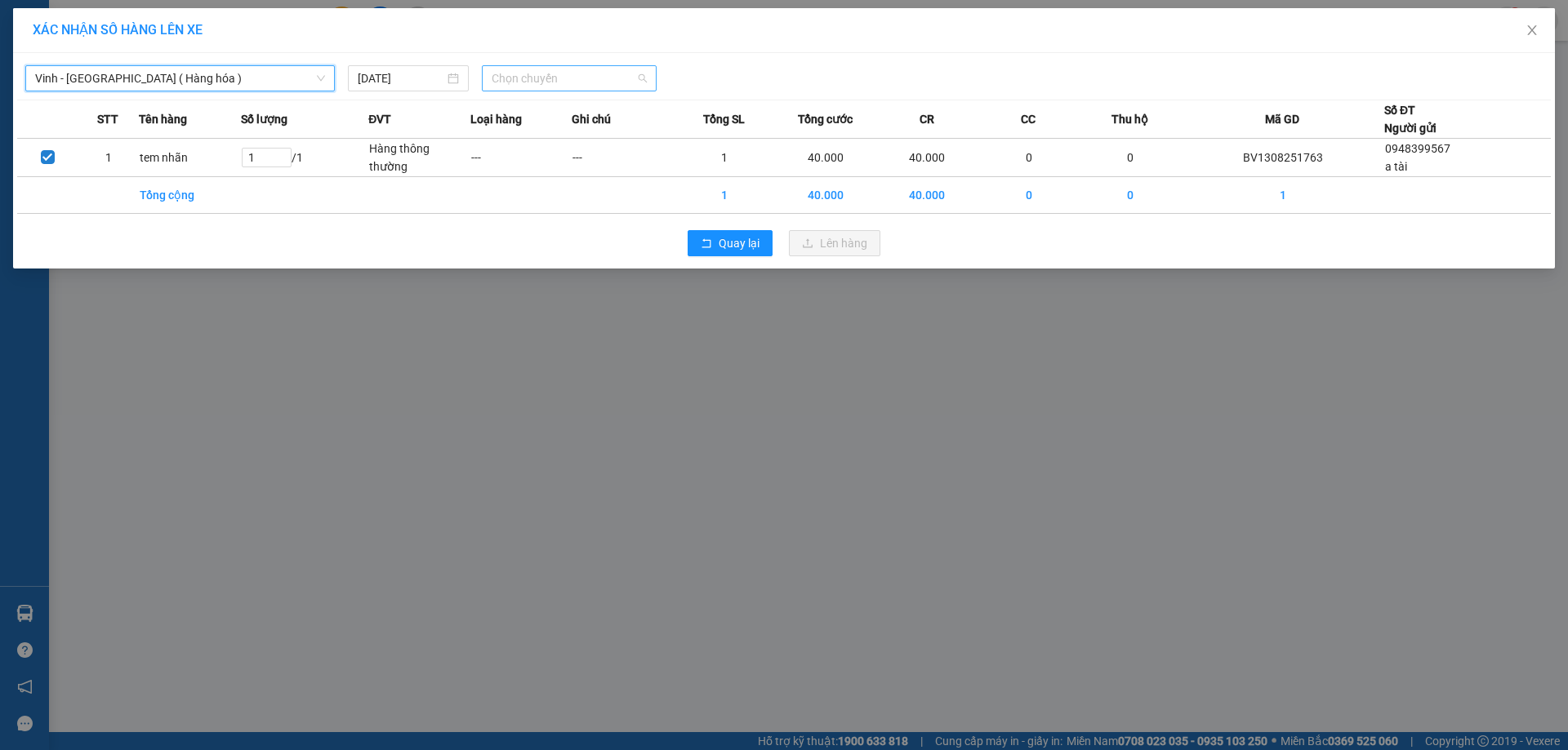
click at [644, 72] on span "Chọn chuyến" at bounding box center [569, 79] width 155 height 25
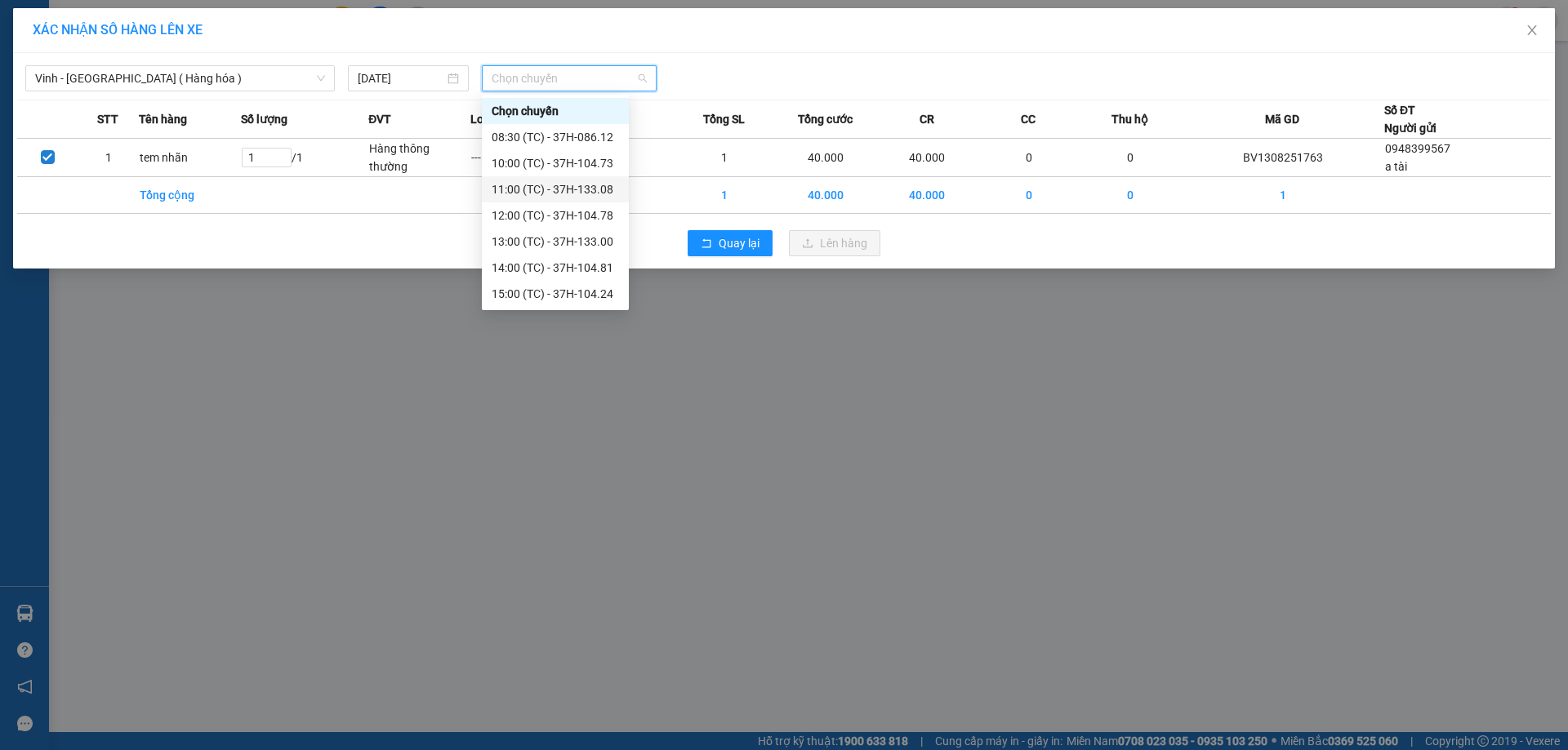
click at [594, 194] on div "11:00 (TC) - 37H-133.08" at bounding box center [556, 189] width 127 height 18
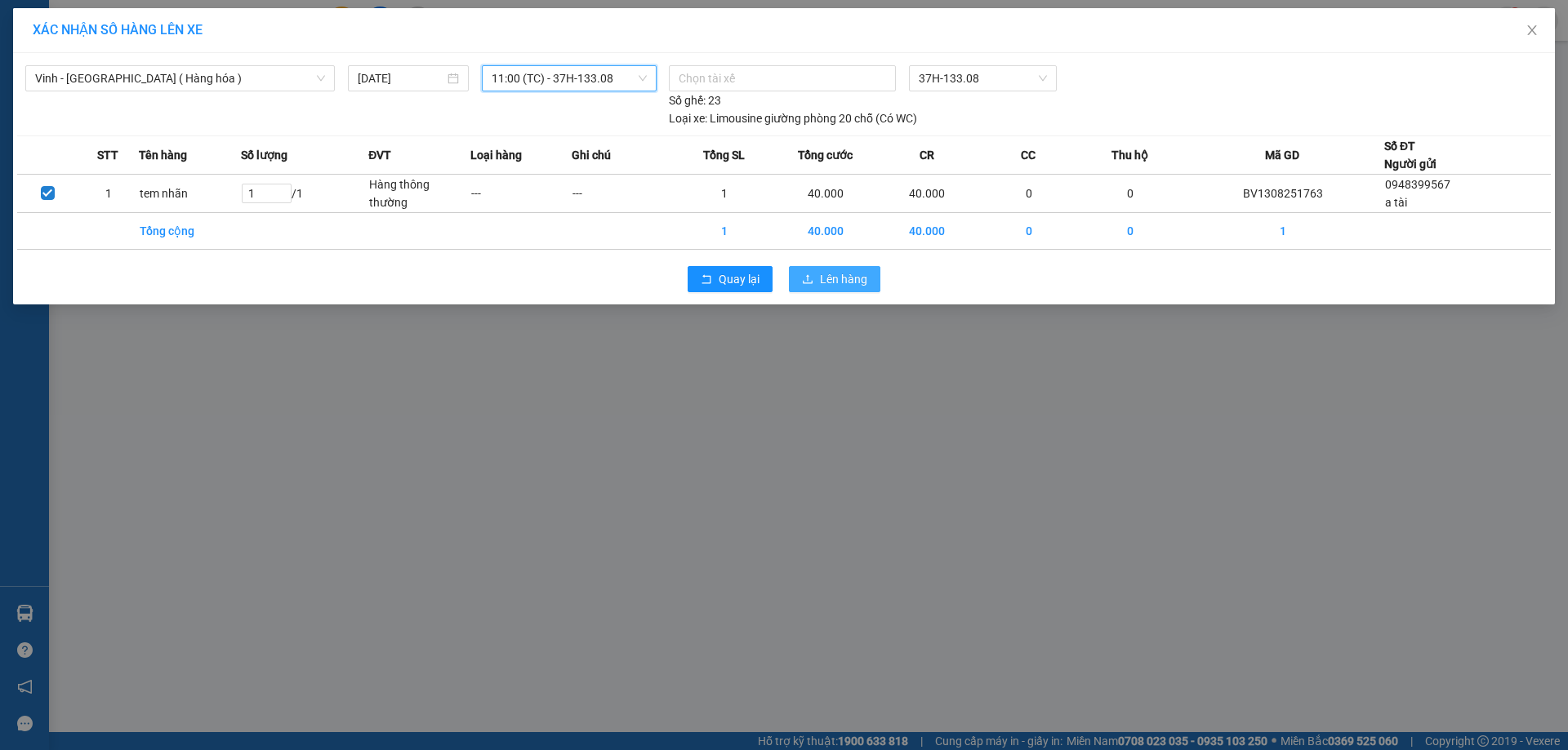
click at [802, 278] on button "Lên hàng" at bounding box center [834, 279] width 91 height 27
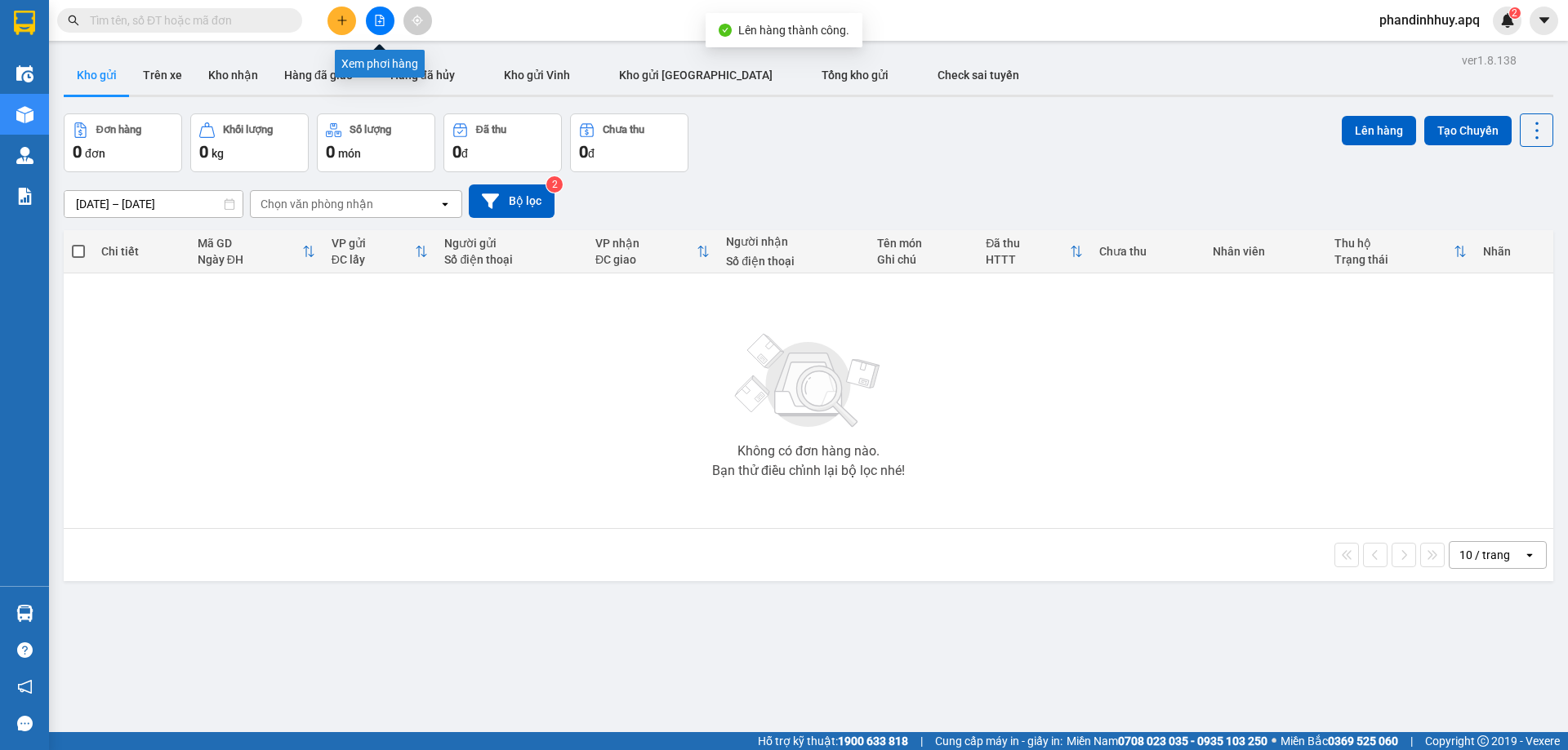
click at [380, 18] on icon "file-add" at bounding box center [380, 20] width 9 height 11
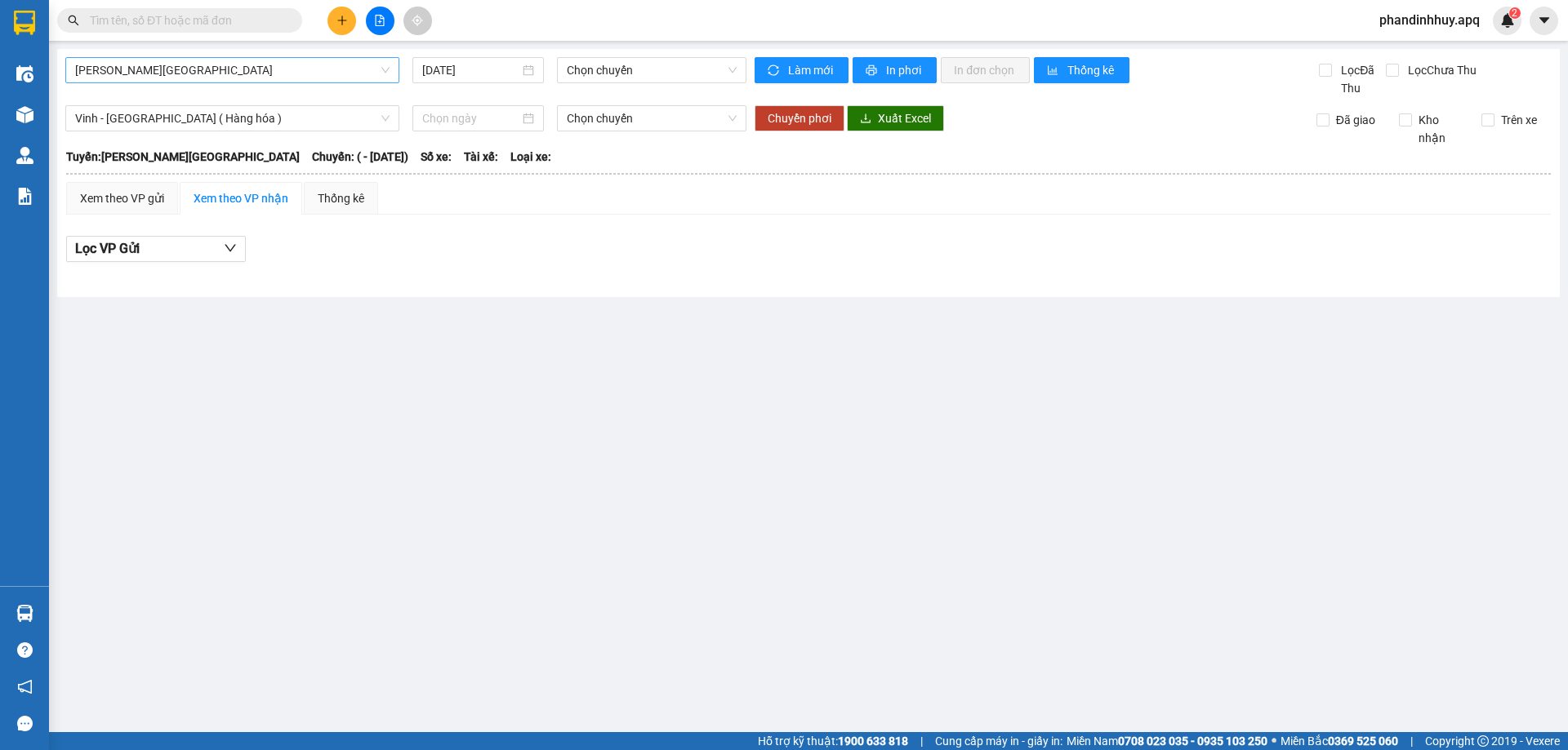
click at [307, 69] on span "[PERSON_NAME][GEOGRAPHIC_DATA]" at bounding box center [232, 71] width 314 height 25
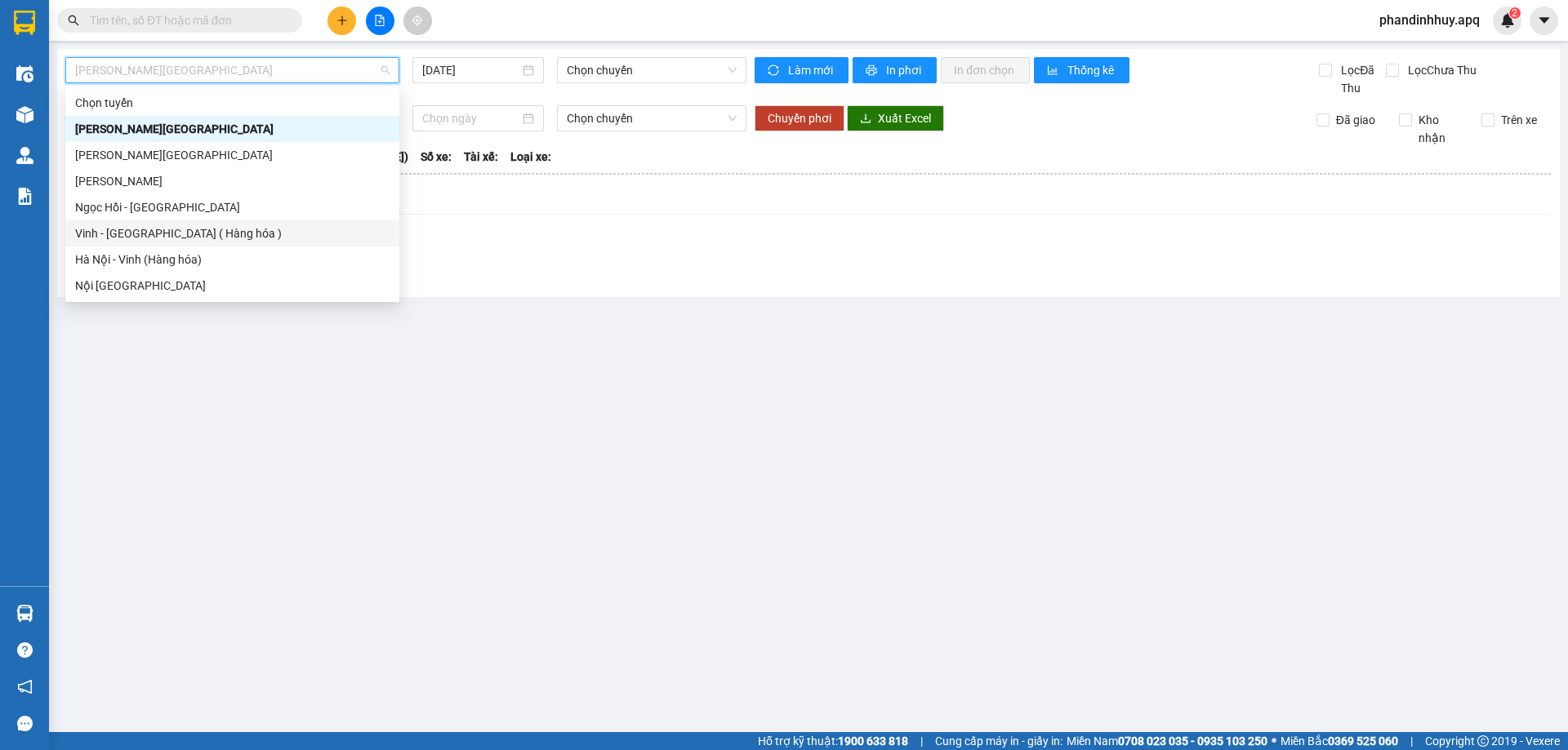
click at [228, 228] on div "Vinh - [GEOGRAPHIC_DATA] ( Hàng hóa )" at bounding box center [232, 233] width 314 height 18
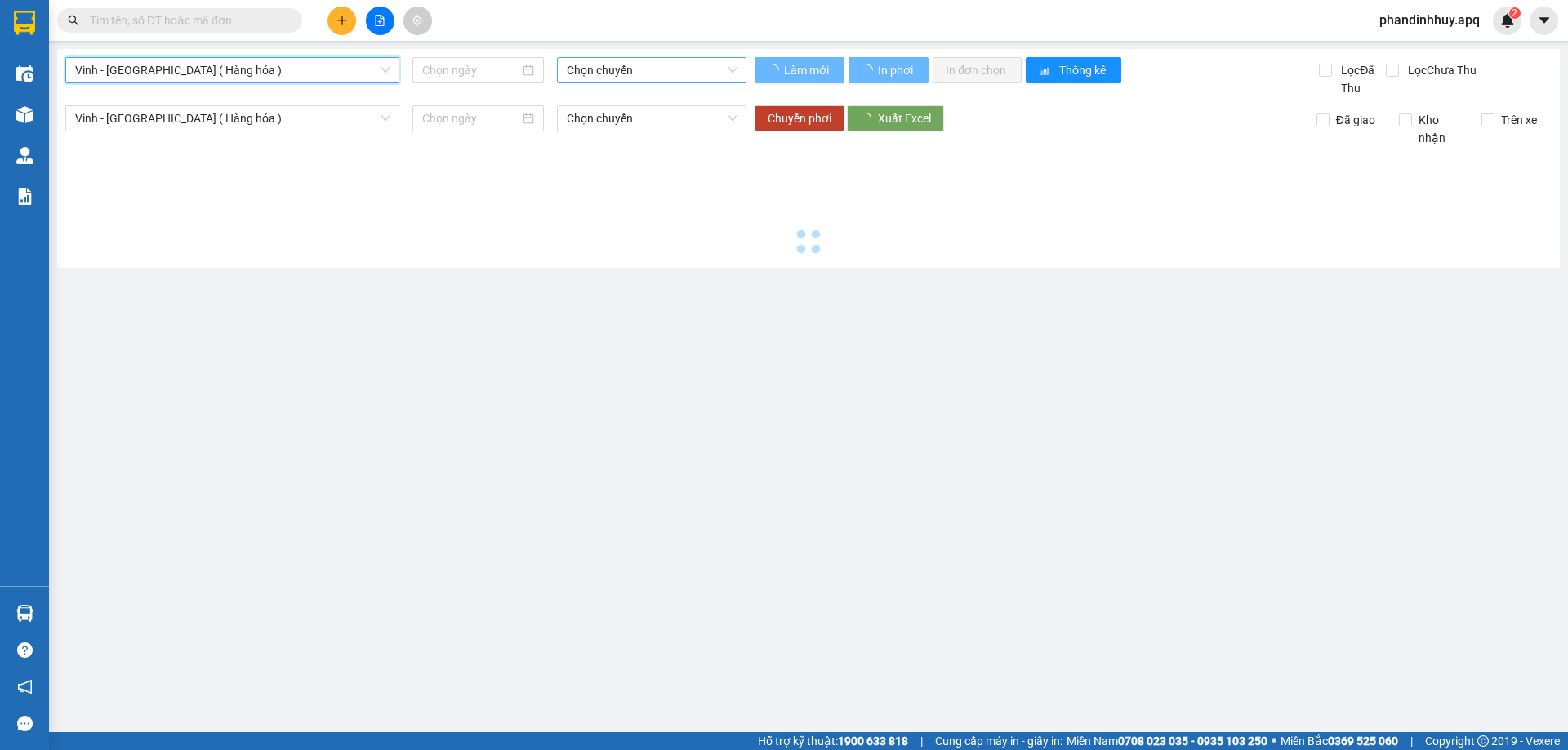
type input "[DATE]"
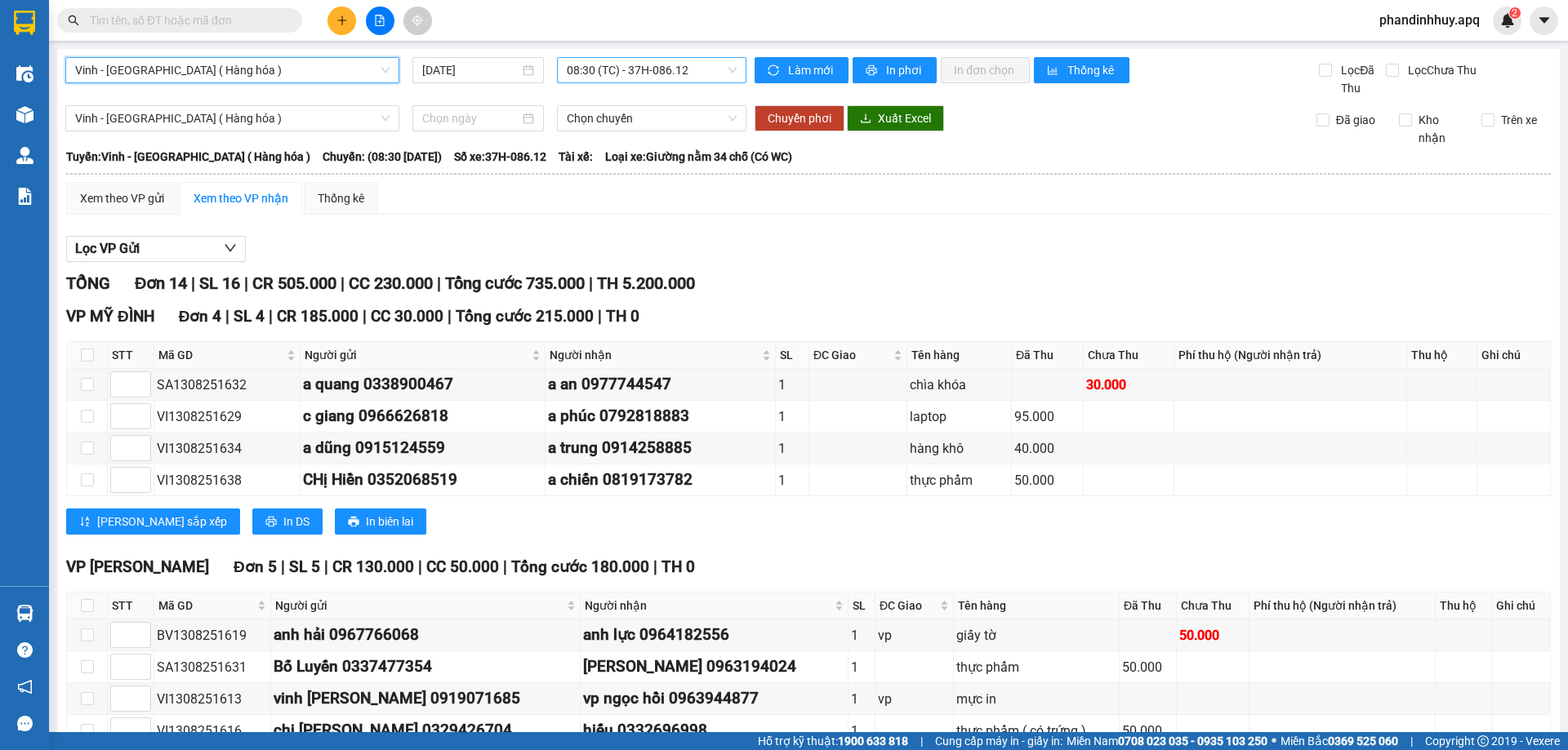
click at [726, 73] on span "08:30 (TC) - 37H-086.12" at bounding box center [652, 71] width 170 height 25
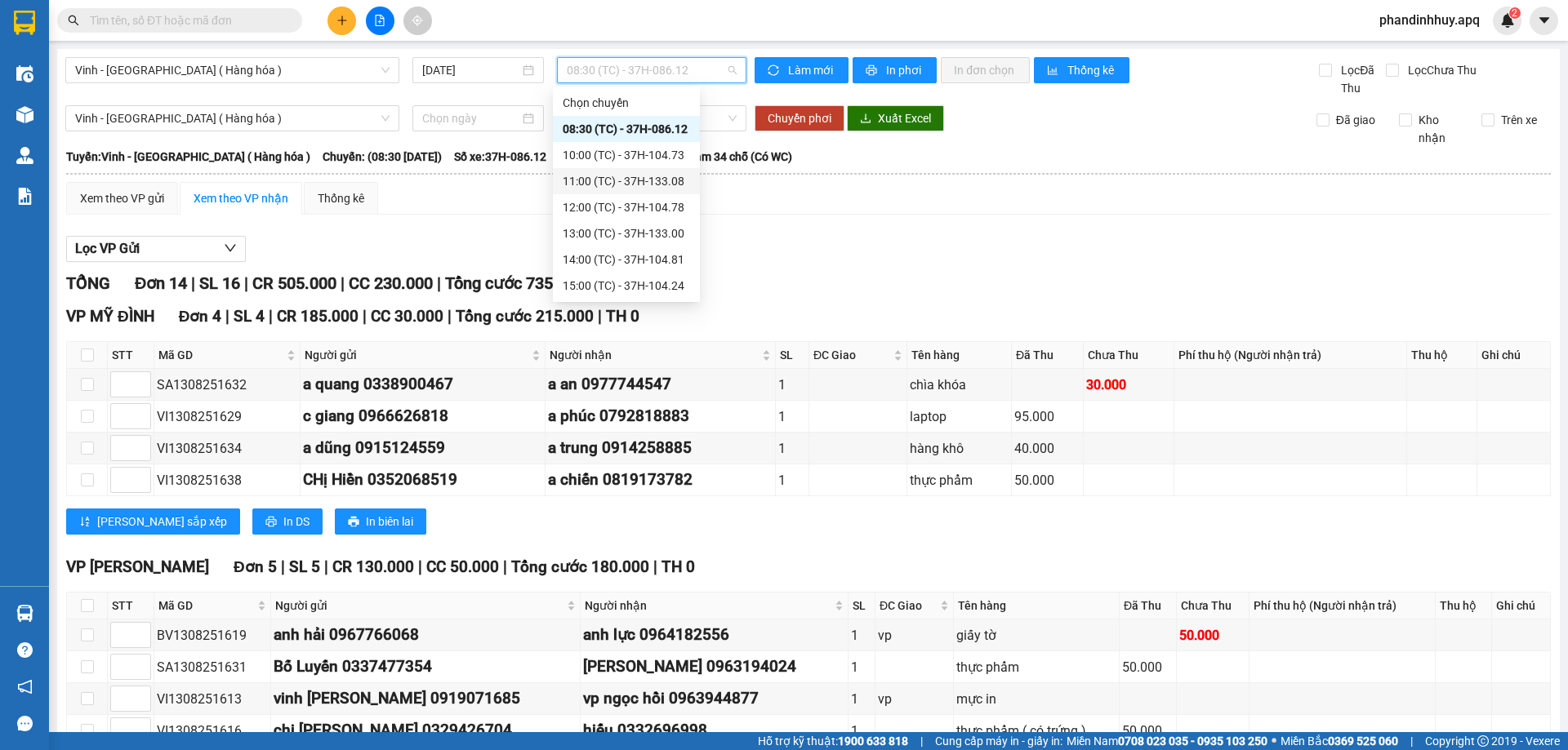
click at [645, 180] on div "11:00 (TC) - 37H-133.08" at bounding box center [626, 181] width 127 height 18
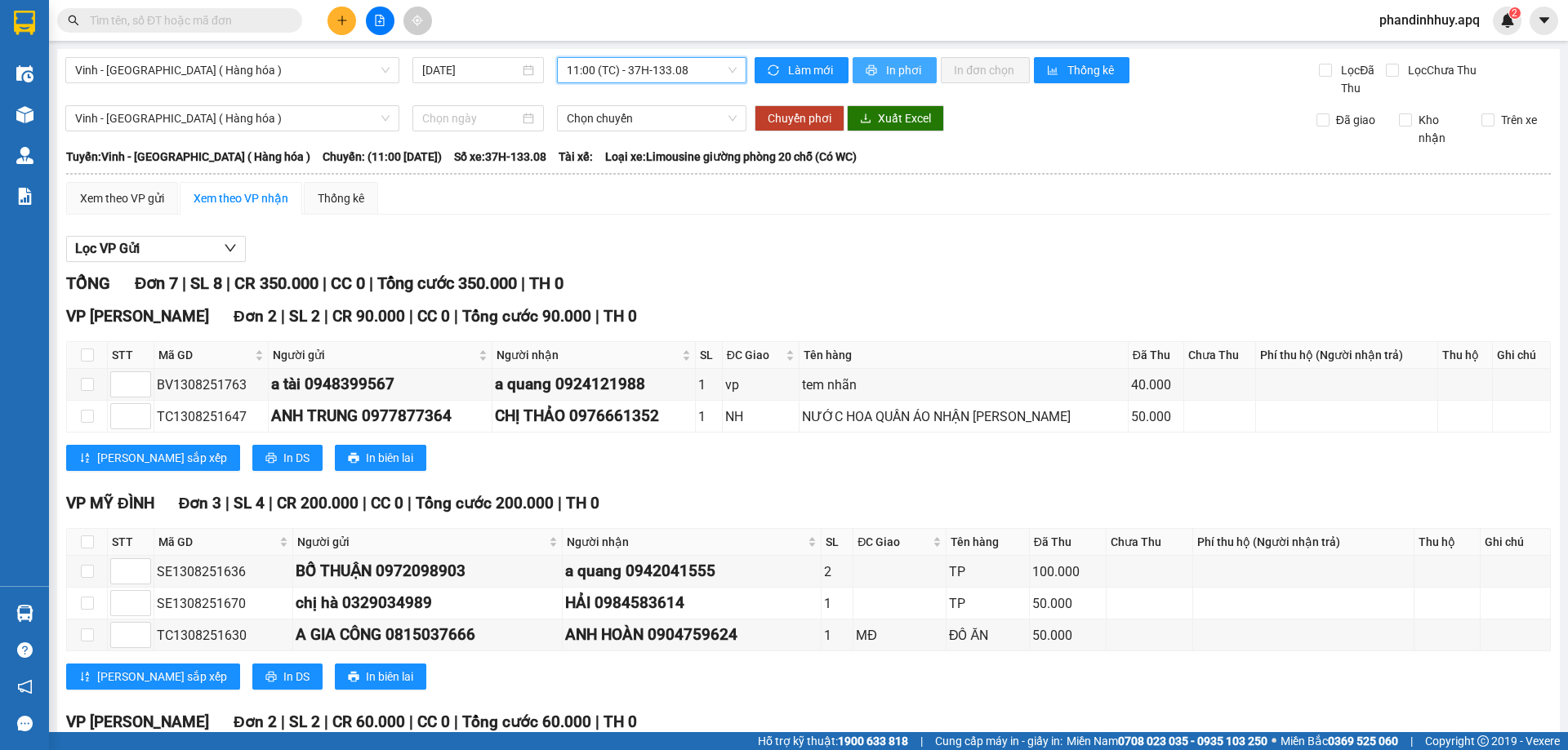
click at [887, 67] on span "In phơi" at bounding box center [905, 70] width 37 height 18
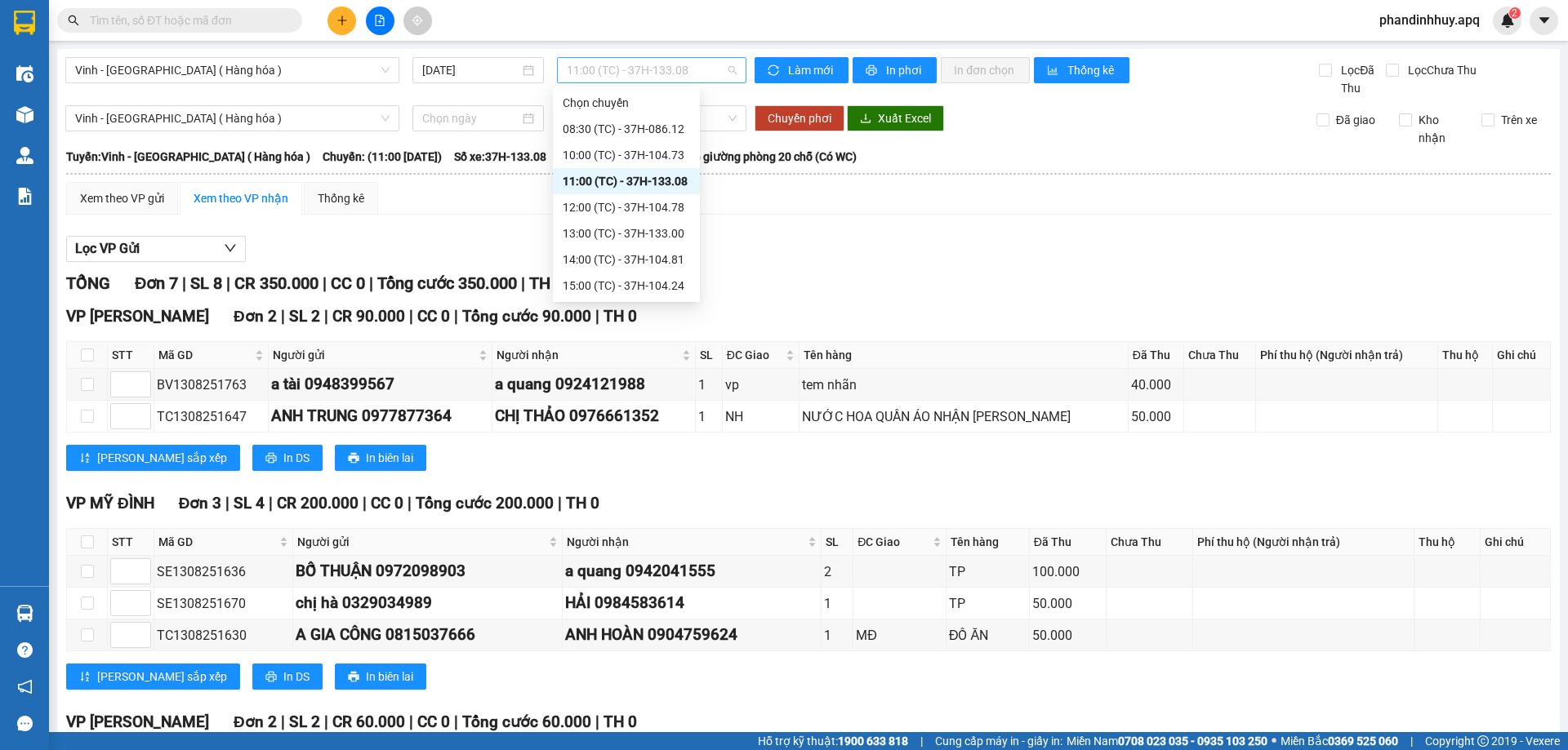
click at [726, 71] on span "11:00 (TC) - 37H-133.08" at bounding box center [652, 71] width 170 height 25
click at [672, 210] on div "12:00 (TC) - 37H-104.78" at bounding box center [626, 207] width 127 height 18
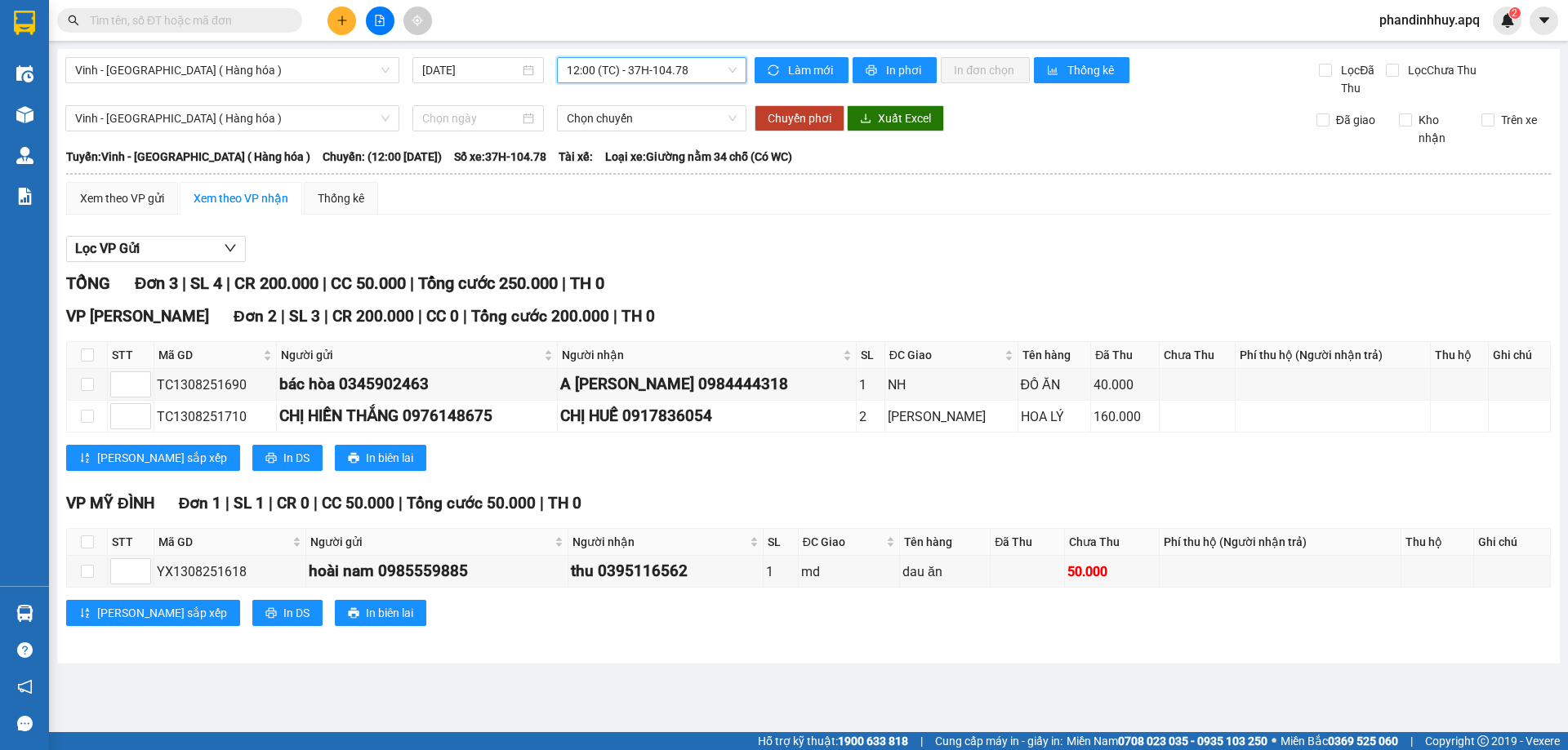
click at [734, 69] on span "12:00 (TC) - 37H-104.78" at bounding box center [652, 71] width 170 height 25
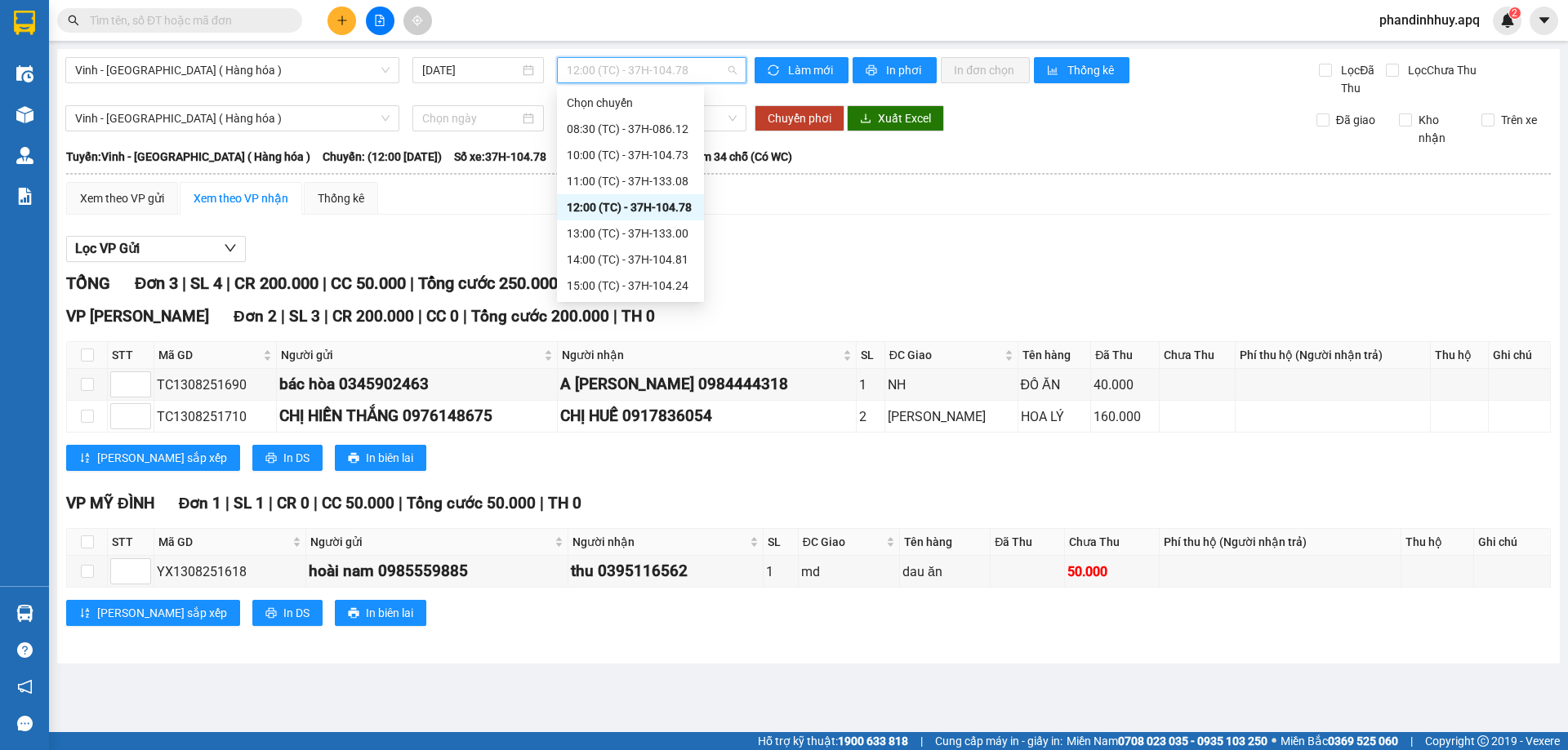
click at [643, 207] on div "12:00 (TC) - 37H-104.78" at bounding box center [631, 207] width 127 height 18
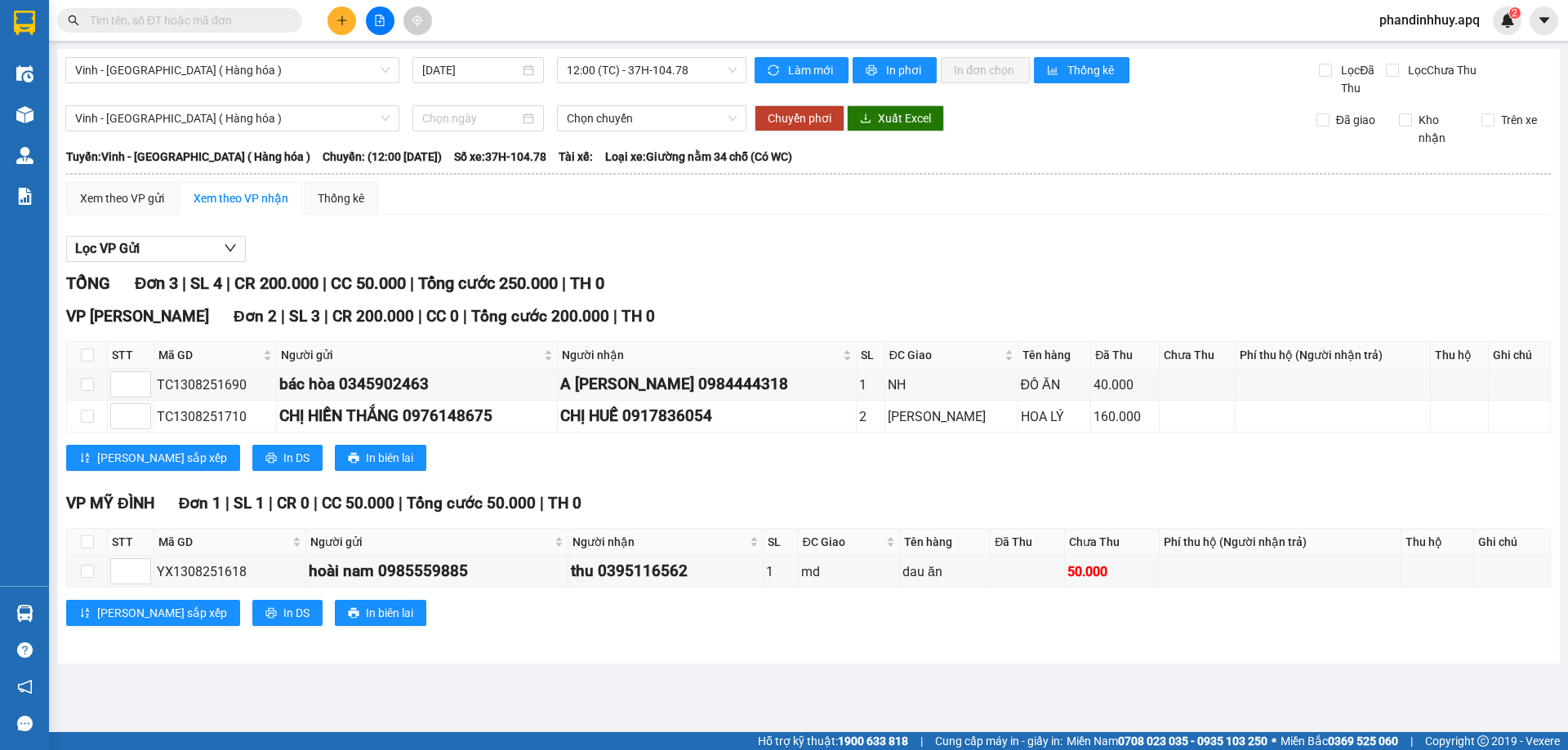
drag, startPoint x: 1363, startPoint y: 594, endPoint x: 1440, endPoint y: 782, distance: 203.2
click at [1440, 749] on html "Kết quả tìm kiếm ( 0 ) Bộ lọc No Data phandinhhuy.apq 2 Điều hành xe Kho hàng m…" at bounding box center [784, 375] width 1568 height 750
